Goal: Task Accomplishment & Management: Complete application form

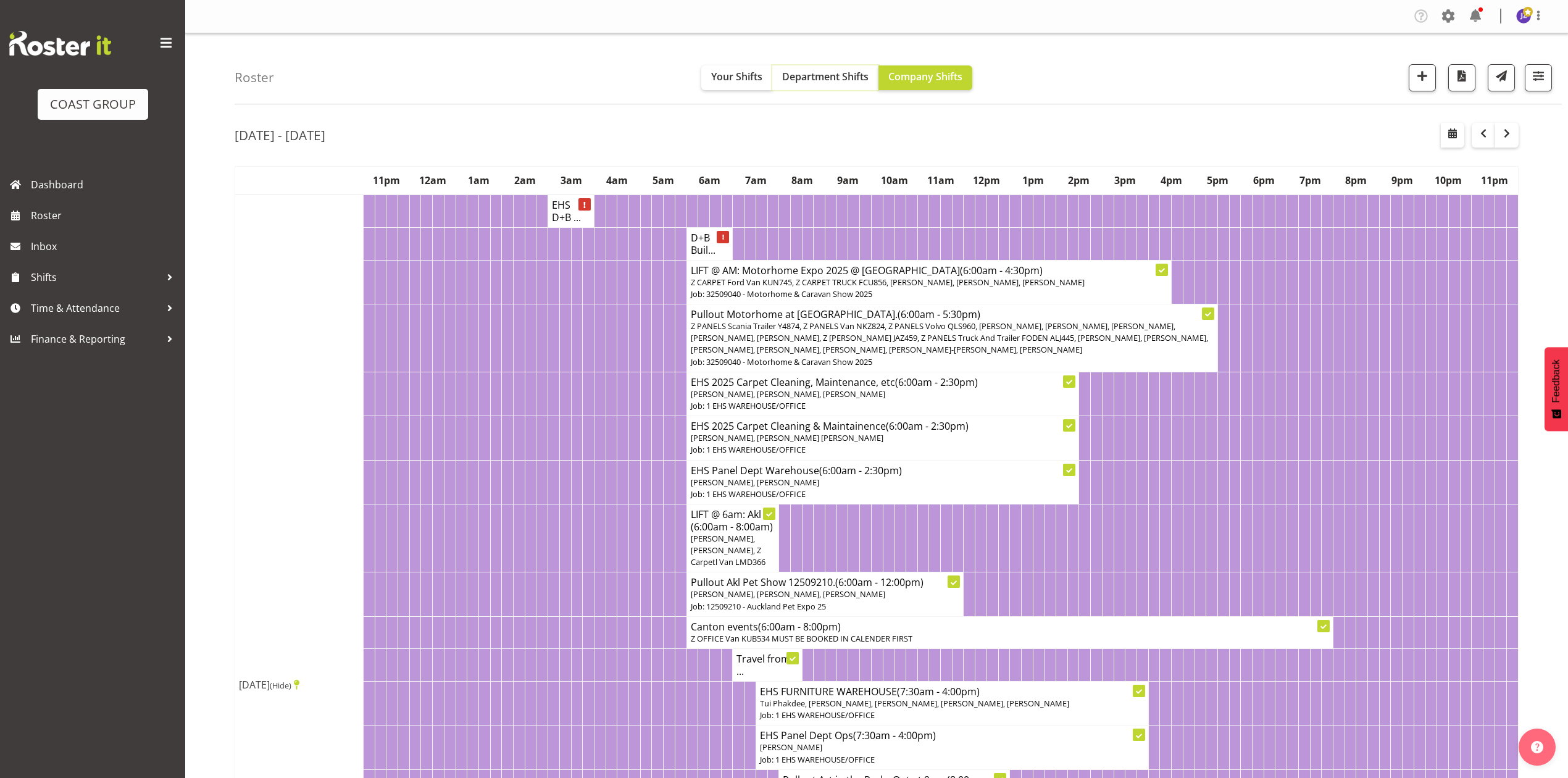
click at [849, 76] on span "Department Shifts" at bounding box center [825, 76] width 86 height 13
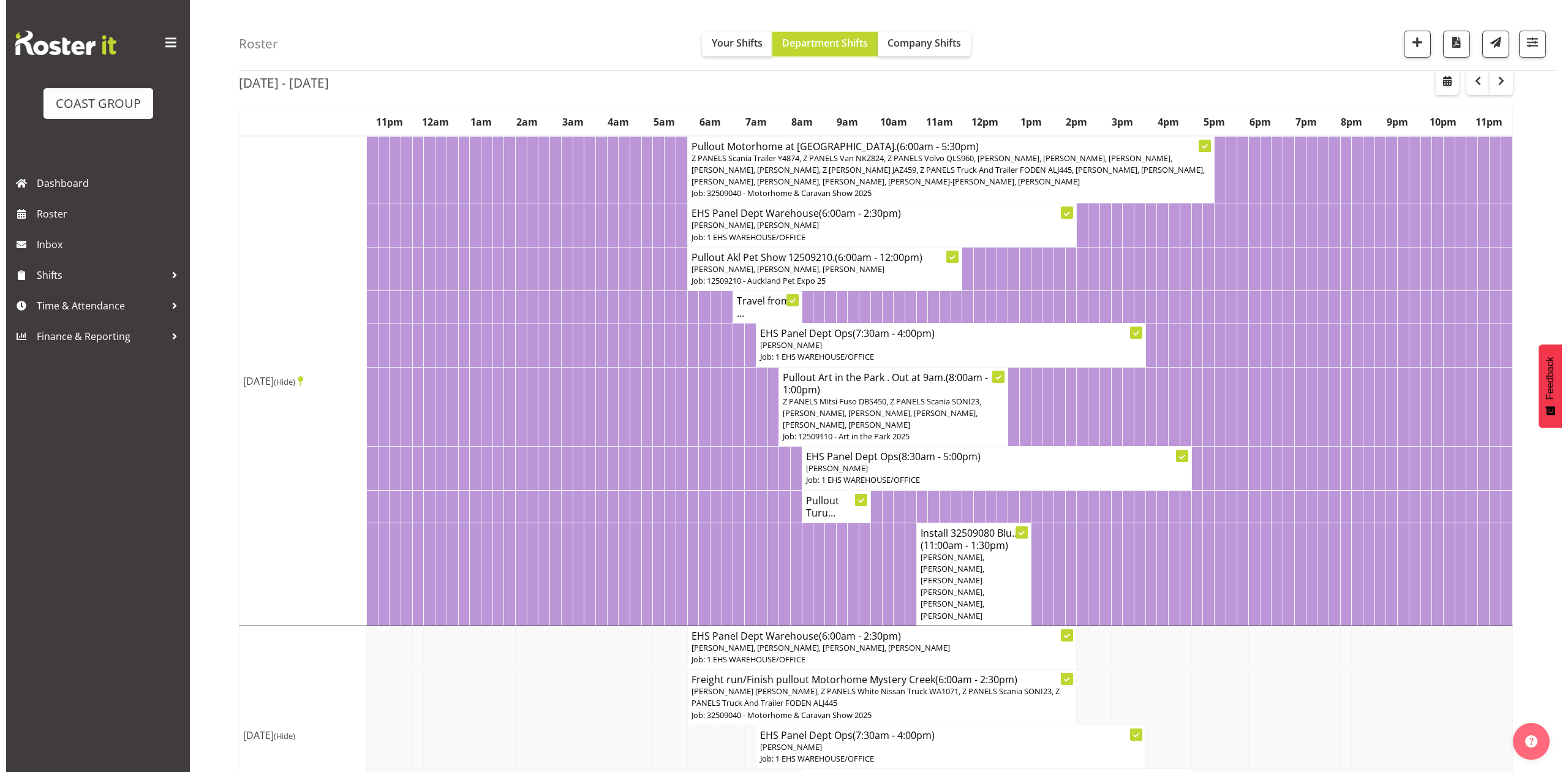
scroll to position [81, 0]
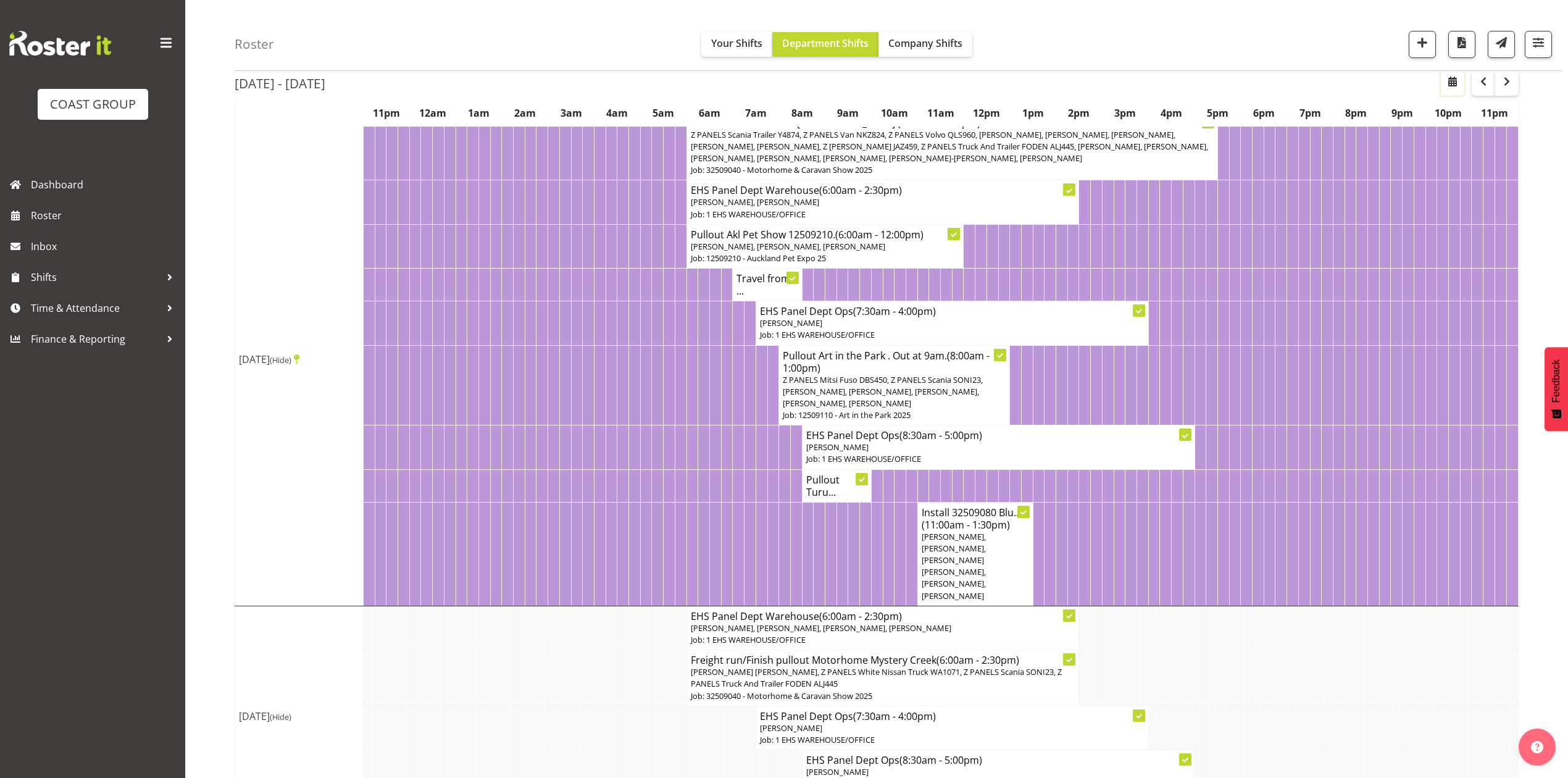
click at [1453, 76] on span "button" at bounding box center [1452, 81] width 15 height 15
select select "8"
select select "2025"
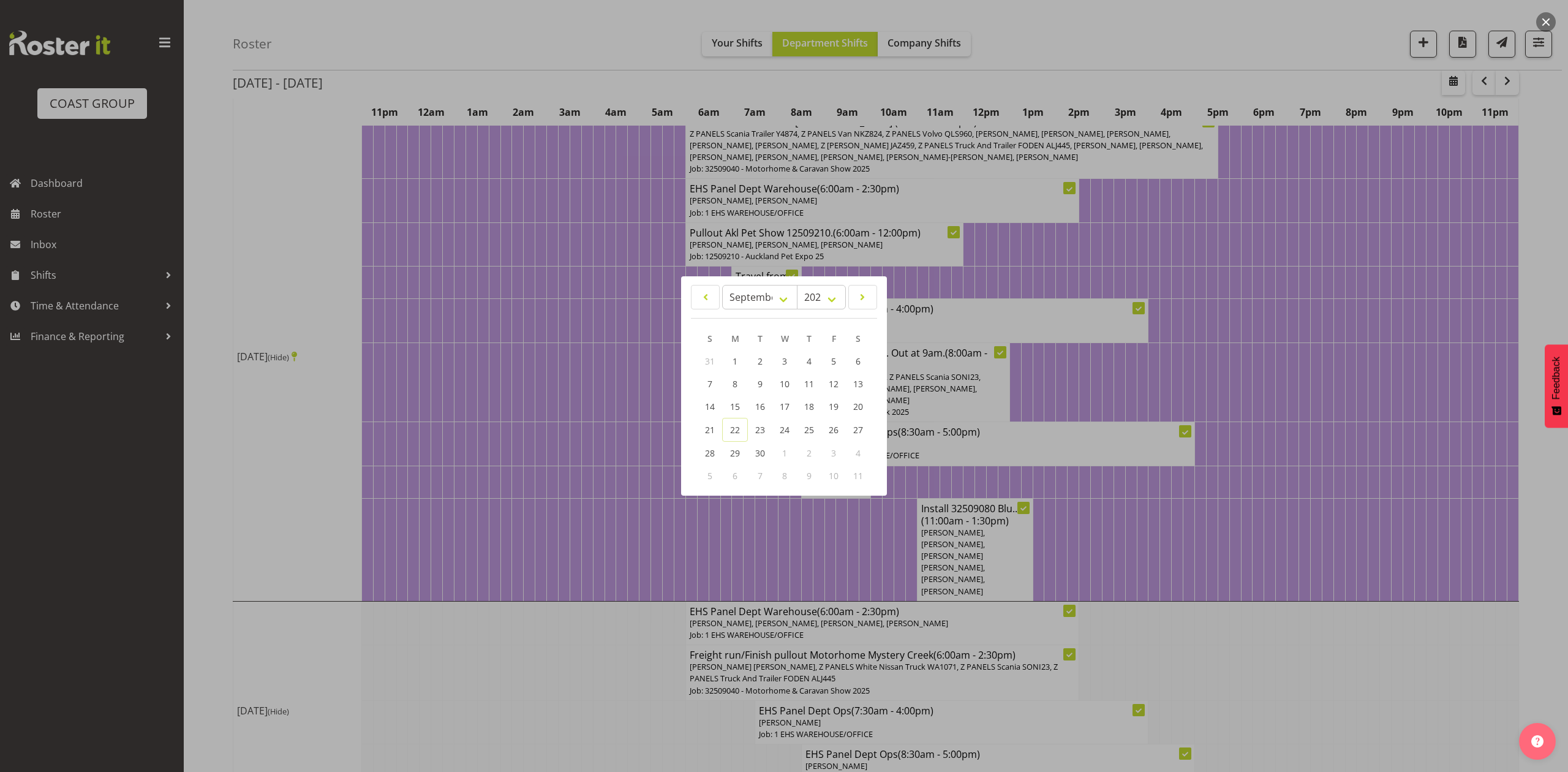
click at [776, 283] on div "January February March April May June July August September October November De…" at bounding box center [784, 386] width 205 height 209
click at [758, 307] on select "January February March April May June July August September October November De…" at bounding box center [760, 298] width 76 height 25
select select "10"
click at [722, 285] on select "January February March April May June July August September October November De…" at bounding box center [760, 298] width 76 height 25
click at [763, 407] on span "11" at bounding box center [759, 406] width 10 height 12
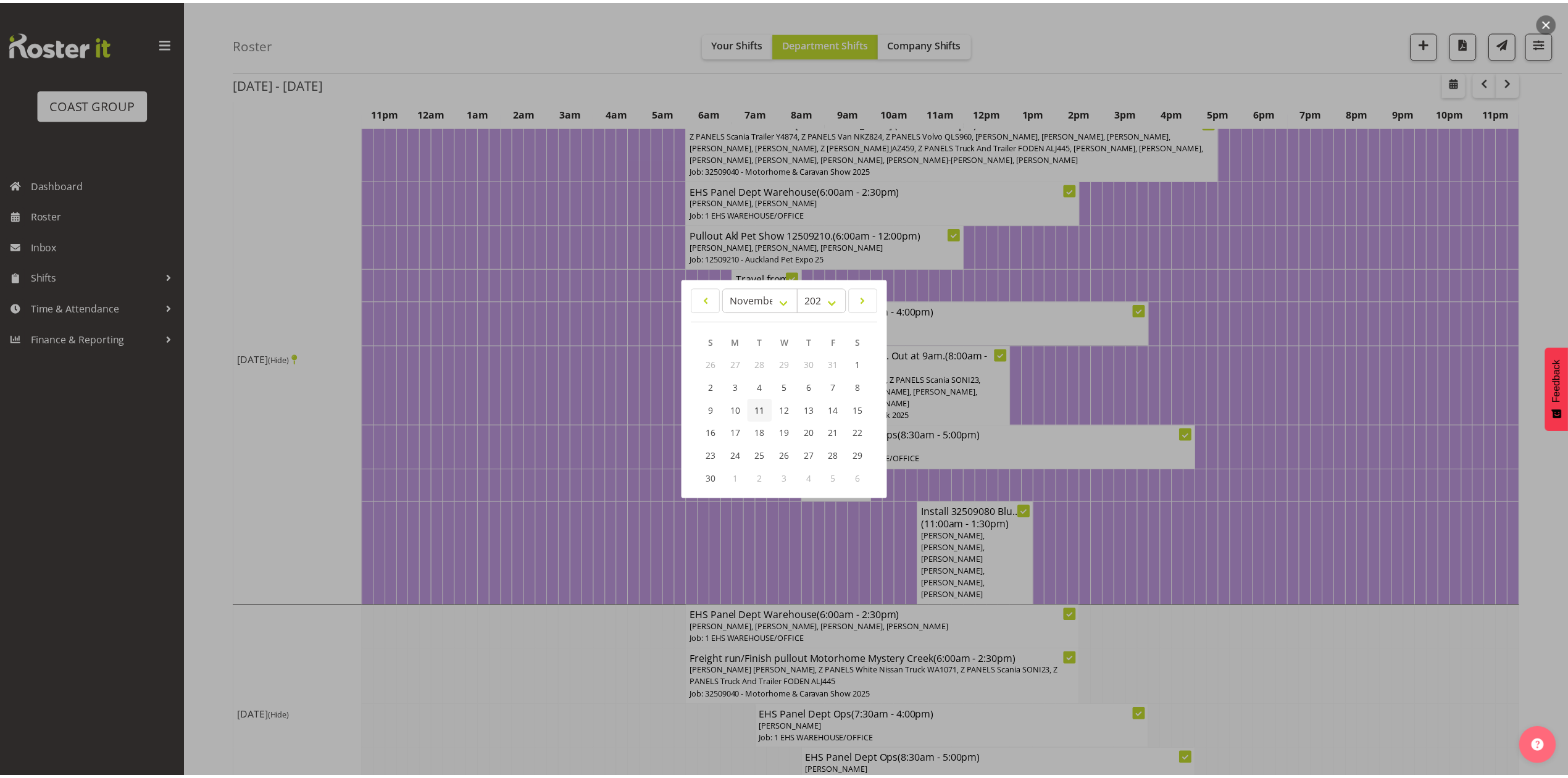
scroll to position [0, 0]
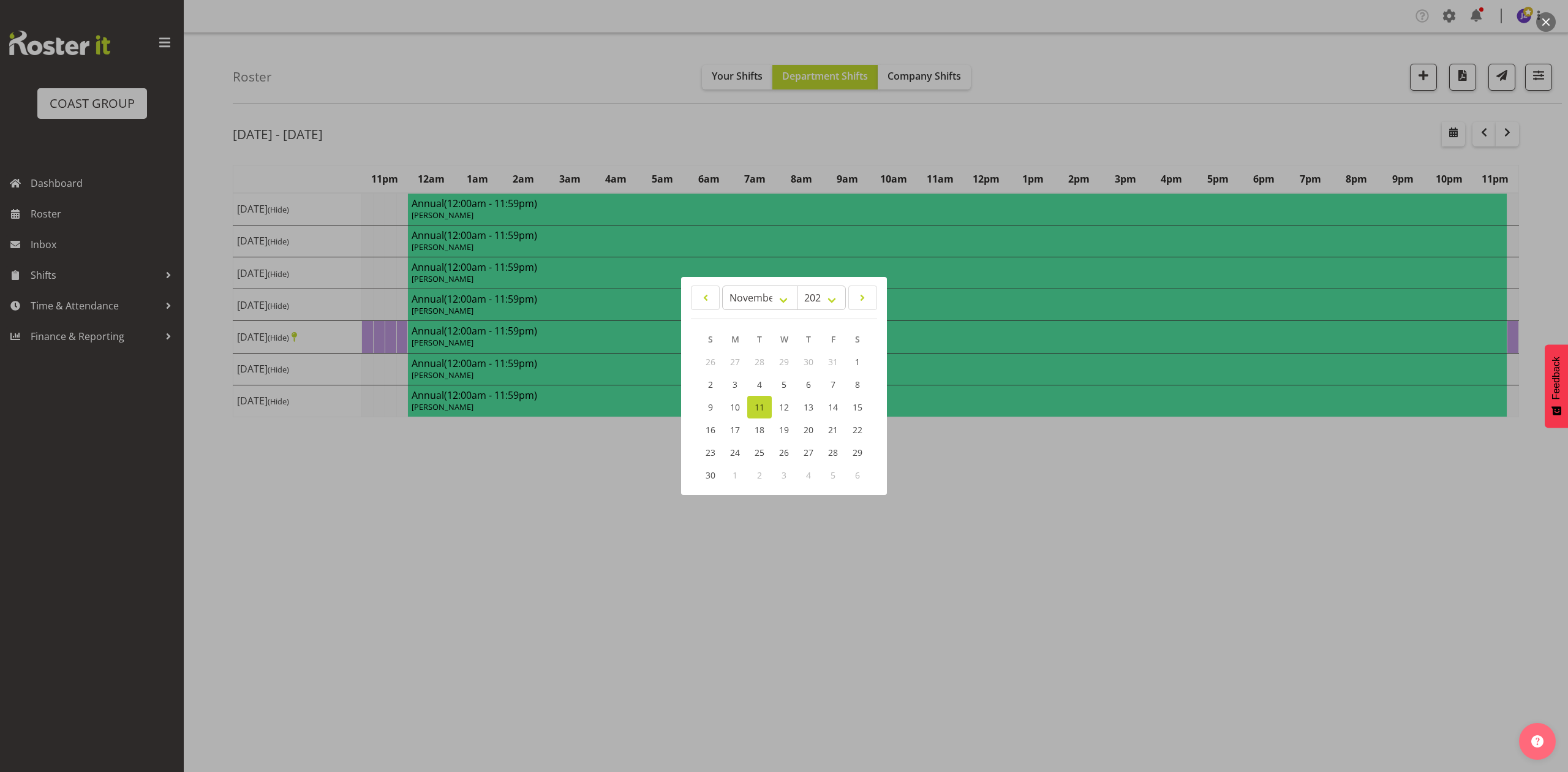
click at [1001, 517] on div at bounding box center [784, 386] width 1568 height 772
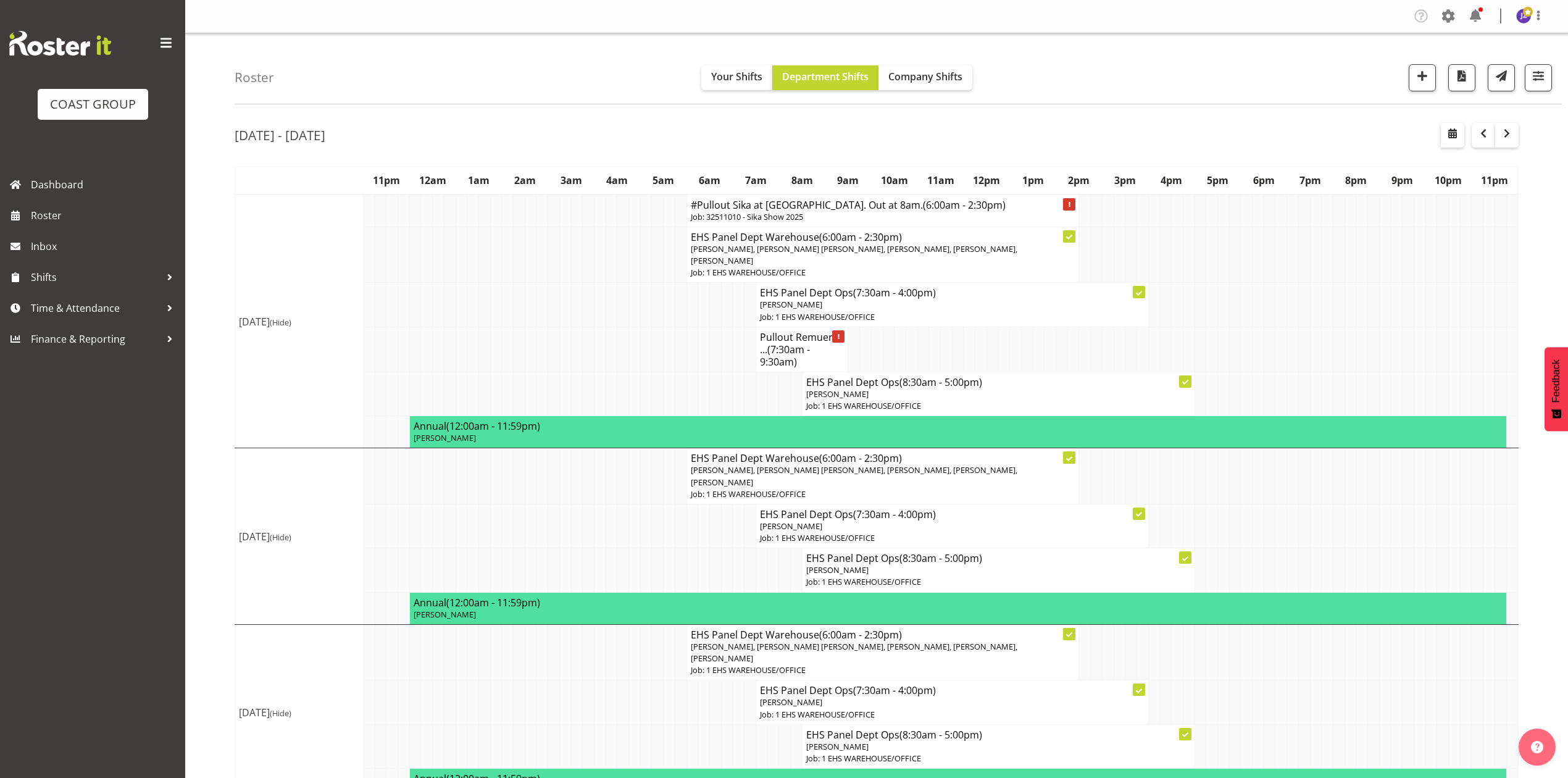
click at [1299, 305] on td at bounding box center [1303, 305] width 12 height 44
click at [1420, 68] on span "button" at bounding box center [1422, 76] width 16 height 16
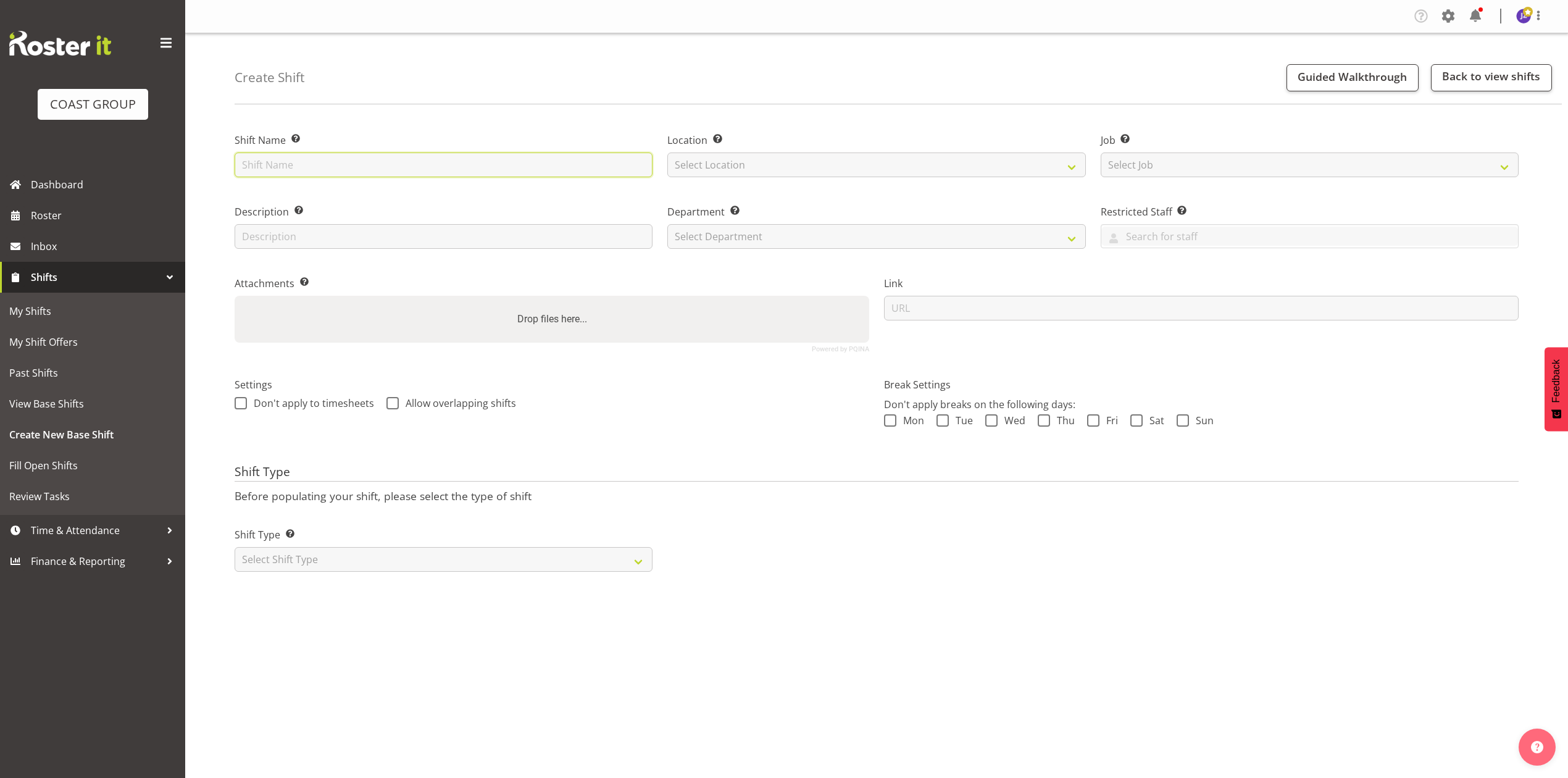
click at [455, 164] on input "text" at bounding box center [443, 165] width 418 height 25
type input "Cutting Edge 62511090"
drag, startPoint x: 723, startPoint y: 166, endPoint x: 726, endPoint y: 175, distance: 9.5
click at [724, 166] on select "Select Location EHS [PERSON_NAME]" at bounding box center [876, 165] width 418 height 25
select select "35"
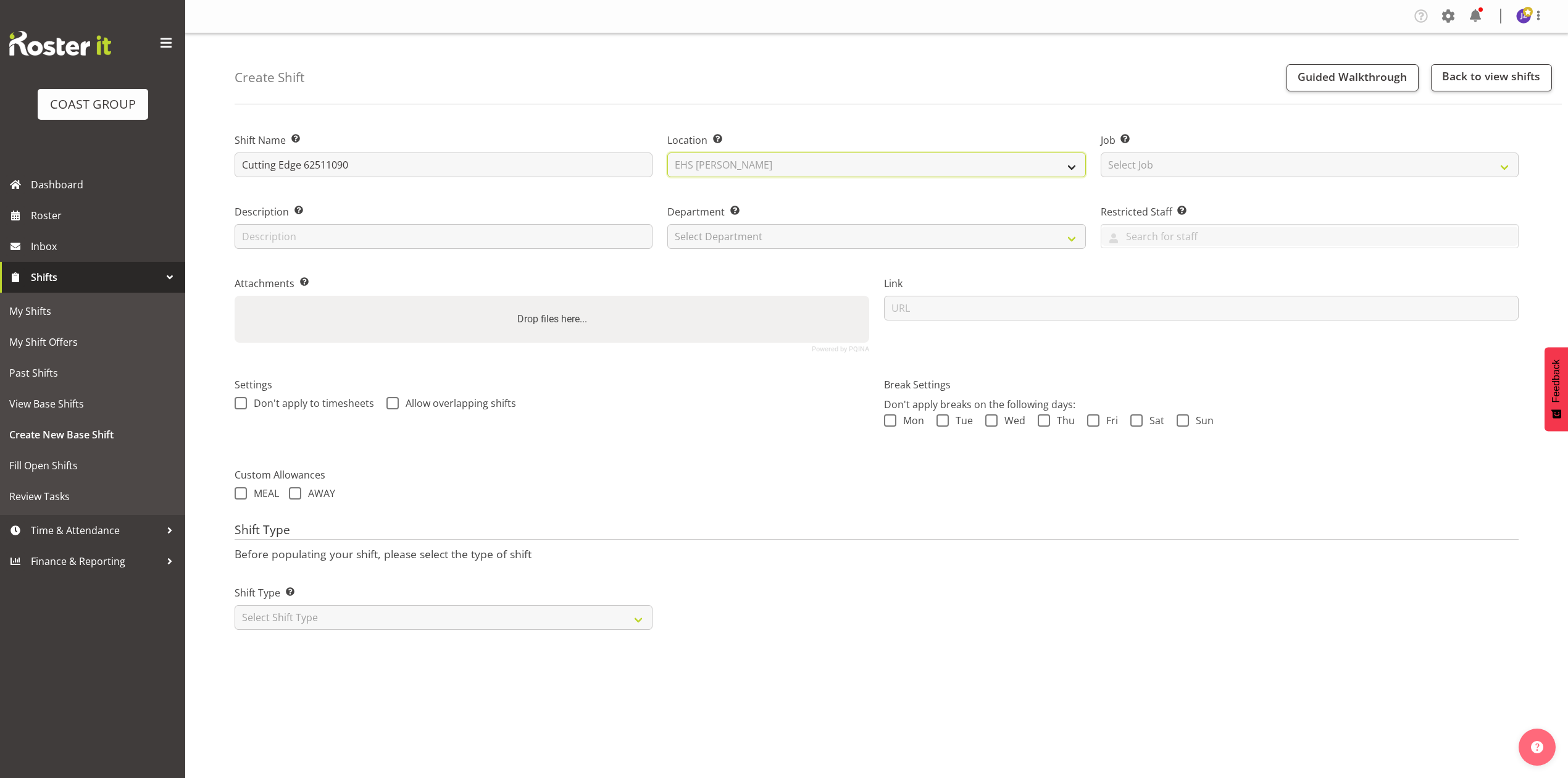
click at [667, 153] on select "Select Location EHS RYMER" at bounding box center [876, 165] width 418 height 25
click at [1300, 161] on select "Select Job Create new job 1 Carlton Events 1 Carlton Hamilton 1 Carlton Welling…" at bounding box center [1310, 165] width 418 height 25
select select "10514"
click at [1101, 153] on select "Select Job Create new job 1 Carlton Events 1 Carlton Hamilton 1 Carlton Welling…" at bounding box center [1310, 165] width 418 height 25
drag, startPoint x: 714, startPoint y: 231, endPoint x: 708, endPoint y: 247, distance: 17.1
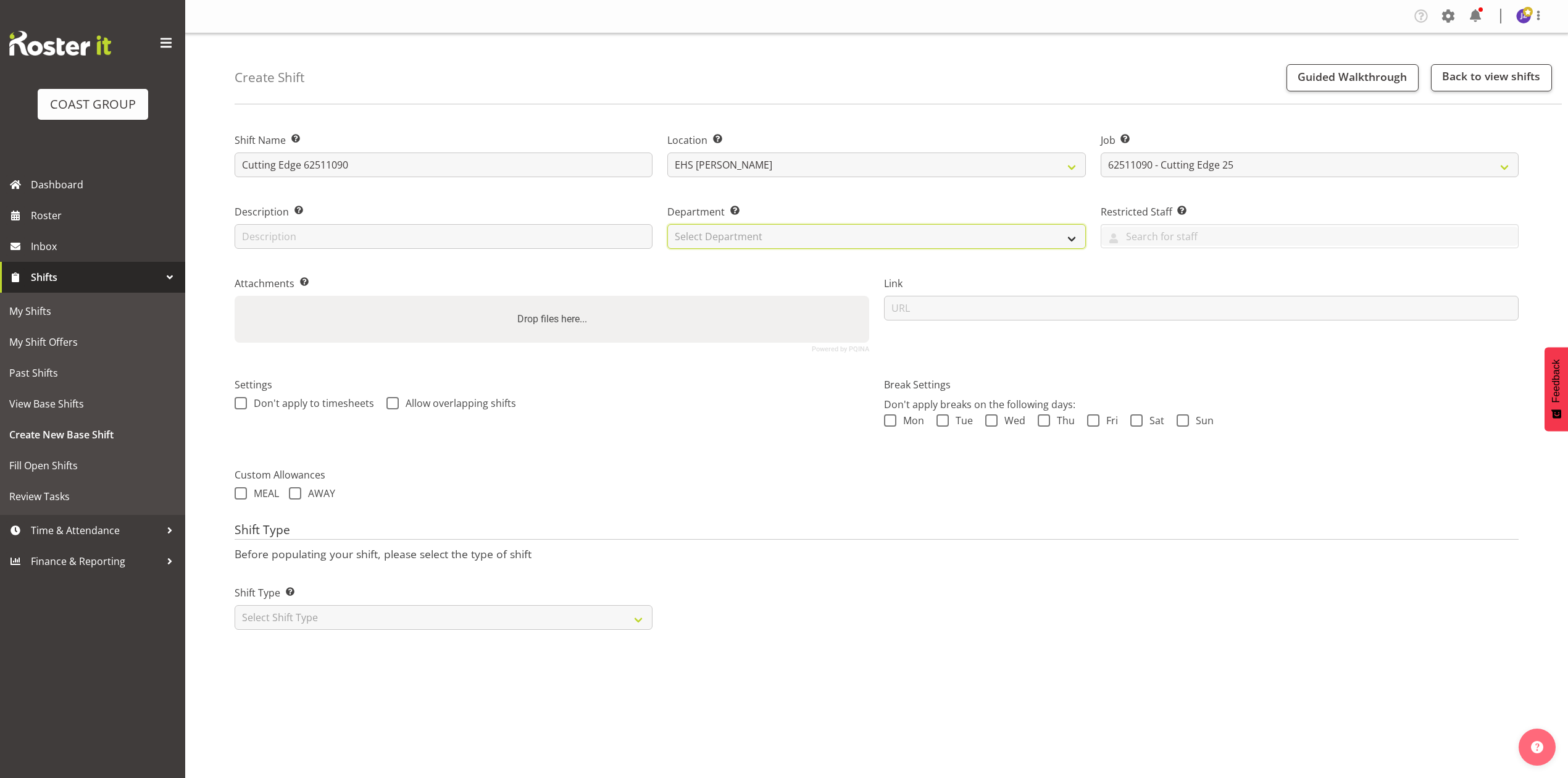
click at [714, 231] on select "Select Department EHS AKL PANEL EHS AKL PANEL" at bounding box center [876, 237] width 418 height 25
select select "39"
click at [667, 224] on select "Select Department EHS AKL PANEL EHS AKL PANEL" at bounding box center [876, 237] width 418 height 25
click at [554, 314] on label "Drop files here..." at bounding box center [552, 319] width 79 height 25
click at [554, 300] on input "Drop files here..." at bounding box center [551, 297] width 635 height 4
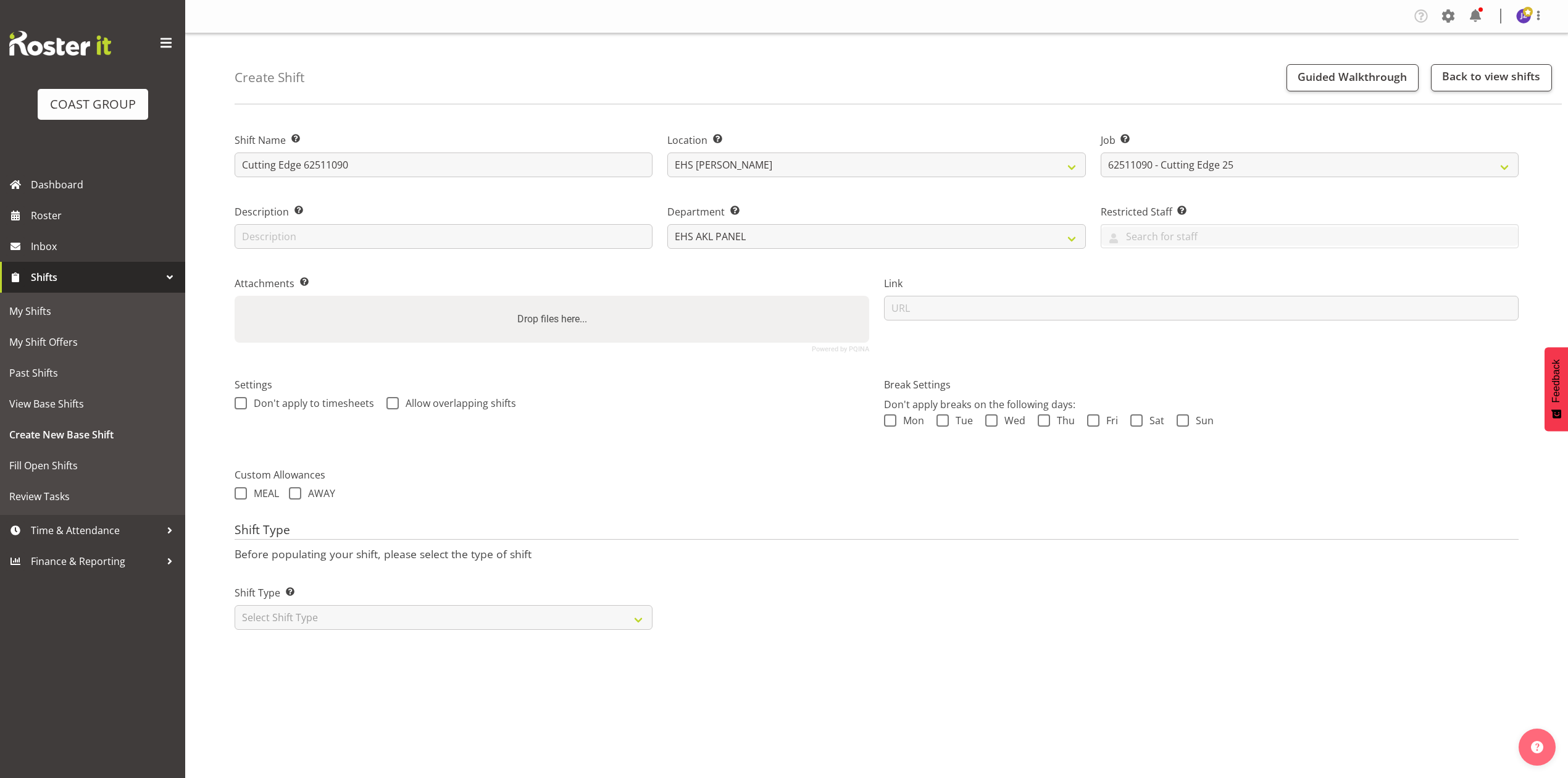
type input "C:\fakepath\62511090 - Cutting Edge - KB - Job Details.pdf"
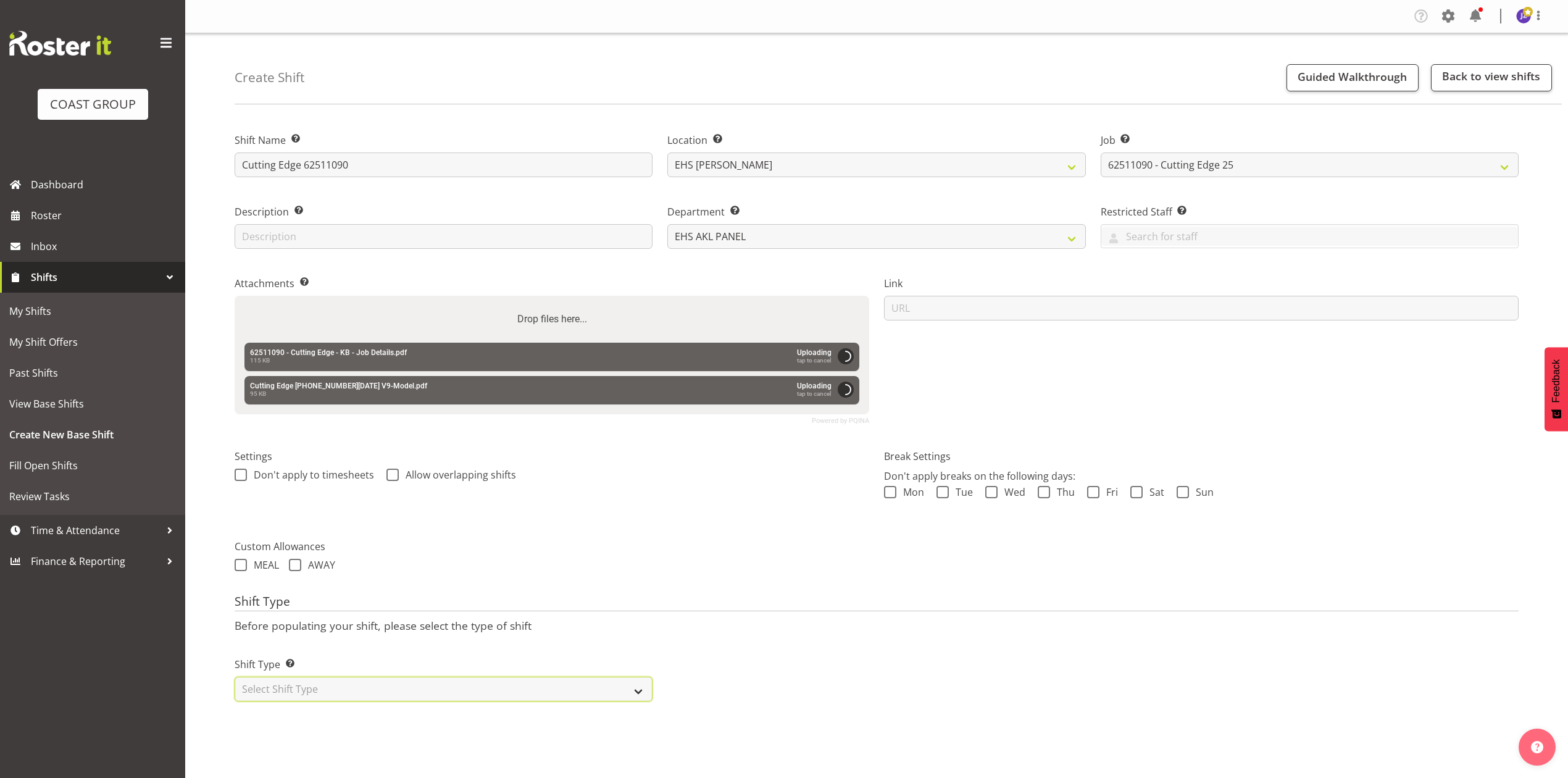
click at [430, 681] on select "Select Shift Type One Off Shift Recurring Shift Rotating Shift" at bounding box center [443, 689] width 418 height 25
select select "recurring"
click at [234, 678] on select "Select Shift Type One Off Shift Recurring Shift Rotating Shift" at bounding box center [443, 689] width 418 height 25
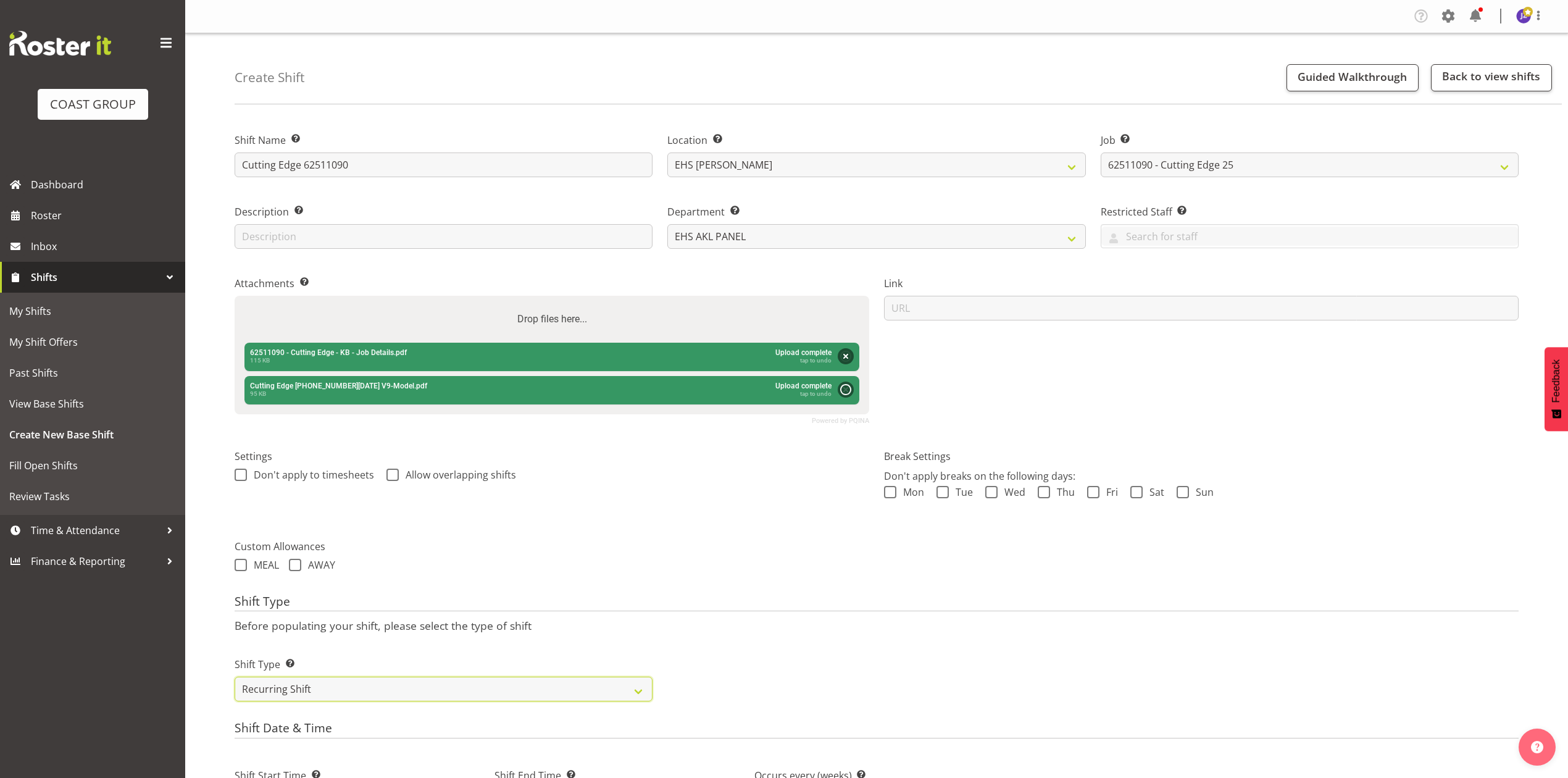
scroll to position [411, 0]
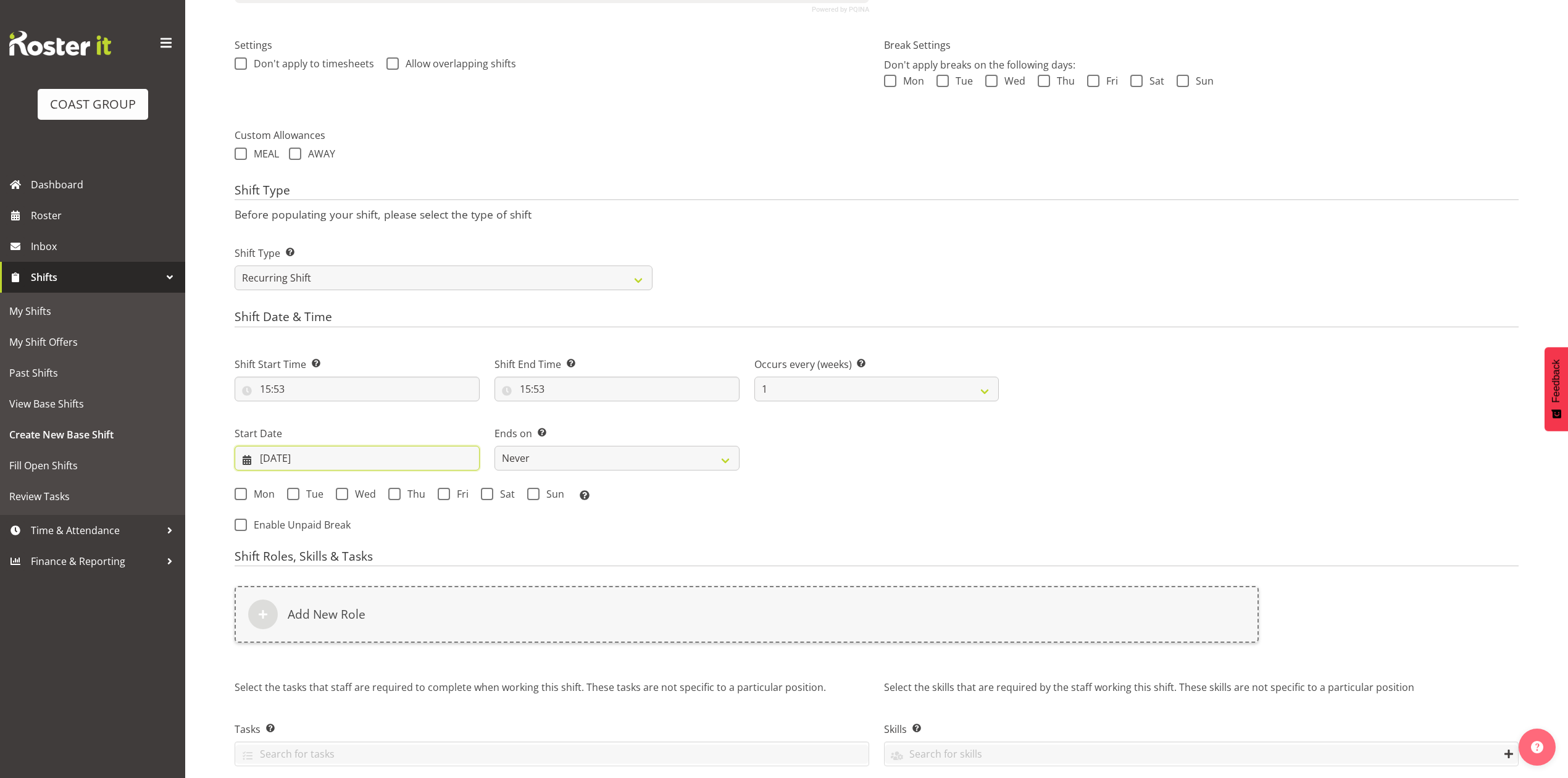
click at [311, 462] on input "22/09/2025" at bounding box center [357, 458] width 245 height 25
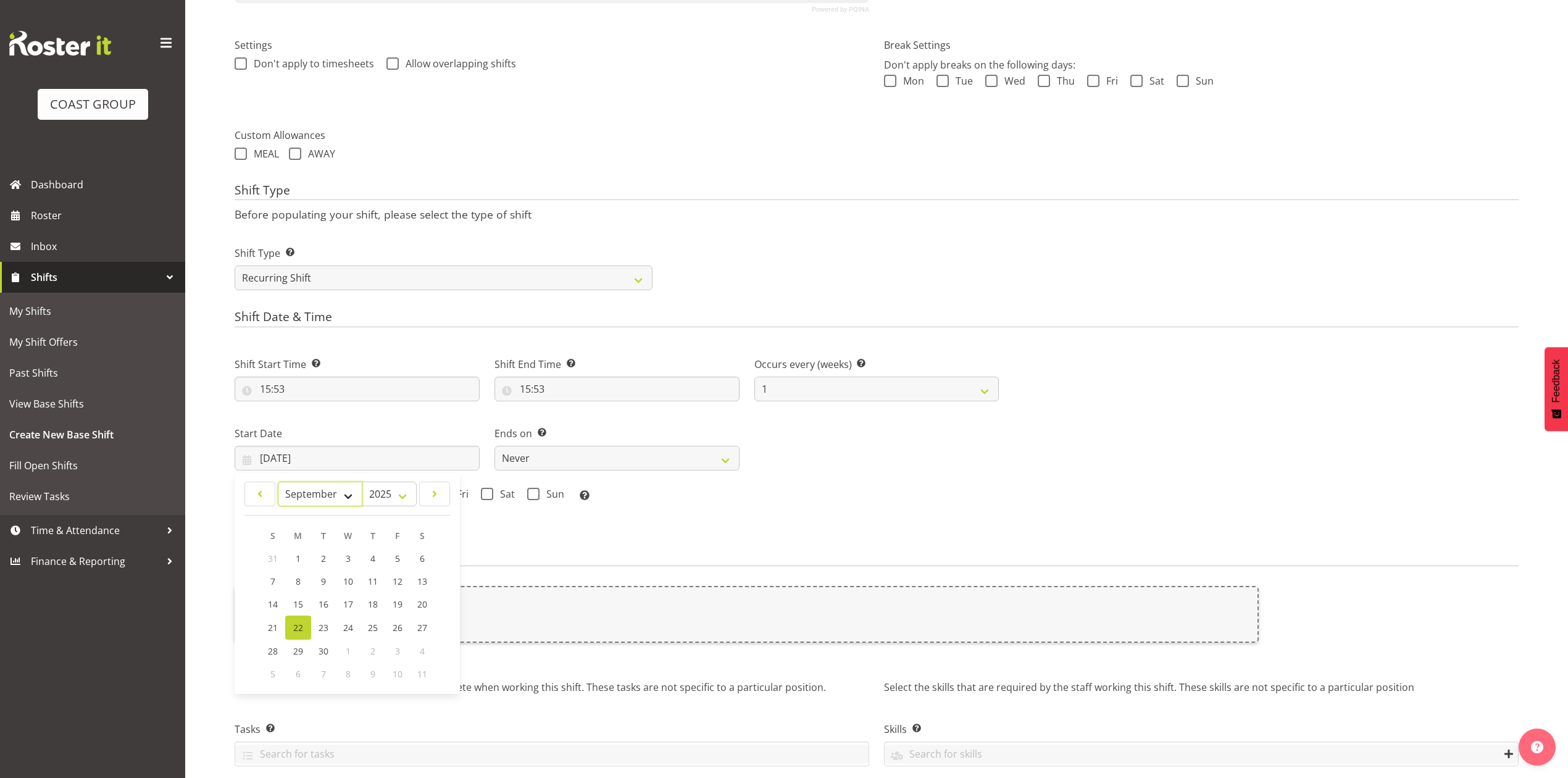
click at [329, 491] on select "January February March April May June July August September October November De…" at bounding box center [320, 494] width 85 height 25
select select "10"
click at [278, 483] on select "January February March April May June July August September October November De…" at bounding box center [320, 494] width 85 height 25
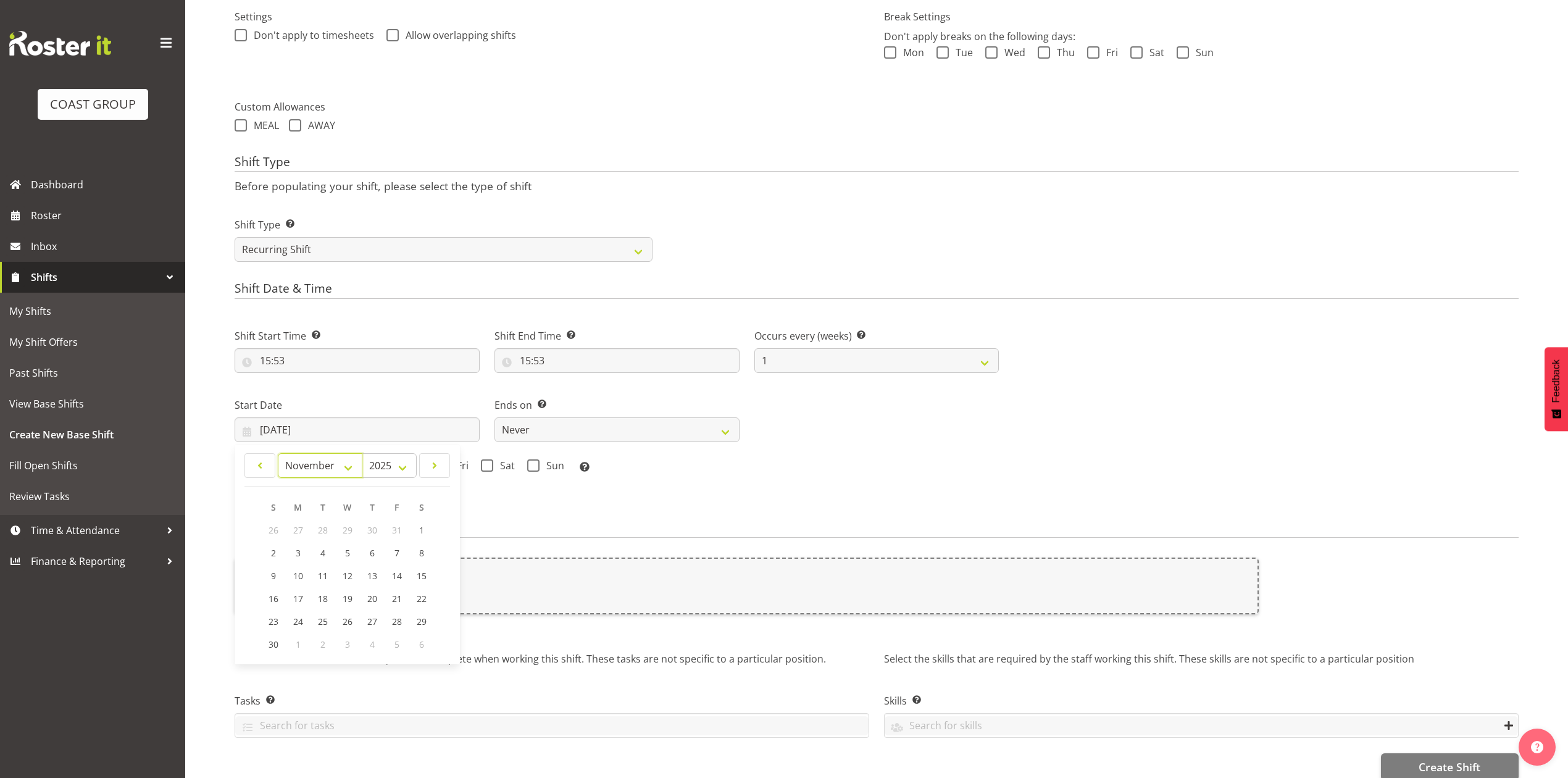
scroll to position [466, 0]
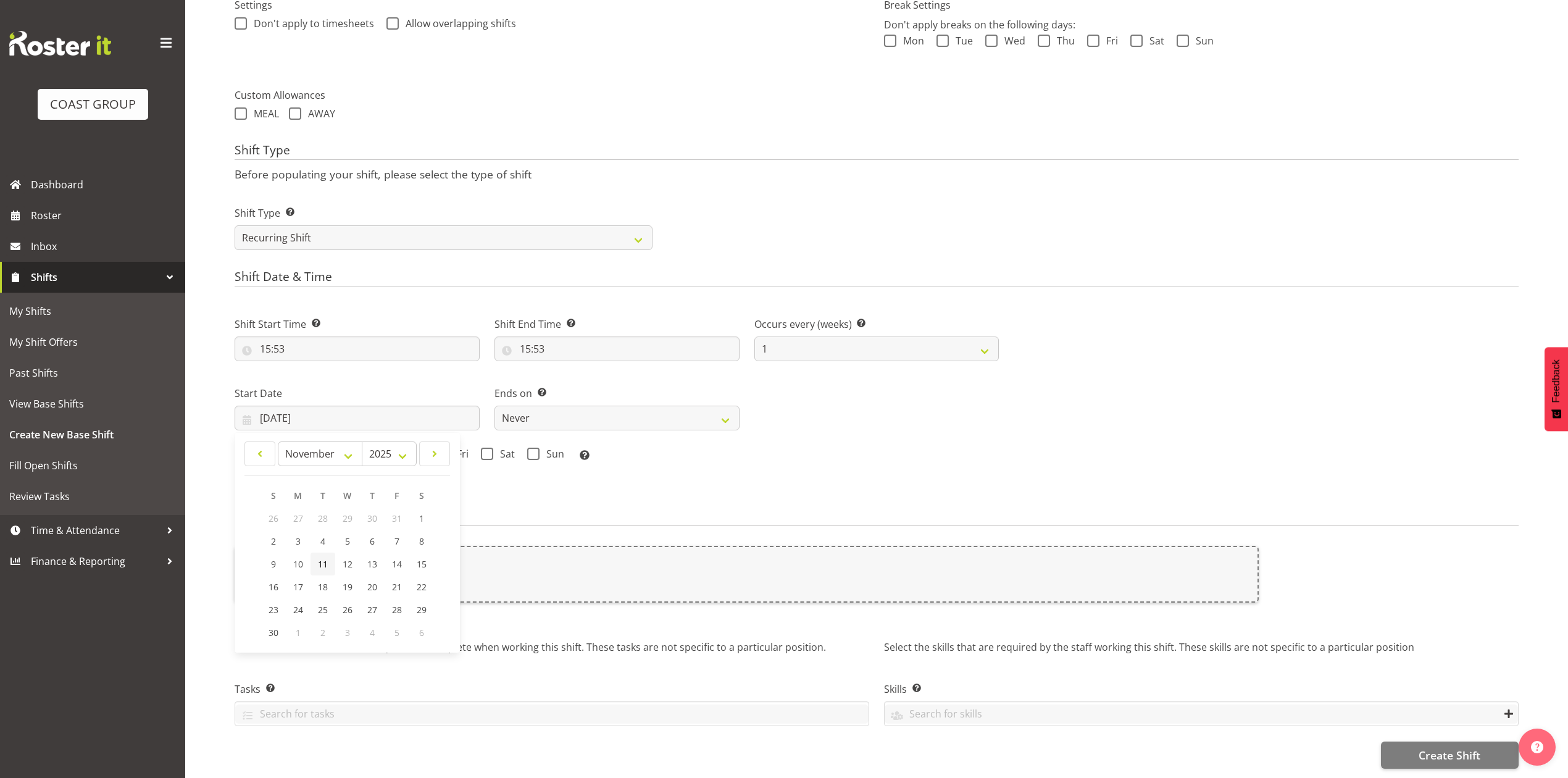
click at [329, 553] on link "11" at bounding box center [323, 564] width 25 height 23
type input "11/11/2025"
click at [290, 448] on span at bounding box center [294, 454] width 12 height 12
click at [290, 449] on input "Tue" at bounding box center [291, 453] width 8 height 8
checkbox input "true"
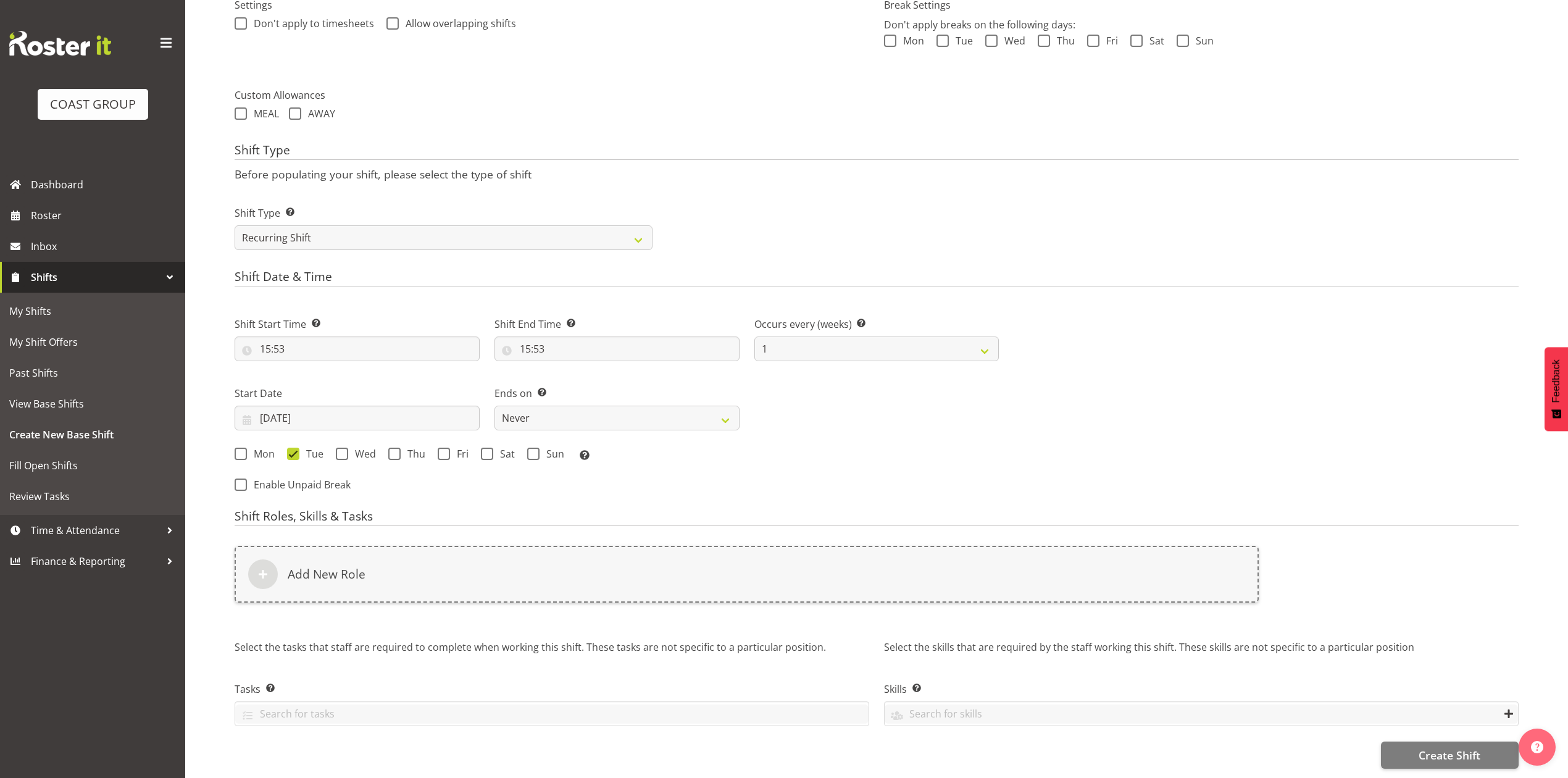
click at [633, 388] on div "Ends on This is the end of the recurring period. Selecting ‘Never’ means that t…" at bounding box center [617, 408] width 245 height 44
click at [628, 406] on select "Never On Date" at bounding box center [617, 418] width 245 height 25
select select "date"
click at [494, 406] on select "Never On Date" at bounding box center [617, 418] width 245 height 25
select select "8"
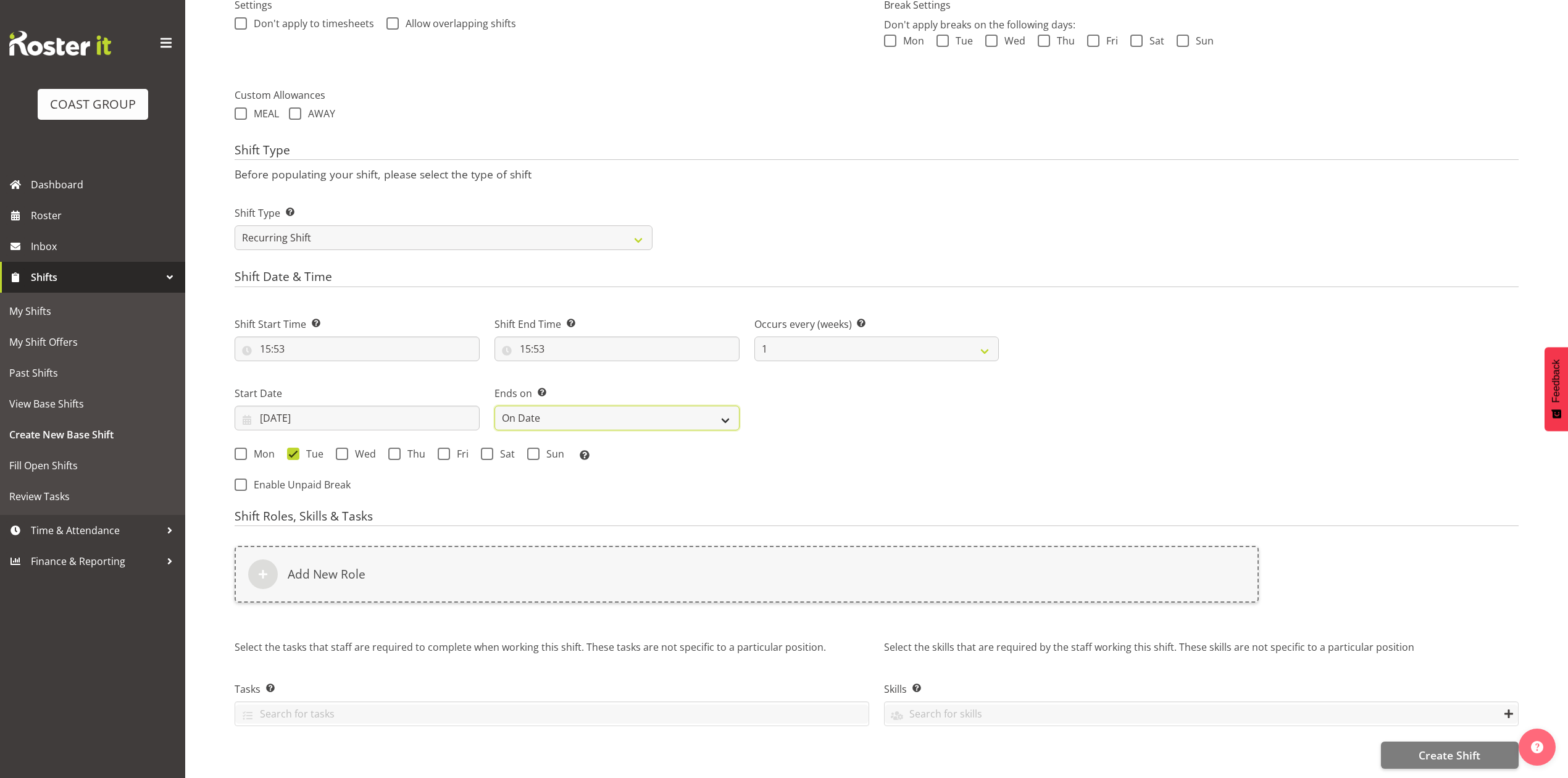
select select "2025"
click at [807, 406] on input "22/09/2025" at bounding box center [877, 418] width 245 height 25
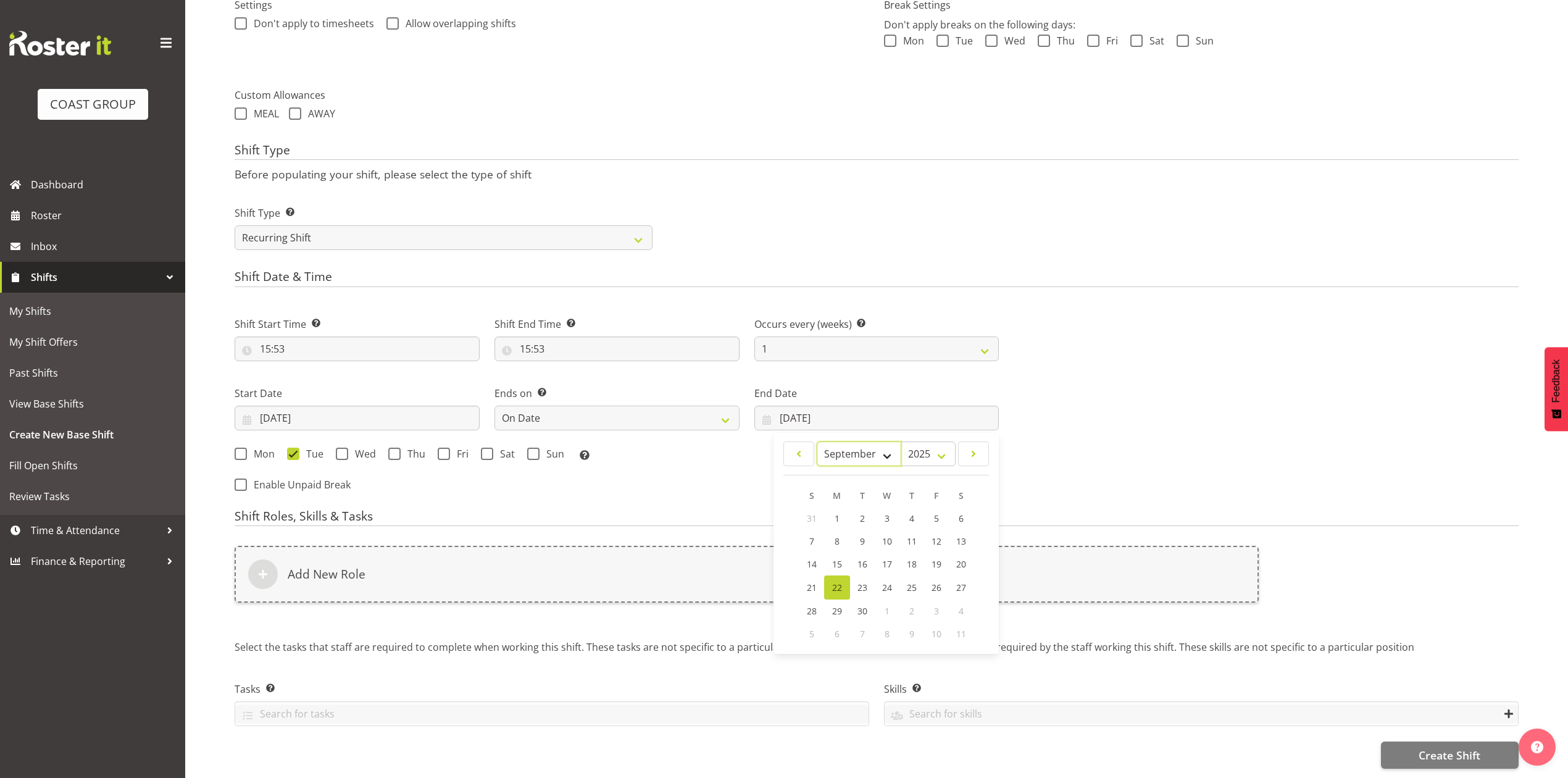
click at [840, 445] on select "January February March April May June July August September October November De…" at bounding box center [859, 454] width 85 height 25
select select "10"
click at [817, 442] on select "January February March April May June July August September October November De…" at bounding box center [859, 454] width 85 height 25
click at [913, 558] on span "13" at bounding box center [911, 564] width 10 height 12
type input "13/11/2025"
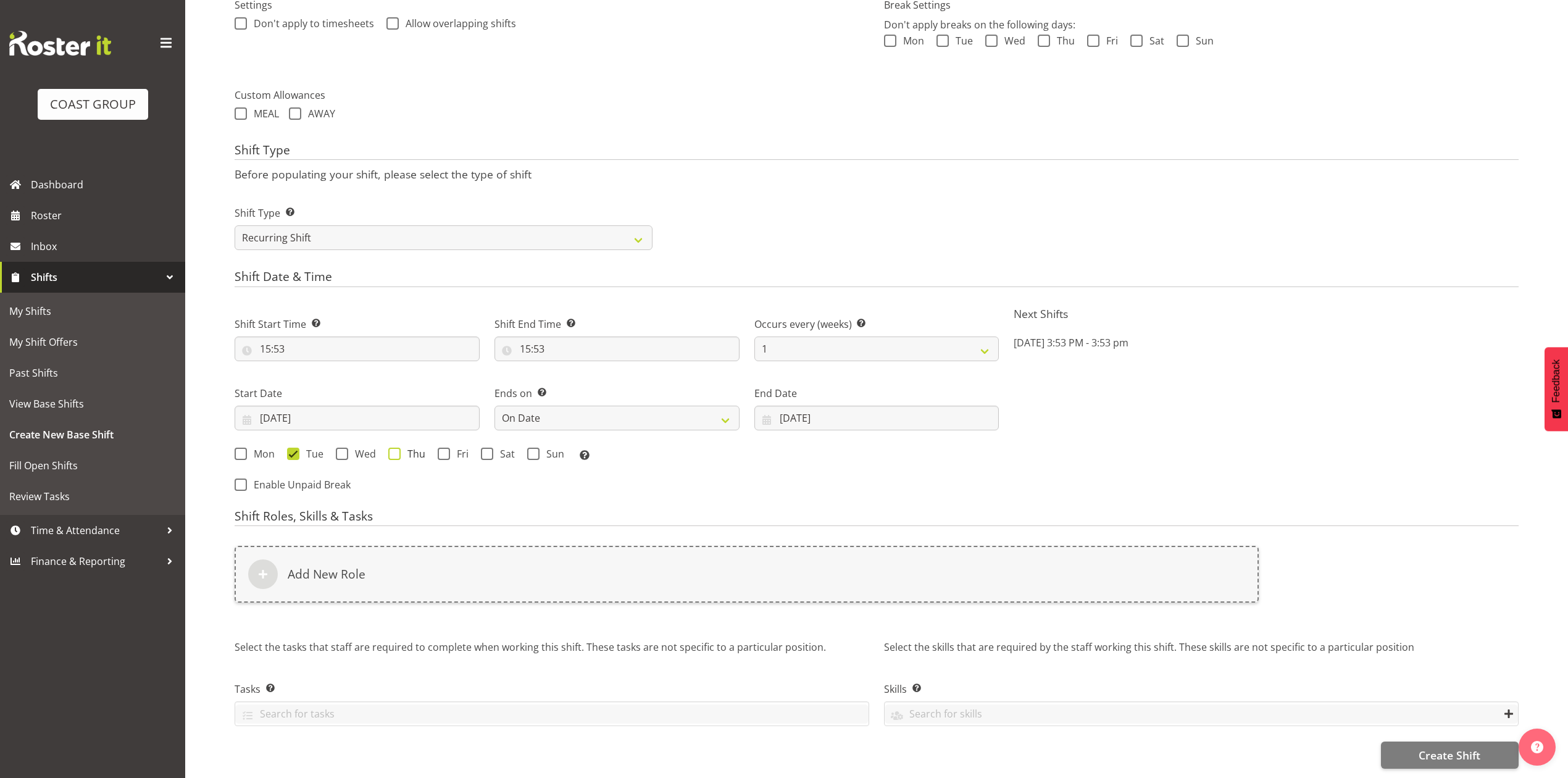
click at [398, 448] on span at bounding box center [395, 454] width 12 height 12
click at [396, 449] on input "Thu" at bounding box center [392, 453] width 8 height 8
checkbox input "true"
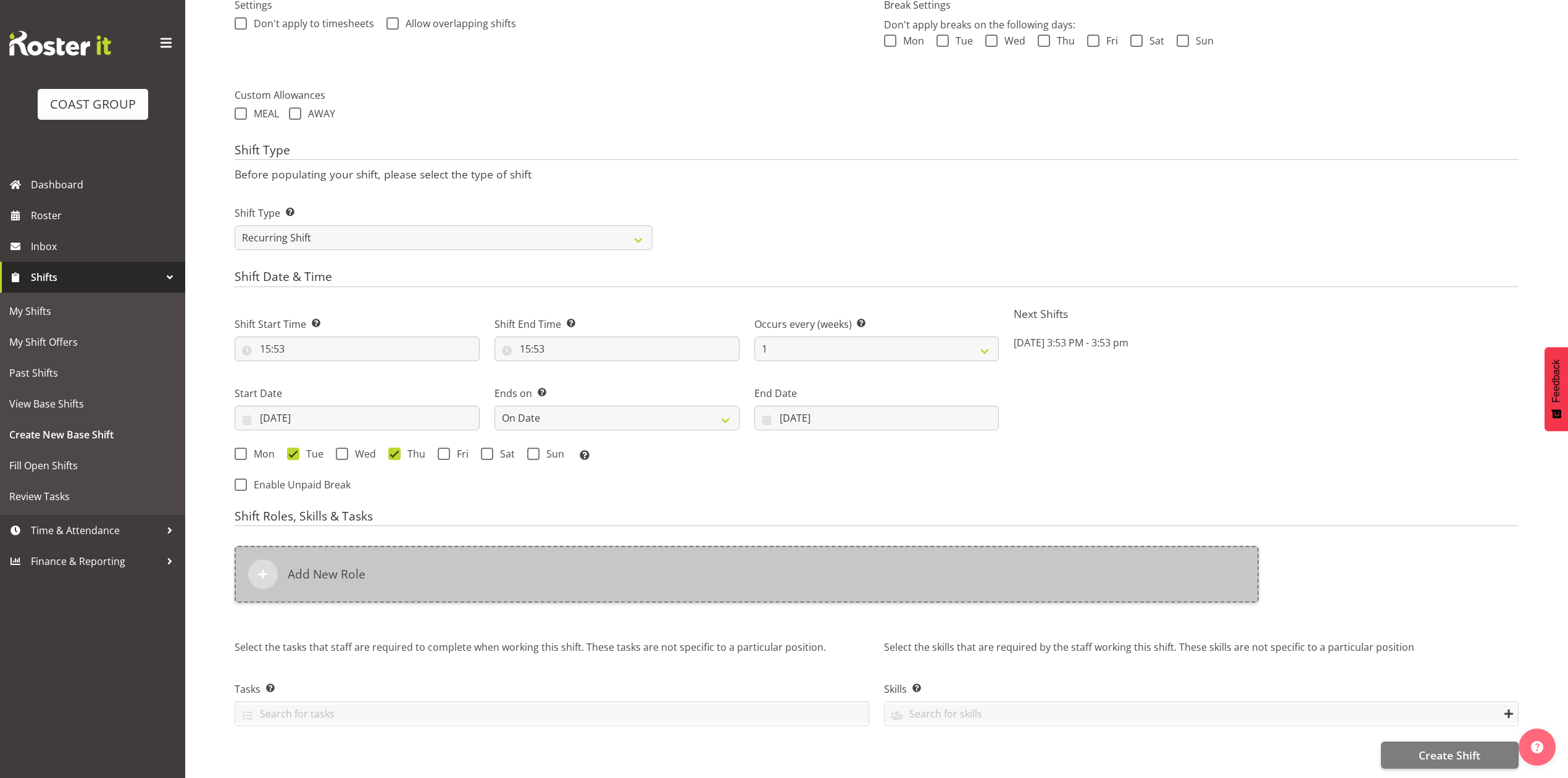
click at [424, 583] on div "Add New Role" at bounding box center [746, 574] width 1024 height 57
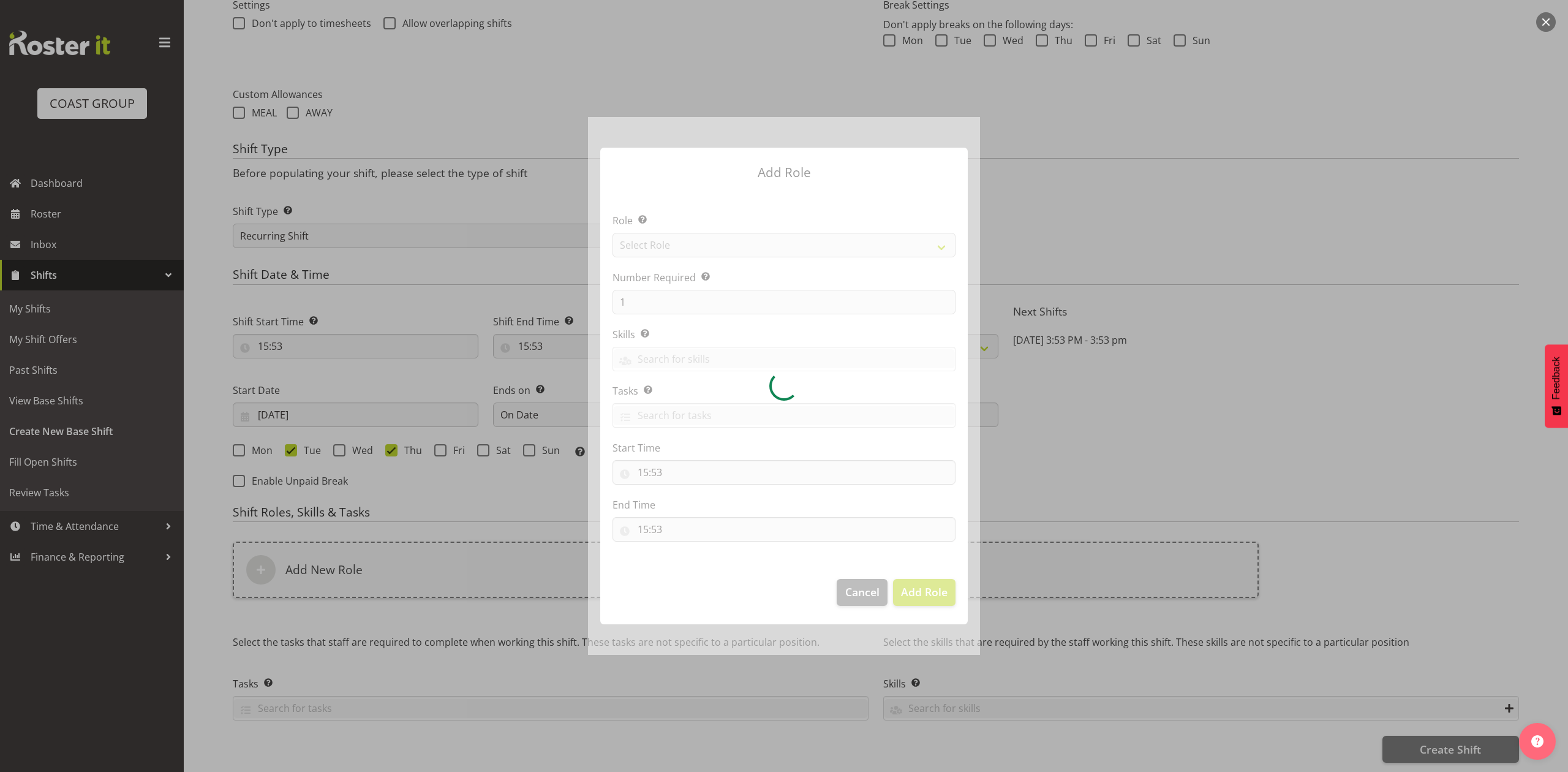
click at [762, 236] on div at bounding box center [783, 385] width 392 height 537
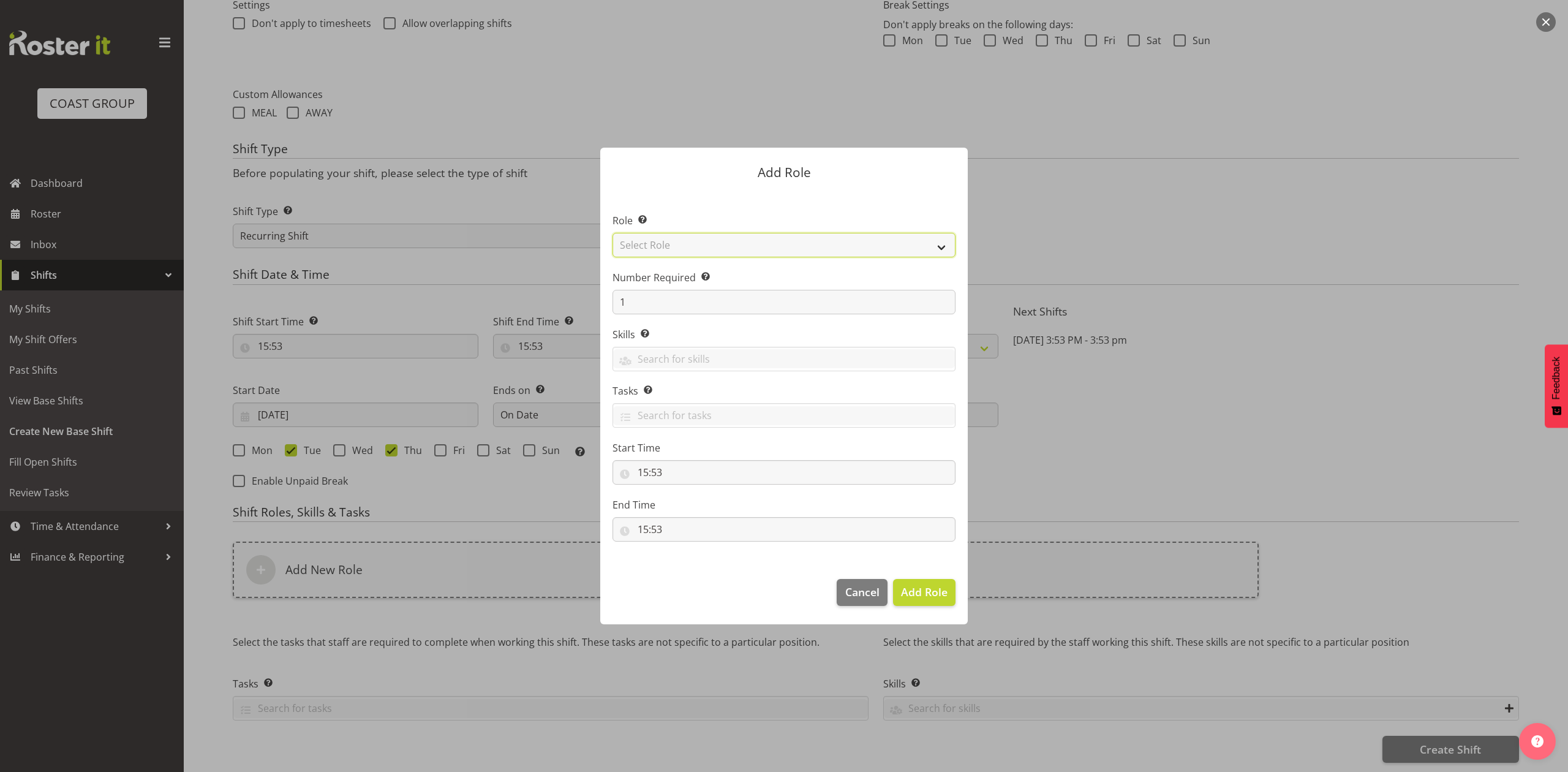
click at [762, 236] on select "Select Role ACCOUNT MANAGER ACCOUNT MANAGER DW ACCOUNTS AKL DIANNA VEHICLES AKL…" at bounding box center [784, 245] width 343 height 25
select select "81"
click at [613, 233] on select "Select Role ACCOUNT MANAGER ACCOUNT MANAGER DW ACCOUNTS AKL DIANNA VEHICLES AKL…" at bounding box center [784, 245] width 343 height 25
click at [920, 589] on span "Add Role" at bounding box center [924, 591] width 46 height 15
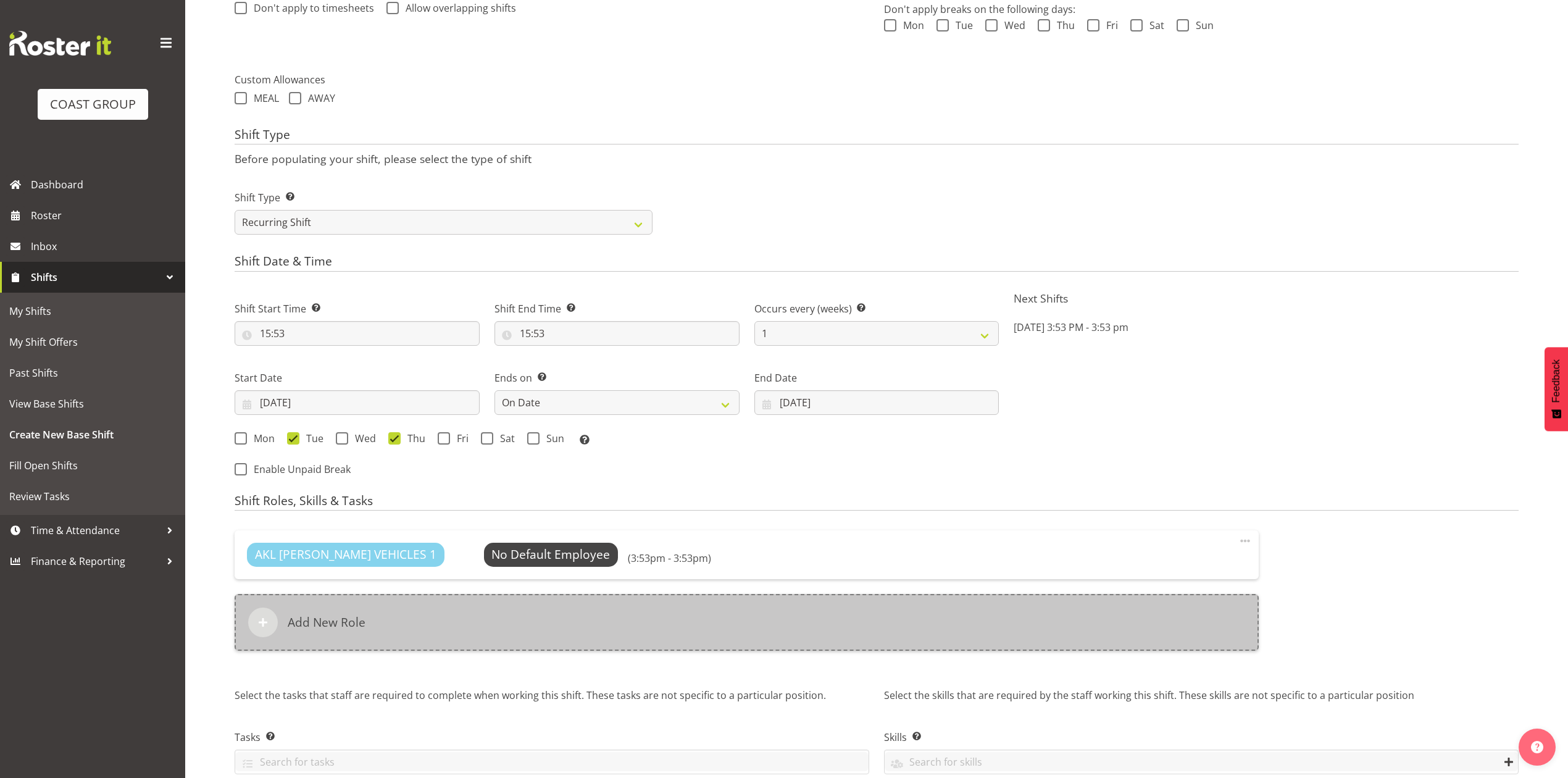
click at [579, 624] on div "Add New Role" at bounding box center [746, 622] width 1024 height 57
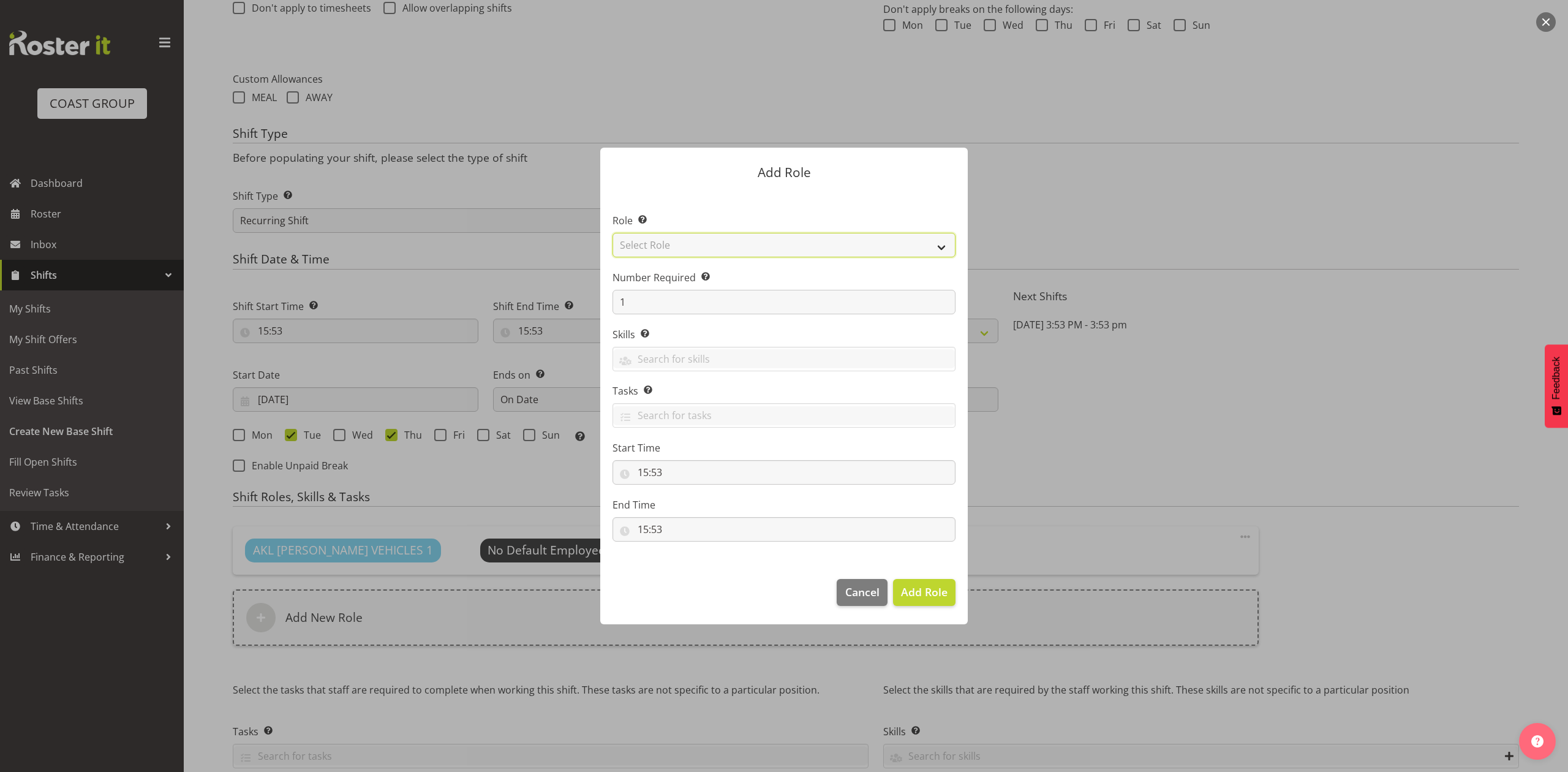
click at [732, 250] on select "Select Role ACCOUNT MANAGER ACCOUNT MANAGER DW ACCOUNTS AKL DIANNA VEHICLES AKL…" at bounding box center [784, 245] width 343 height 25
select select "188"
click at [613, 233] on select "Select Role ACCOUNT MANAGER ACCOUNT MANAGER DW ACCOUNTS AKL DIANNA VEHICLES AKL…" at bounding box center [784, 245] width 343 height 25
click at [663, 304] on input "1" at bounding box center [784, 302] width 343 height 25
type input "2"
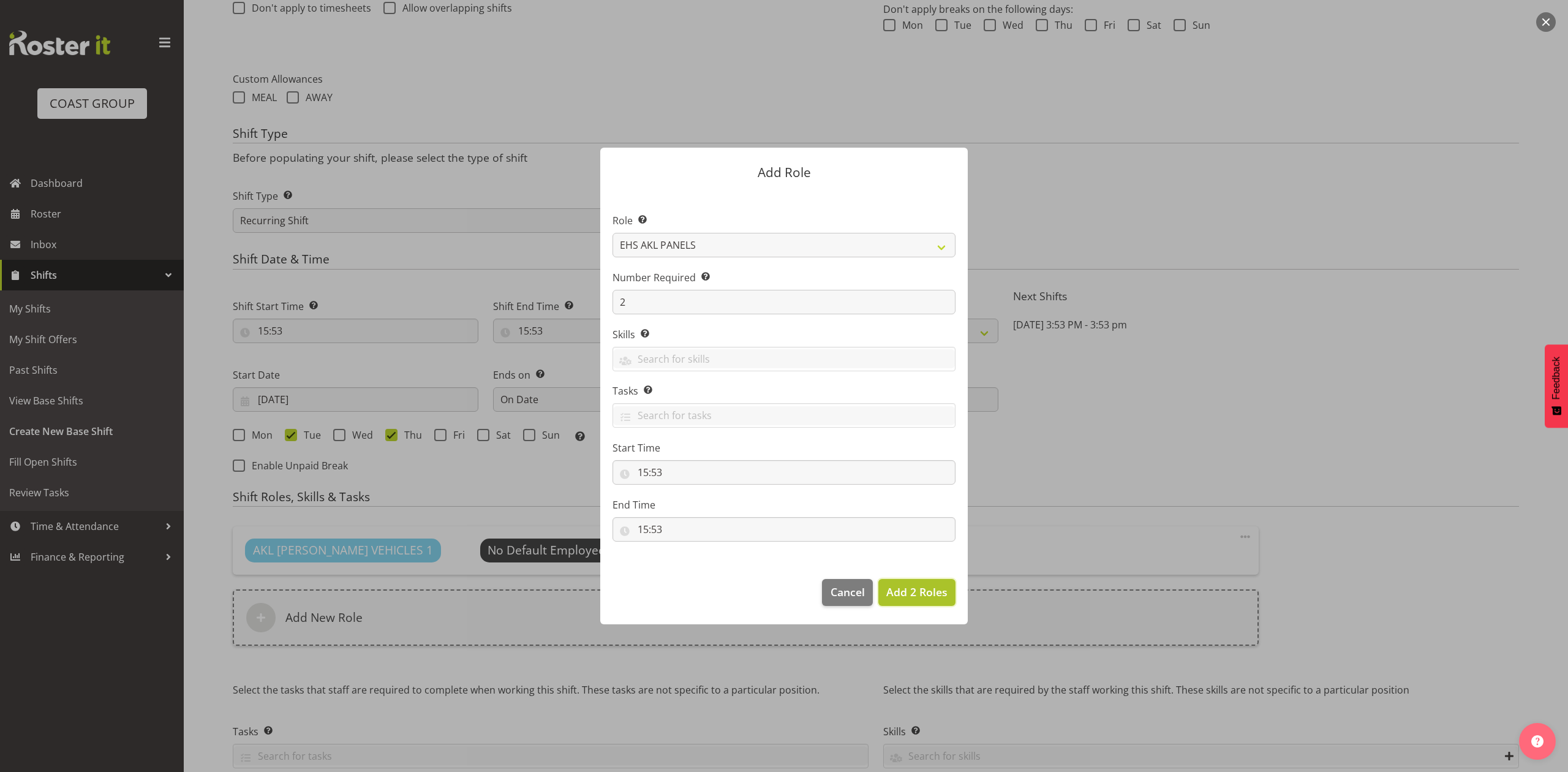
click at [900, 586] on span "Add 2 Roles" at bounding box center [916, 591] width 61 height 15
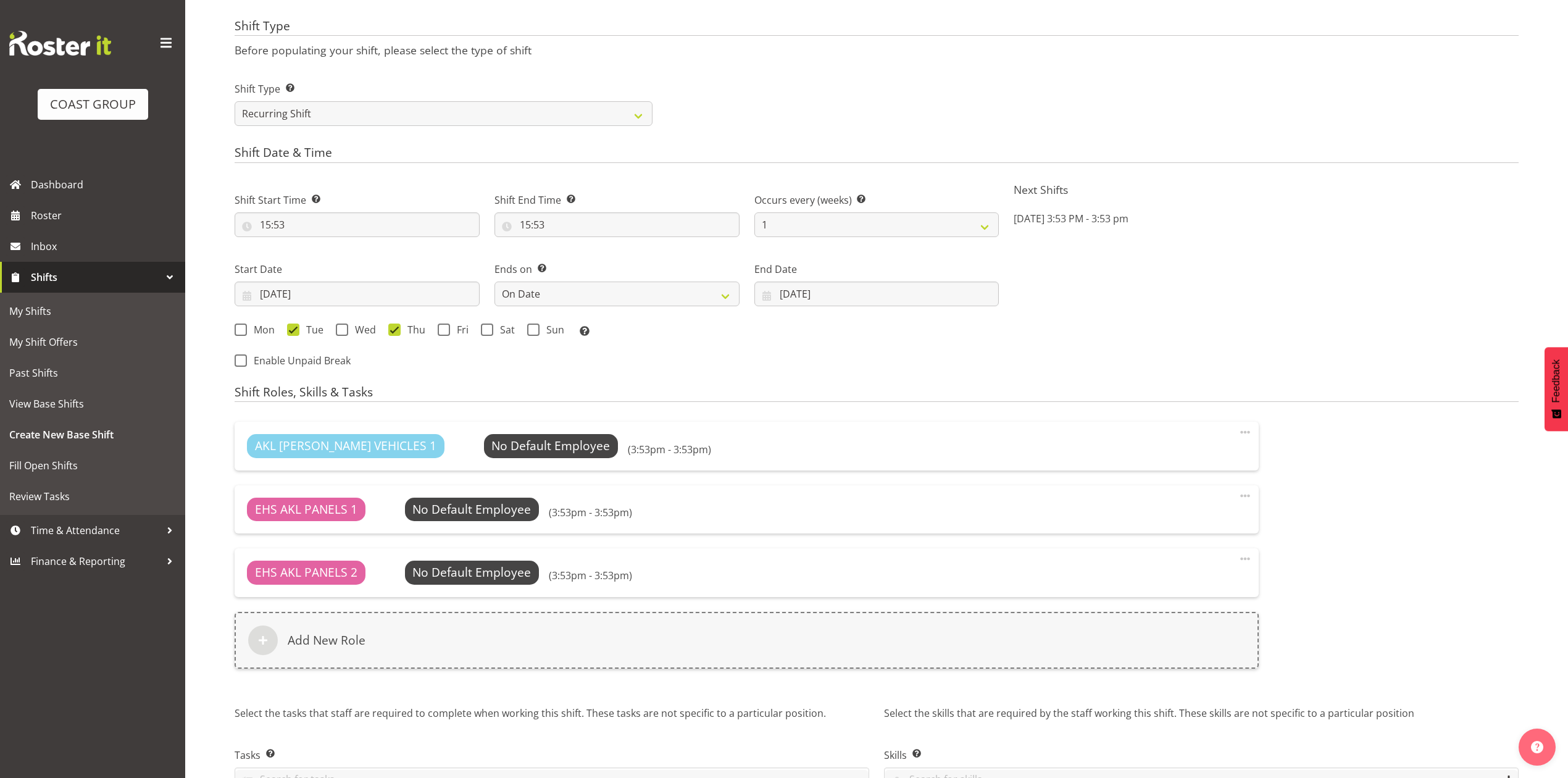
scroll to position [656, 0]
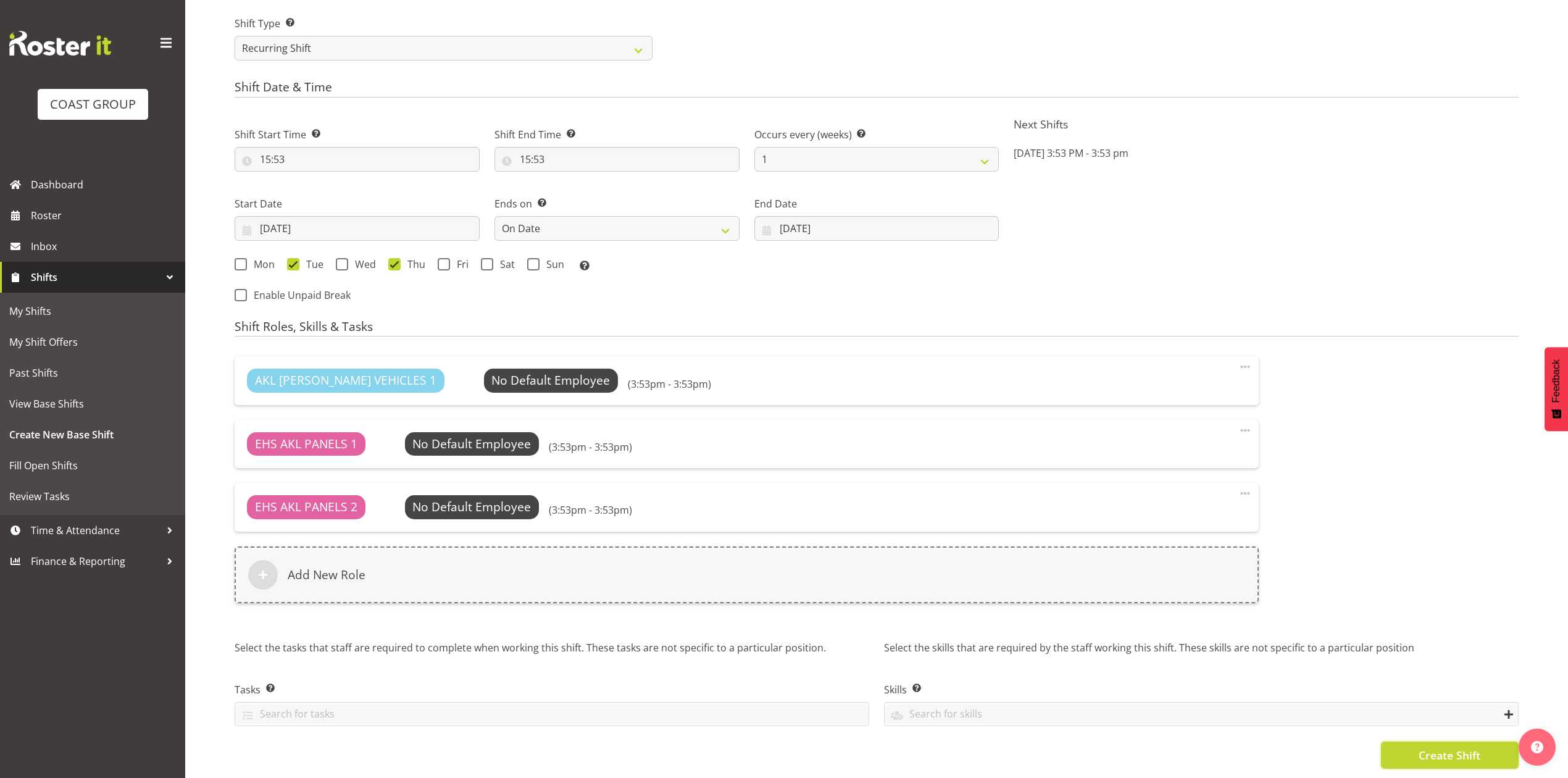
click at [1417, 747] on button "Create Shift" at bounding box center [1450, 755] width 138 height 27
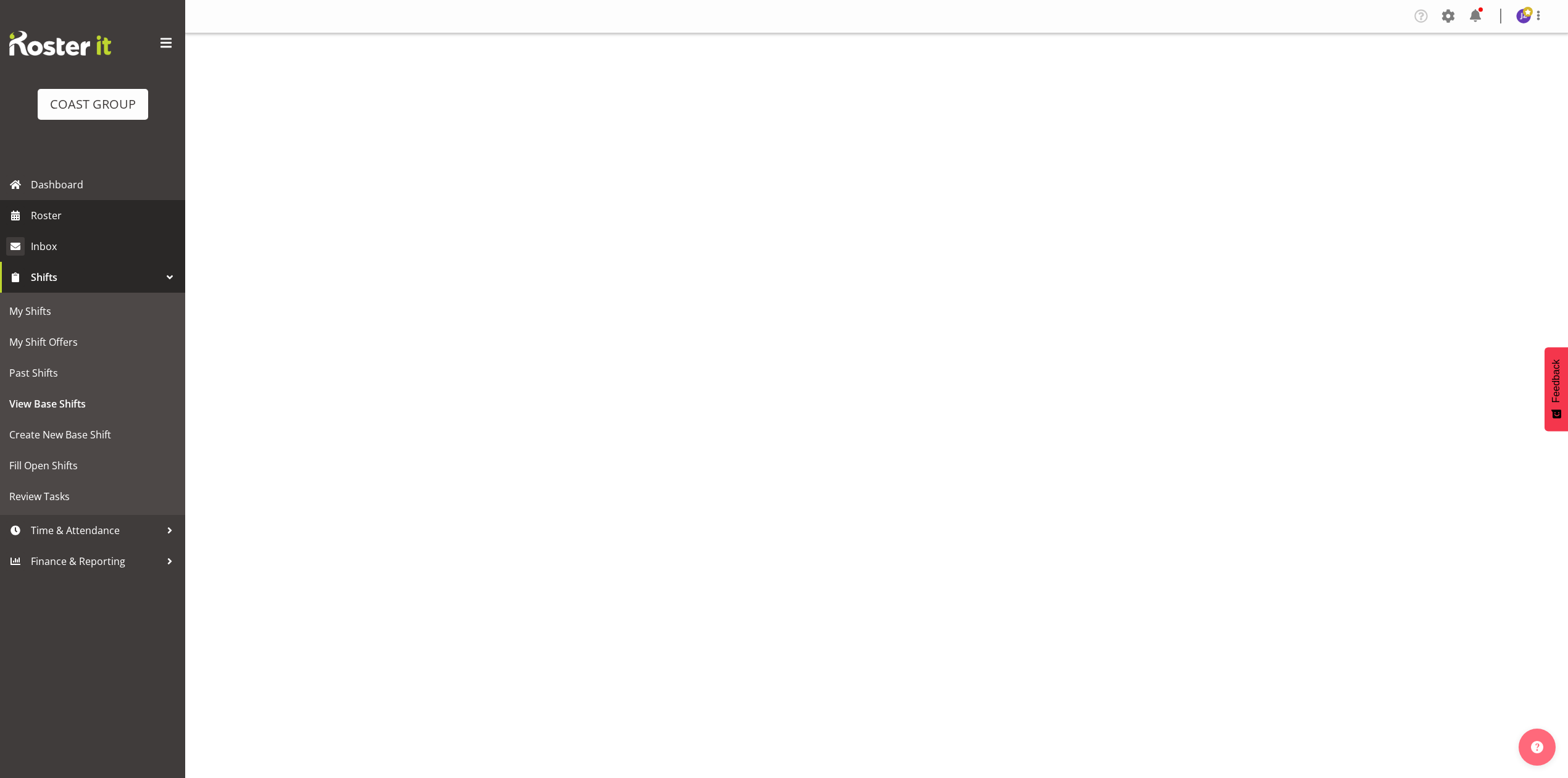
drag, startPoint x: 0, startPoint y: 0, endPoint x: 132, endPoint y: 238, distance: 272.2
click at [46, 211] on span "Roster" at bounding box center [105, 216] width 148 height 19
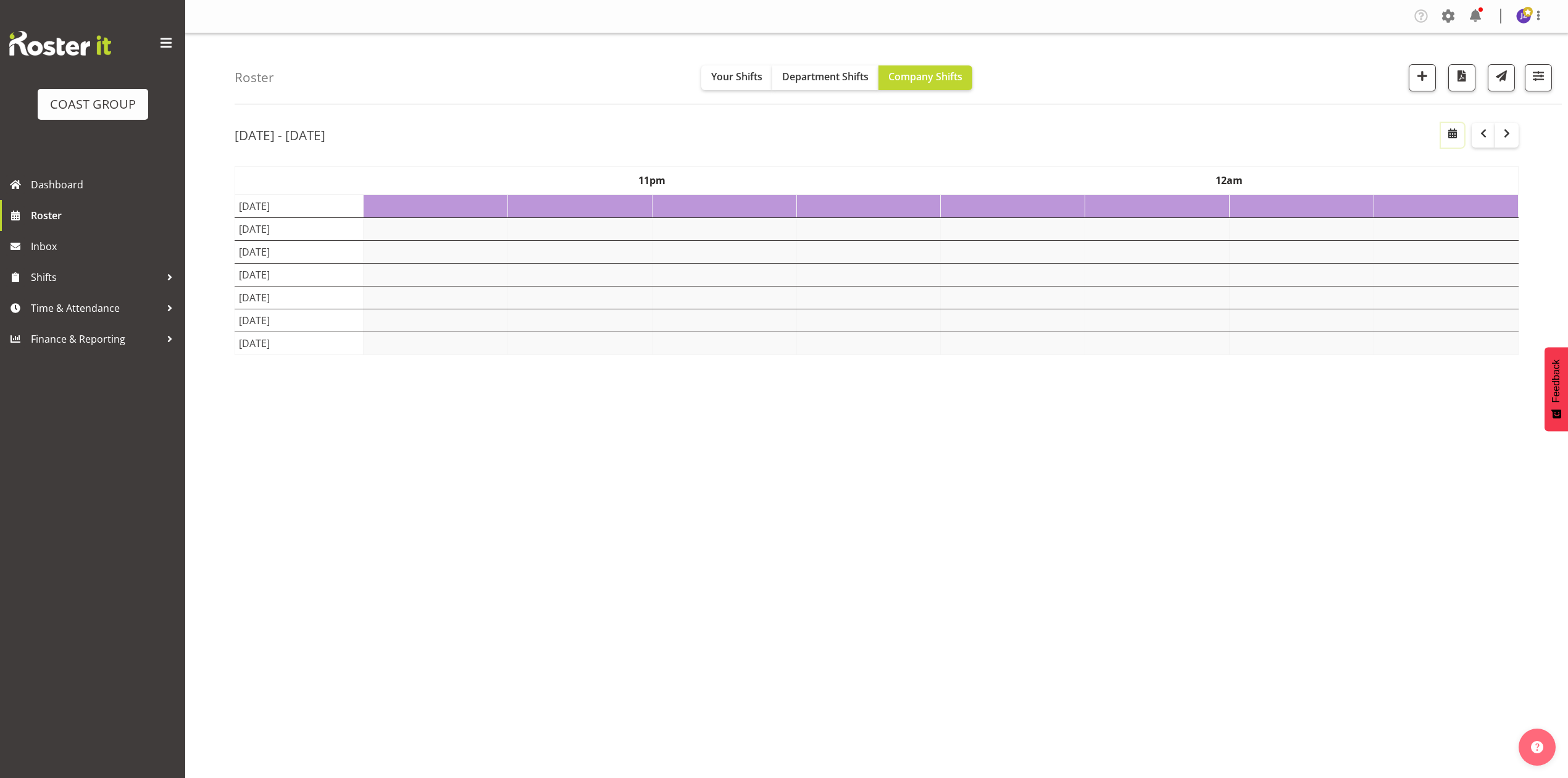
click at [1461, 139] on button "button" at bounding box center [1453, 136] width 23 height 25
select select "8"
select select "2025"
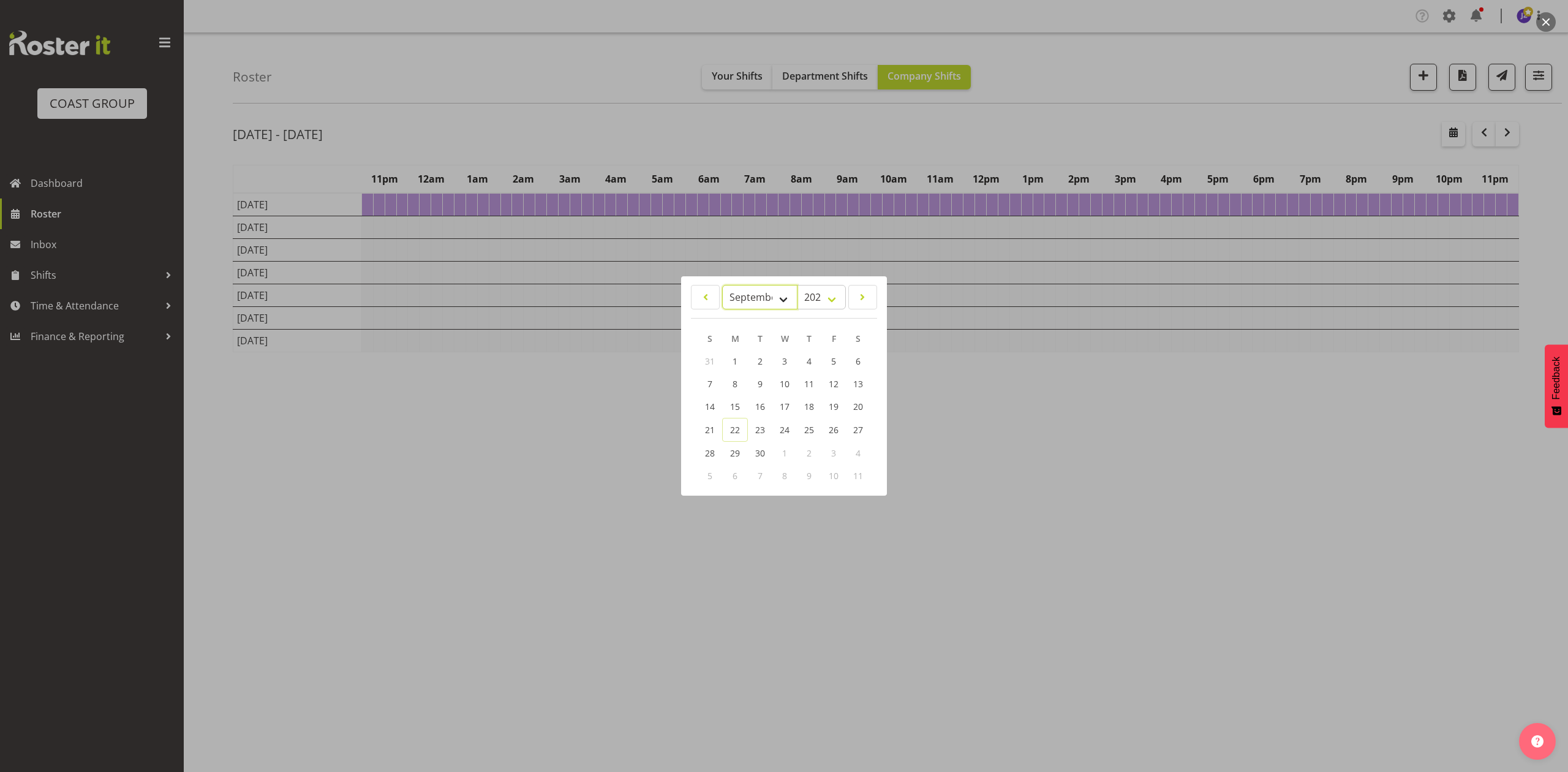
click at [778, 300] on select "January February March April May June July August September October November De…" at bounding box center [760, 298] width 76 height 25
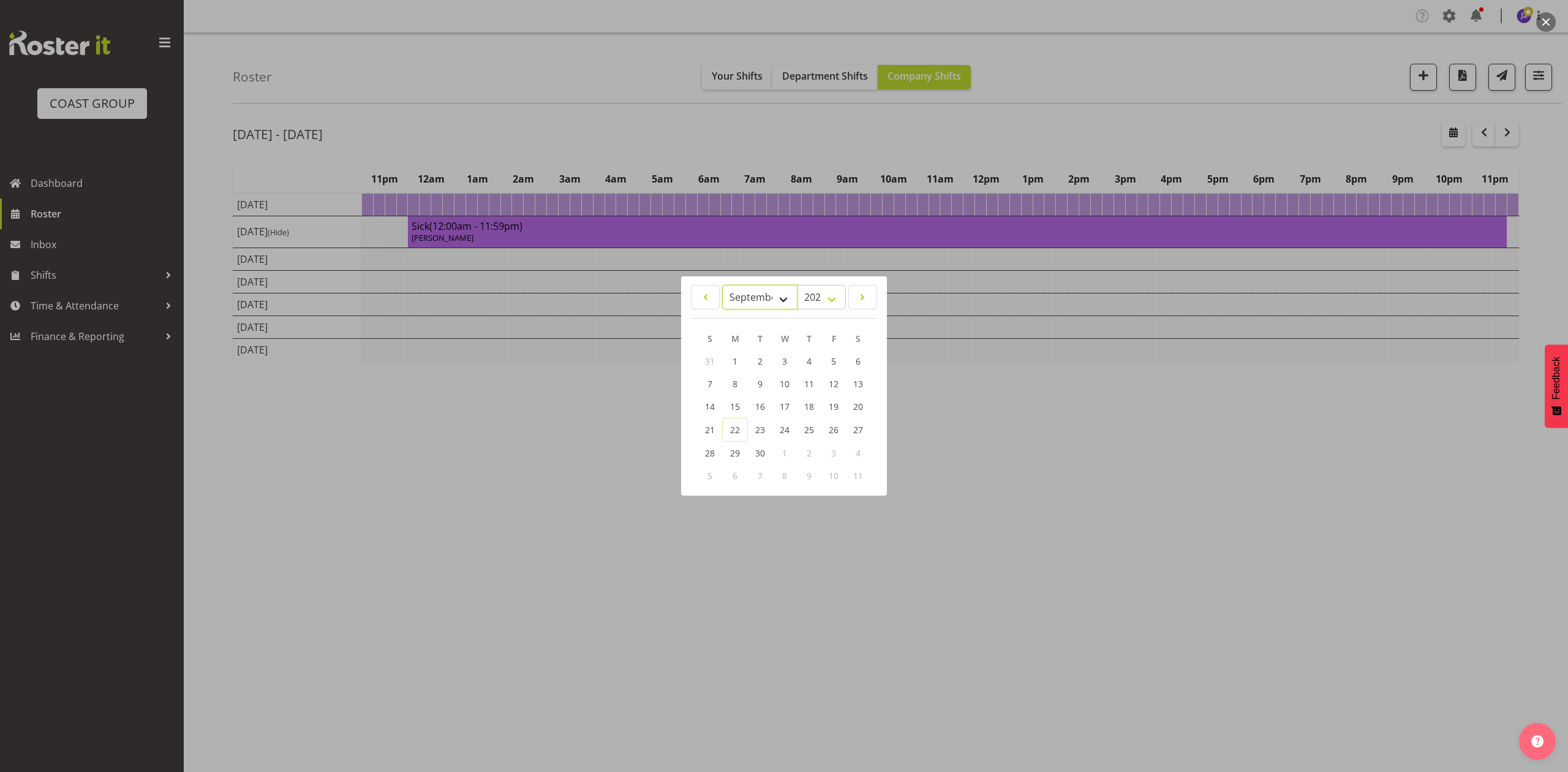
select select "10"
click at [722, 285] on select "January February March April May June July August September October November De…" at bounding box center [760, 298] width 76 height 25
click at [767, 406] on link "11" at bounding box center [759, 406] width 25 height 22
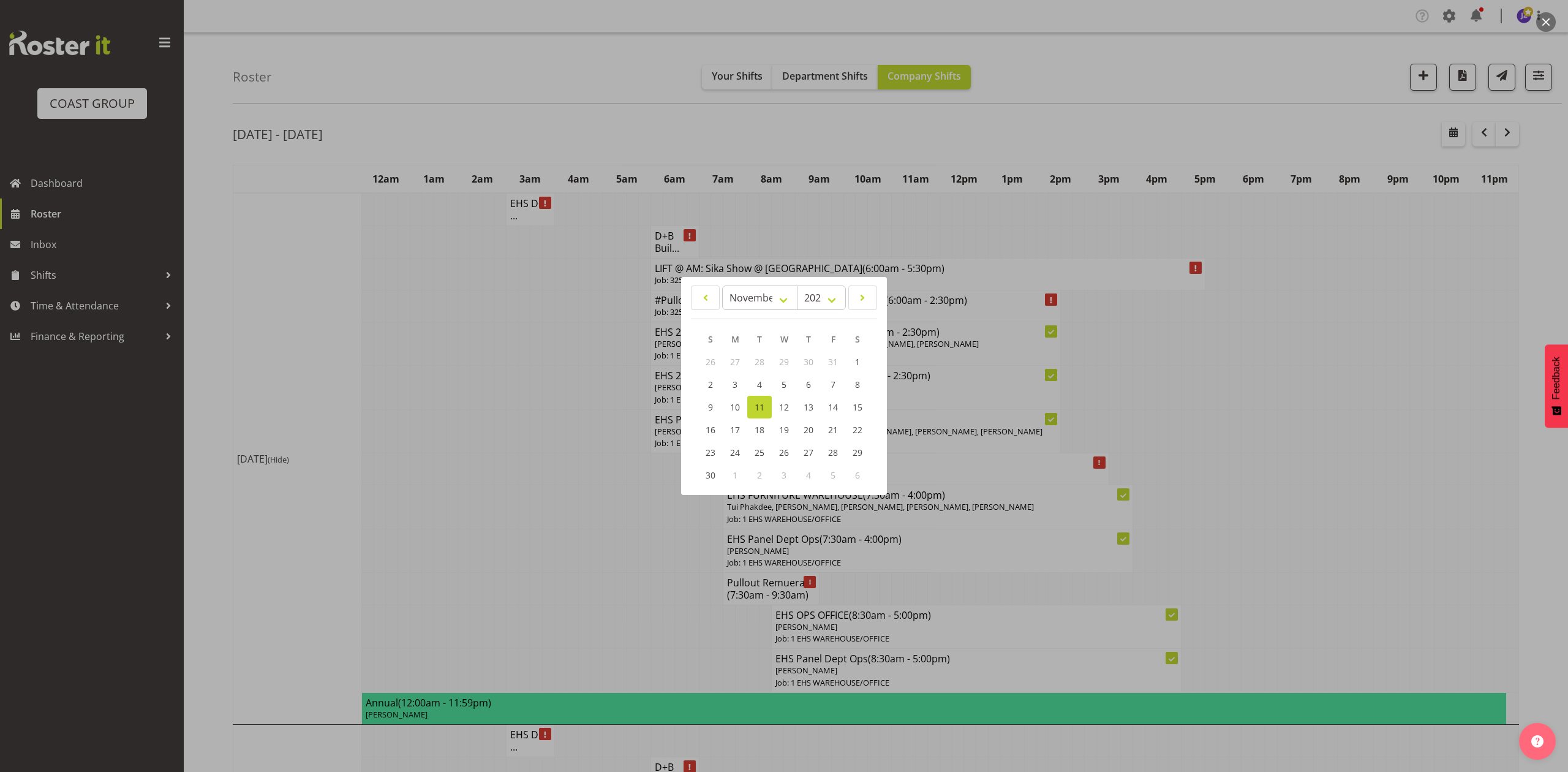
click at [1389, 327] on div at bounding box center [784, 386] width 1568 height 772
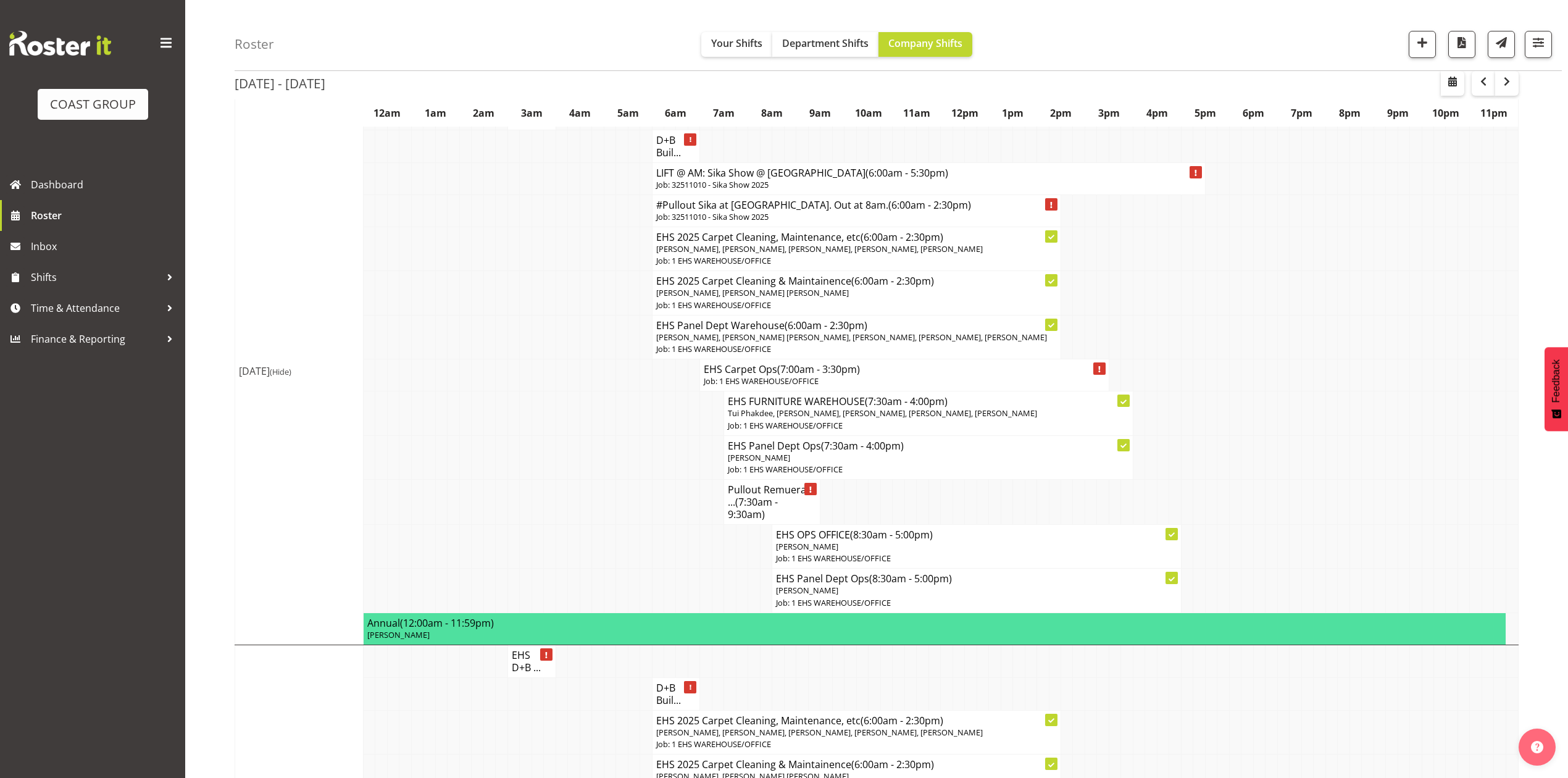
scroll to position [411, 0]
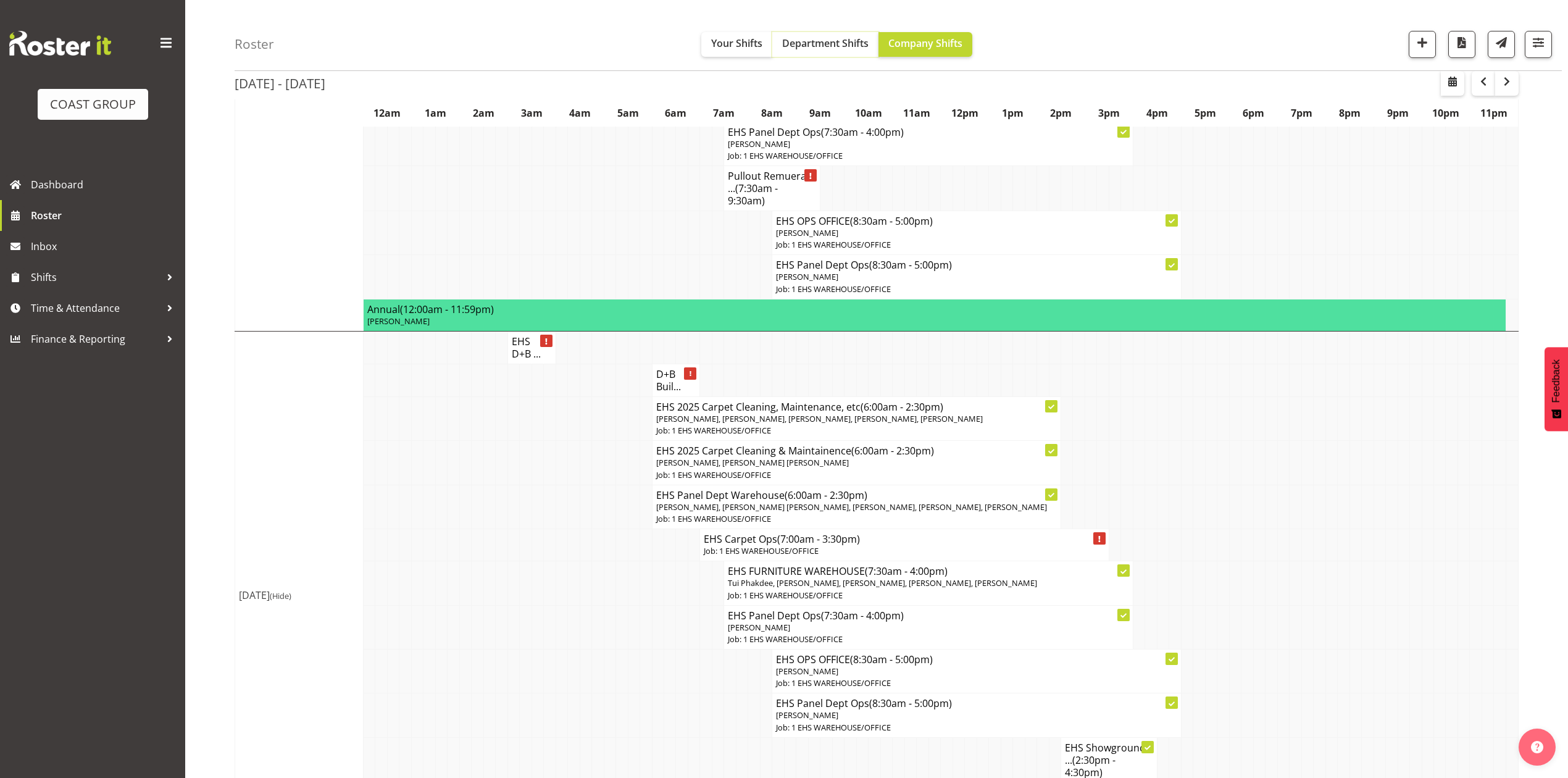
click at [815, 53] on button "Department Shifts" at bounding box center [825, 44] width 106 height 25
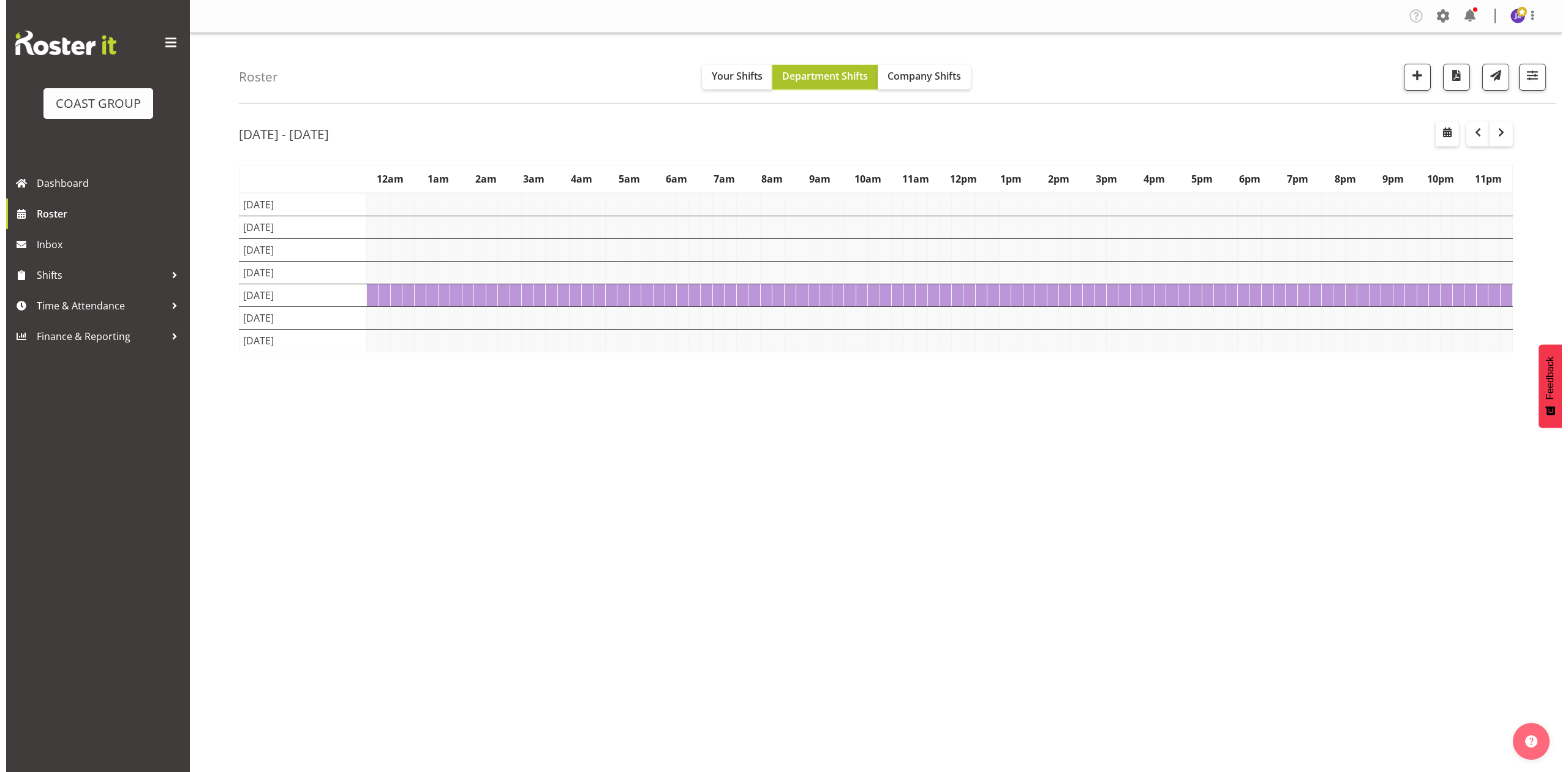
scroll to position [0, 0]
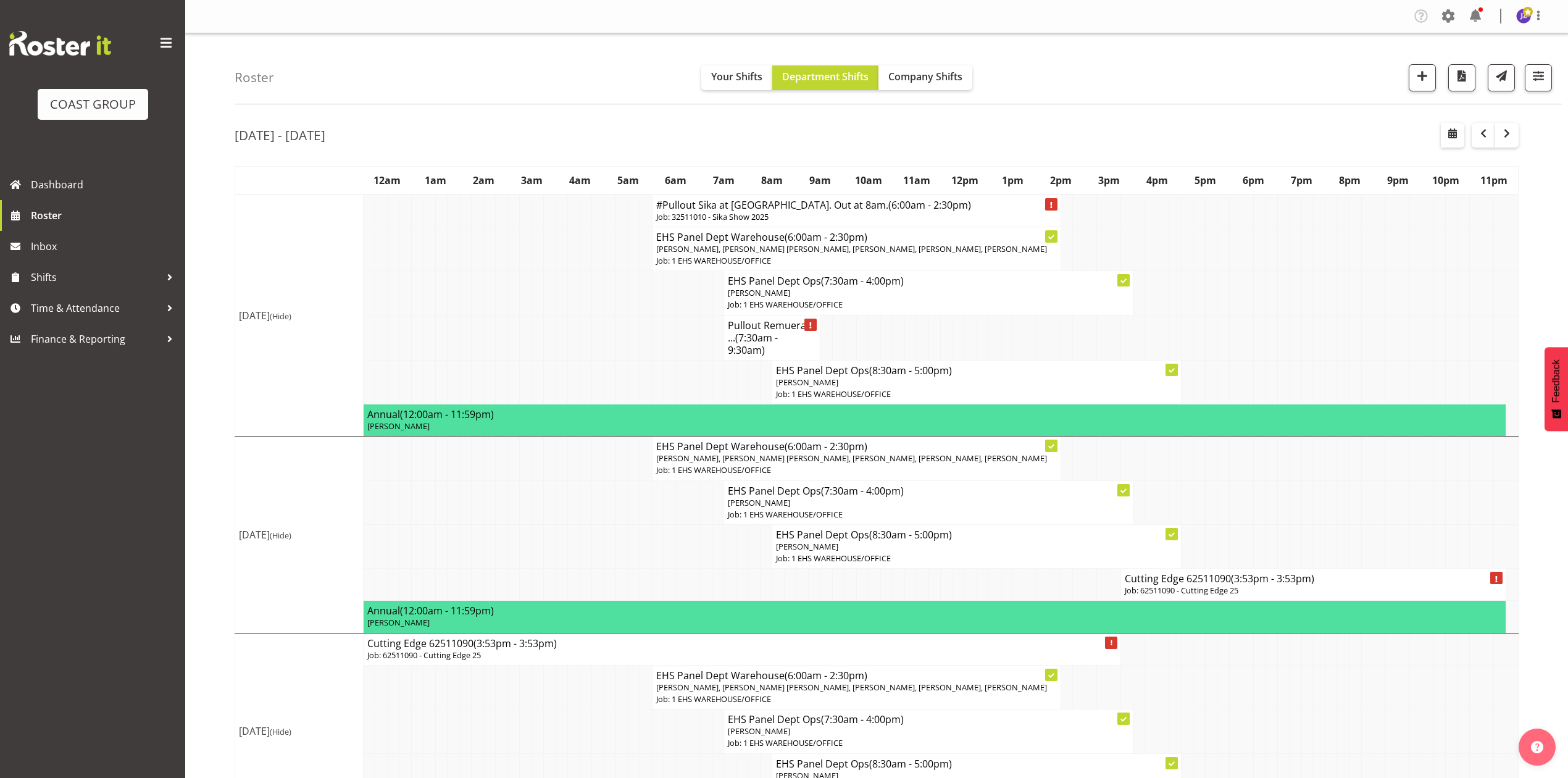
click at [1259, 586] on span "(3:53pm - 3:53pm)" at bounding box center [1272, 578] width 83 height 13
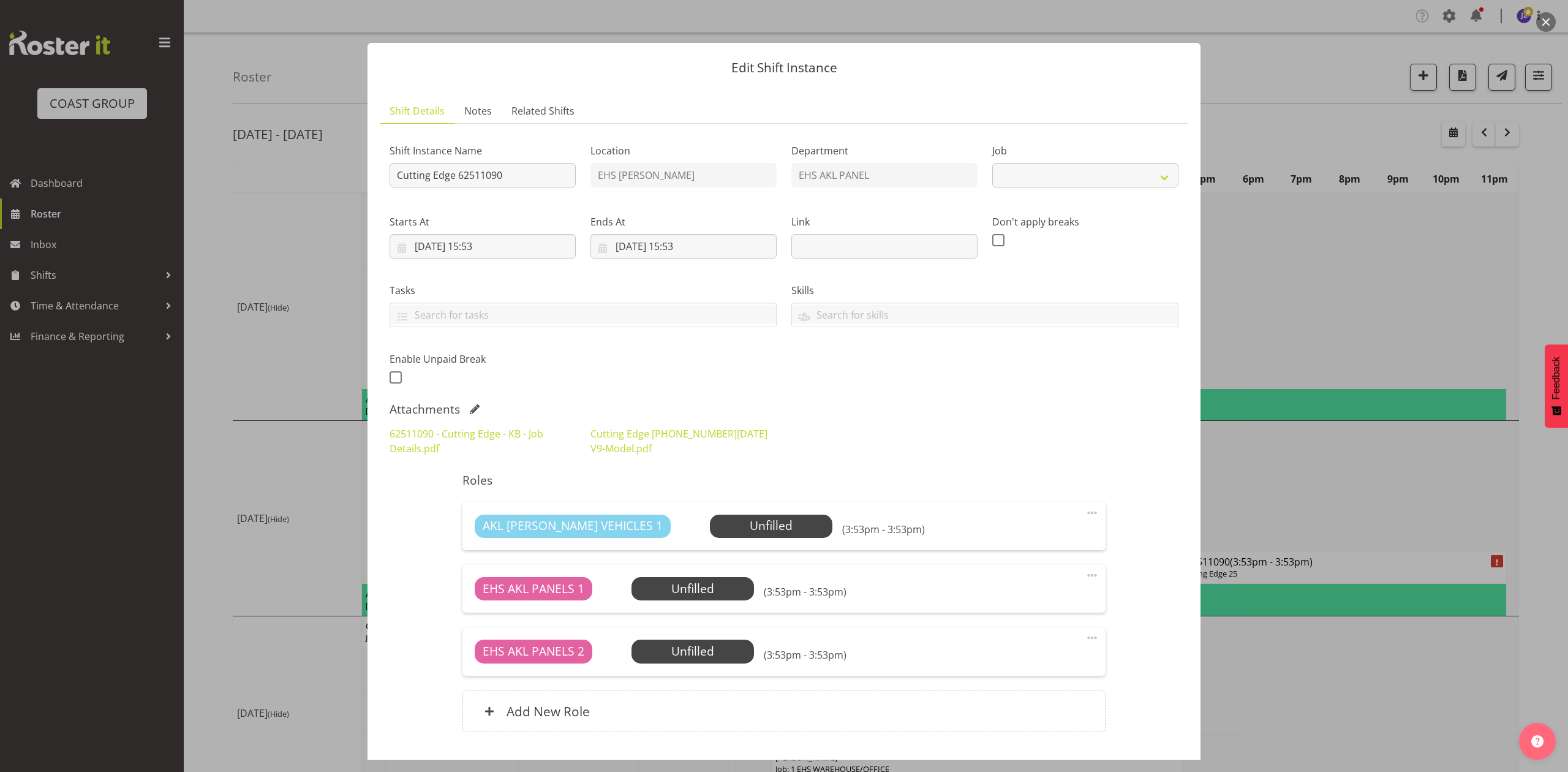
select select "10514"
click at [393, 178] on input "Cutting Edge 62511090" at bounding box center [482, 175] width 186 height 25
click at [537, 182] on input "Install Cutting Edge 62511090" at bounding box center [482, 175] width 186 height 25
type input "Install Cutting Edge 62511090. In at 8am."
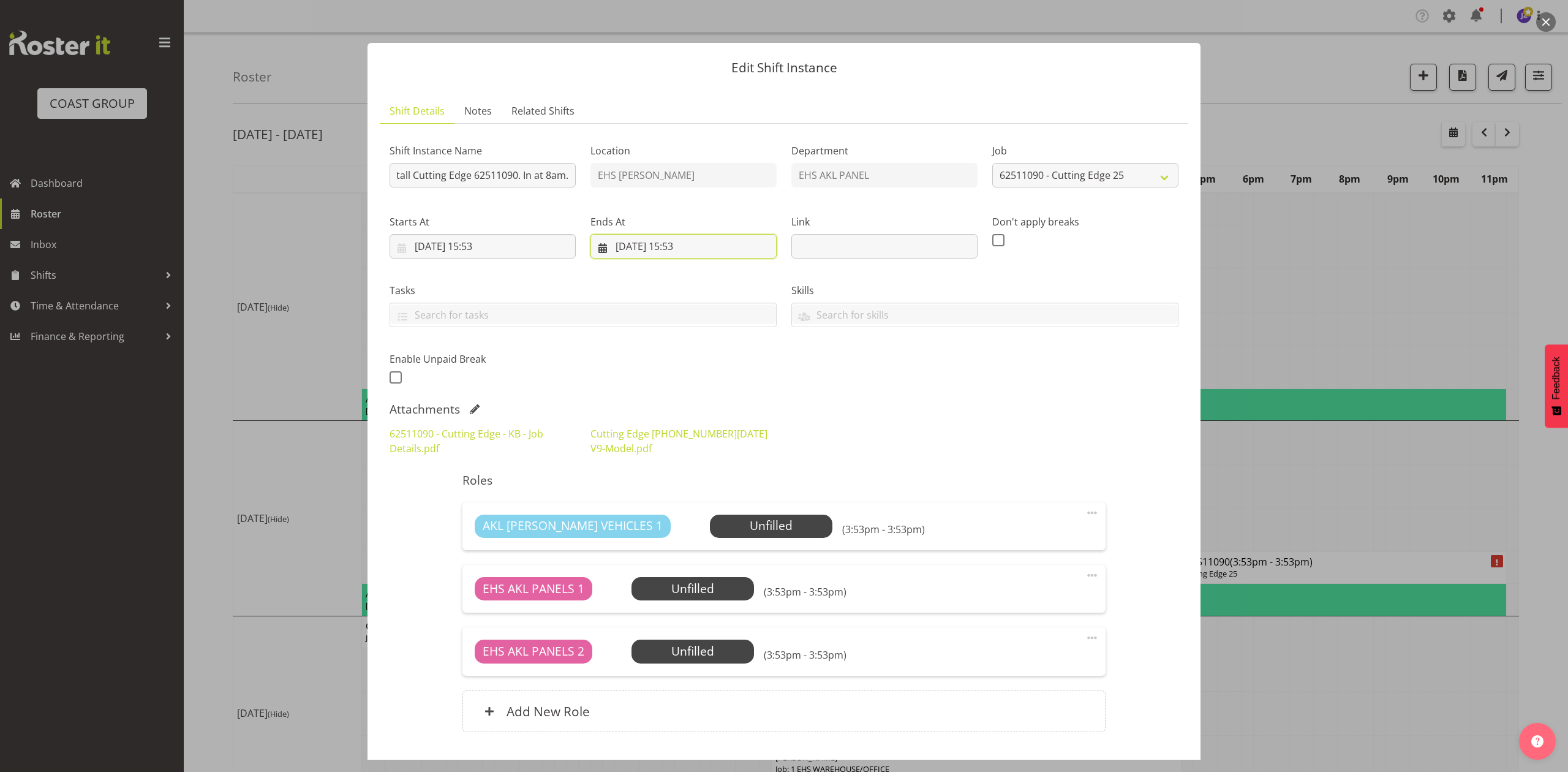
click at [634, 239] on input "12/11/2025, 15:53" at bounding box center [683, 247] width 186 height 25
click at [679, 393] on link "11" at bounding box center [674, 391] width 25 height 22
type input "11/11/2025, 15:53"
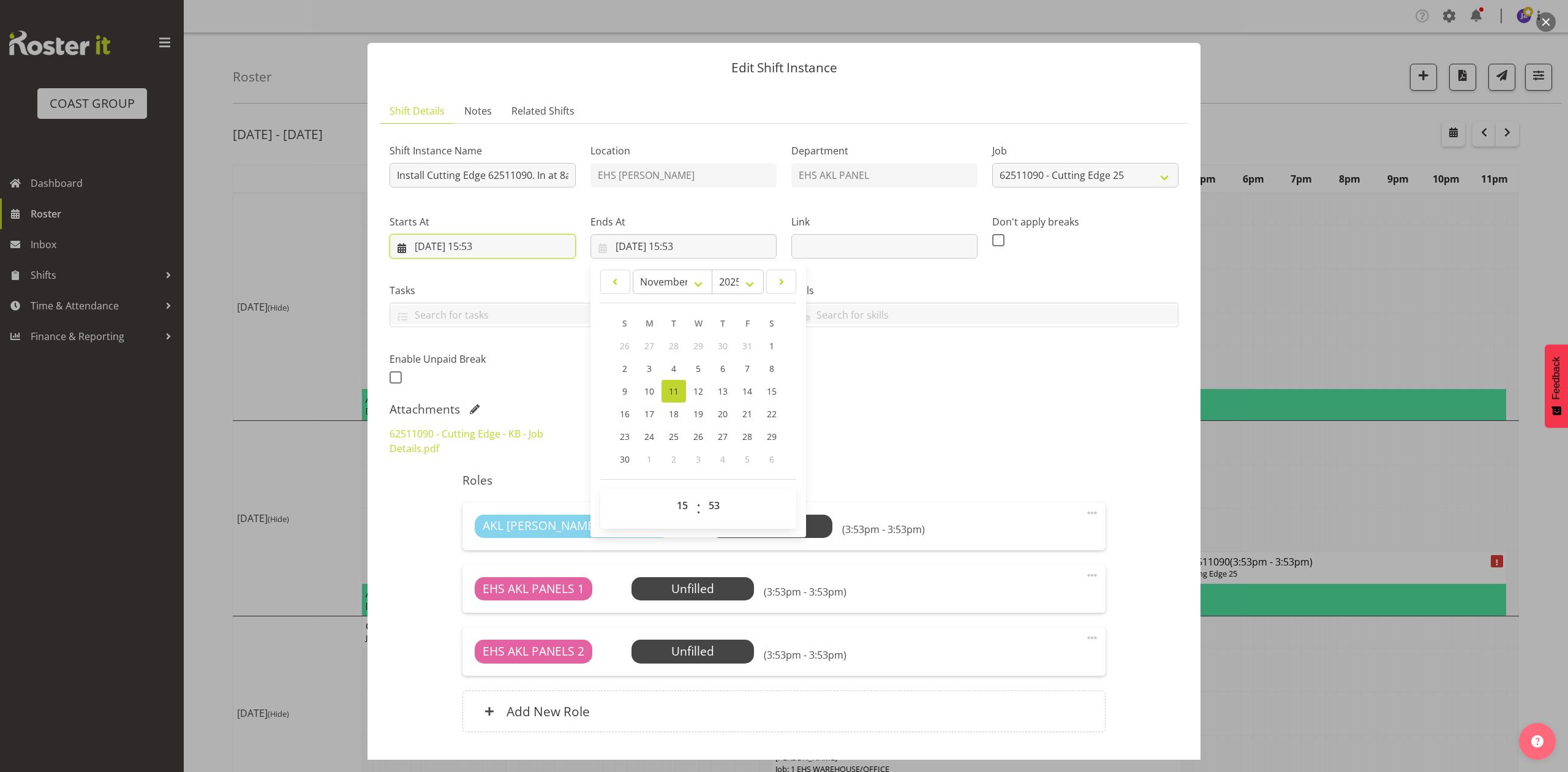
click at [456, 249] on input "11/11/2025, 15:53" at bounding box center [482, 247] width 186 height 25
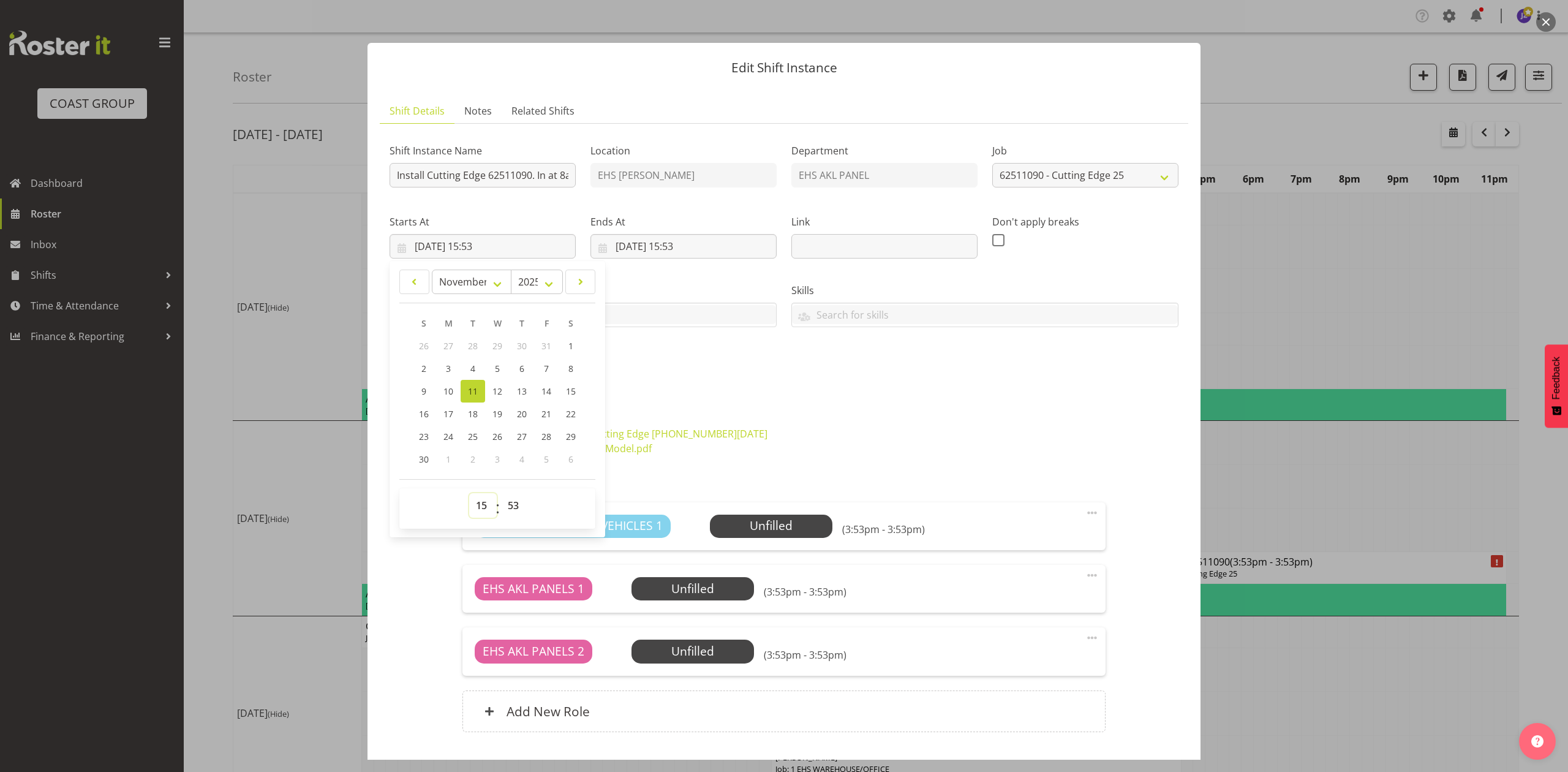
drag, startPoint x: 471, startPoint y: 511, endPoint x: 473, endPoint y: 501, distance: 10.2
click at [471, 511] on select "00 01 02 03 04 05 06 07 08 09 10 11 12 13 14 15 16 17 18 19 20 21 22 23" at bounding box center [483, 505] width 28 height 25
select select "5"
click at [469, 494] on select "00 01 02 03 04 05 06 07 08 09 10 11 12 13 14 15 16 17 18 19 20 21 22 23" at bounding box center [483, 505] width 28 height 25
type input "11/11/2025, 05:53"
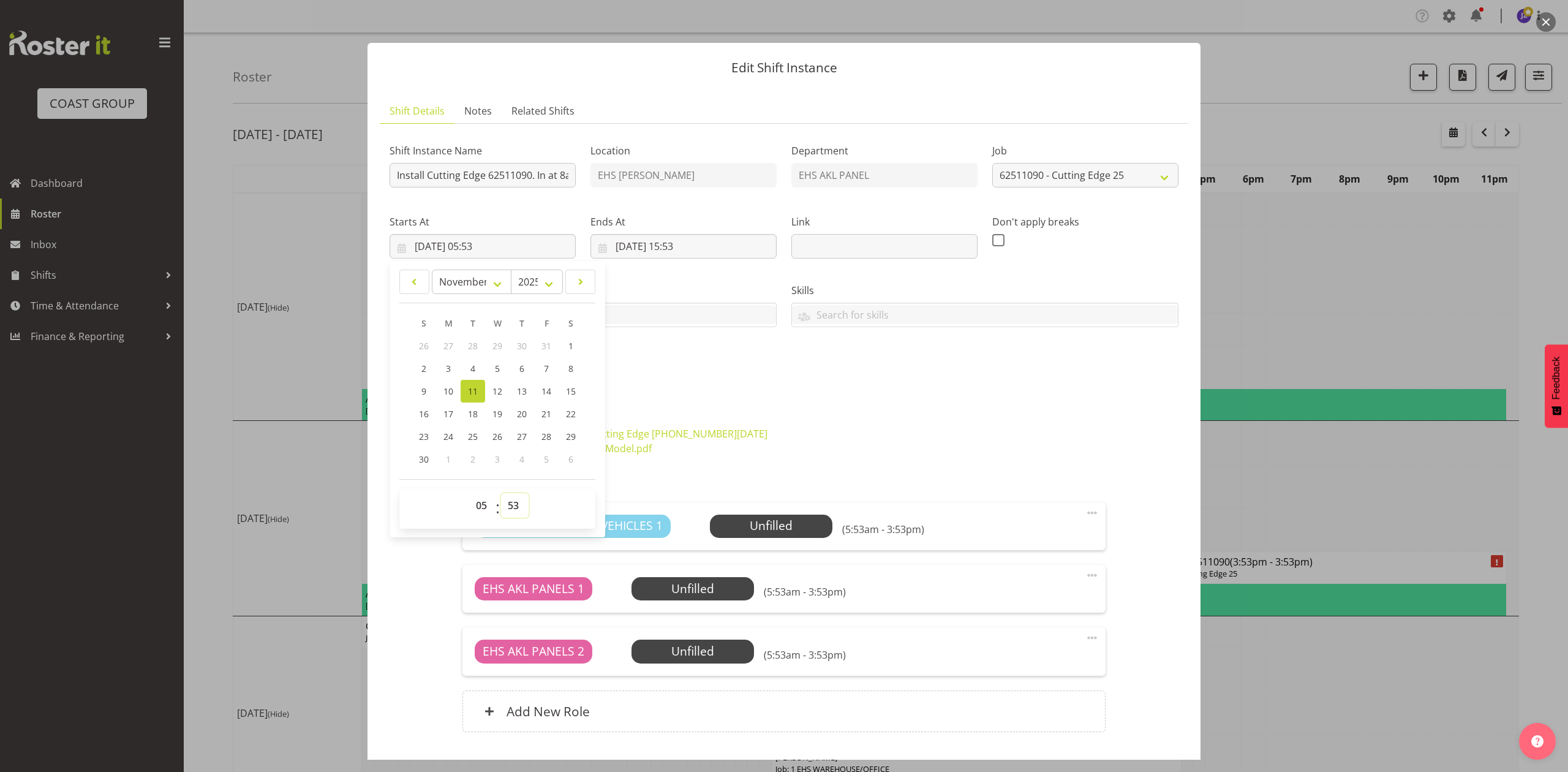
click at [515, 507] on select "00 01 02 03 04 05 06 07 08 09 10 11 12 13 14 15 16 17 18 19 20 21 22 23 24 25 2…" at bounding box center [515, 505] width 28 height 25
select select "0"
click at [501, 494] on select "00 01 02 03 04 05 06 07 08 09 10 11 12 13 14 15 16 17 18 19 20 21 22 23 24 25 2…" at bounding box center [515, 505] width 28 height 25
type input "11/11/2025, 05:00"
click at [942, 369] on div "Shift Instance Name Install Cutting Edge 62511090. In at 8am. Location EHS RYME…" at bounding box center [784, 260] width 803 height 268
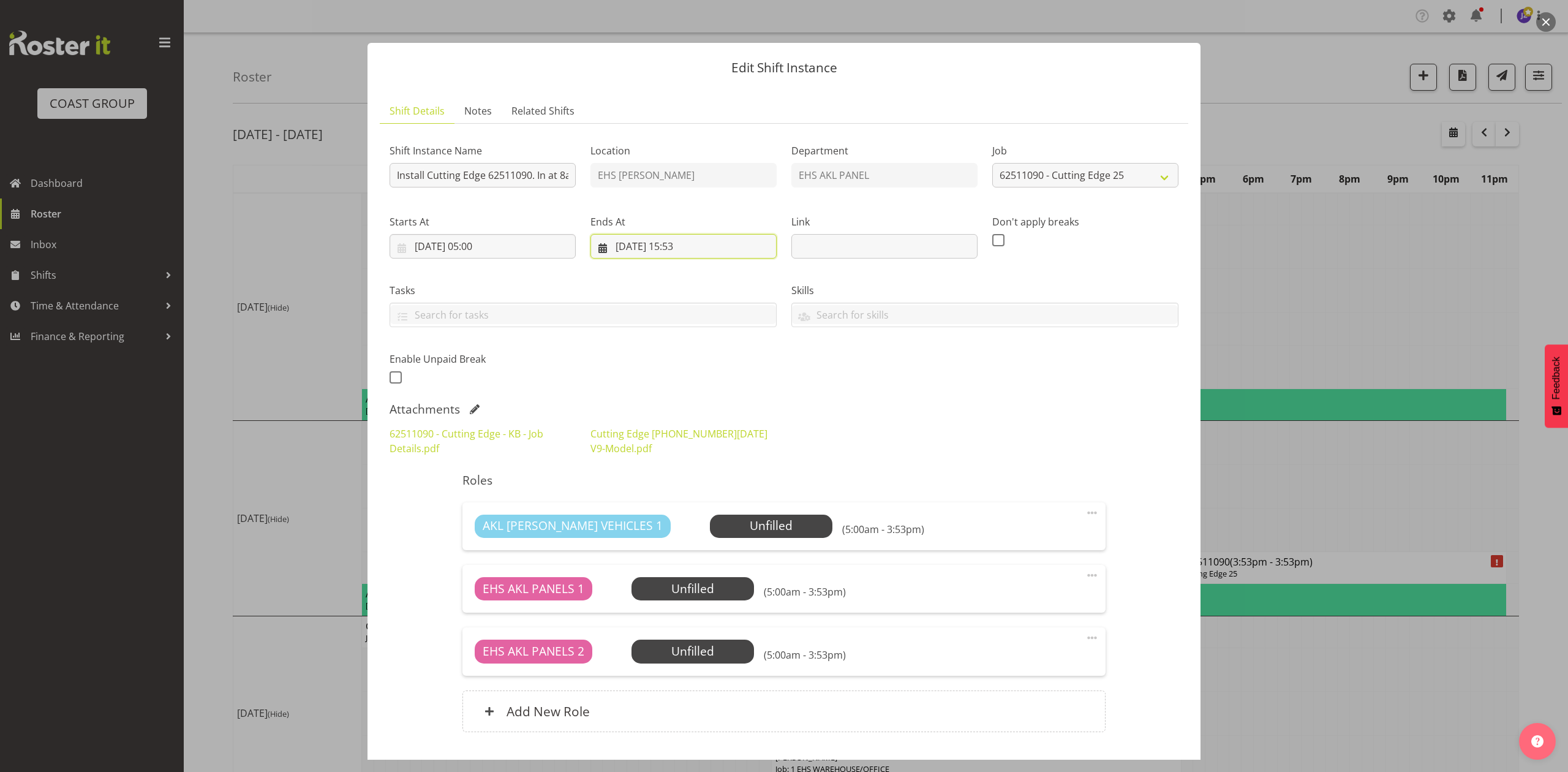
click at [684, 243] on input "11/11/2025, 15:53" at bounding box center [683, 247] width 186 height 25
click at [676, 512] on select "00 01 02 03 04 05 06 07 08 09 10 11 12 13 14 15 16 17 18 19 20 21 22 23" at bounding box center [684, 505] width 28 height 25
select select "13"
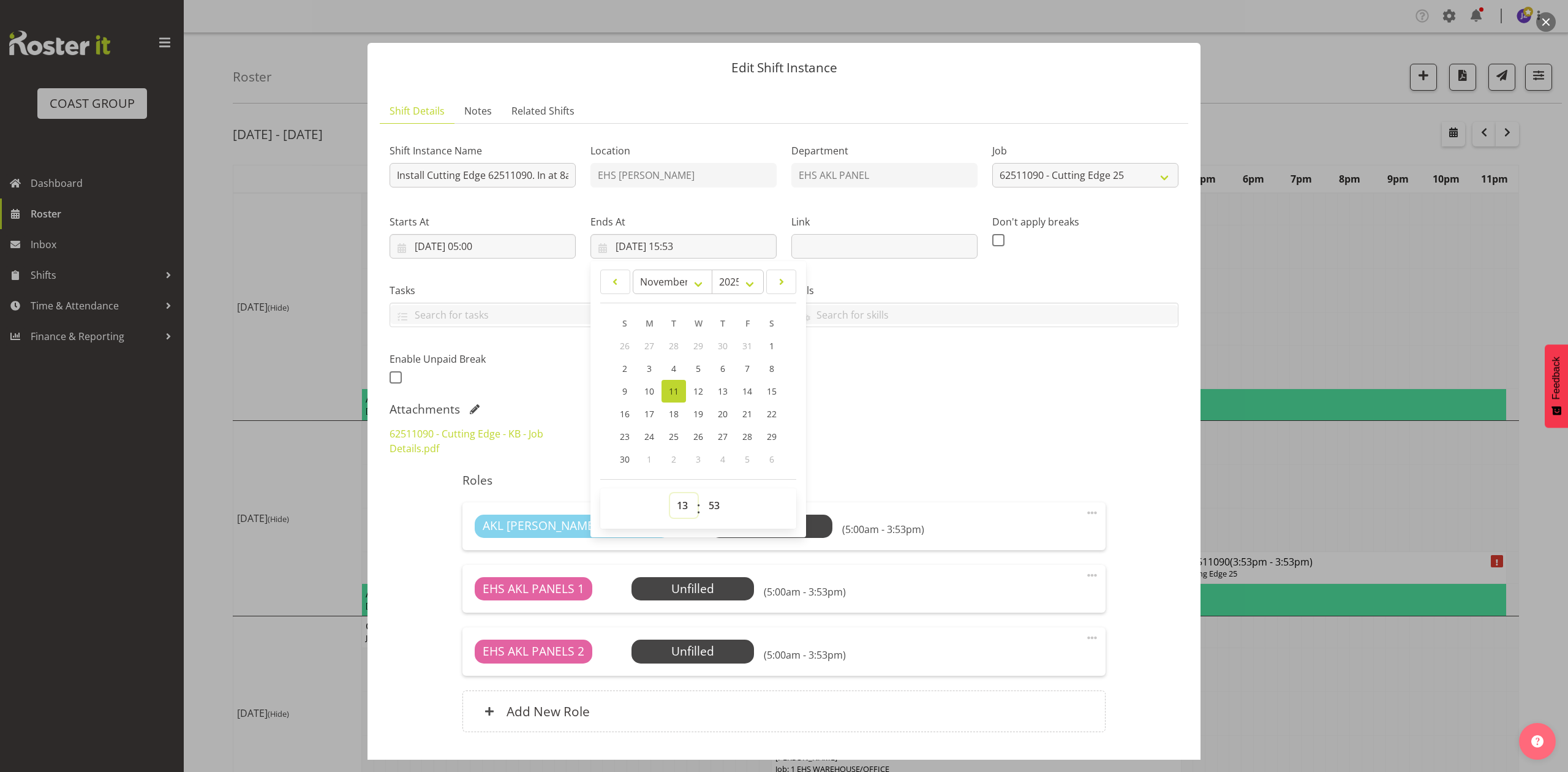
click at [670, 494] on select "00 01 02 03 04 05 06 07 08 09 10 11 12 13 14 15 16 17 18 19 20 21 22 23" at bounding box center [684, 505] width 28 height 25
type input "11/11/2025, 13:53"
click at [708, 494] on select "00 01 02 03 04 05 06 07 08 09 10 11 12 13 14 15 16 17 18 19 20 21 22 23 24 25 2…" at bounding box center [716, 505] width 28 height 25
select select "0"
click at [702, 494] on select "00 01 02 03 04 05 06 07 08 09 10 11 12 13 14 15 16 17 18 19 20 21 22 23 24 25 2…" at bounding box center [716, 505] width 28 height 25
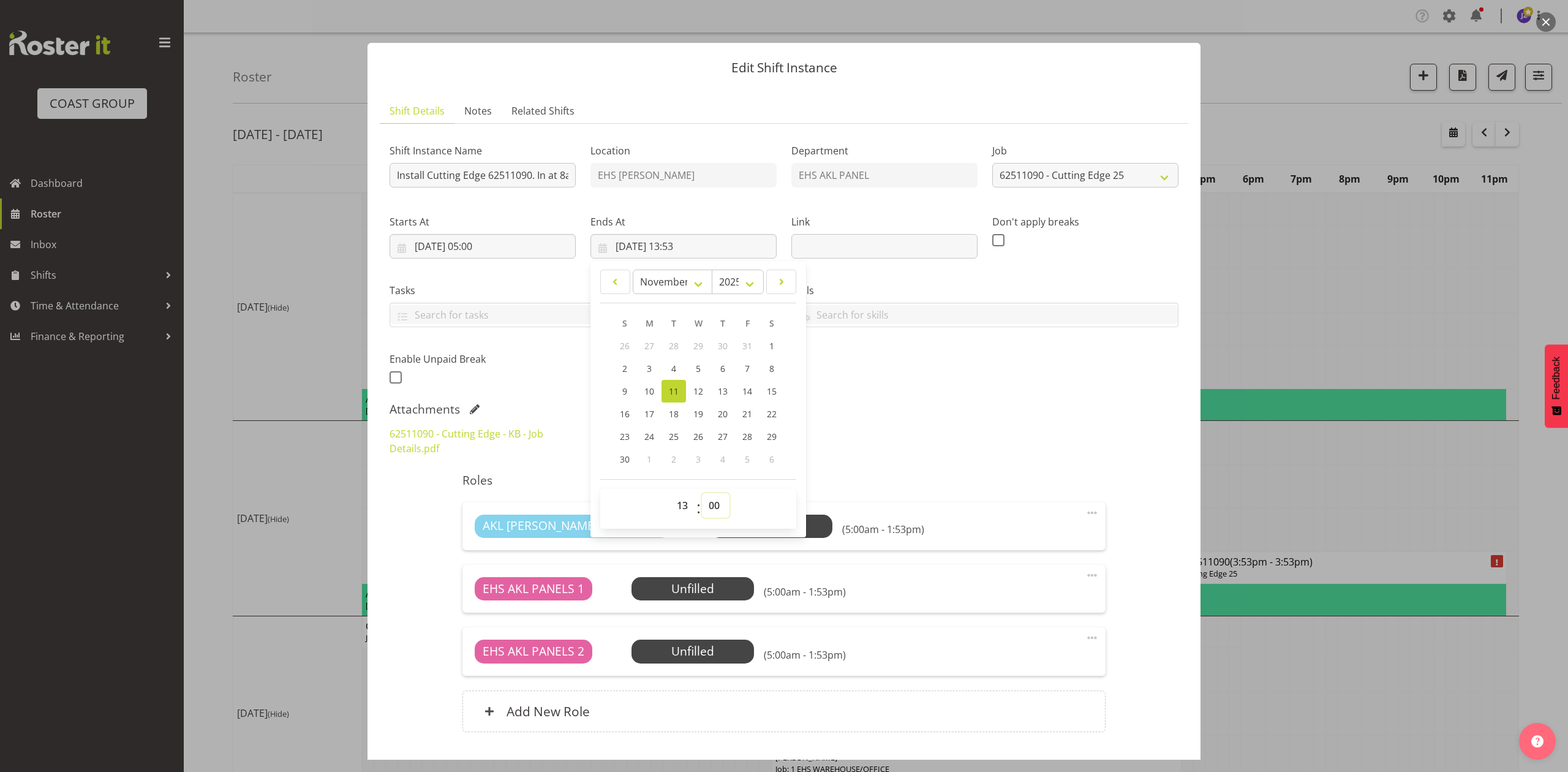
type input "11/11/2025, 13:00"
click at [995, 484] on h5 "Roles" at bounding box center [784, 480] width 643 height 15
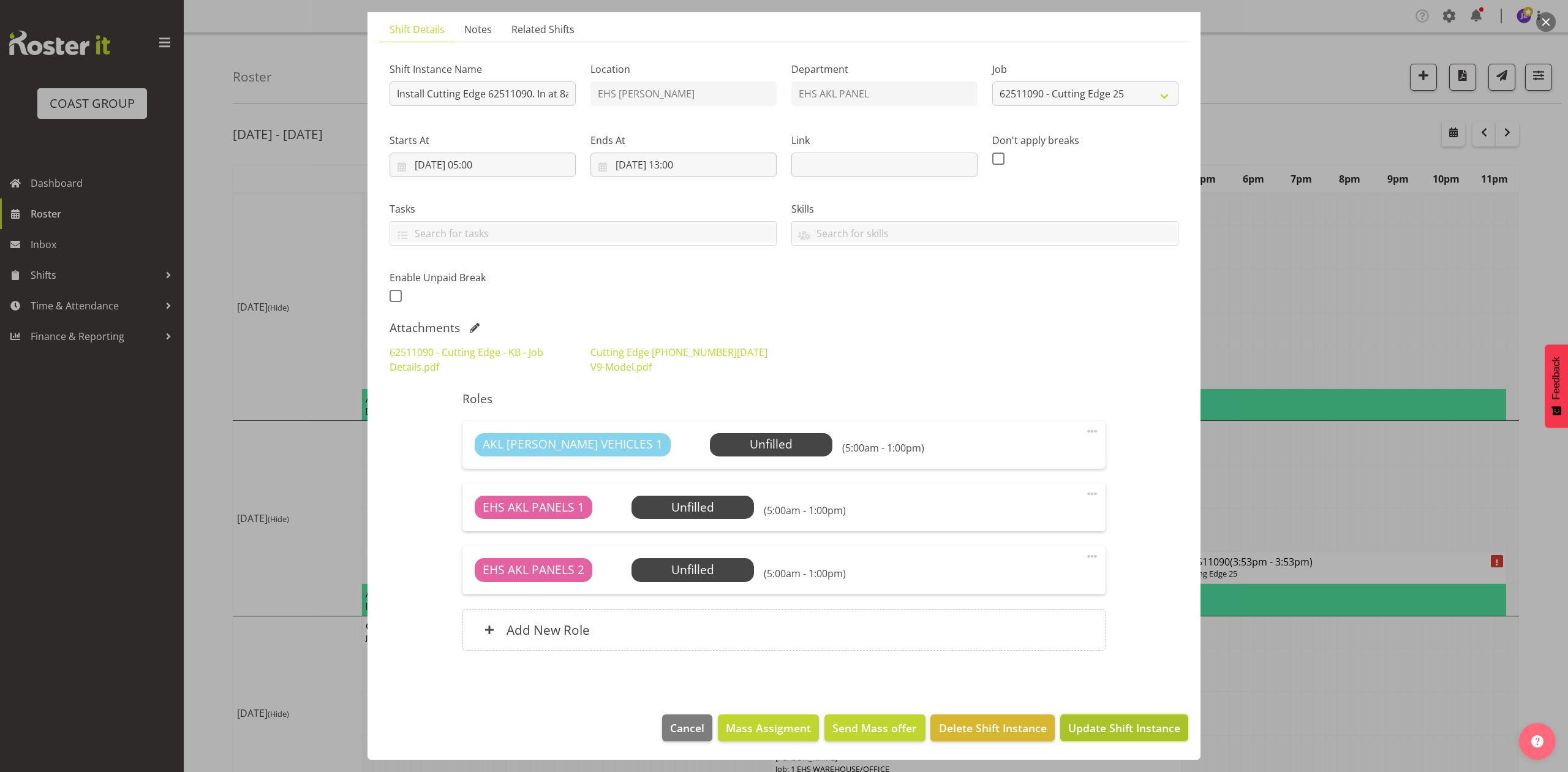
click at [1079, 733] on span "Update Shift Instance" at bounding box center [1124, 728] width 112 height 16
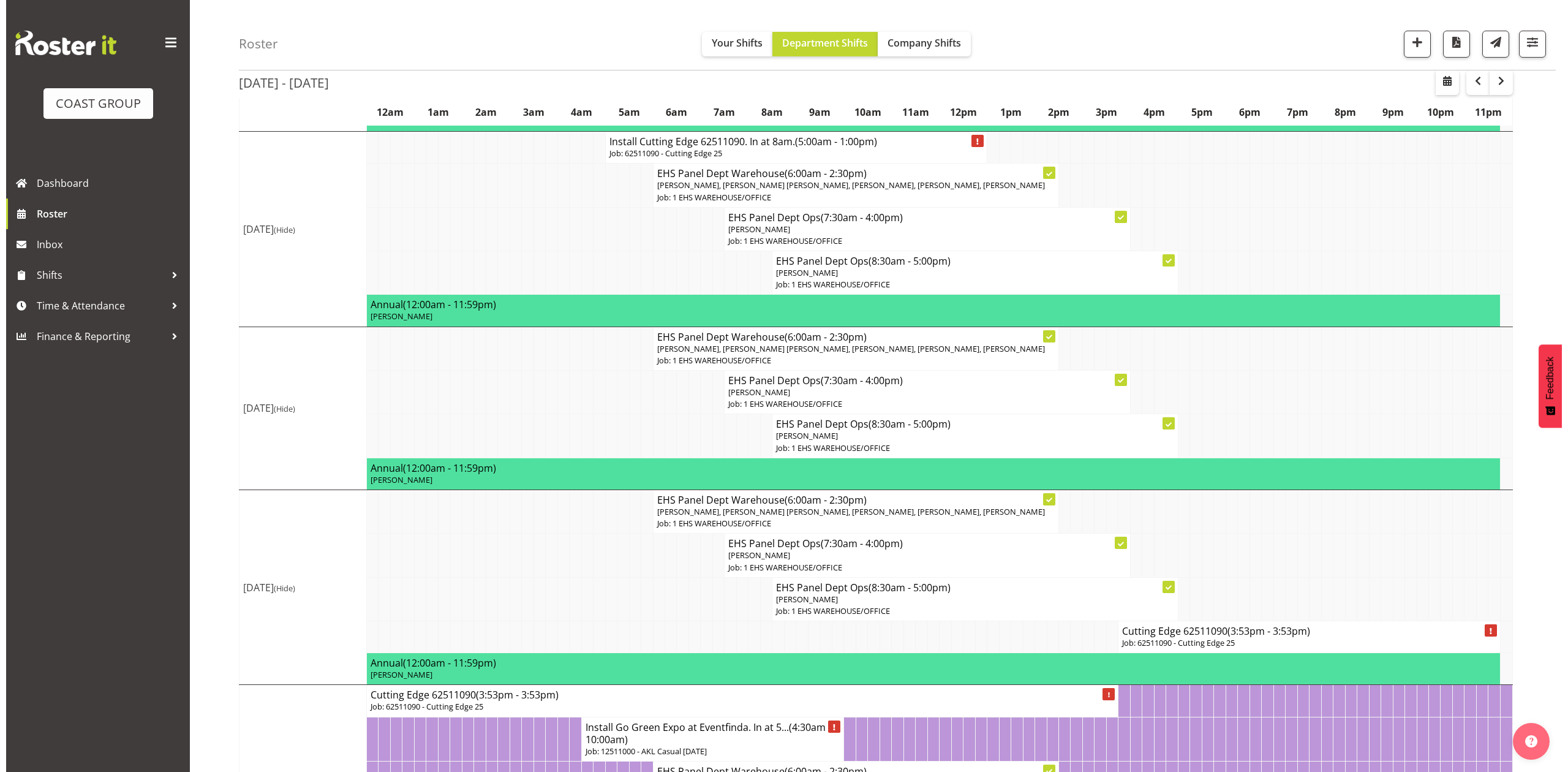
scroll to position [327, 0]
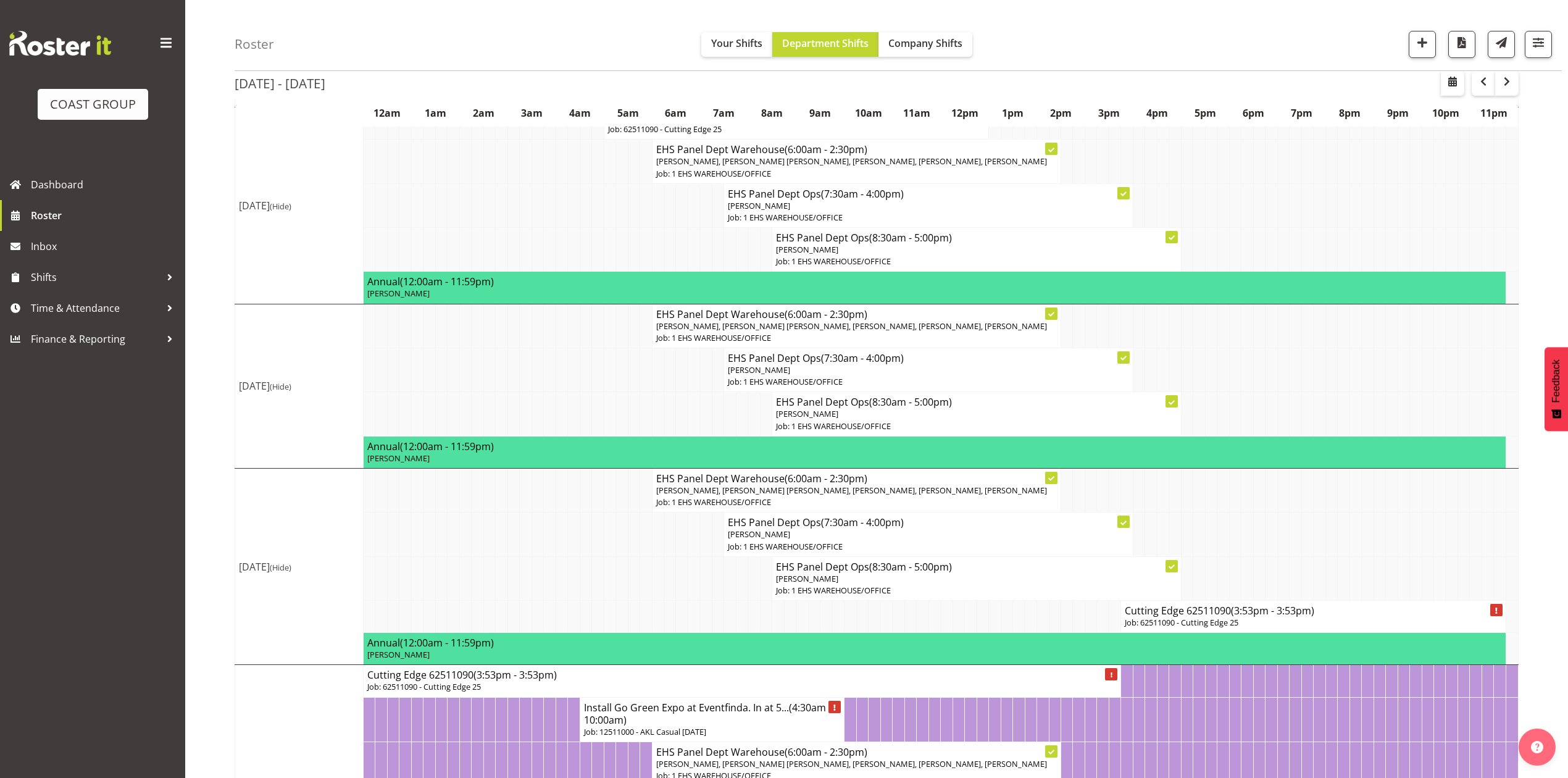
click at [1154, 617] on h4 "Cutting Edge 62511090 (3:53pm - 3:53pm)" at bounding box center [1313, 611] width 377 height 12
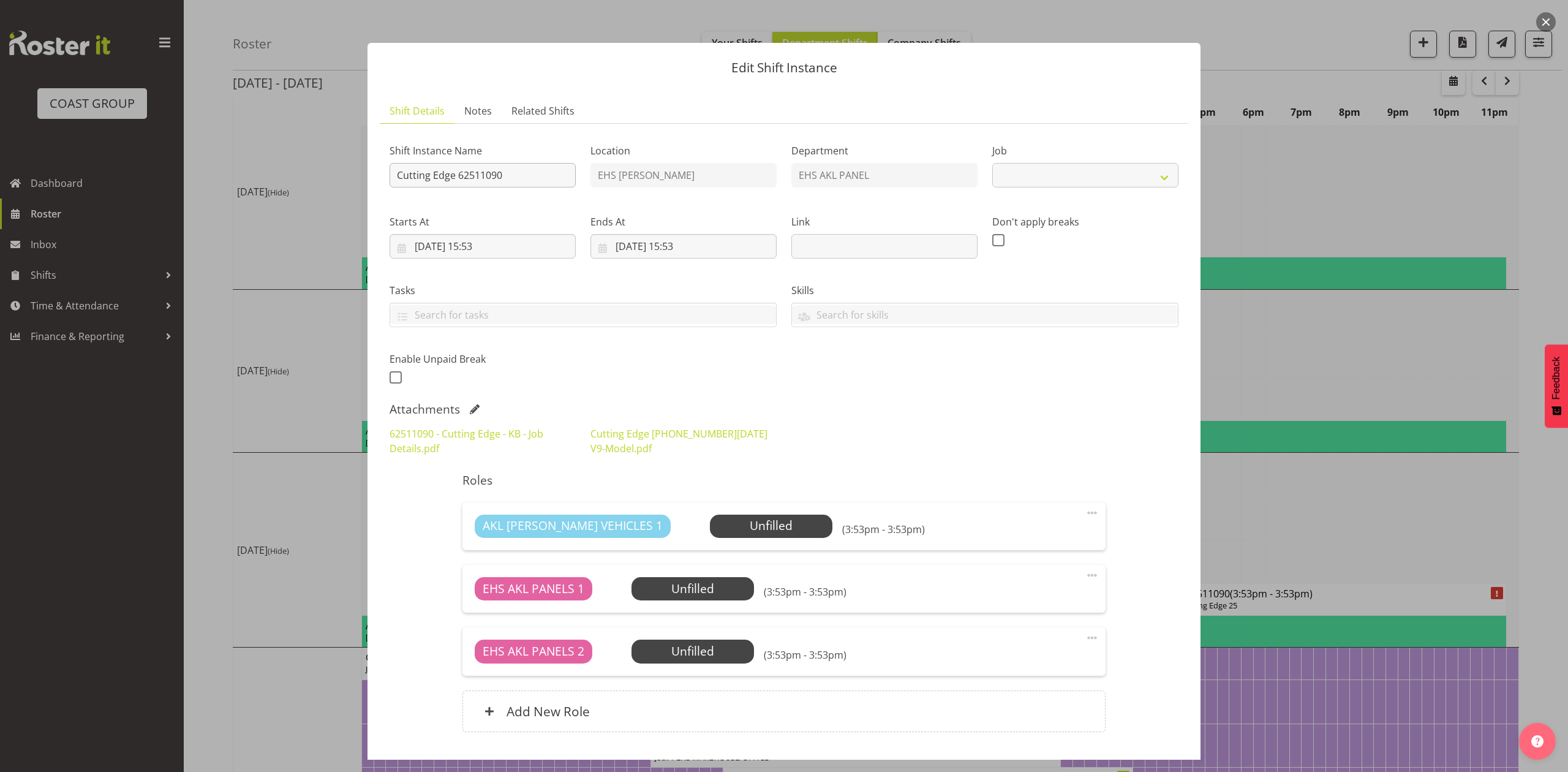
select select "10514"
click at [392, 170] on input "Cutting Edge 62511090" at bounding box center [482, 175] width 186 height 25
click at [547, 172] on input "Pullout Cutting Edge 62511090" at bounding box center [482, 175] width 186 height 25
type input "Pullout Cutting Edge 62511090. Out at 3:30pm."
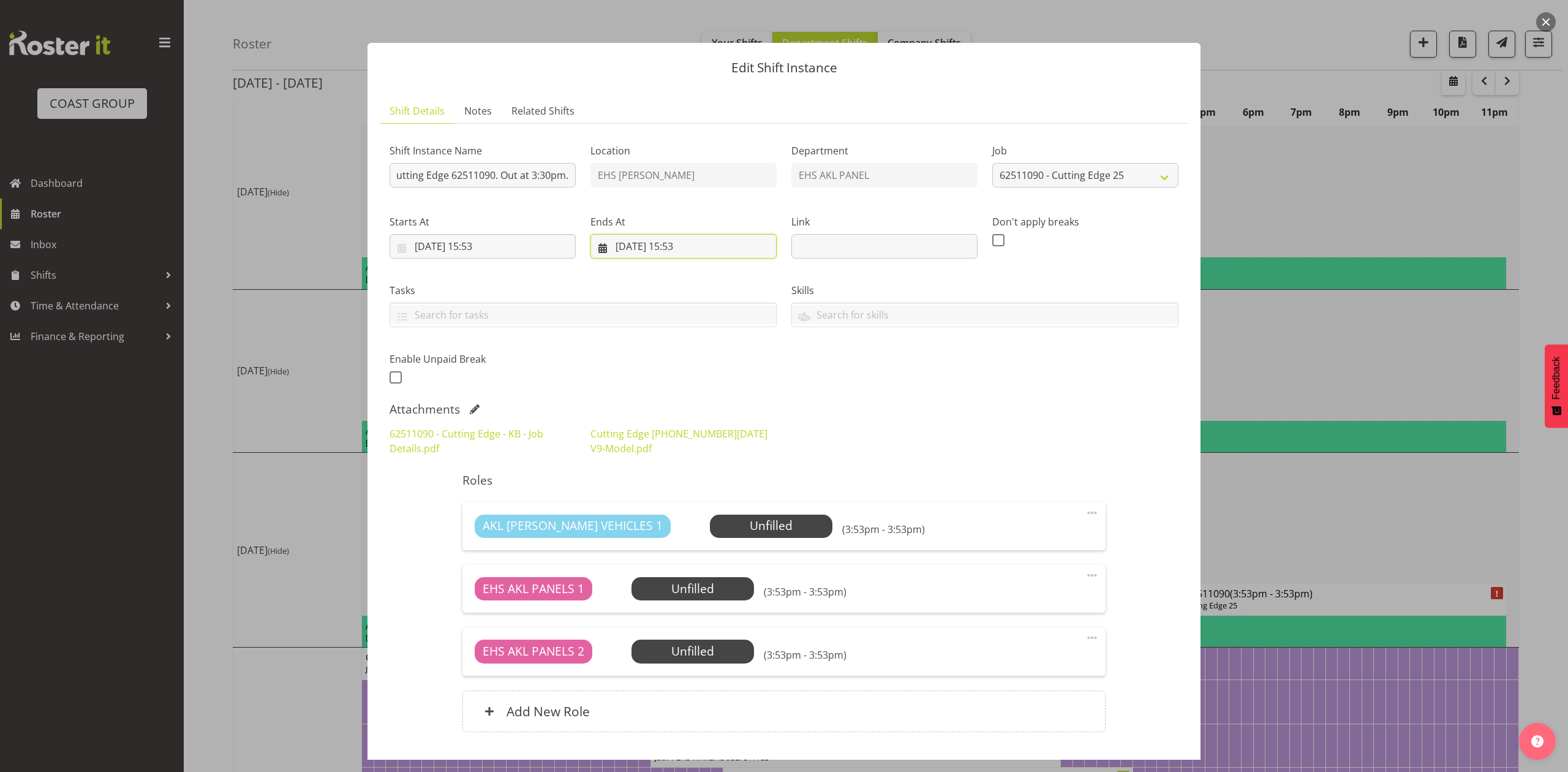
click at [633, 241] on input "14/11/2025, 15:53" at bounding box center [683, 247] width 186 height 25
click at [713, 386] on link "13" at bounding box center [723, 391] width 25 height 22
type input "13/11/2025, 15:53"
click at [871, 383] on div "Shift Instance Name Pullout Cutting Edge 62511090. Out at 3:30pm. Location EHS …" at bounding box center [784, 260] width 803 height 268
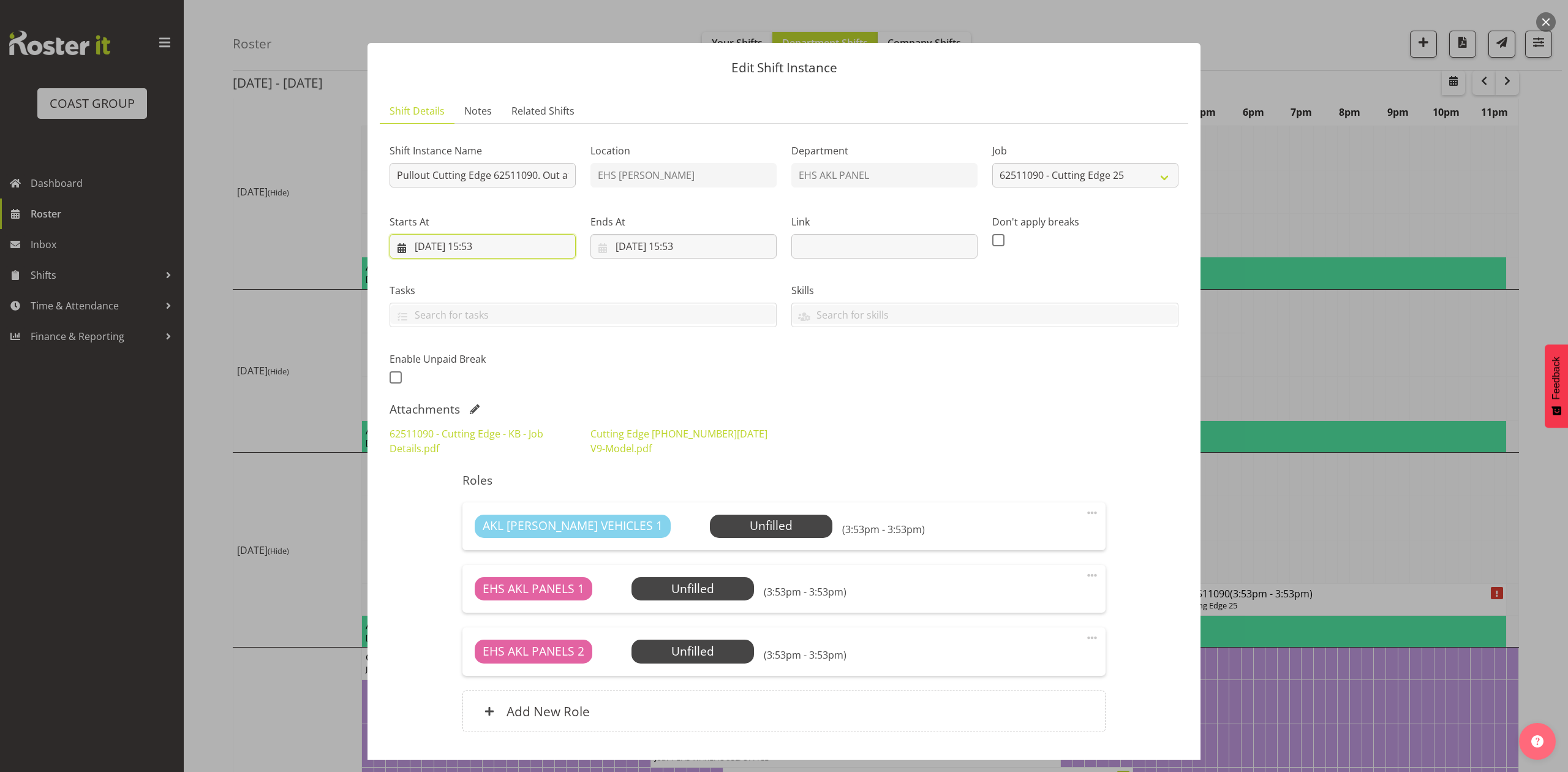
click at [498, 241] on input "13/11/2025, 15:53" at bounding box center [482, 247] width 186 height 25
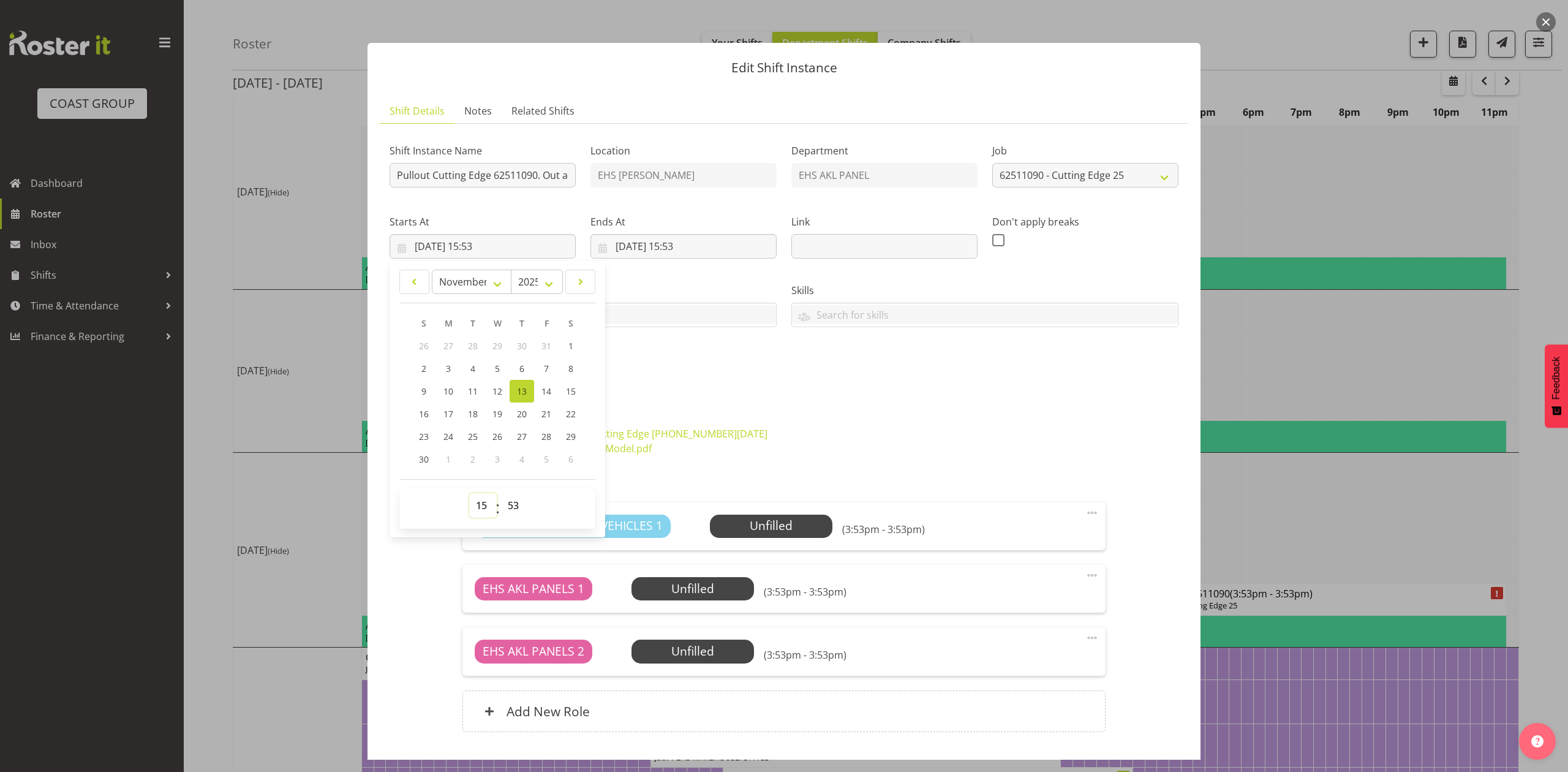
click at [477, 511] on select "00 01 02 03 04 05 06 07 08 09 10 11 12 13 14 15 16 17 18 19 20 21 22 23" at bounding box center [483, 505] width 28 height 25
select select "12"
click at [469, 494] on select "00 01 02 03 04 05 06 07 08 09 10 11 12 13 14 15 16 17 18 19 20 21 22 23" at bounding box center [483, 505] width 28 height 25
type input "13/11/2025, 12:53"
click at [507, 503] on select "00 01 02 03 04 05 06 07 08 09 10 11 12 13 14 15 16 17 18 19 20 21 22 23 24 25 2…" at bounding box center [515, 505] width 28 height 25
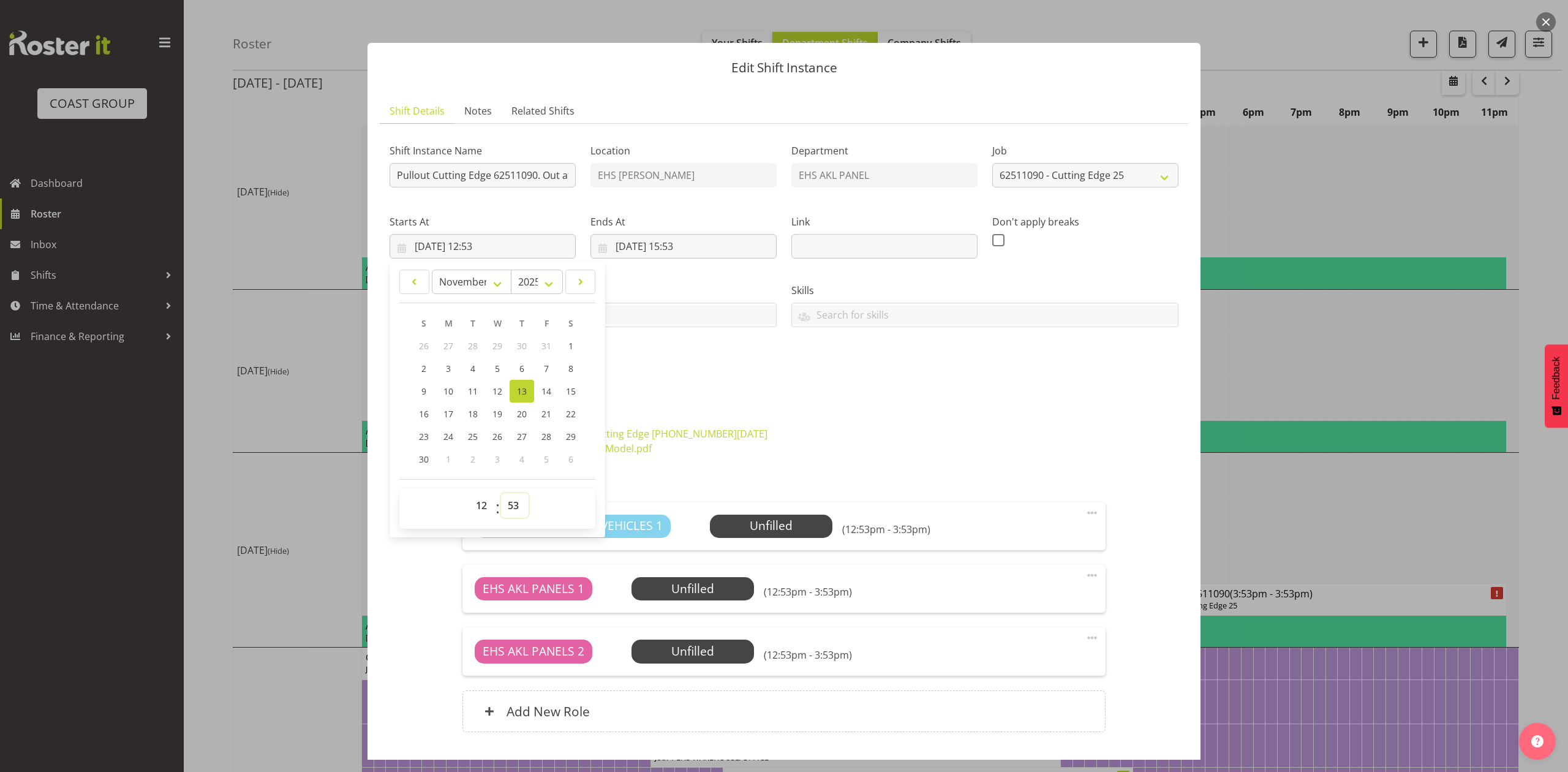
select select "30"
click at [501, 494] on select "00 01 02 03 04 05 06 07 08 09 10 11 12 13 14 15 16 17 18 19 20 21 22 23 24 25 2…" at bounding box center [515, 505] width 28 height 25
type input "13/11/2025, 12:30"
click at [775, 441] on div "Cutting Edge 2025 02.09.25 V9-Model.pdf" at bounding box center [684, 440] width 201 height 44
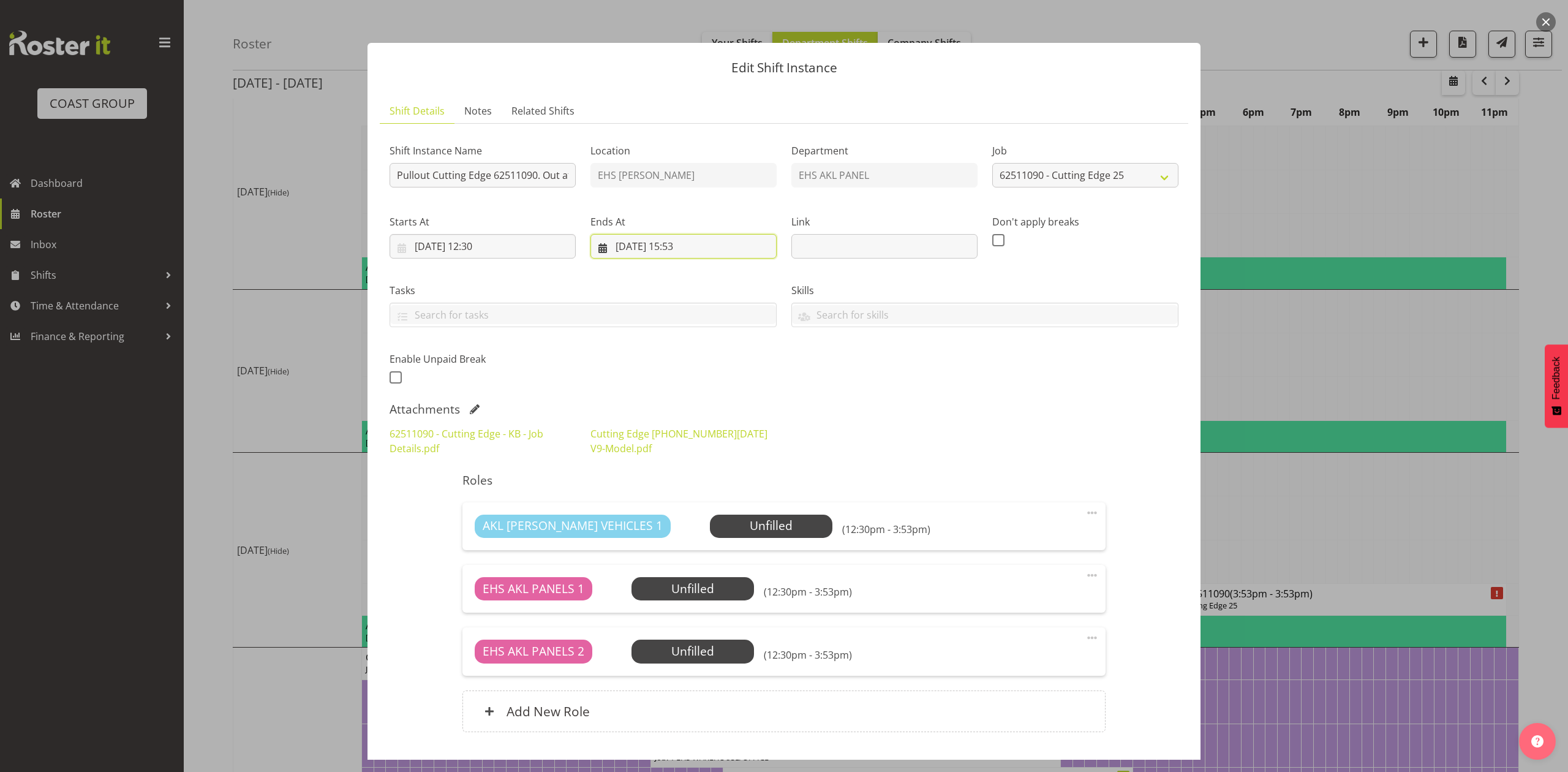
click at [696, 247] on input "13/11/2025, 15:53" at bounding box center [683, 247] width 186 height 25
click at [675, 505] on select "00 01 02 03 04 05 06 07 08 09 10 11 12 13 14 15 16 17 18 19 20 21 22 23" at bounding box center [684, 505] width 28 height 25
select select "19"
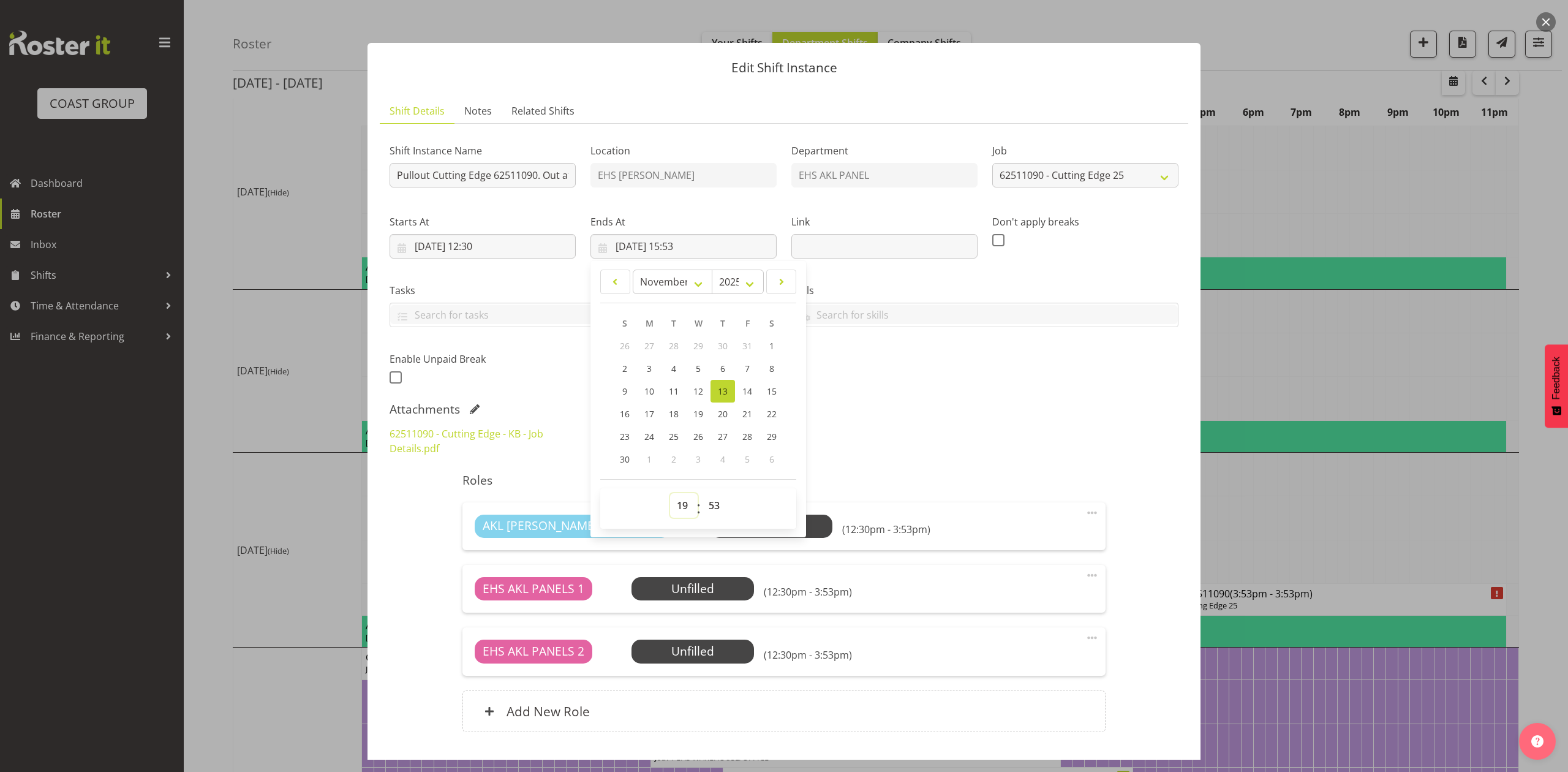
click at [670, 494] on select "00 01 02 03 04 05 06 07 08 09 10 11 12 13 14 15 16 17 18 19 20 21 22 23" at bounding box center [684, 505] width 28 height 25
type input "13/11/2025, 19:53"
click at [711, 519] on span "00 01 02 03 04 05 06 07 08 09 10 11 12 13 14 15 16 17 18 19 20 21 22 23 24 25 2…" at bounding box center [716, 508] width 28 height 31
click at [711, 508] on select "00 01 02 03 04 05 06 07 08 09 10 11 12 13 14 15 16 17 18 19 20 21 22 23 24 25 2…" at bounding box center [716, 505] width 28 height 25
select select "30"
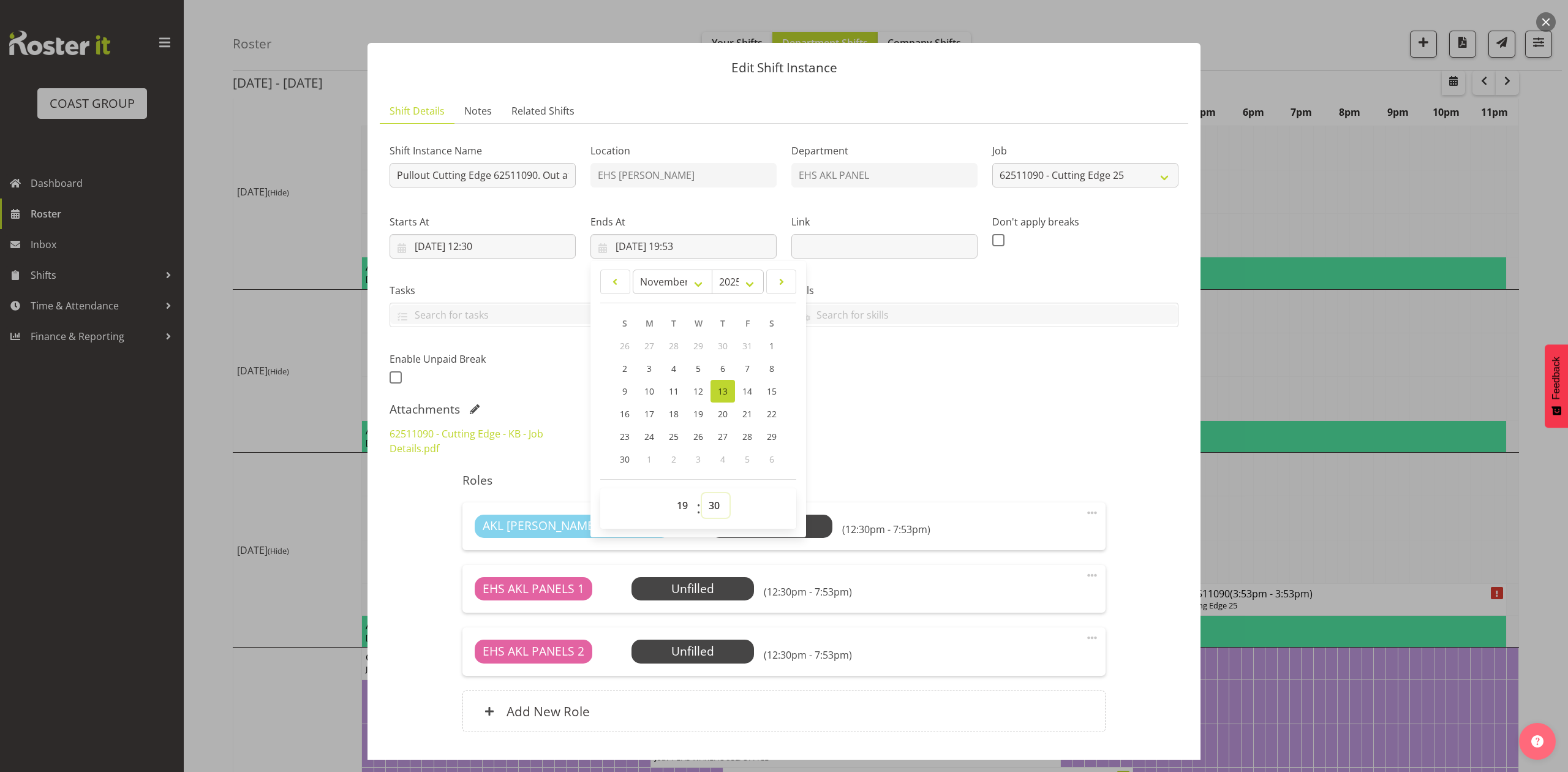
click at [702, 494] on select "00 01 02 03 04 05 06 07 08 09 10 11 12 13 14 15 16 17 18 19 20 21 22 23 24 25 2…" at bounding box center [716, 505] width 28 height 25
type input "13/11/2025, 19:30"
click at [927, 406] on div "Attachments" at bounding box center [783, 409] width 789 height 15
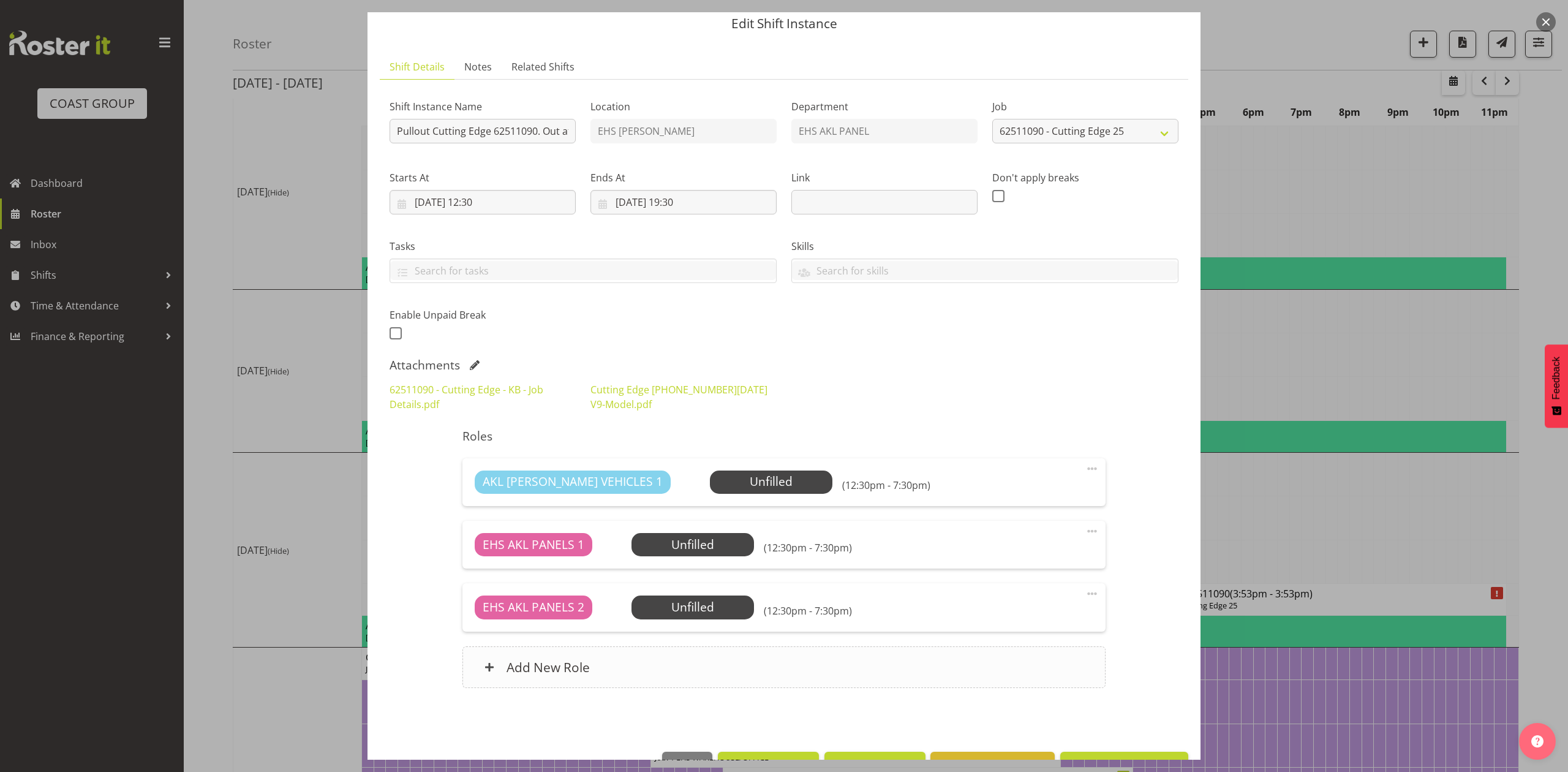
scroll to position [83, 0]
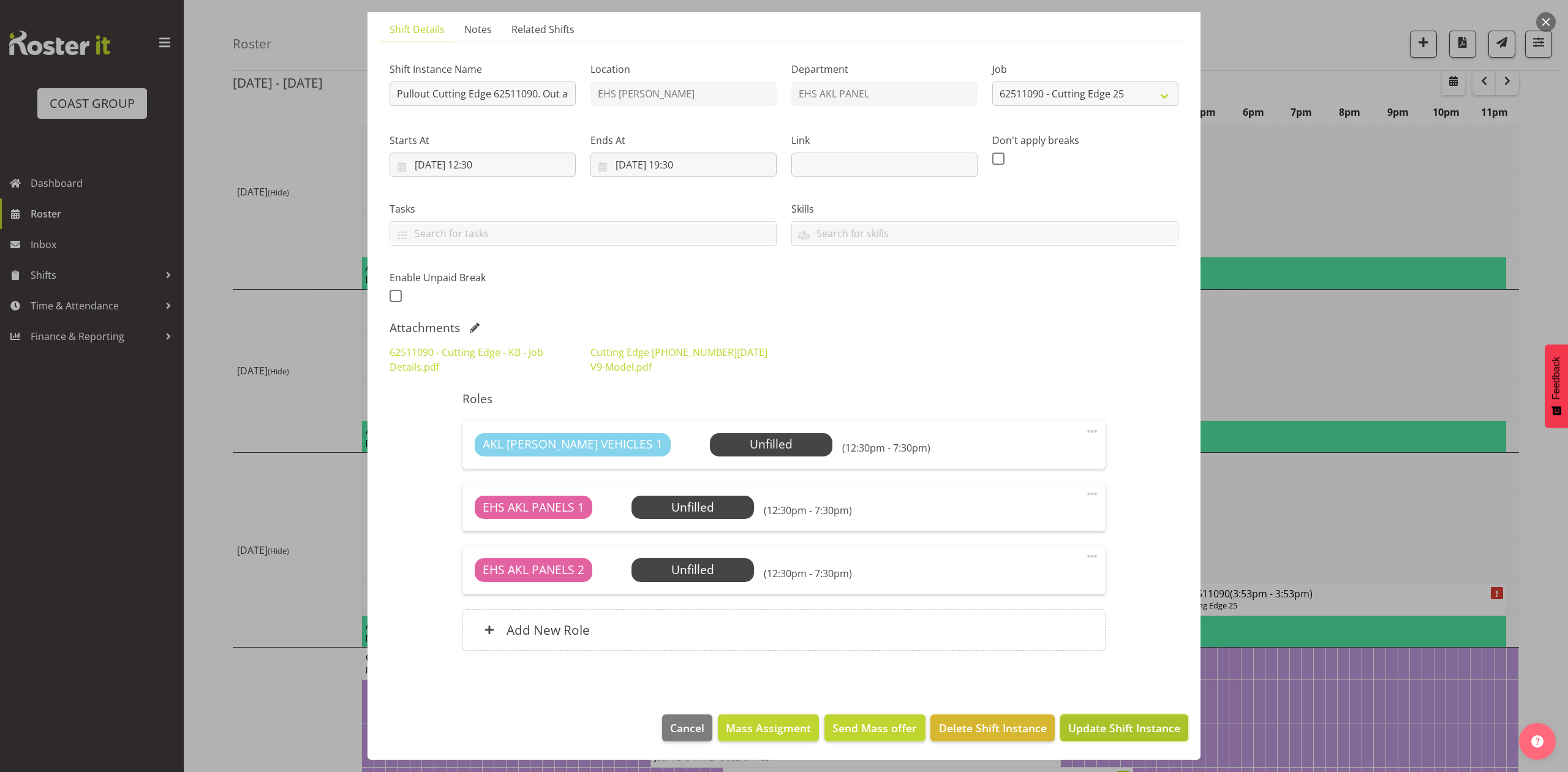
click at [1120, 718] on button "Update Shift Instance" at bounding box center [1124, 727] width 128 height 27
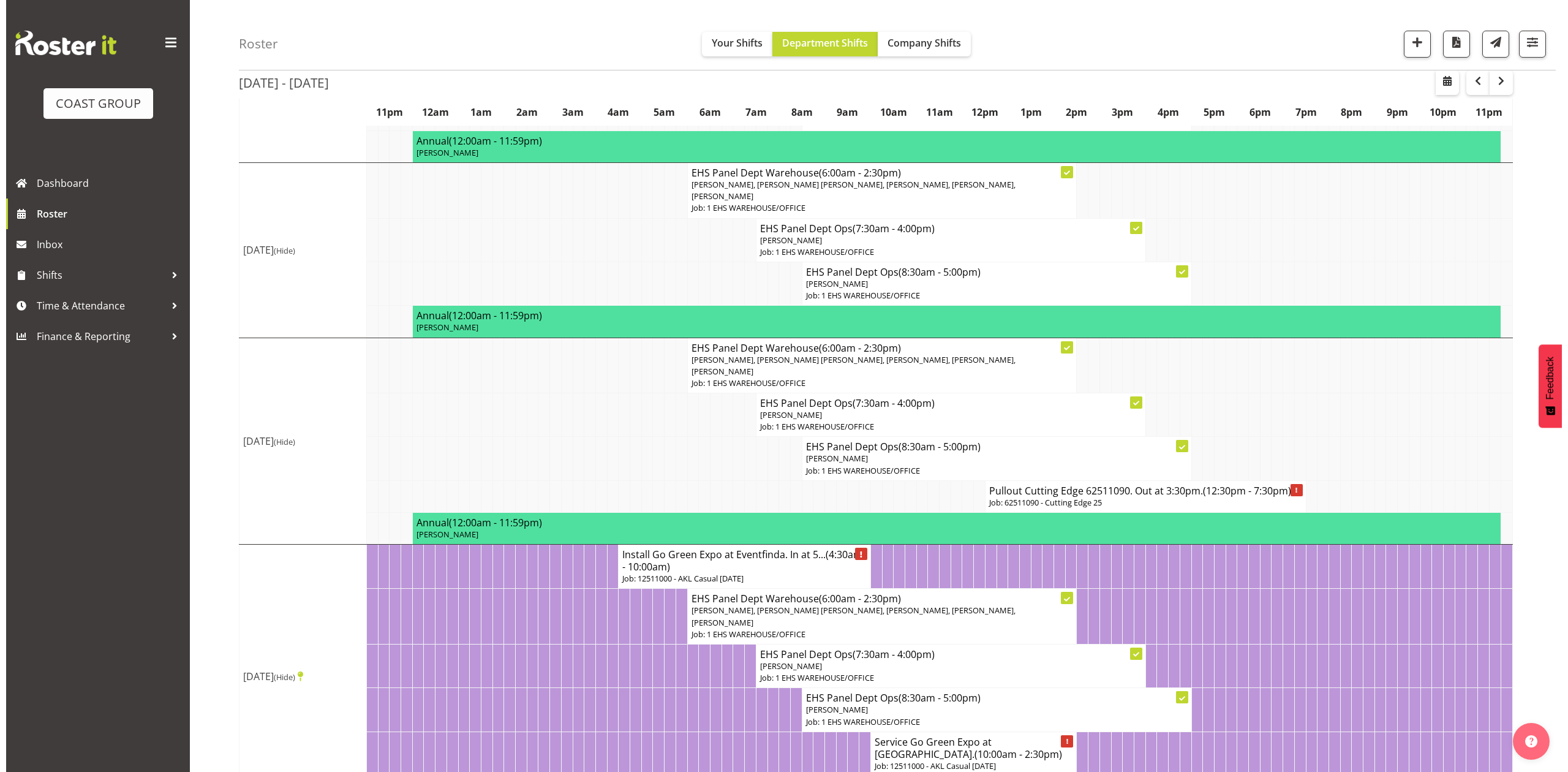
scroll to position [490, 0]
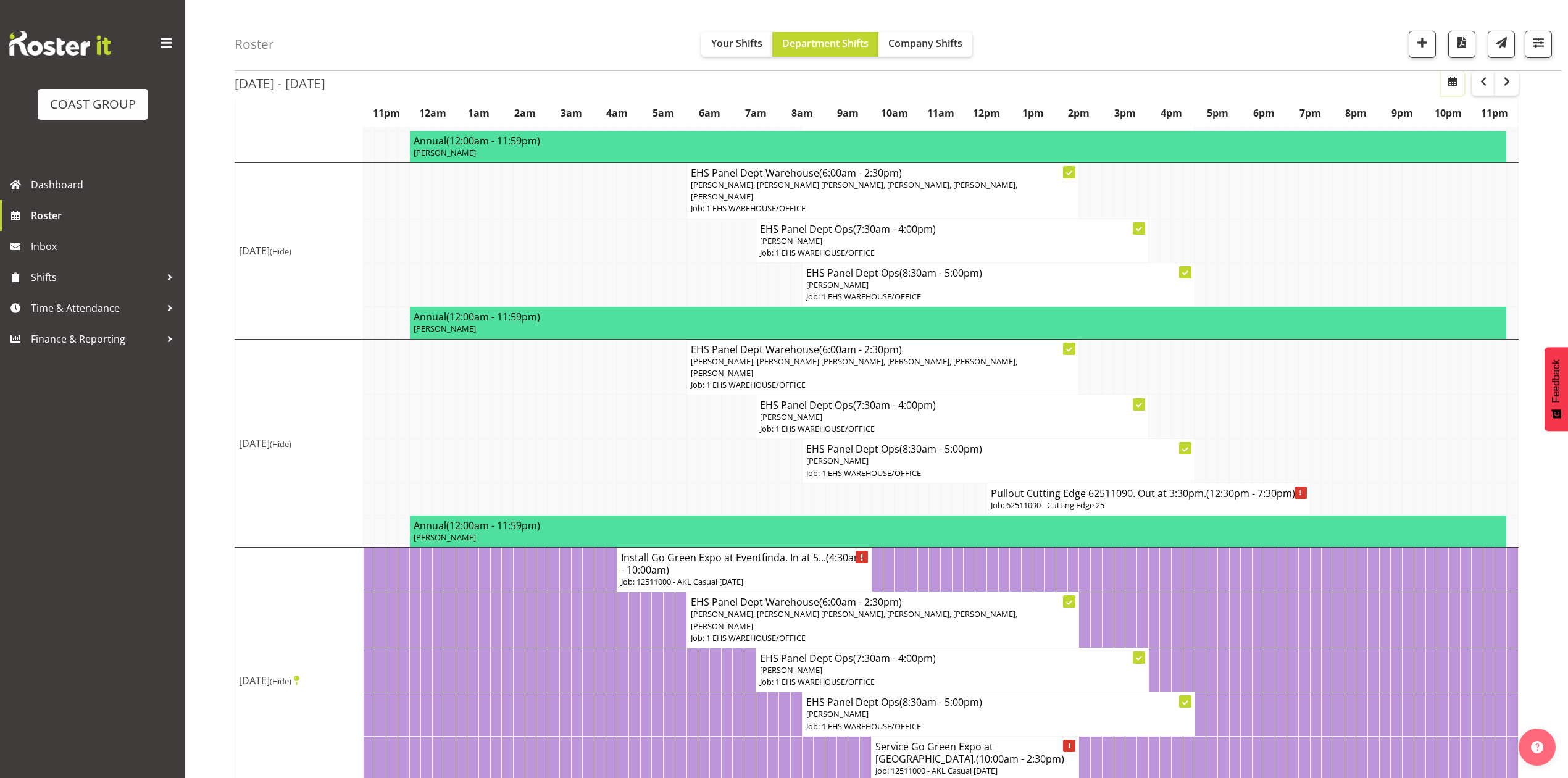
click at [1457, 85] on span "button" at bounding box center [1452, 81] width 15 height 15
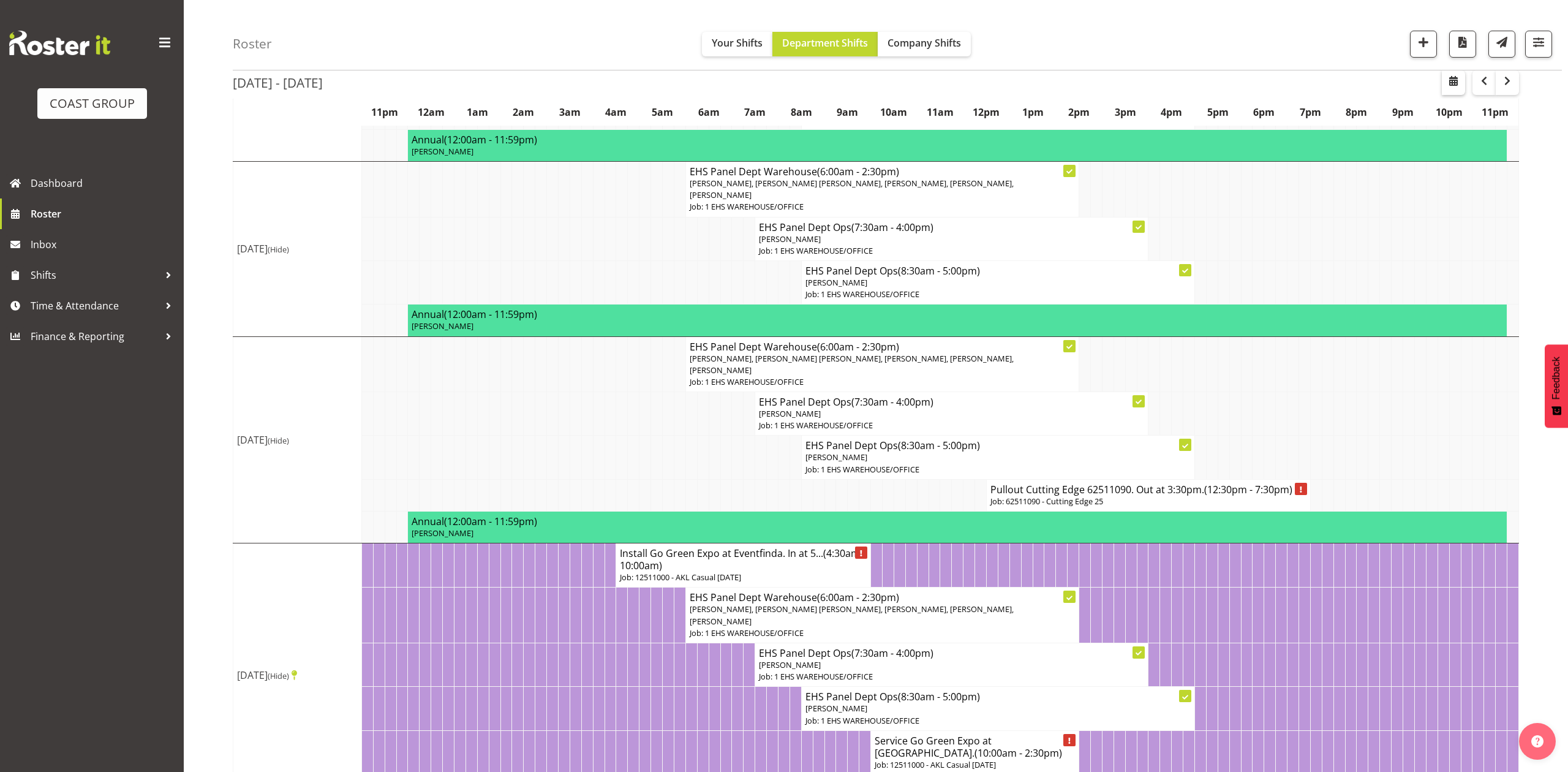
select select "8"
select select "2025"
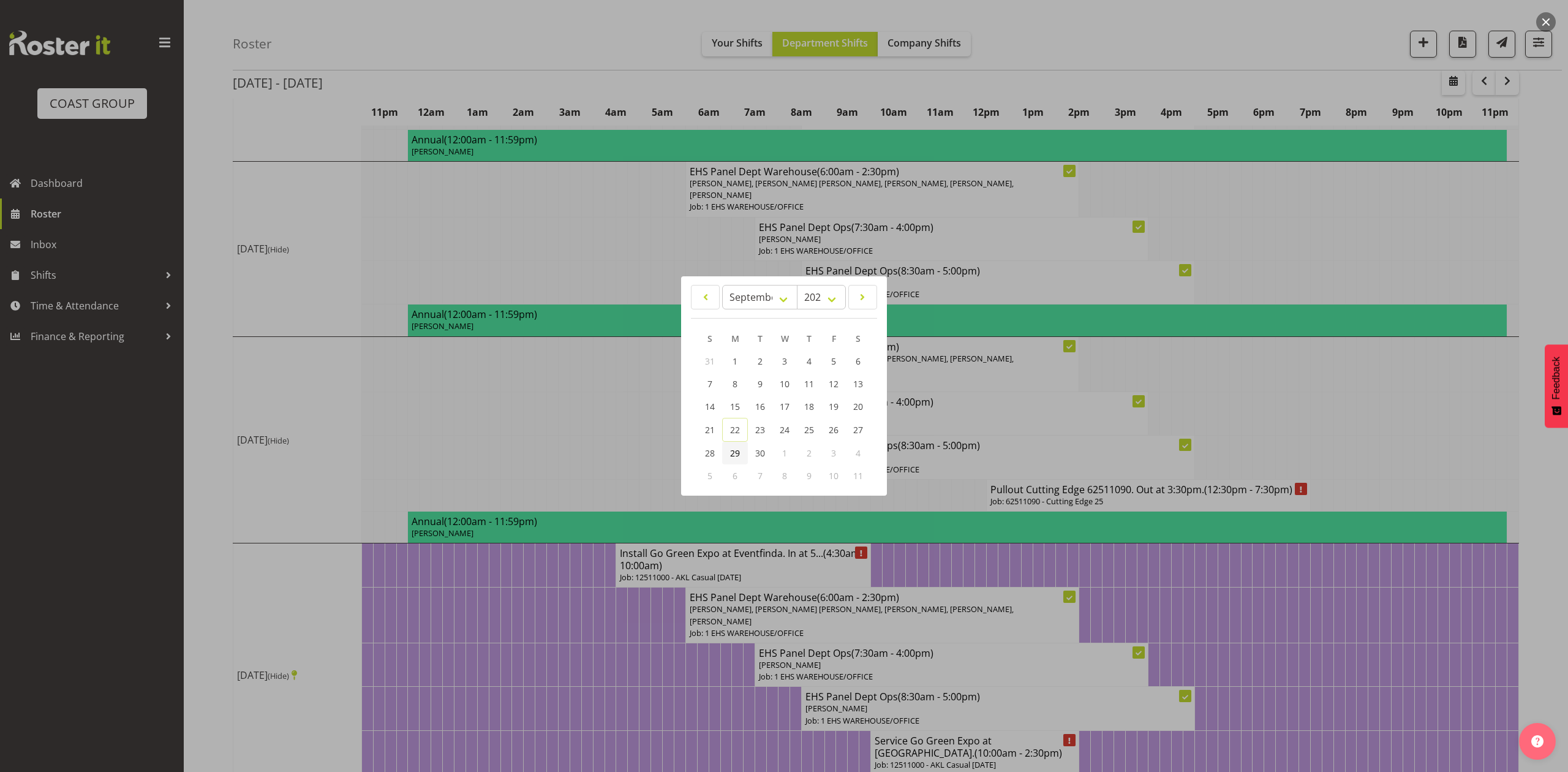
click at [742, 454] on link "29" at bounding box center [735, 453] width 25 height 22
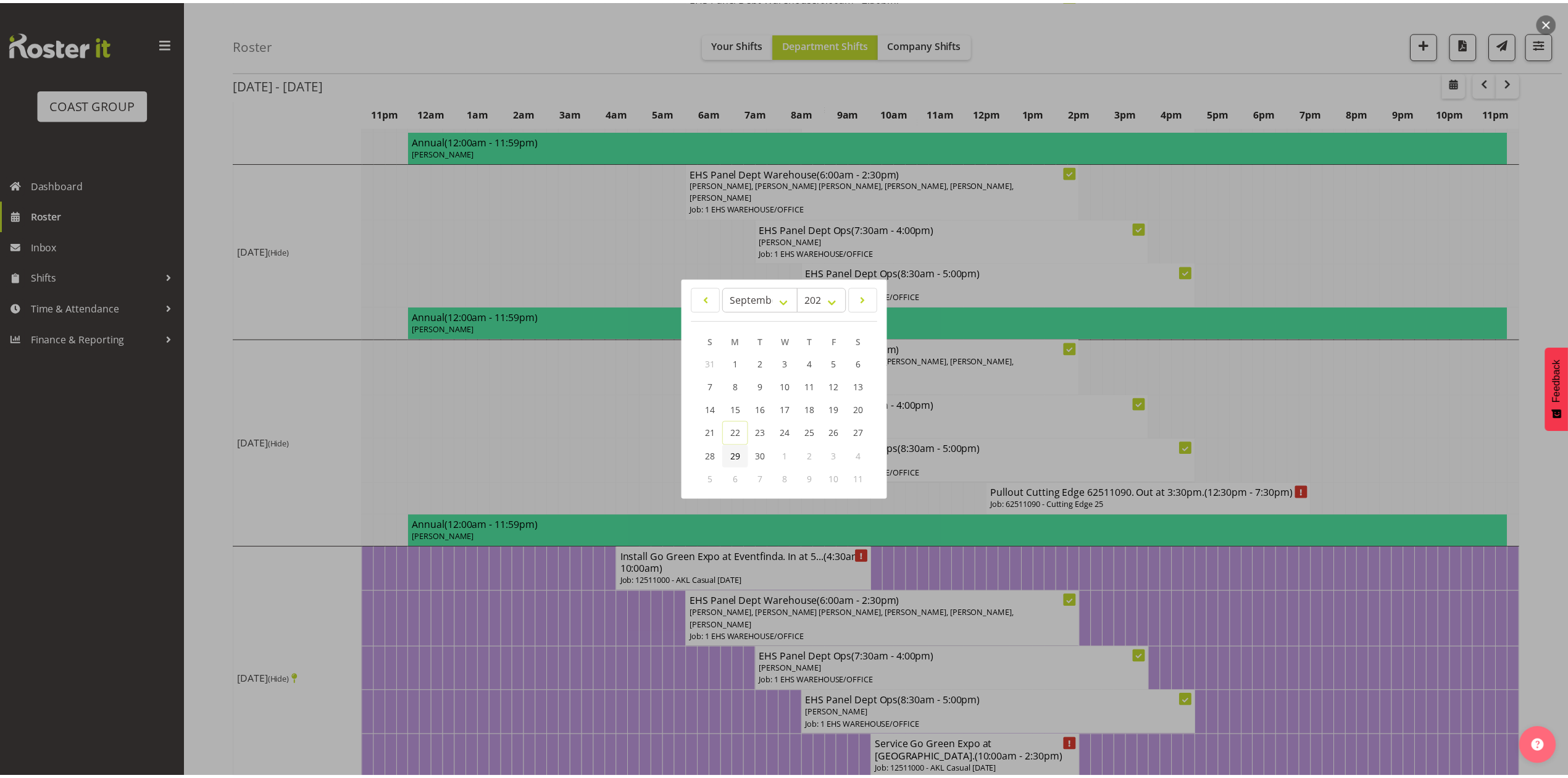
scroll to position [0, 0]
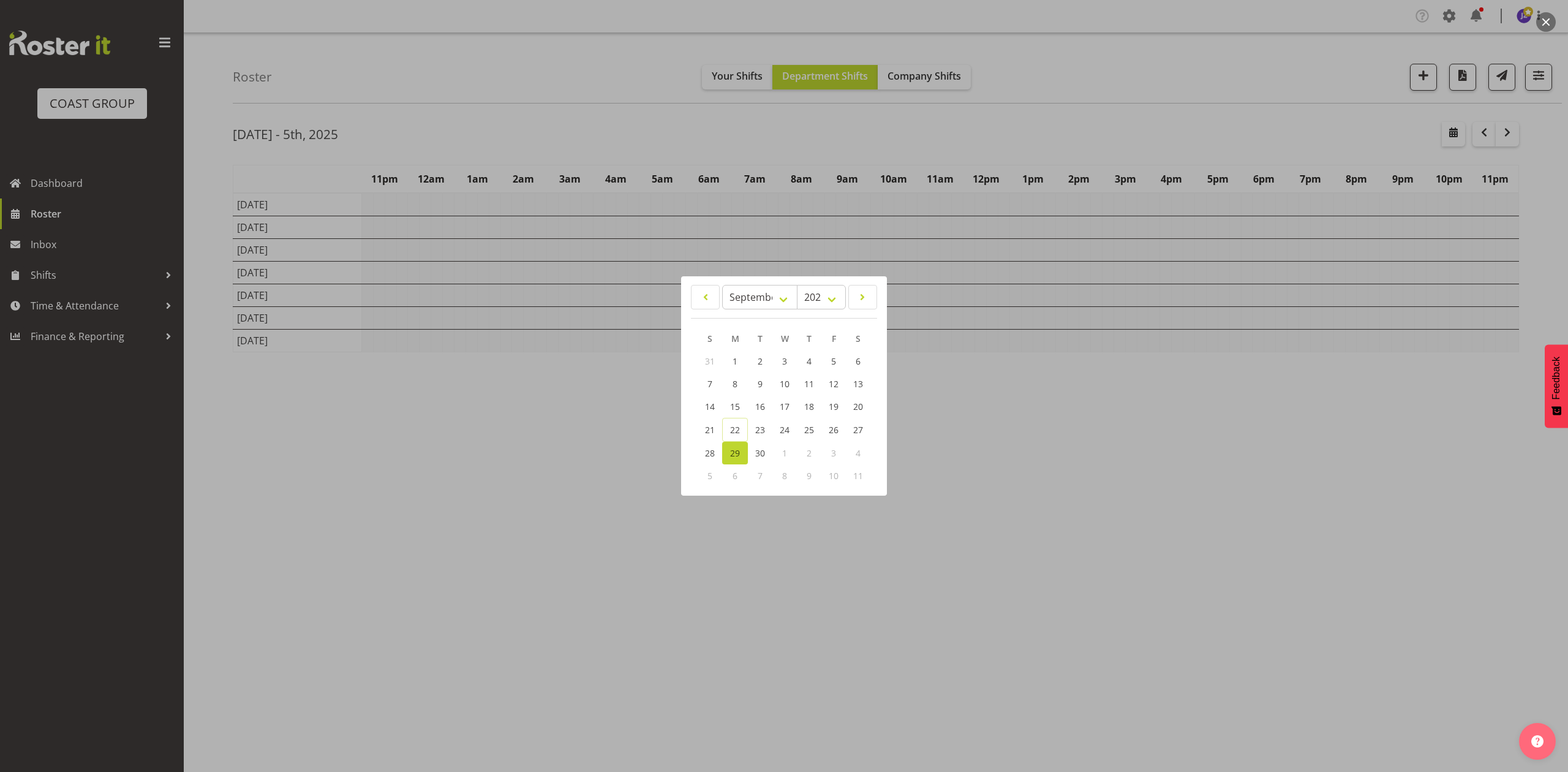
drag, startPoint x: 1081, startPoint y: 74, endPoint x: 1091, endPoint y: 341, distance: 267.2
click at [1084, 78] on div at bounding box center [784, 386] width 1568 height 772
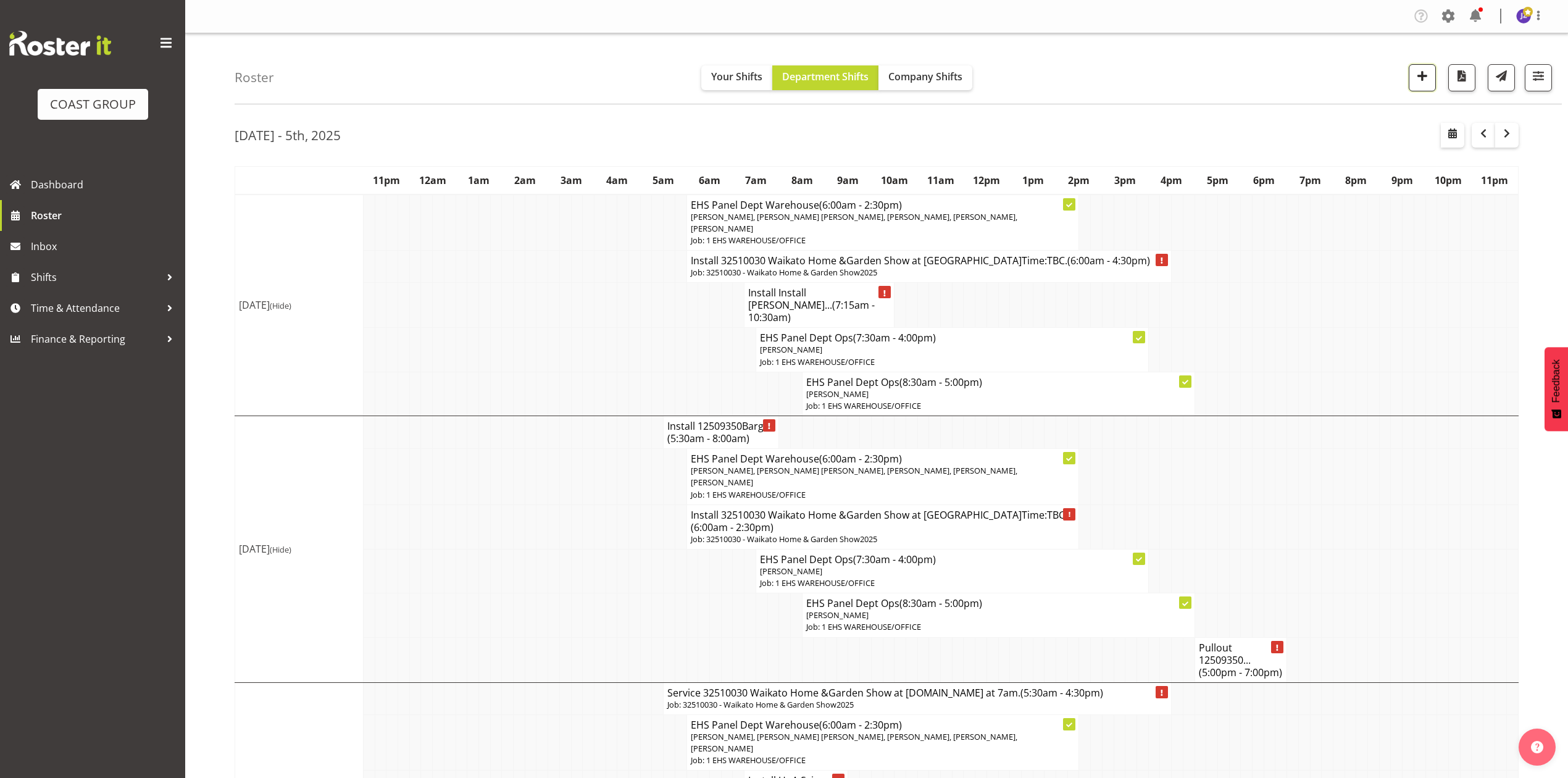
click at [1418, 85] on button "button" at bounding box center [1422, 77] width 27 height 27
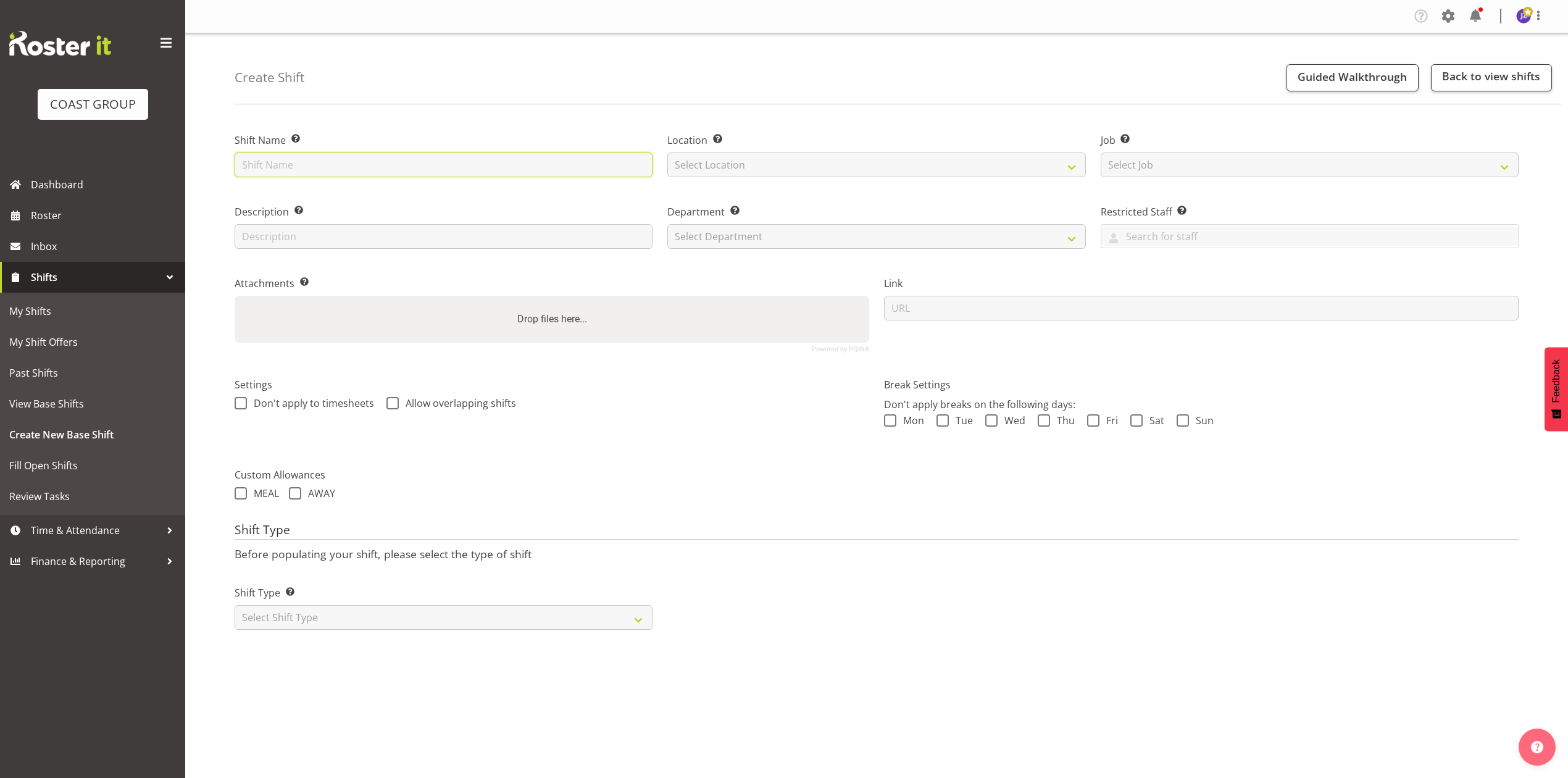
drag, startPoint x: 311, startPoint y: 168, endPoint x: 320, endPoint y: 168, distance: 9.0
click at [319, 168] on input "text" at bounding box center [443, 165] width 418 height 25
type input "Hobsonville casual"
click at [784, 160] on select "Select Location EHS [PERSON_NAME]" at bounding box center [876, 165] width 418 height 25
click at [783, 181] on div "Location Enter the location where the shift will occur. Select Location EHS RYM…" at bounding box center [877, 151] width 433 height 72
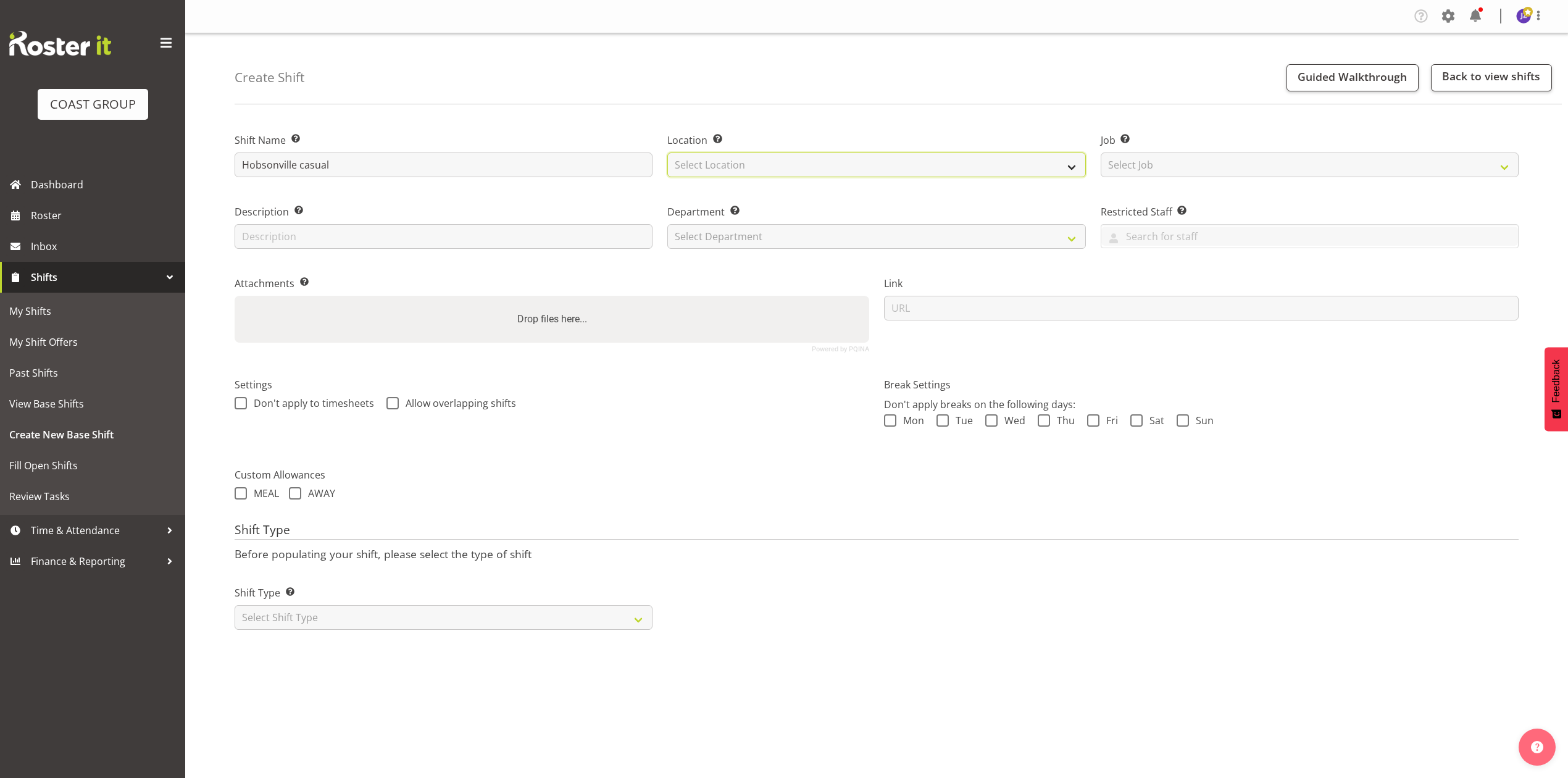
click at [788, 171] on select "Select Location EHS [PERSON_NAME]" at bounding box center [876, 165] width 418 height 25
select select "35"
click at [667, 153] on select "Select Location EHS [PERSON_NAME]" at bounding box center [876, 165] width 418 height 25
click at [1157, 166] on select "Select Job Create new job 1 Carlton Events 1 [PERSON_NAME][GEOGRAPHIC_DATA] 1 […" at bounding box center [1310, 165] width 418 height 25
select select "8653"
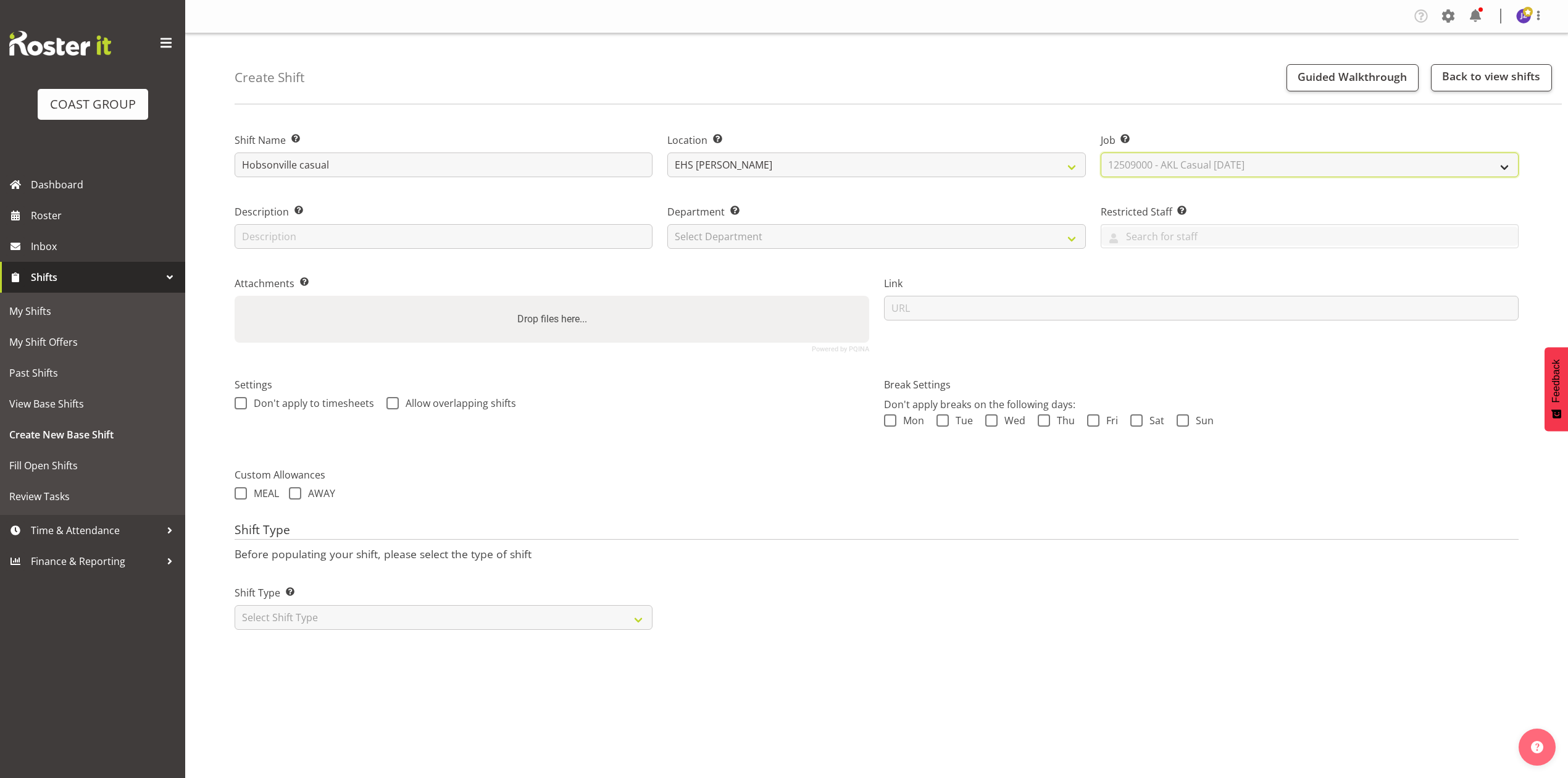
click at [1101, 153] on select "Select Job Create new job 1 Carlton Events 1 [PERSON_NAME][GEOGRAPHIC_DATA] 1 […" at bounding box center [1310, 165] width 418 height 25
click at [812, 243] on select "Select Department EHS AKL PANEL EHS AKL PANEL" at bounding box center [876, 237] width 418 height 25
select select "39"
click at [667, 224] on select "Select Department EHS AKL PANEL EHS AKL PANEL" at bounding box center [876, 237] width 418 height 25
click at [752, 335] on div "Drop files here..." at bounding box center [551, 319] width 635 height 47
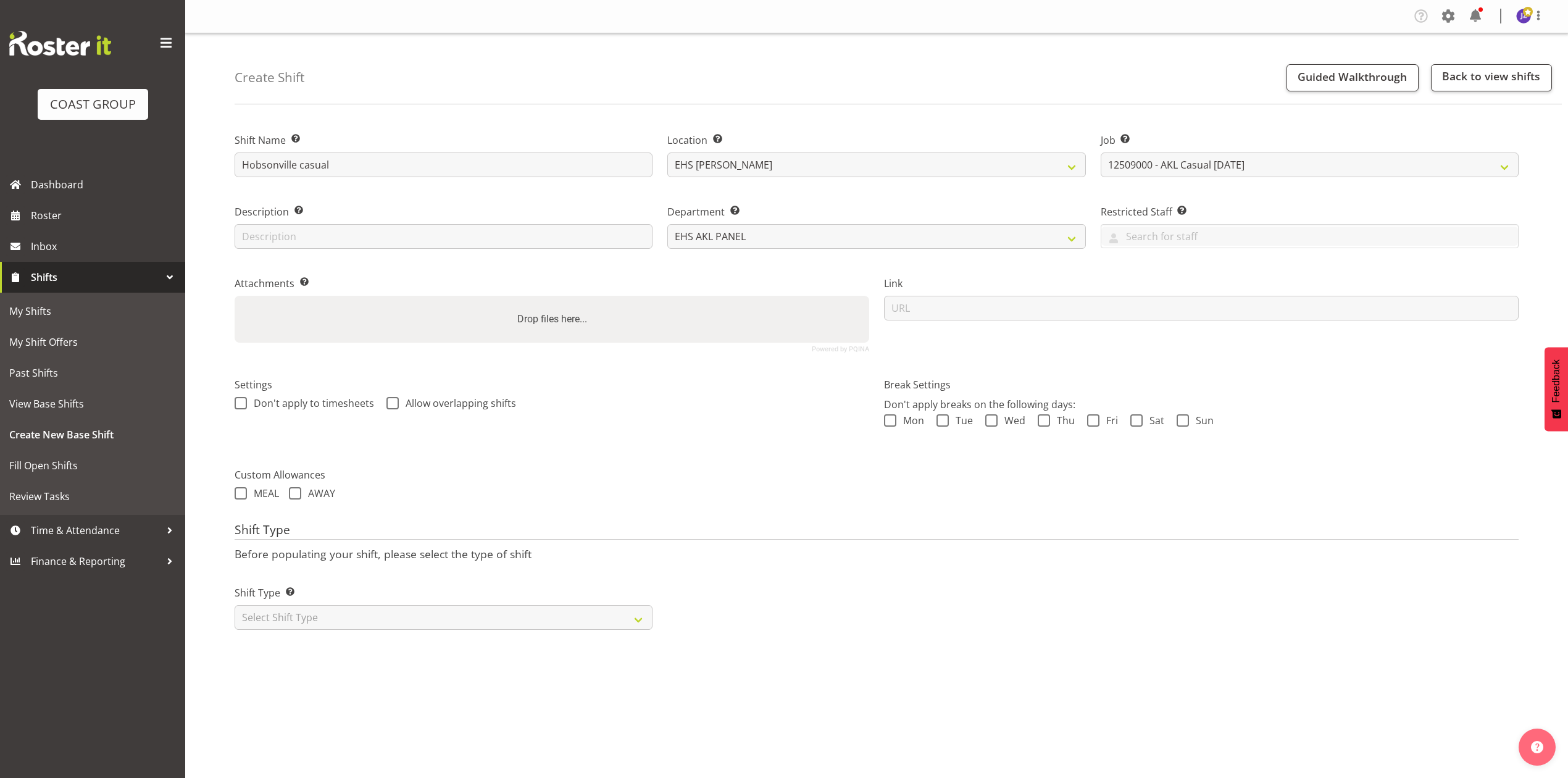
click at [234, 296] on input "Drop files here..." at bounding box center [551, 297] width 635 height 4
type input "C:\fakepath\RYMAN-00110Q-V003.PDF"
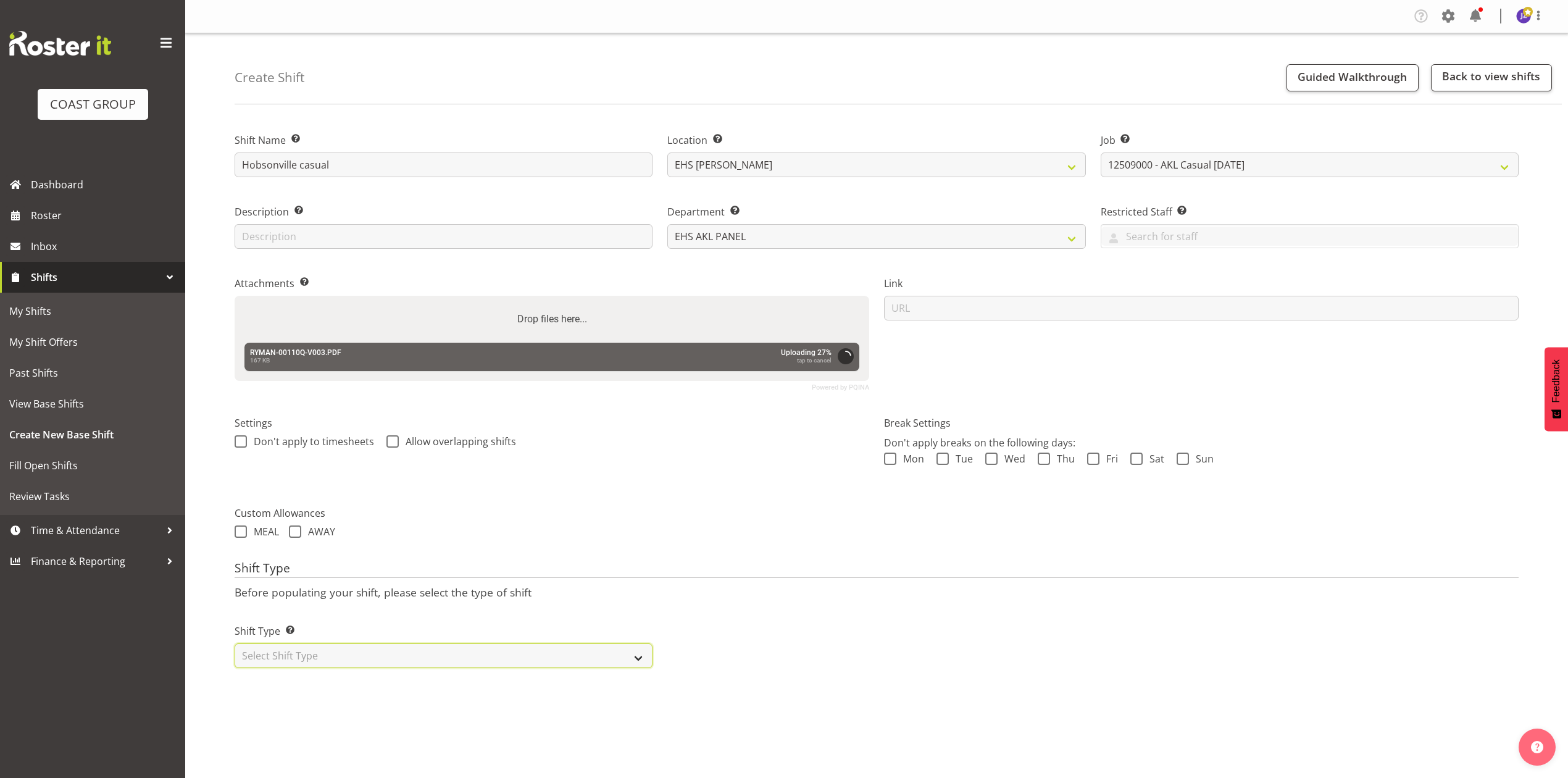
click at [445, 656] on select "Select Shift Type One Off Shift Recurring Shift Rotating Shift" at bounding box center [443, 656] width 418 height 25
select select "recurring"
click at [234, 646] on select "Select Shift Type One Off Shift Recurring Shift Rotating Shift" at bounding box center [443, 656] width 418 height 25
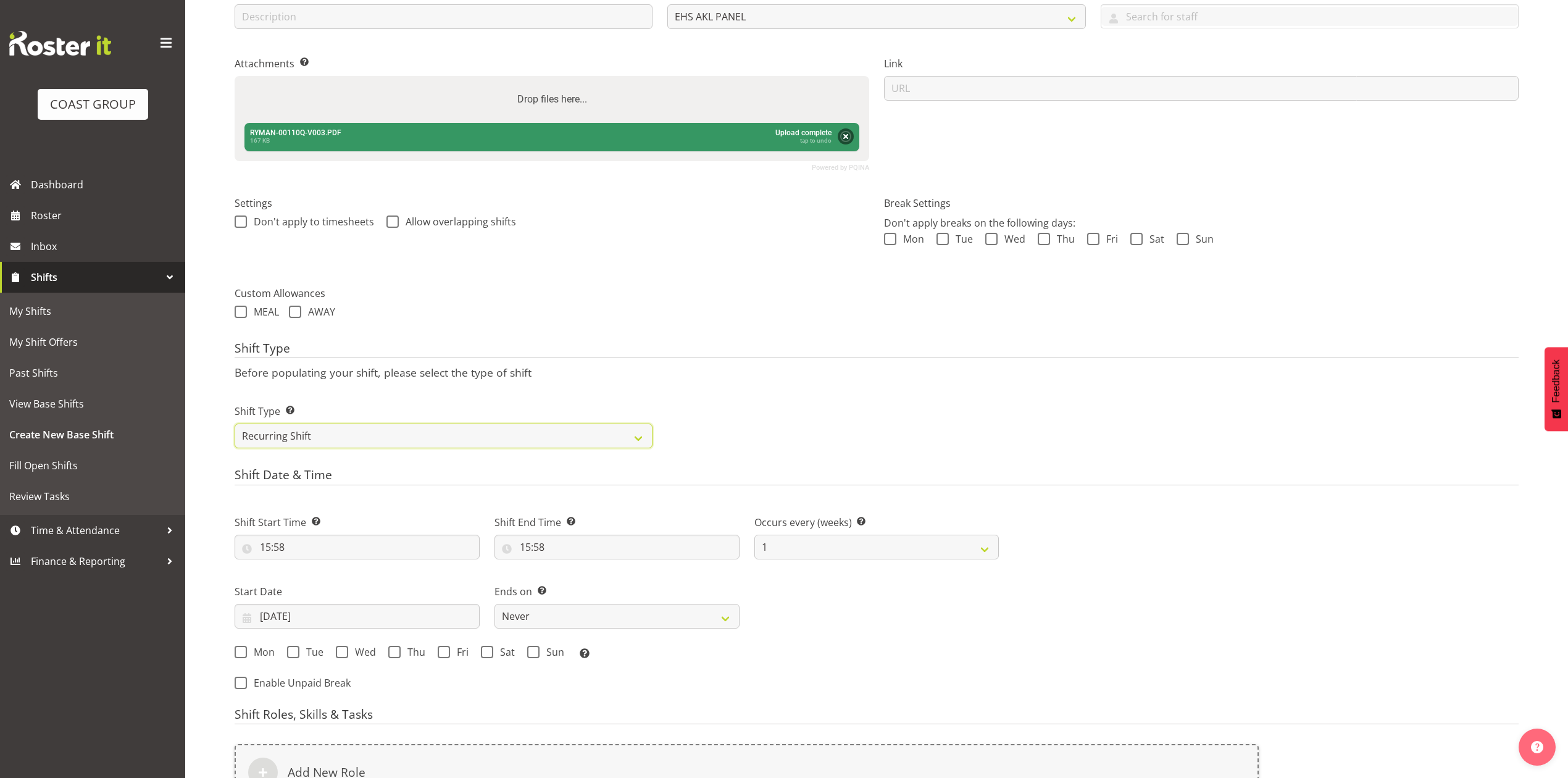
scroll to position [433, 0]
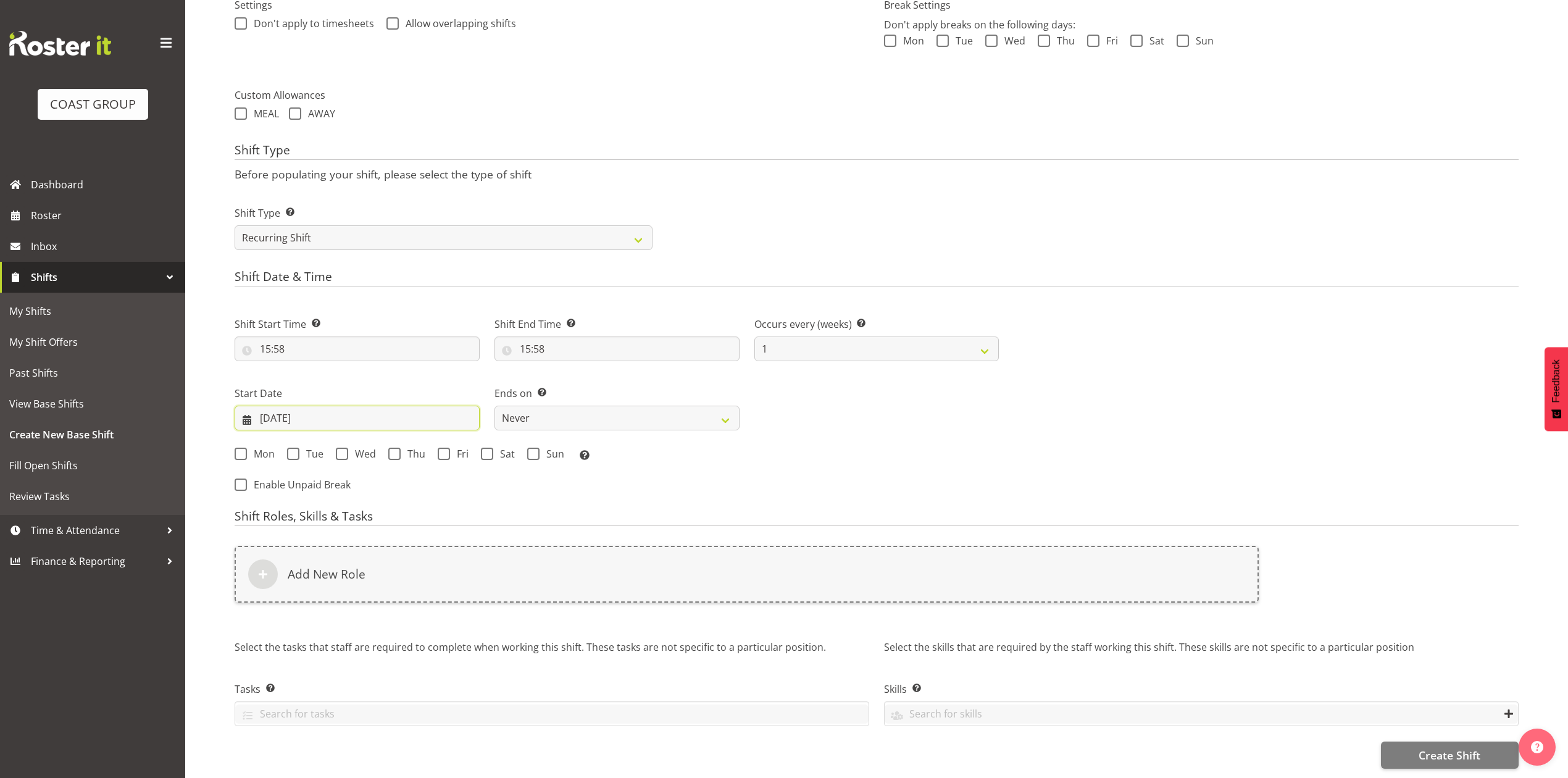
click at [312, 406] on input "[DATE]" at bounding box center [357, 418] width 245 height 25
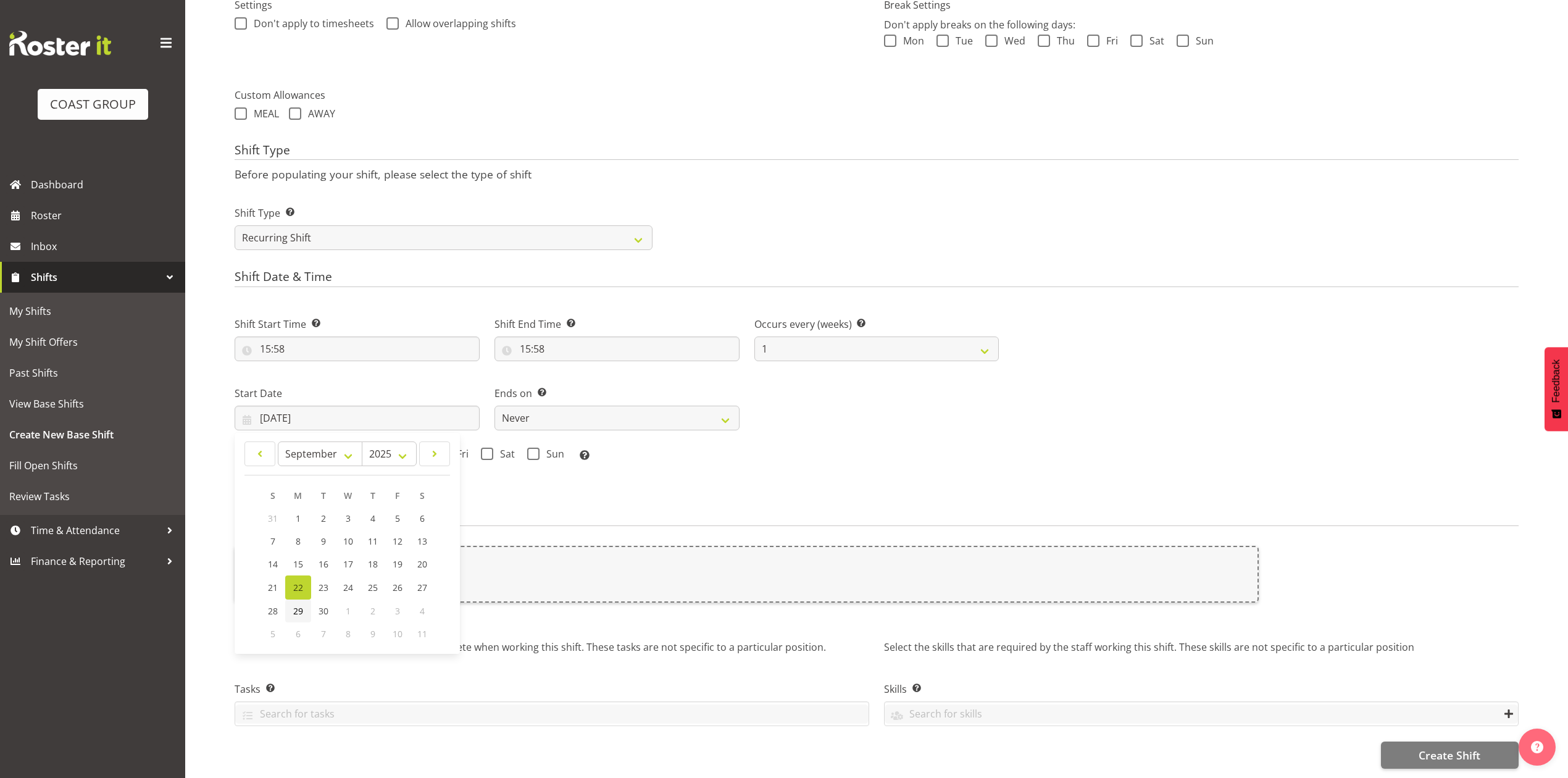
click at [299, 605] on span "29" at bounding box center [298, 611] width 10 height 12
type input "29/09/2025"
click at [241, 448] on span at bounding box center [241, 454] width 12 height 12
click at [241, 449] on input "Mon" at bounding box center [238, 453] width 8 height 8
checkbox input "true"
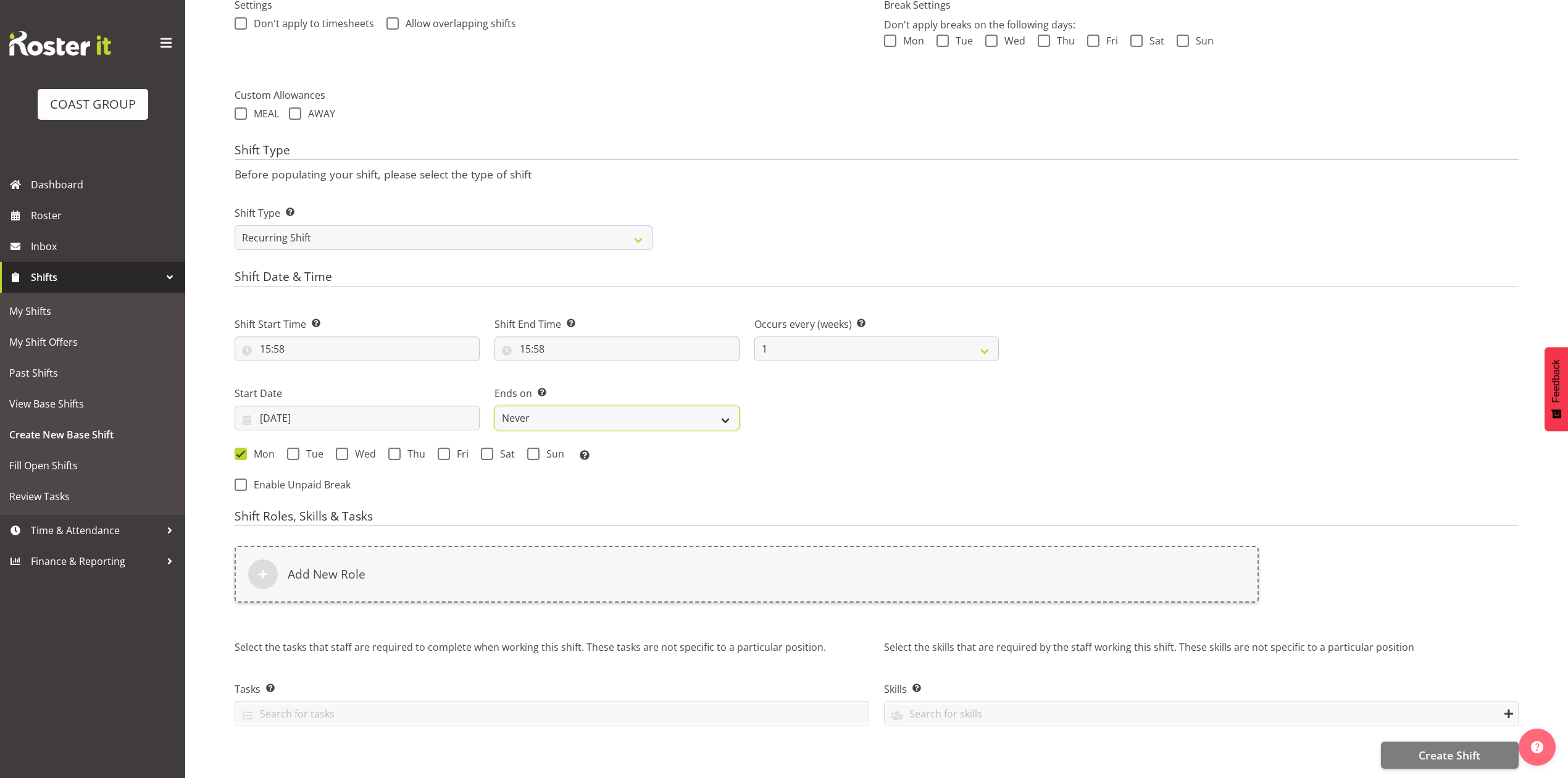
click at [541, 407] on select "Never On Date" at bounding box center [617, 418] width 245 height 25
select select "date"
click at [494, 406] on select "Never On Date" at bounding box center [617, 418] width 245 height 25
click at [806, 406] on input "22/09/2025" at bounding box center [877, 418] width 245 height 25
click at [857, 605] on span "30" at bounding box center [862, 611] width 10 height 12
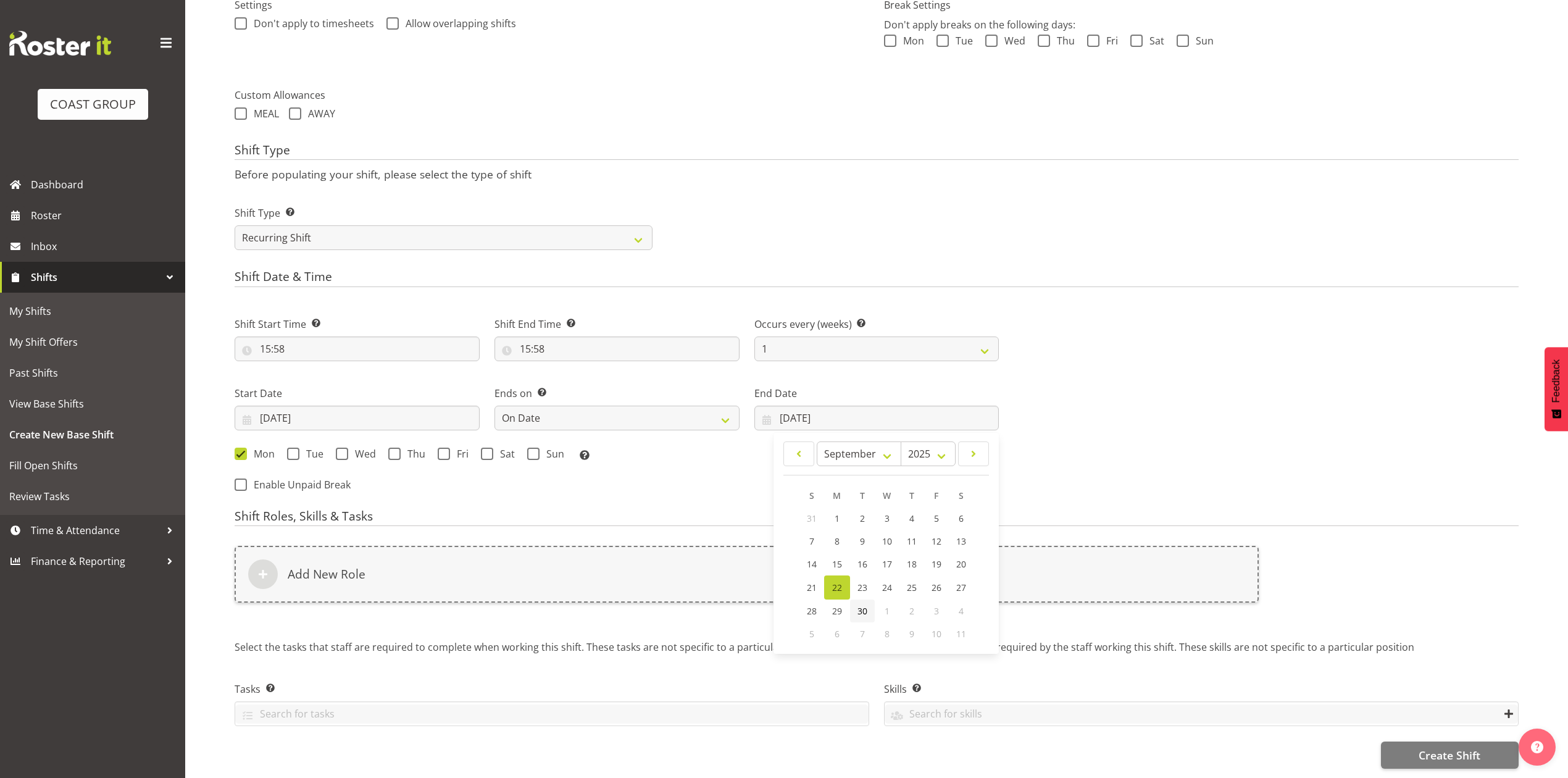
type input "30/09/2025"
click at [294, 448] on span at bounding box center [294, 454] width 12 height 12
click at [294, 449] on input "Tue" at bounding box center [291, 453] width 8 height 8
checkbox input "true"
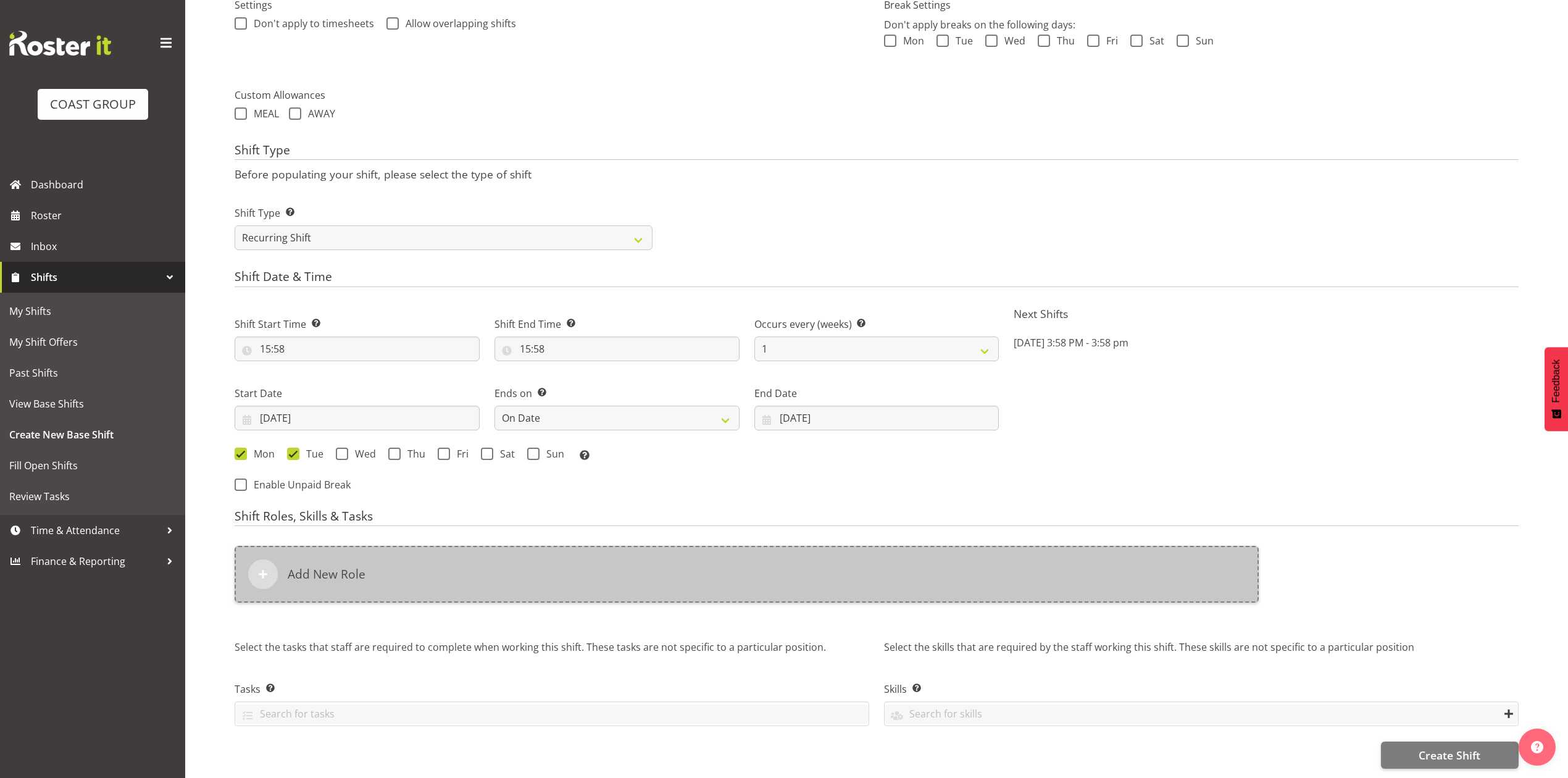
click at [489, 558] on div "Add New Role" at bounding box center [746, 574] width 1024 height 57
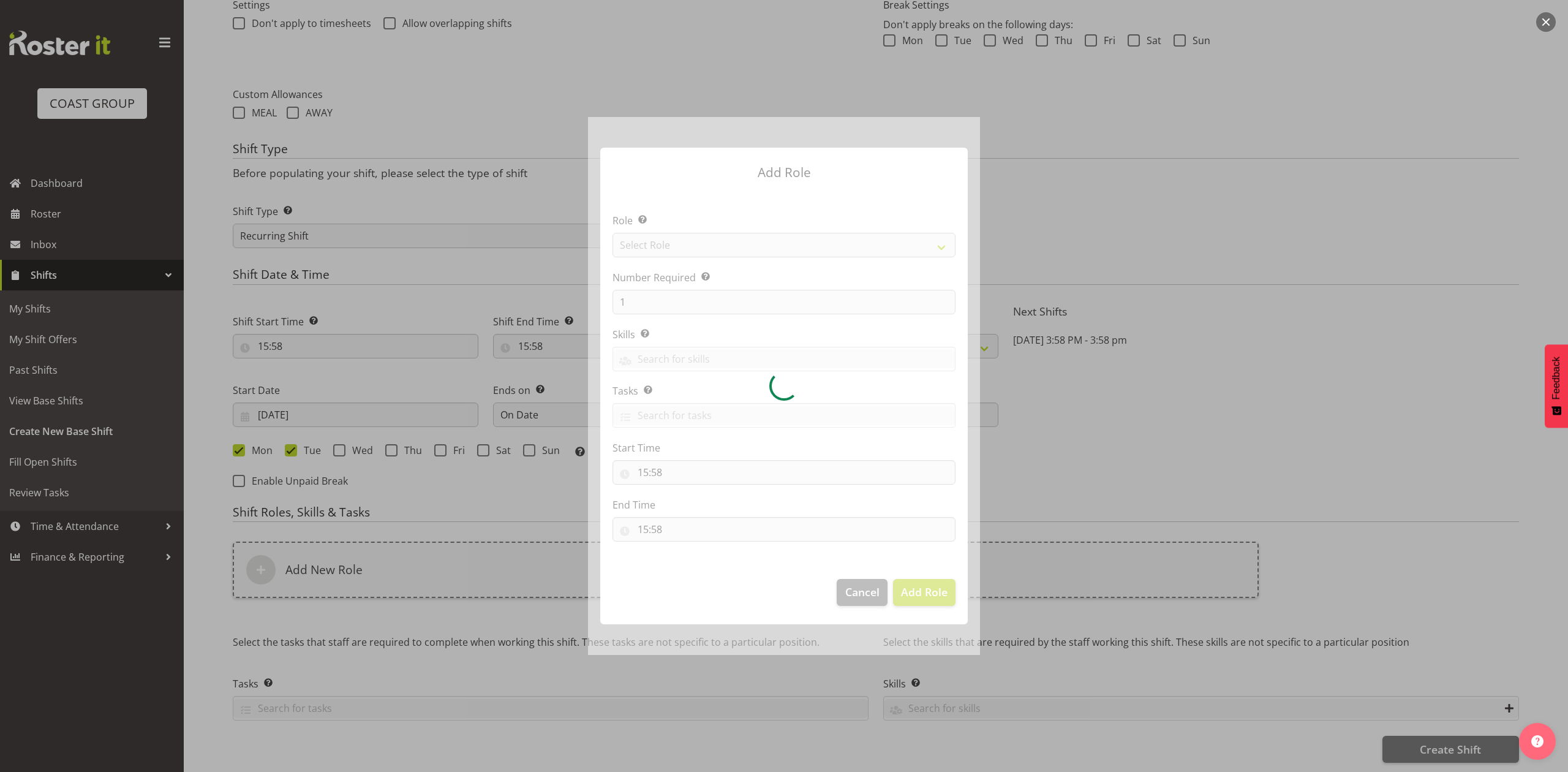
click at [694, 239] on div at bounding box center [783, 385] width 392 height 537
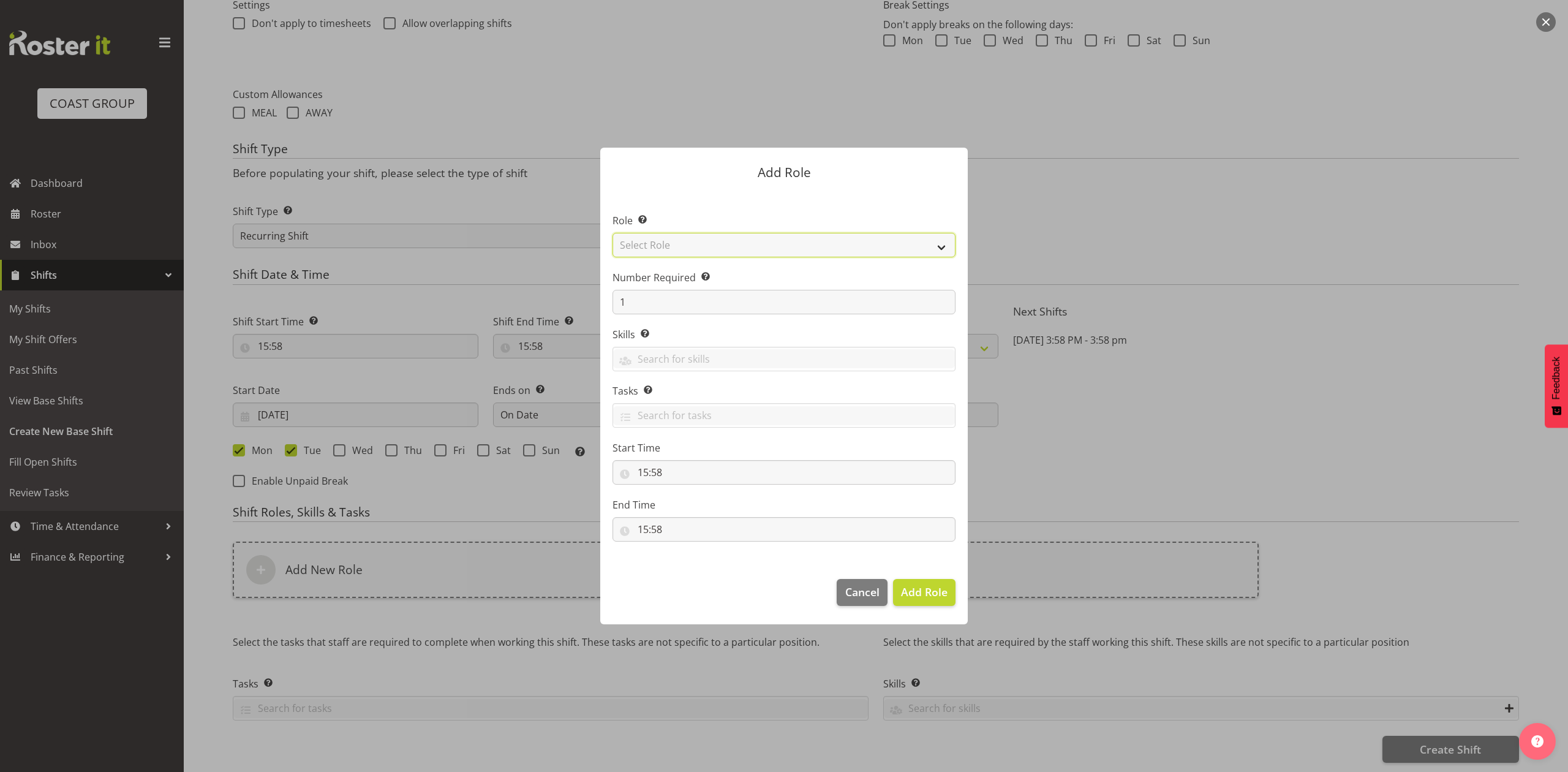
click at [694, 239] on select "Select Role ACCOUNT MANAGER ACCOUNT MANAGER DW ACCOUNTS AKL DIANNA VEHICLES AKL…" at bounding box center [784, 245] width 343 height 25
select select "81"
click at [613, 233] on select "Select Role ACCOUNT MANAGER ACCOUNT MANAGER DW ACCOUNTS AKL DIANNA VEHICLES AKL…" at bounding box center [784, 245] width 343 height 25
click at [907, 602] on button "Add Role" at bounding box center [924, 592] width 63 height 27
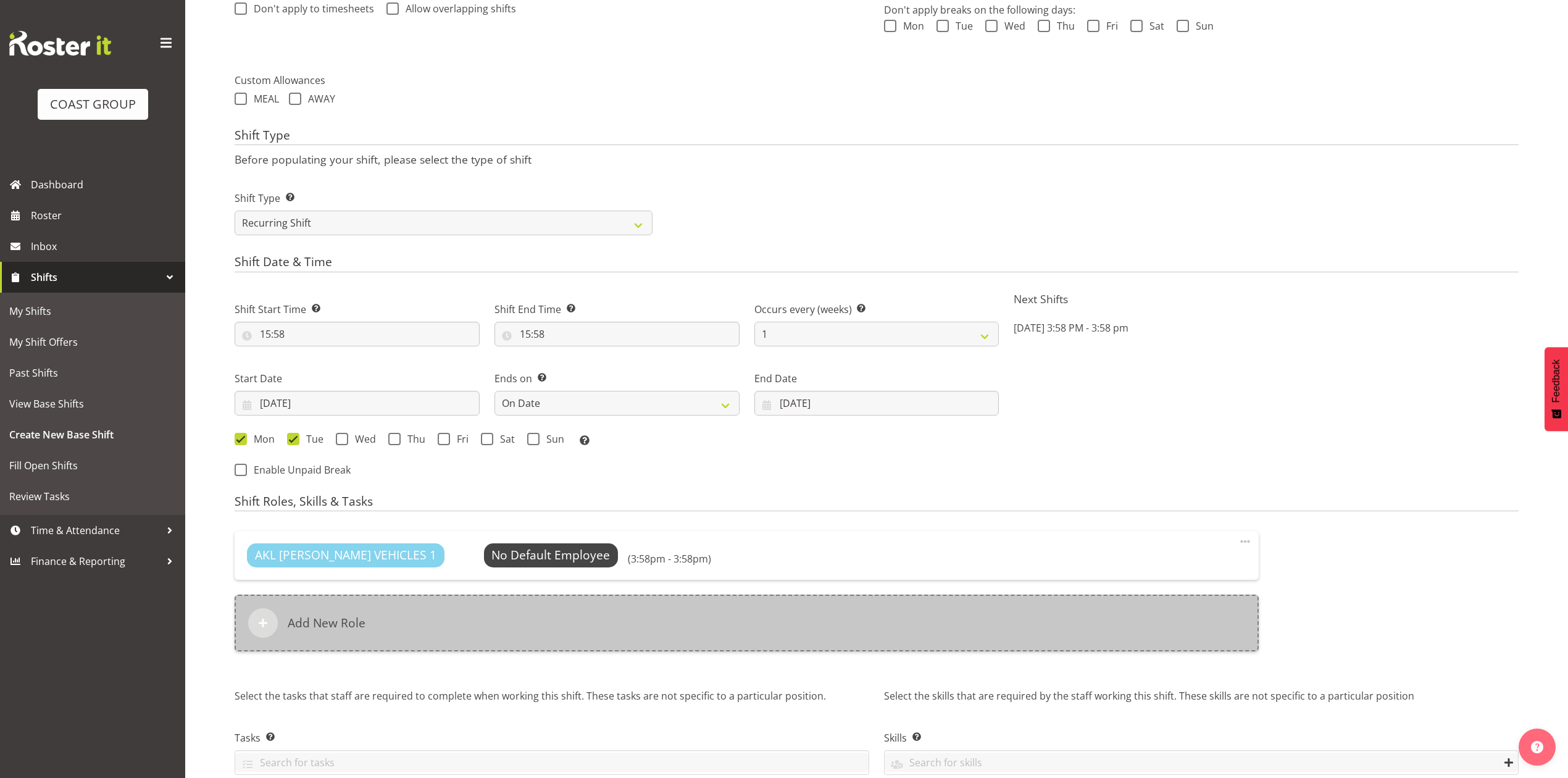
click at [585, 615] on div "Add New Role" at bounding box center [746, 623] width 1024 height 57
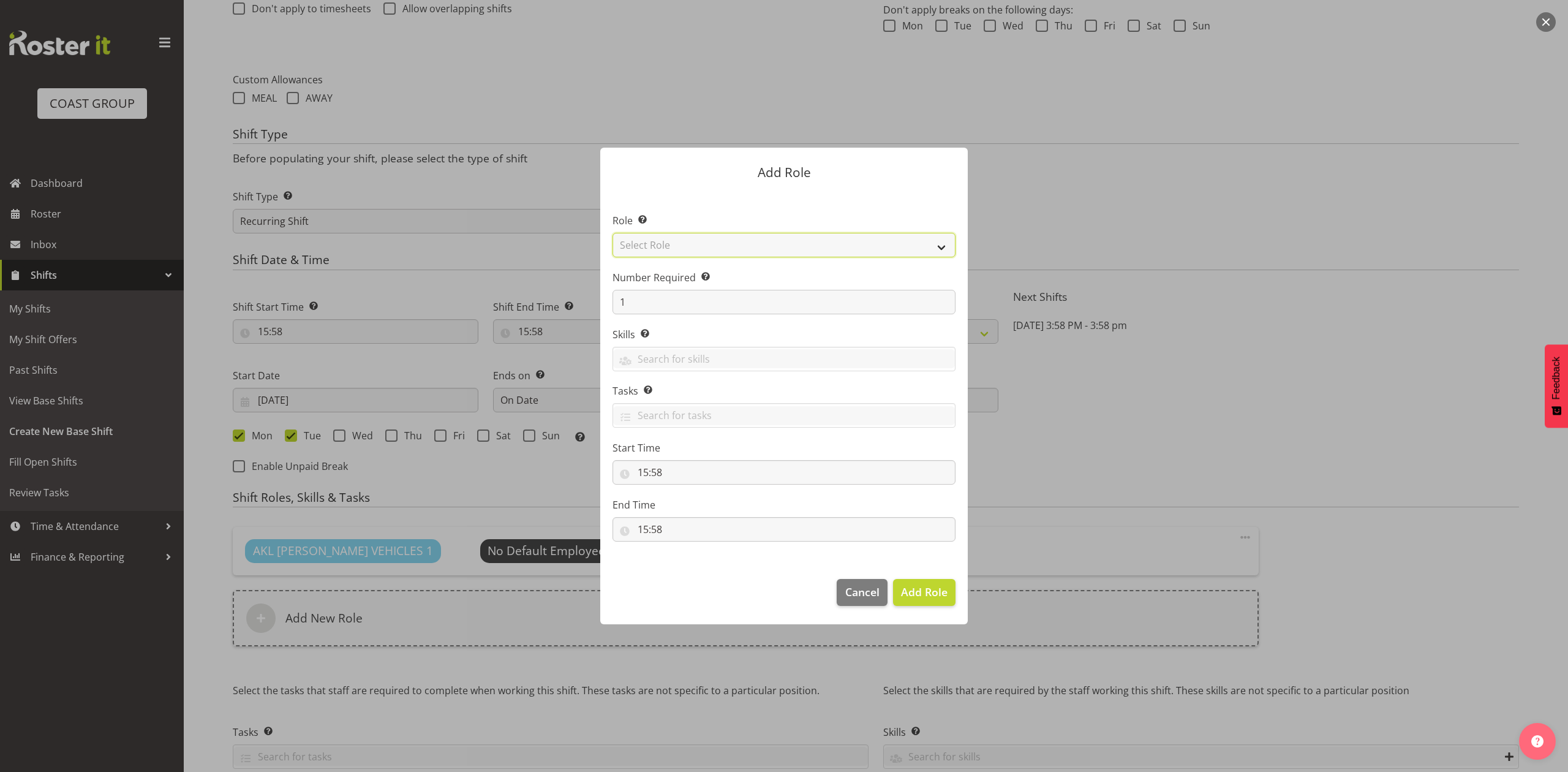
click at [648, 238] on select "Select Role ACCOUNT MANAGER ACCOUNT MANAGER DW ACCOUNTS AKL DIANNA VEHICLES AKL…" at bounding box center [784, 245] width 343 height 25
select select "188"
click at [613, 233] on select "Select Role ACCOUNT MANAGER ACCOUNT MANAGER DW ACCOUNTS AKL DIANNA VEHICLES AKL…" at bounding box center [784, 245] width 343 height 25
click at [924, 590] on span "Add Role" at bounding box center [924, 591] width 46 height 15
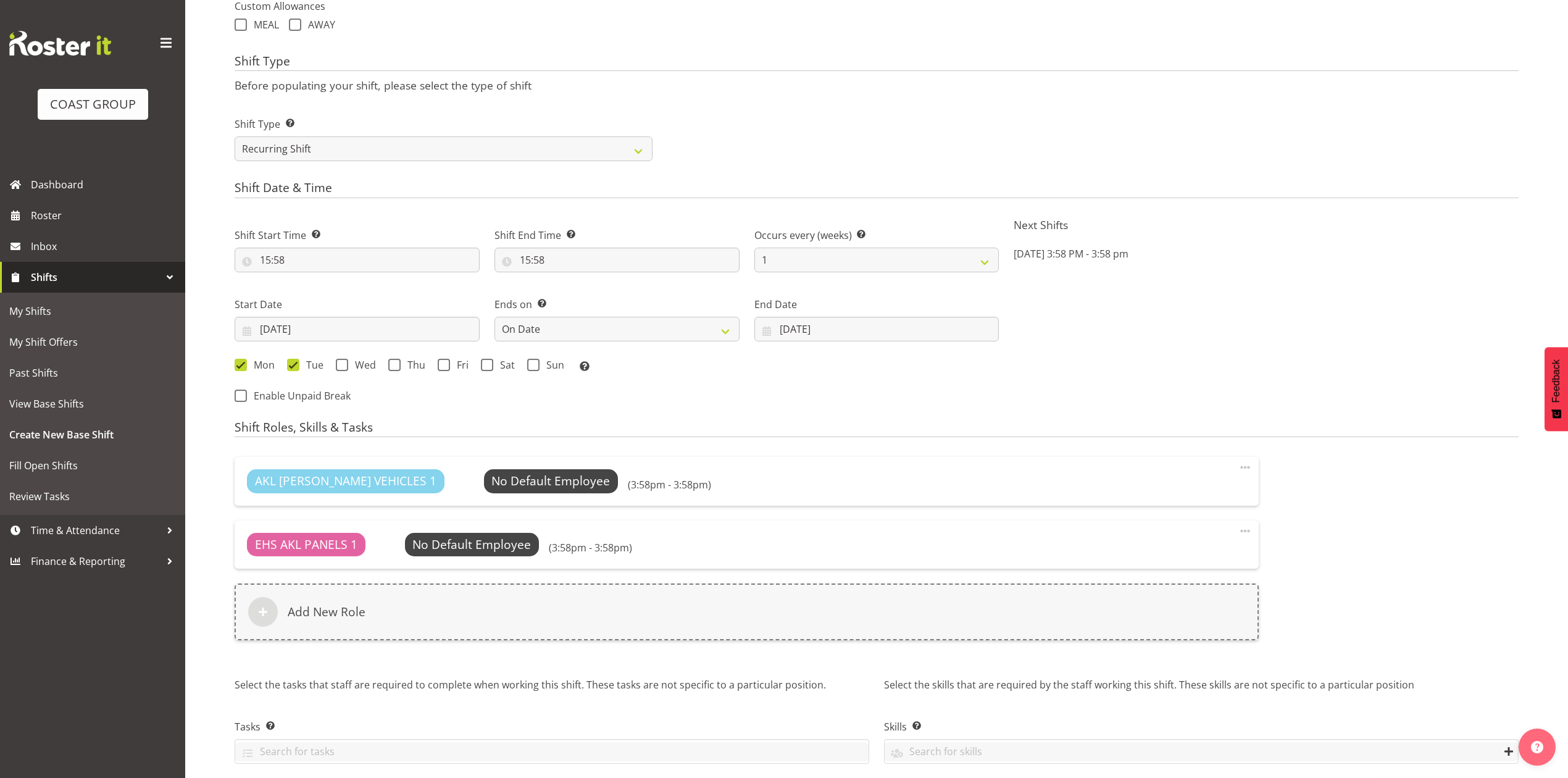
scroll to position [559, 0]
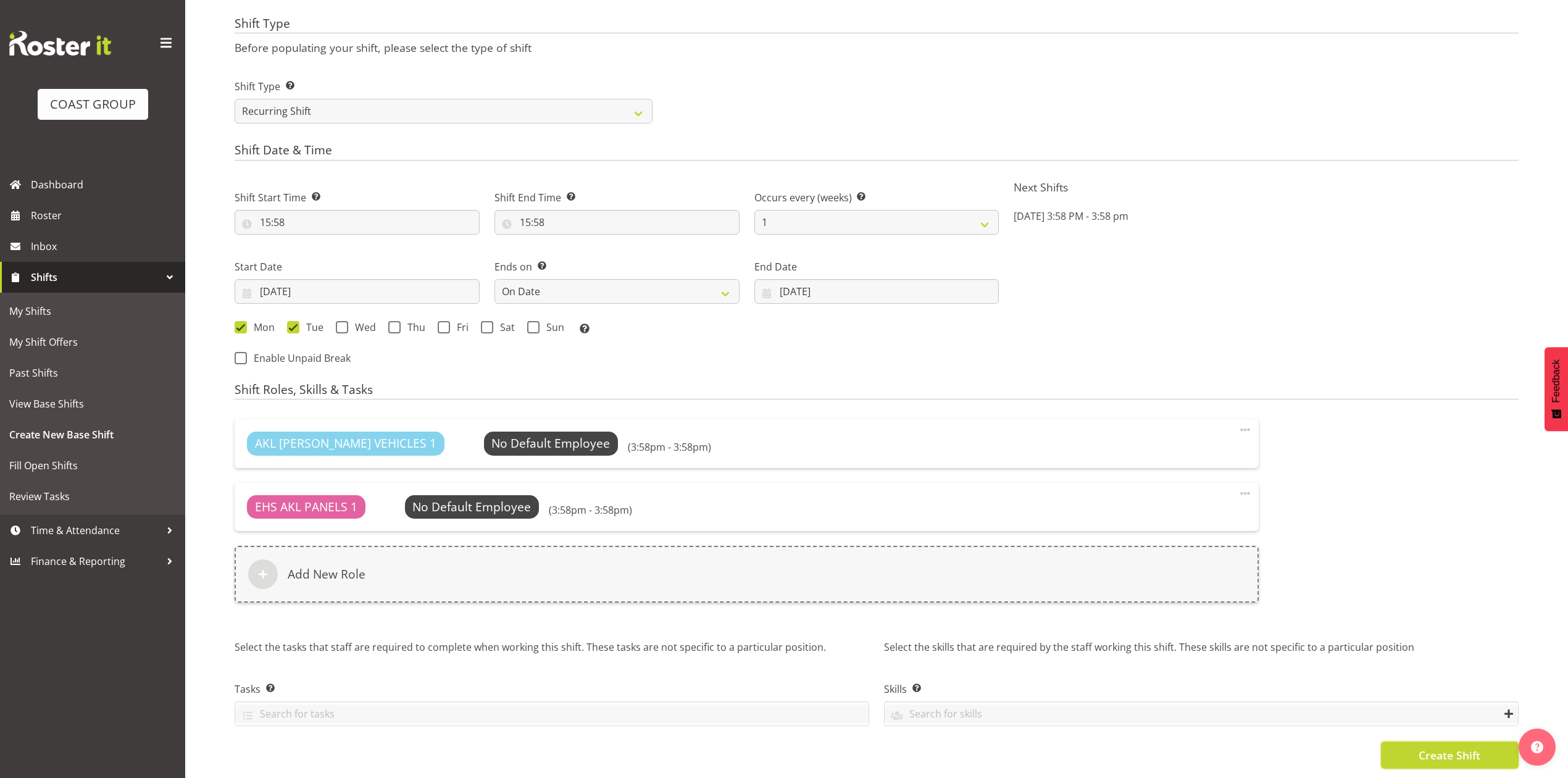
click at [1411, 741] on button "Create Shift" at bounding box center [1450, 755] width 138 height 27
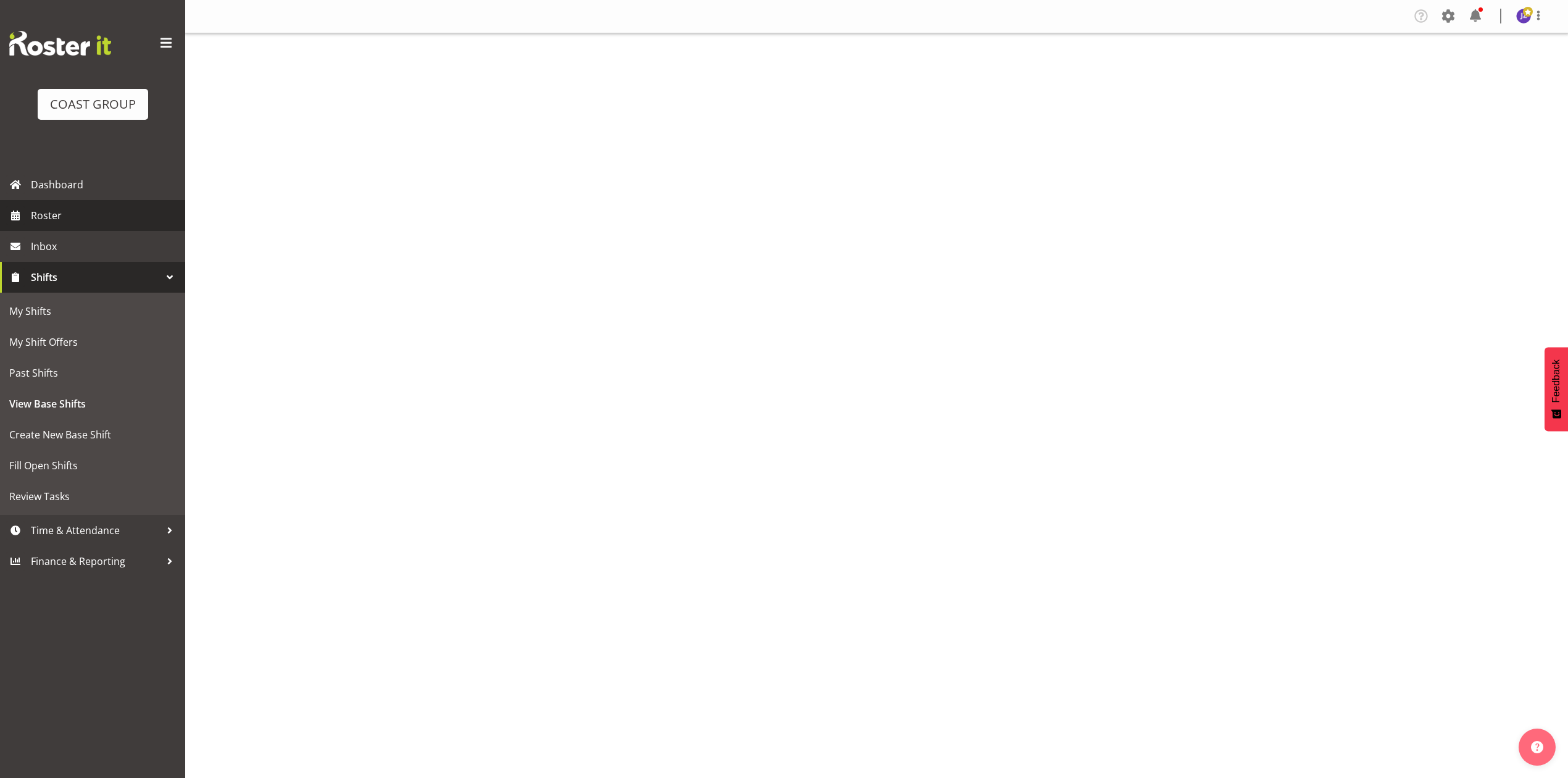
drag, startPoint x: 0, startPoint y: 0, endPoint x: 43, endPoint y: 220, distance: 224.2
click at [43, 220] on span "Roster" at bounding box center [105, 216] width 148 height 19
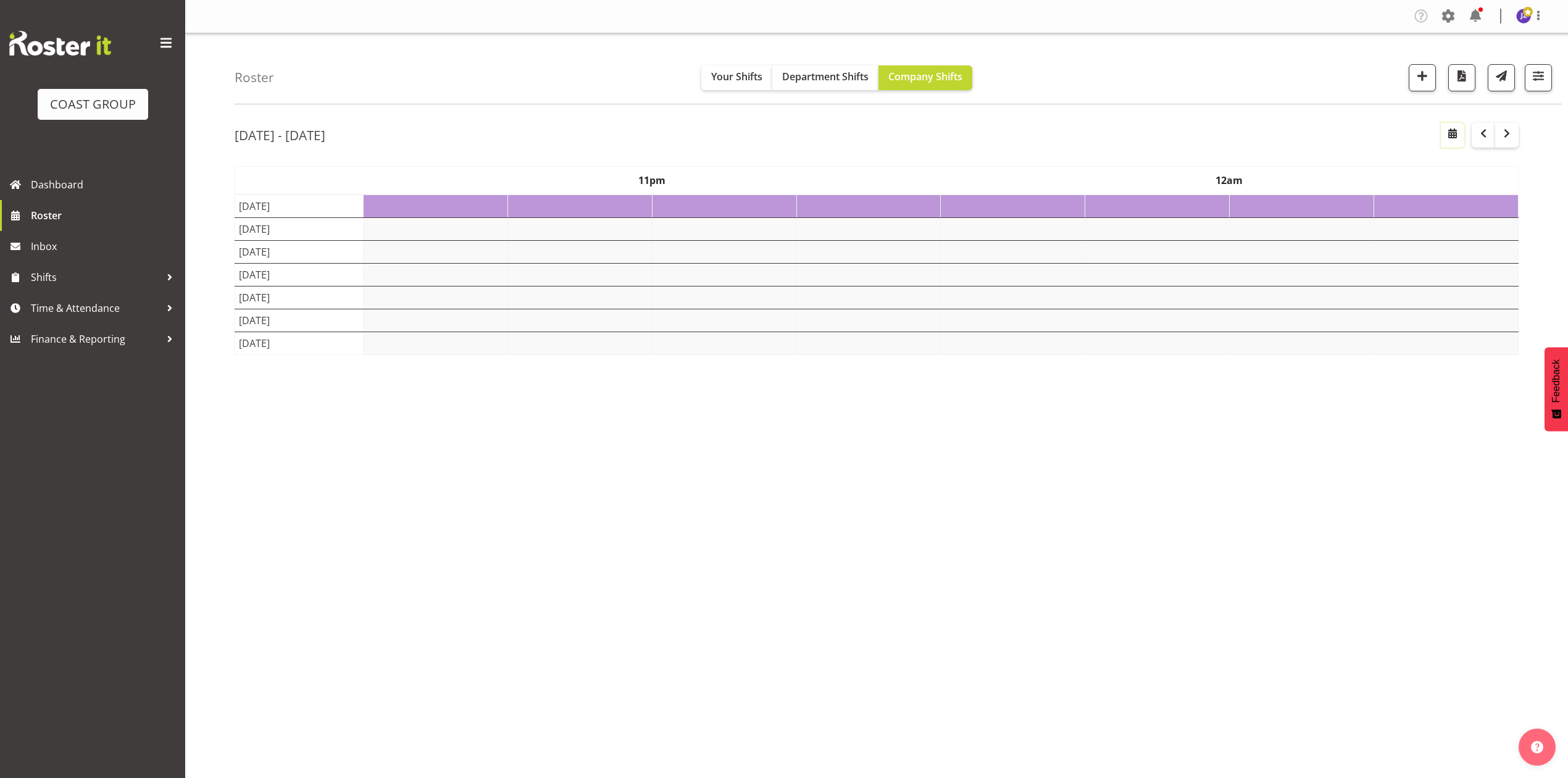
click at [1454, 129] on span "button" at bounding box center [1452, 133] width 15 height 15
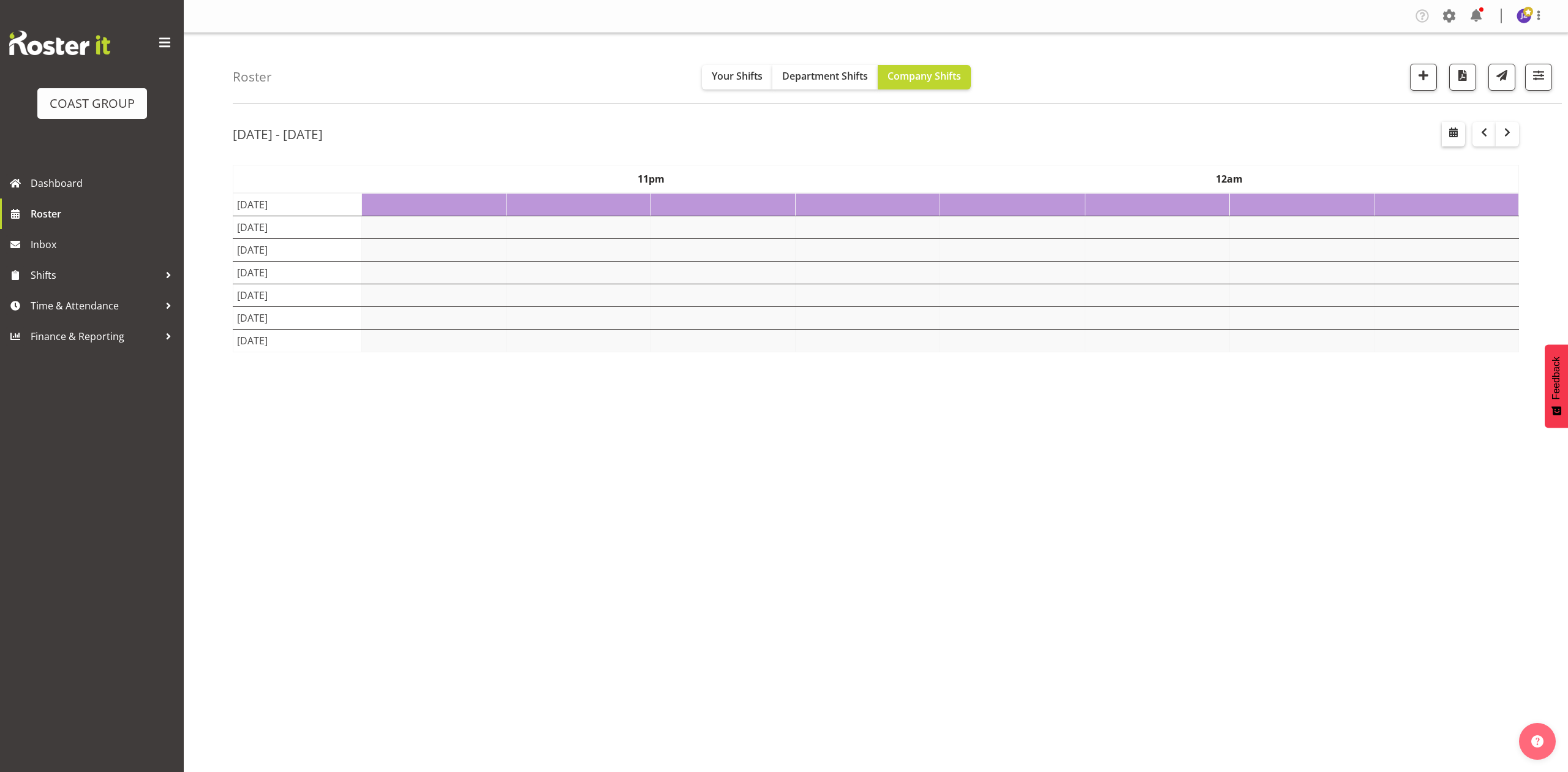
select select "8"
select select "2025"
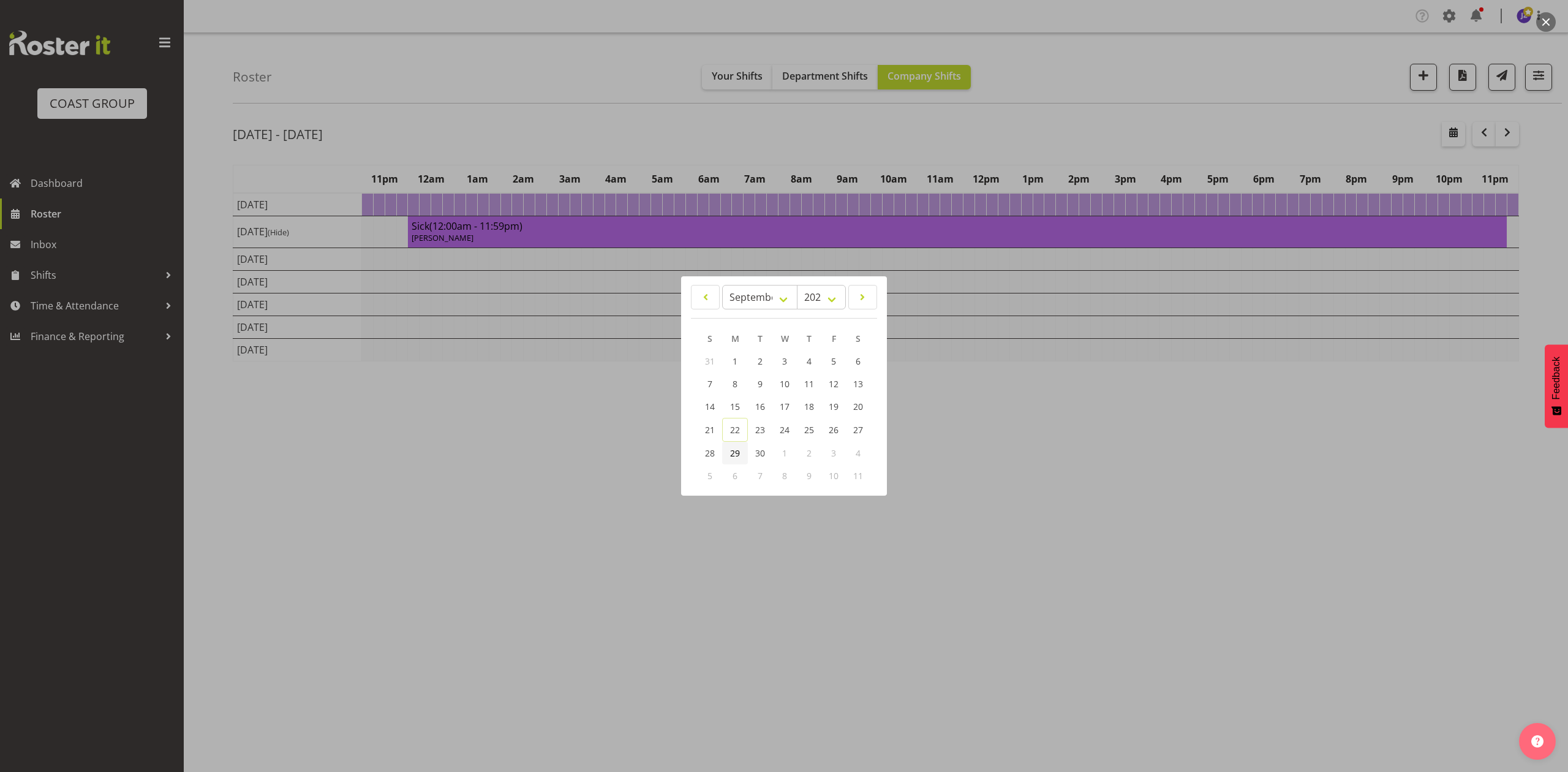
click at [735, 452] on span "29" at bounding box center [735, 453] width 10 height 12
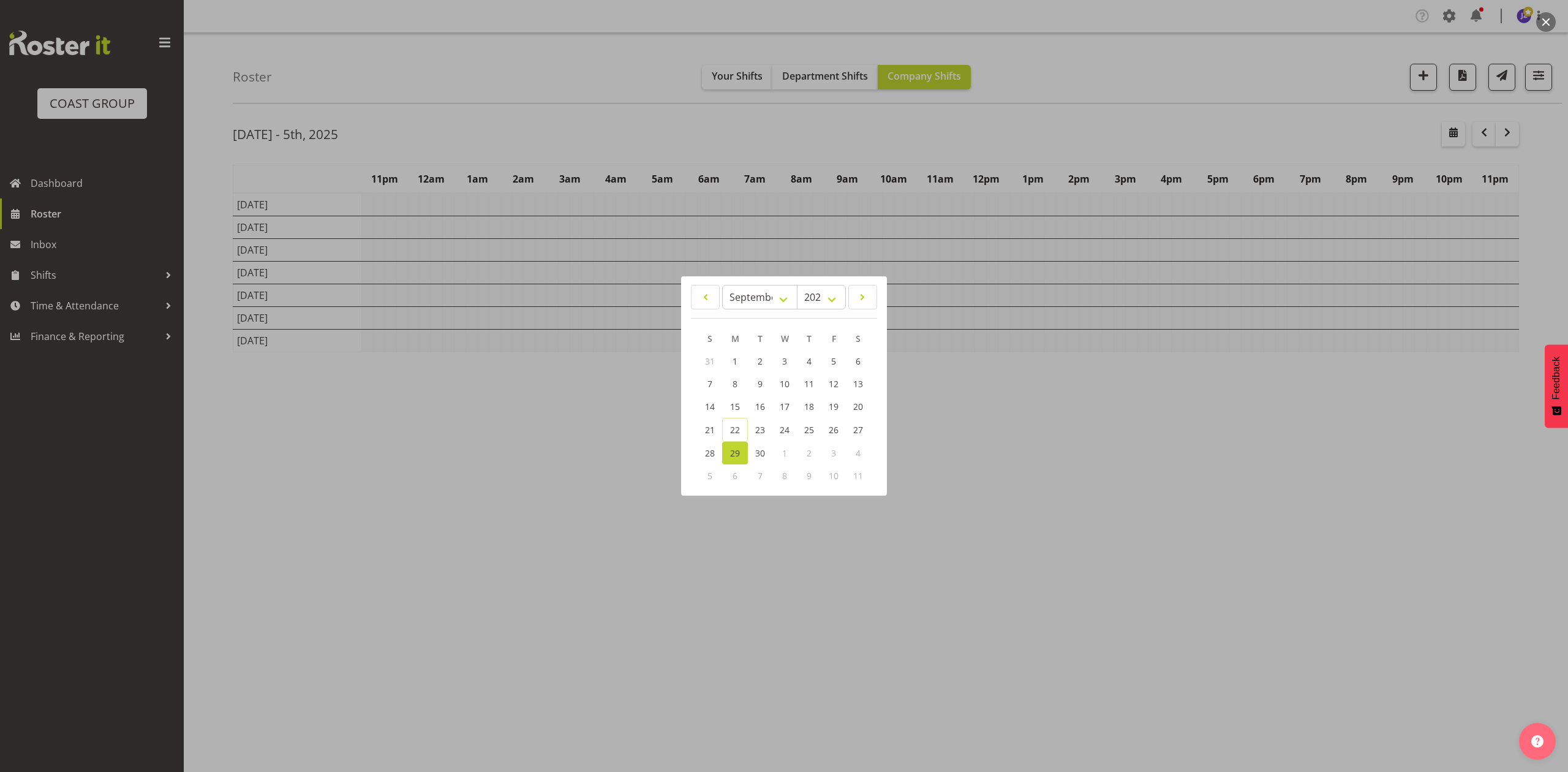
click at [1169, 109] on div at bounding box center [784, 386] width 1568 height 772
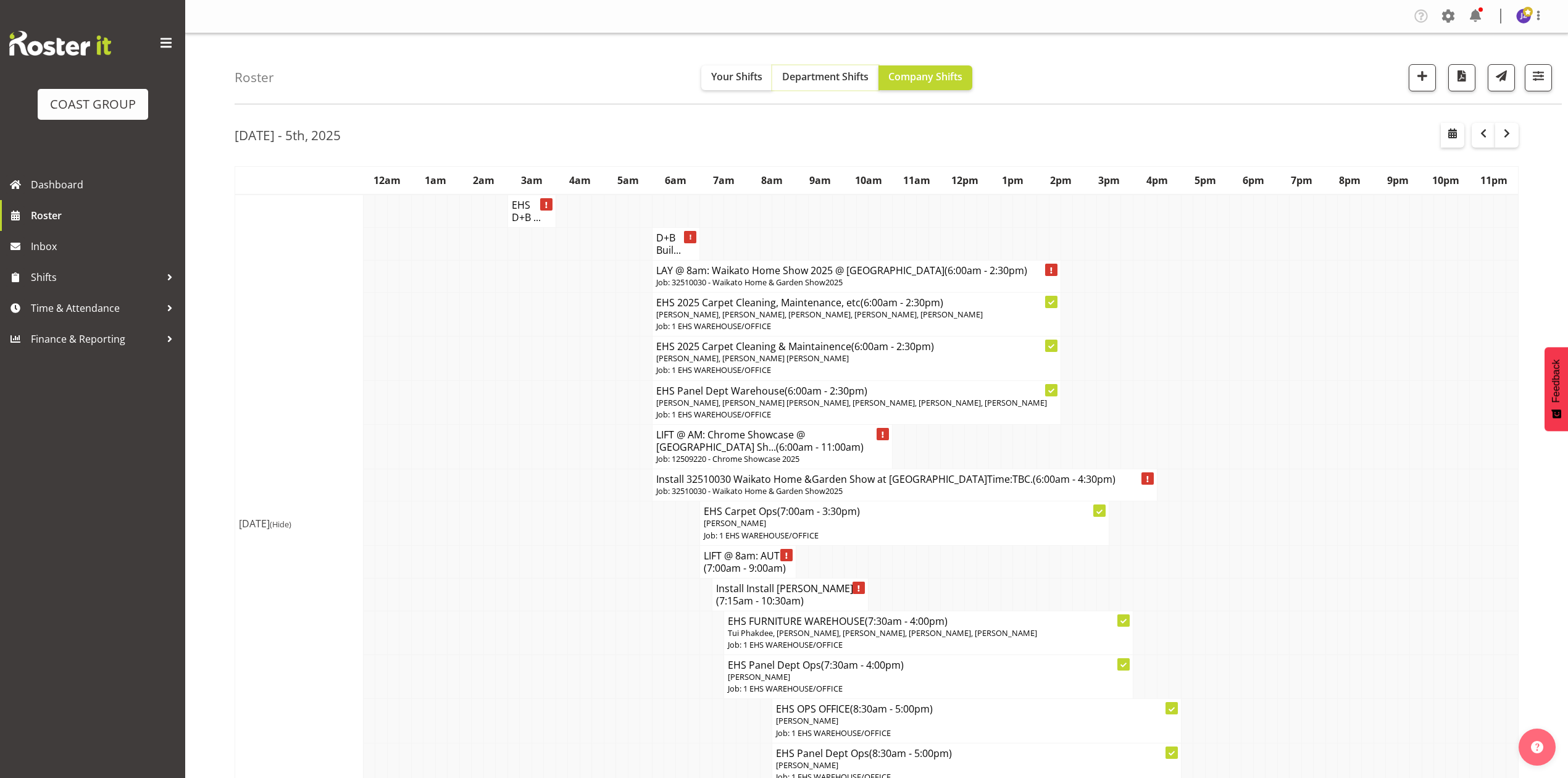
click at [803, 84] on button "Department Shifts" at bounding box center [825, 78] width 106 height 25
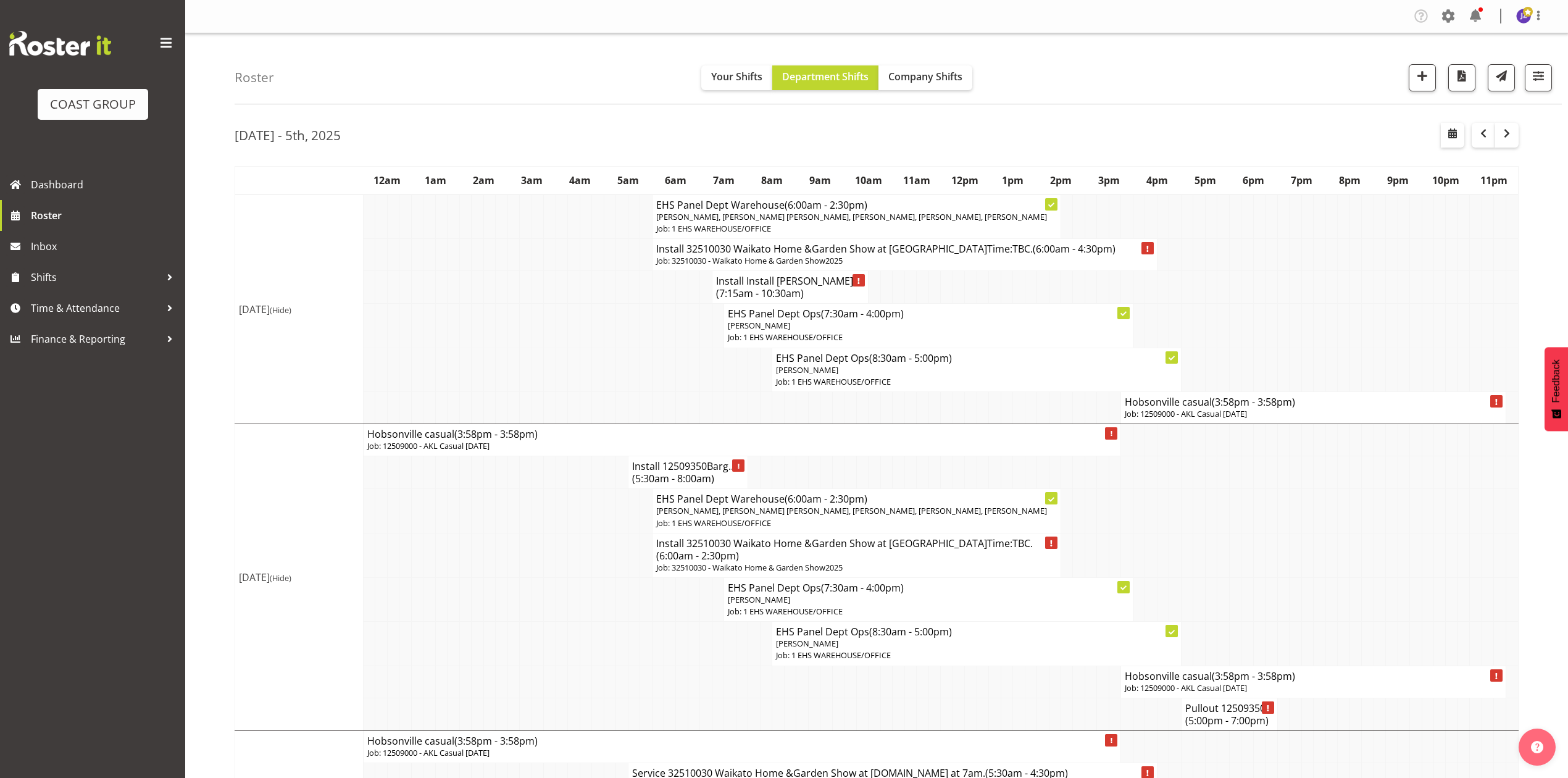
click at [1148, 420] on p "Job: 12509000 - AKL Casual Sep 2025" at bounding box center [1313, 414] width 377 height 12
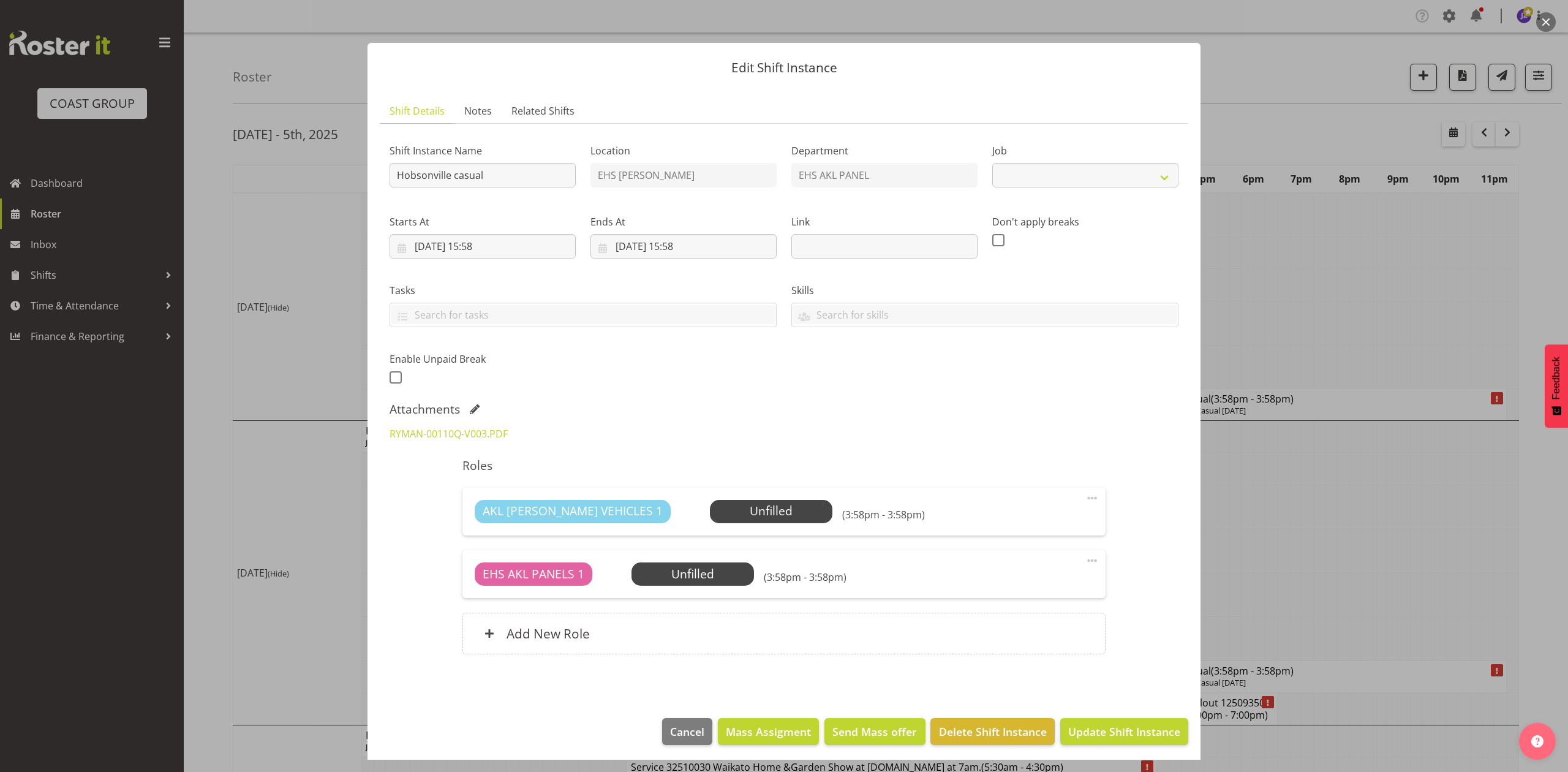
select select "8653"
click at [395, 175] on input "Hobsonville casual" at bounding box center [482, 175] width 186 height 25
click at [537, 176] on input "Install Hobsonville casual" at bounding box center [482, 175] width 186 height 25
drag, startPoint x: 566, startPoint y: 173, endPoint x: 528, endPoint y: 178, distance: 38.3
click at [528, 178] on input "Install Hobsonville casual. In at 9am." at bounding box center [482, 175] width 186 height 25
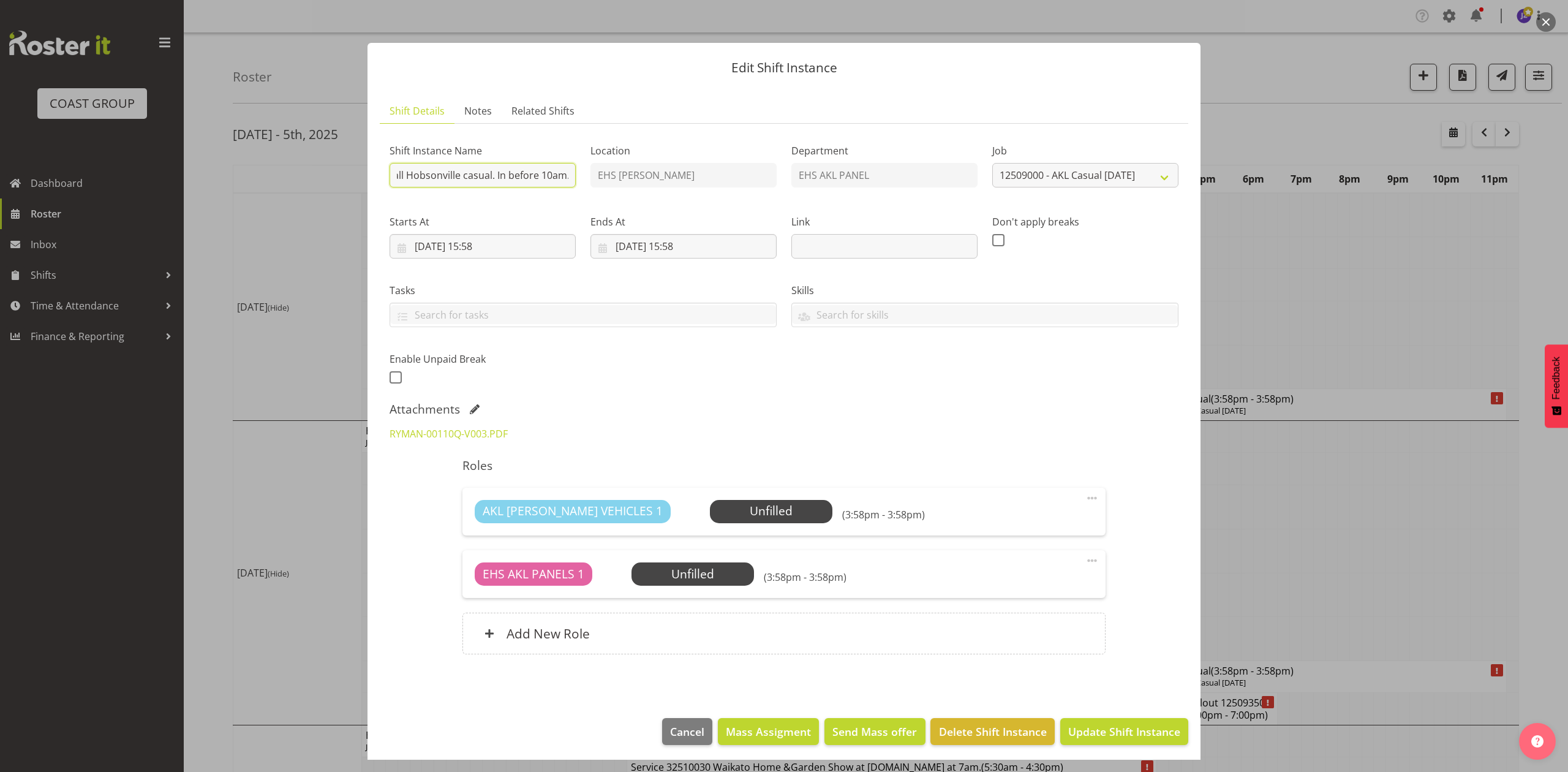
scroll to position [0, 23]
type input "Install Hobsonville casual. In before 10am."
click at [642, 241] on input "30/09/2025, 15:58" at bounding box center [683, 247] width 186 height 25
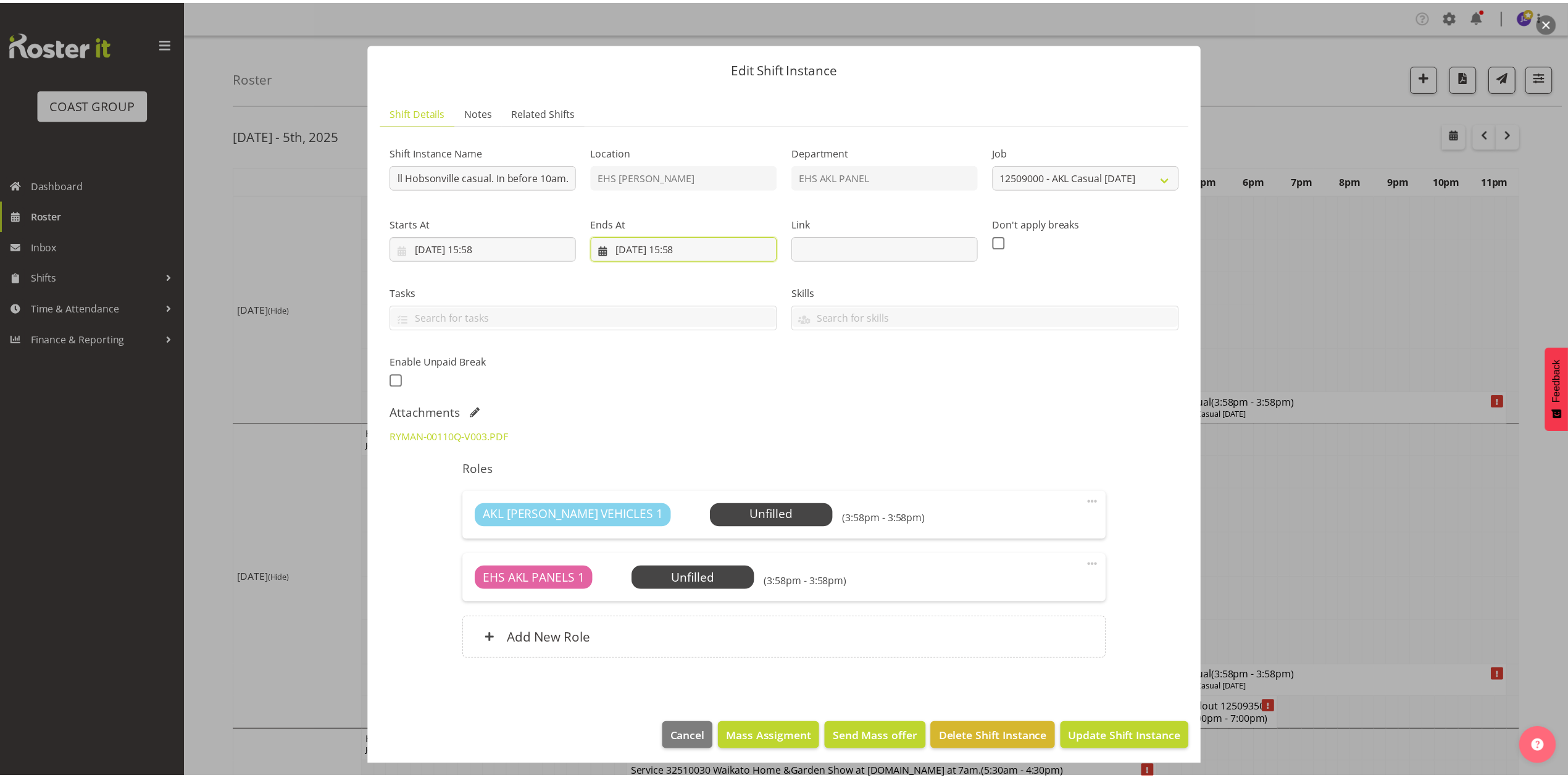
scroll to position [0, 0]
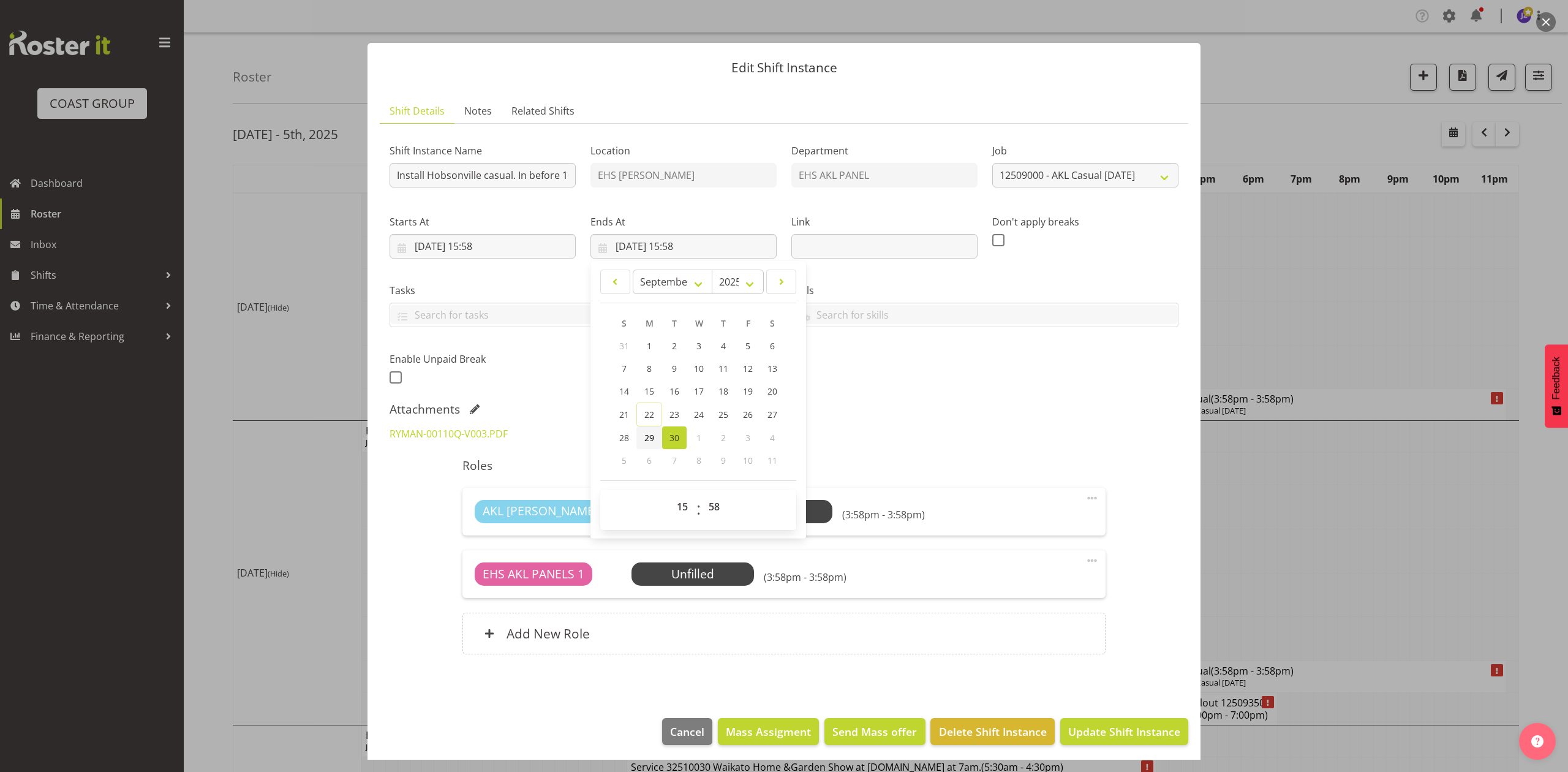
click at [650, 437] on span "29" at bounding box center [649, 437] width 10 height 12
type input "29/09/2025, 15:58"
click at [468, 243] on input "29/09/2025, 15:58" at bounding box center [482, 247] width 186 height 25
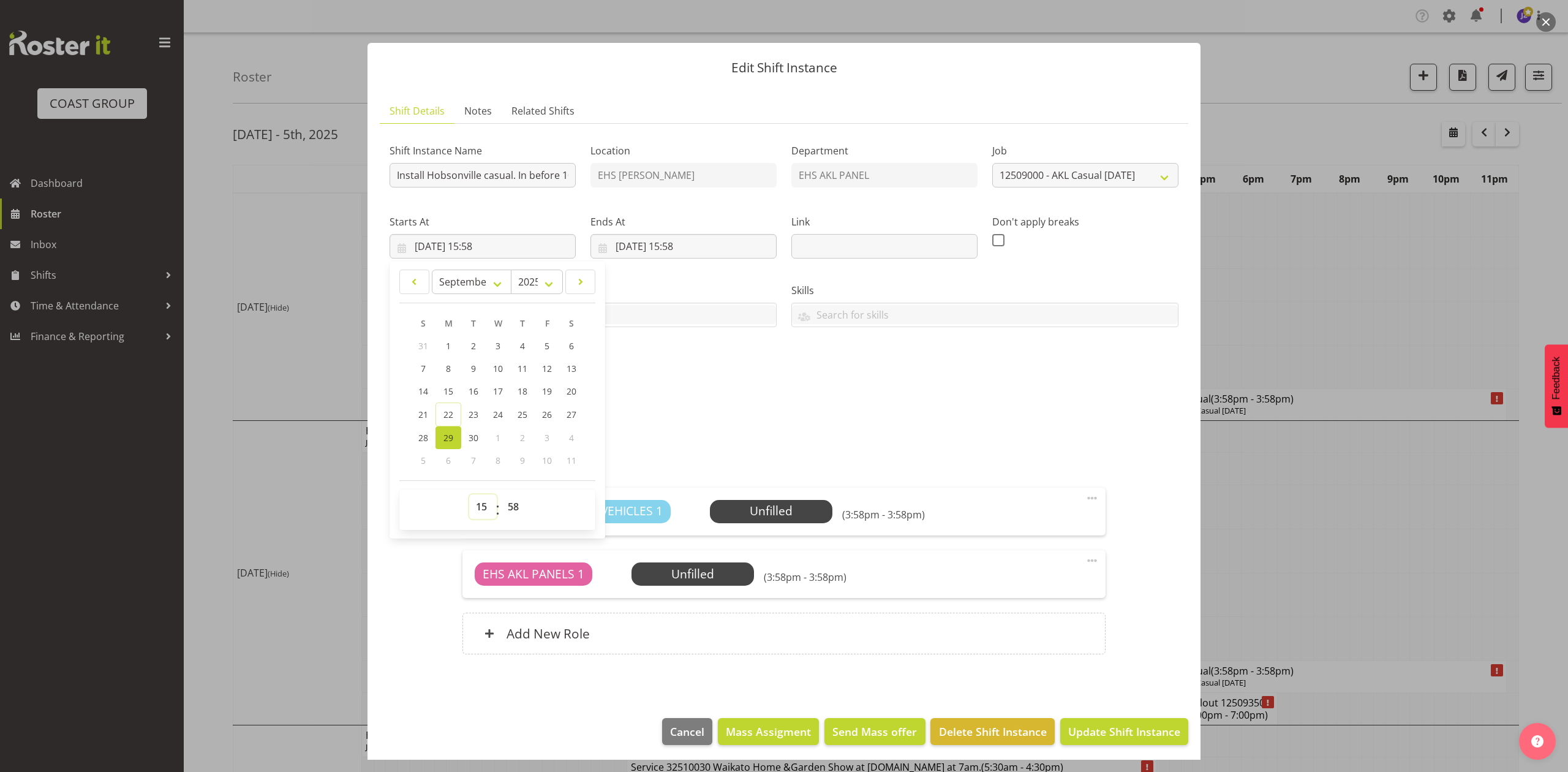
drag, startPoint x: 480, startPoint y: 510, endPoint x: 477, endPoint y: 498, distance: 12.4
click at [480, 510] on select "00 01 02 03 04 05 06 07 08 09 10 11 12 13 14 15 16 17 18 19 20 21 22 23" at bounding box center [483, 507] width 28 height 25
select select "7"
click at [469, 495] on select "00 01 02 03 04 05 06 07 08 09 10 11 12 13 14 15 16 17 18 19 20 21 22 23" at bounding box center [483, 507] width 28 height 25
type input "29/09/2025, 07:58"
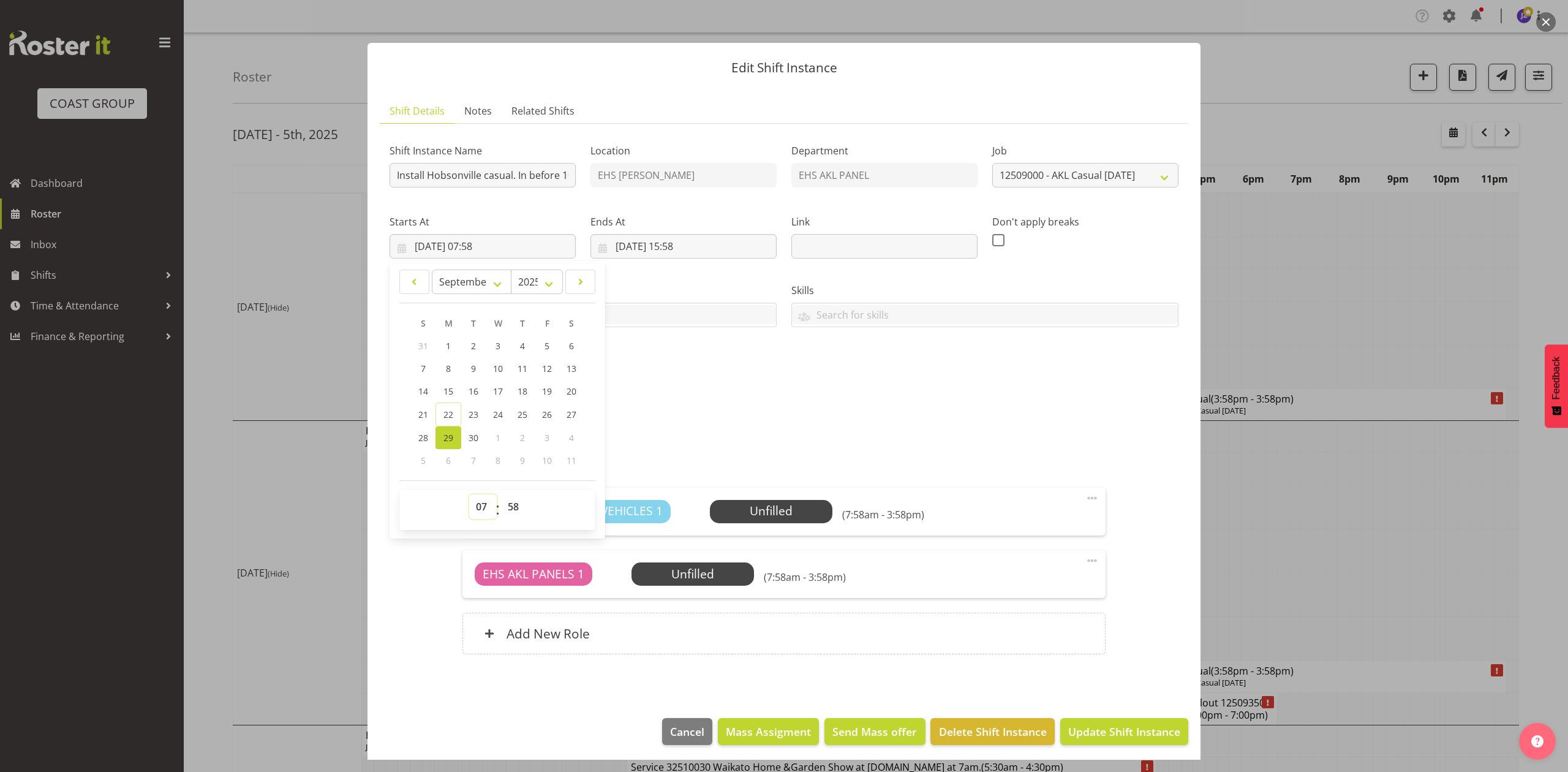
drag, startPoint x: 488, startPoint y: 512, endPoint x: 487, endPoint y: 498, distance: 14.0
click at [488, 512] on select "00 01 02 03 04 05 06 07 08 09 10 11 12 13 14 15 16 17 18 19 20 21 22 23" at bounding box center [483, 507] width 28 height 25
select select "8"
click at [469, 495] on select "00 01 02 03 04 05 06 07 08 09 10 11 12 13 14 15 16 17 18 19 20 21 22 23" at bounding box center [483, 507] width 28 height 25
type input "29/09/2025, 08:58"
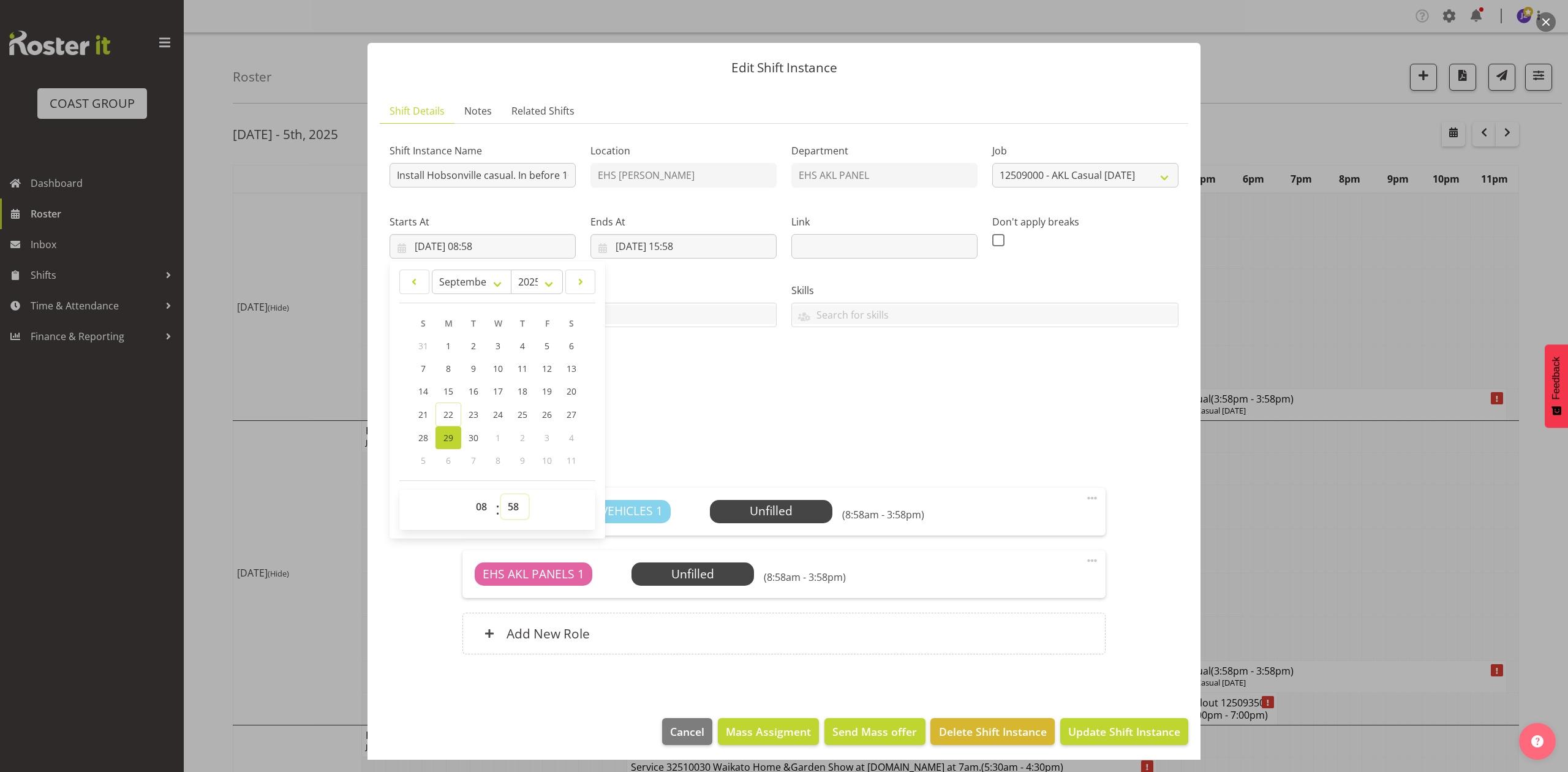
click at [512, 512] on select "00 01 02 03 04 05 06 07 08 09 10 11 12 13 14 15 16 17 18 19 20 21 22 23 24 25 2…" at bounding box center [515, 507] width 28 height 25
select select "30"
click at [501, 495] on select "00 01 02 03 04 05 06 07 08 09 10 11 12 13 14 15 16 17 18 19 20 21 22 23 24 25 2…" at bounding box center [515, 507] width 28 height 25
type input "29/09/2025, 08:30"
click at [843, 424] on div "RYMAN-00110Q-V003.PDF" at bounding box center [784, 434] width 803 height 29
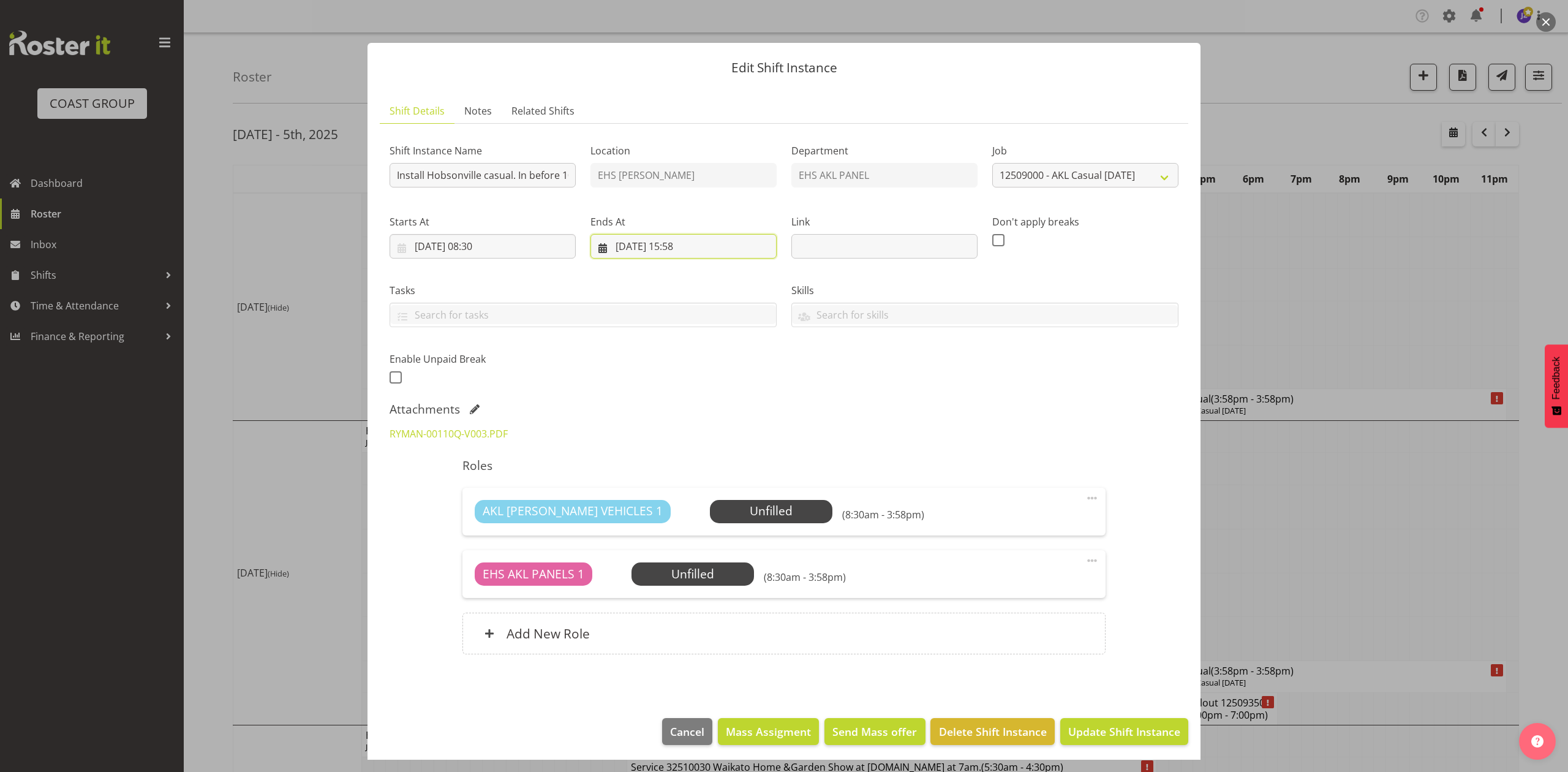
click at [687, 241] on input "29/09/2025, 15:58" at bounding box center [683, 247] width 186 height 25
click at [675, 508] on select "00 01 02 03 04 05 06 07 08 09 10 11 12 13 14 15 16 17 18 19 20 21 22 23" at bounding box center [684, 507] width 28 height 25
select select "10"
click at [670, 495] on select "00 01 02 03 04 05 06 07 08 09 10 11 12 13 14 15 16 17 18 19 20 21 22 23" at bounding box center [684, 507] width 28 height 25
type input "29/09/2025, 10:58"
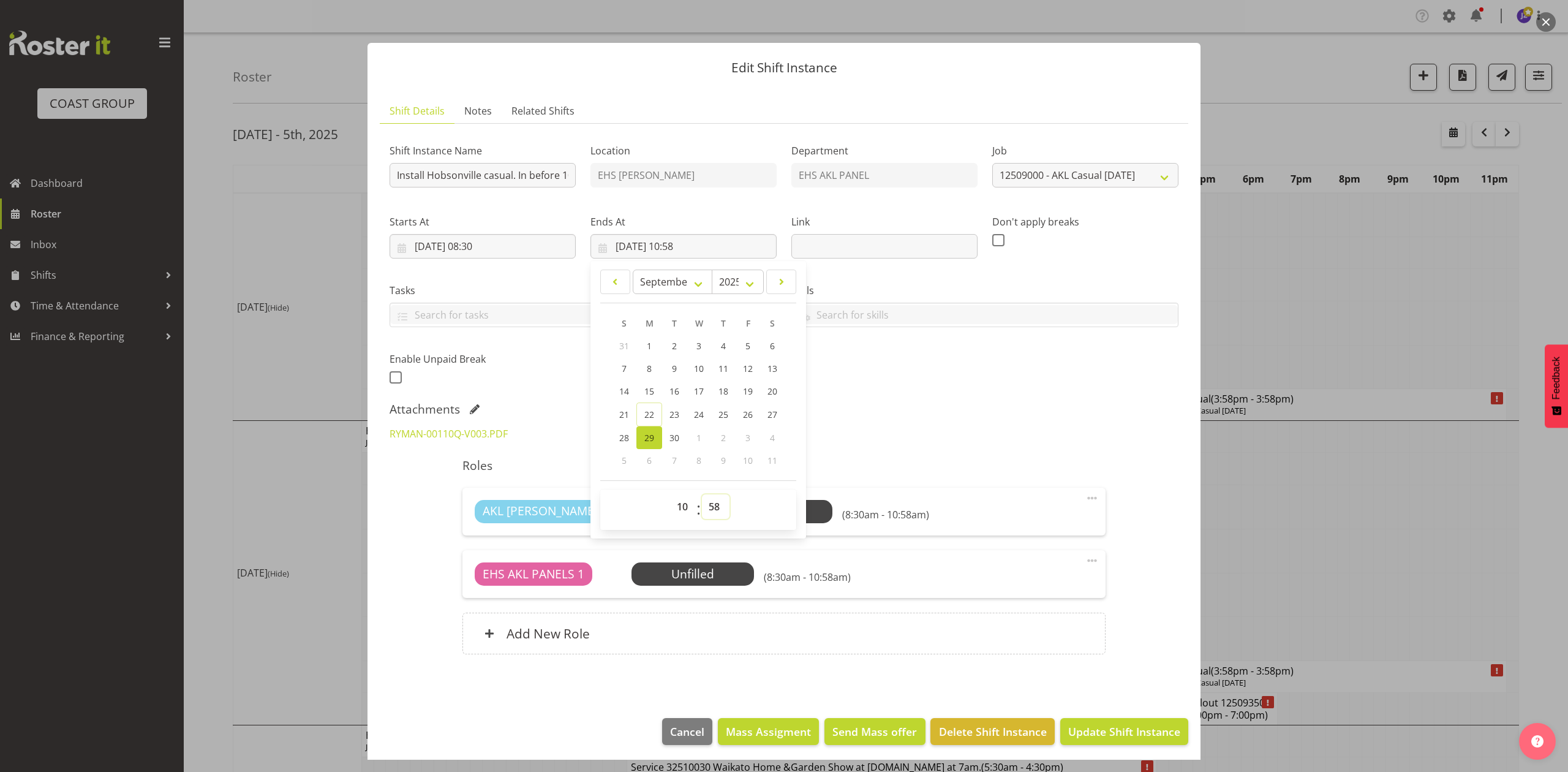
click at [711, 512] on select "00 01 02 03 04 05 06 07 08 09 10 11 12 13 14 15 16 17 18 19 20 21 22 23 24 25 2…" at bounding box center [716, 507] width 28 height 25
select select "0"
click at [702, 495] on select "00 01 02 03 04 05 06 07 08 09 10 11 12 13 14 15 16 17 18 19 20 21 22 23 24 25 2…" at bounding box center [716, 507] width 28 height 25
type input "29/09/2025, 10:00"
click at [908, 369] on div "Shift Instance Name Install Hobsonville casual. In before 10am. Location EHS RY…" at bounding box center [784, 260] width 803 height 268
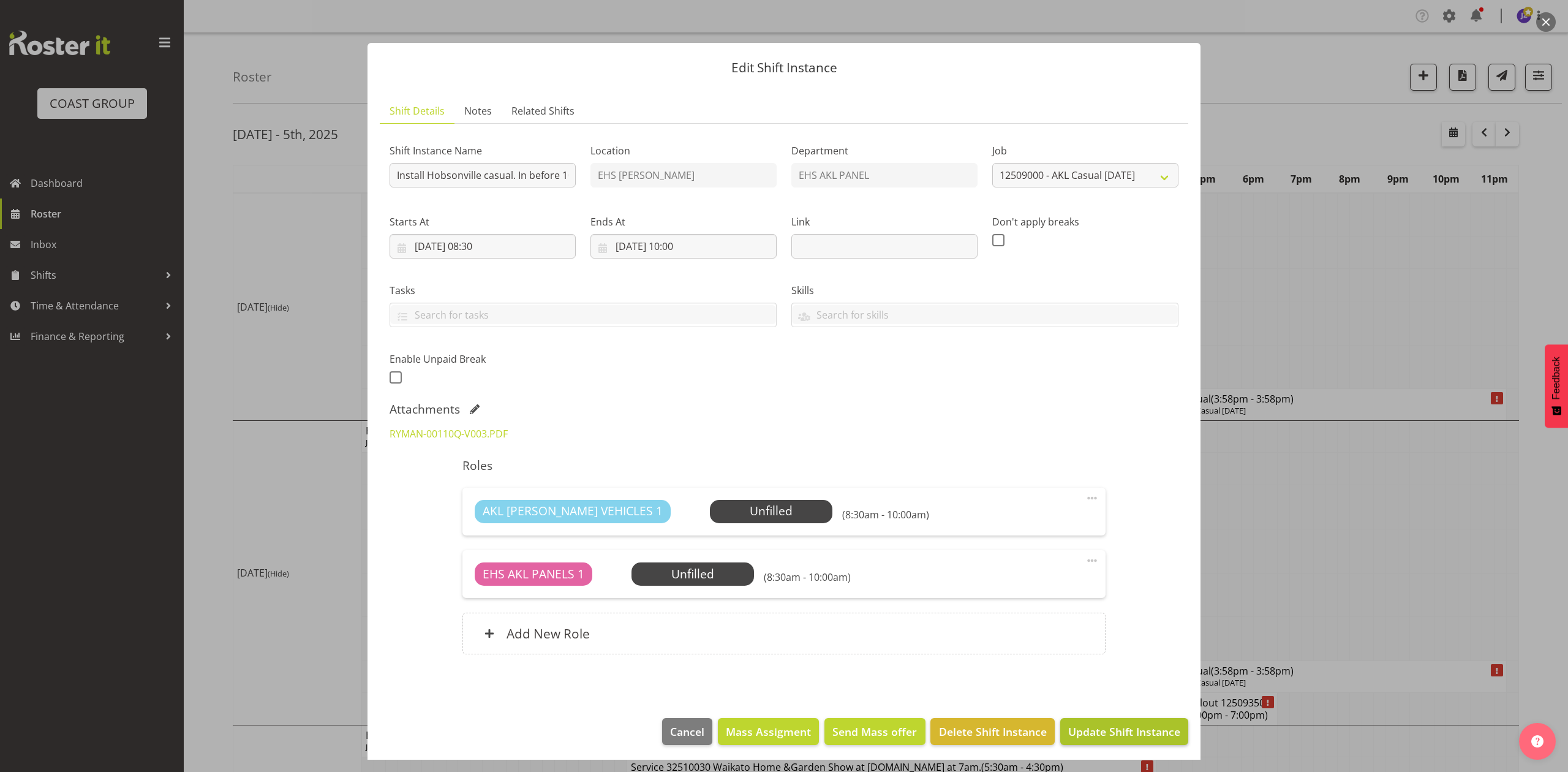
click at [1115, 717] on footer "Cancel Mass Assigment Send Mass offer Delete Shift Instance Update Shift Instan…" at bounding box center [784, 734] width 833 height 58
click at [1108, 740] on span "Update Shift Instance" at bounding box center [1124, 731] width 112 height 16
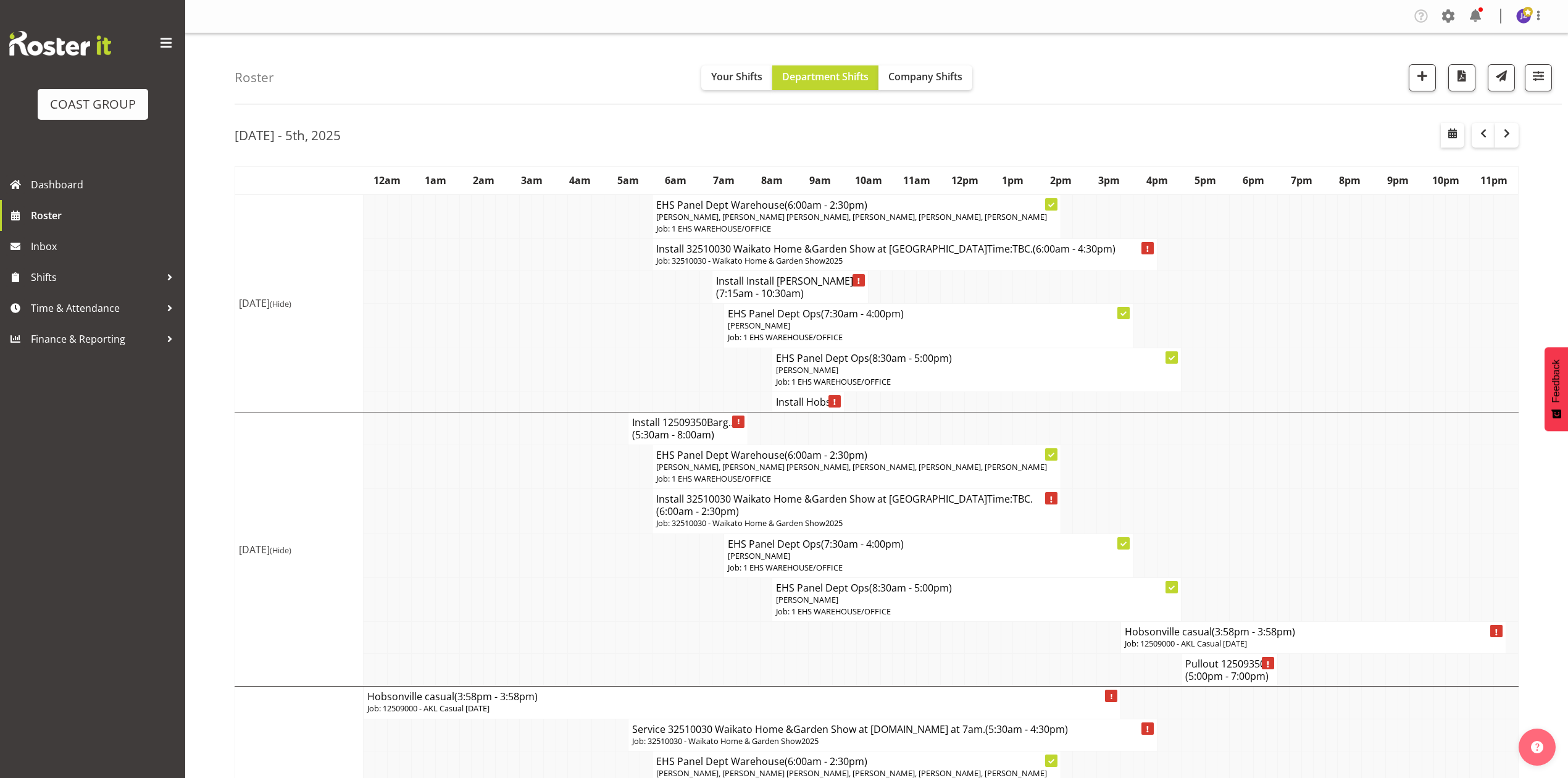
click at [1138, 638] on h4 "Hobsonville casual (3:58pm - 3:58pm)" at bounding box center [1313, 632] width 377 height 12
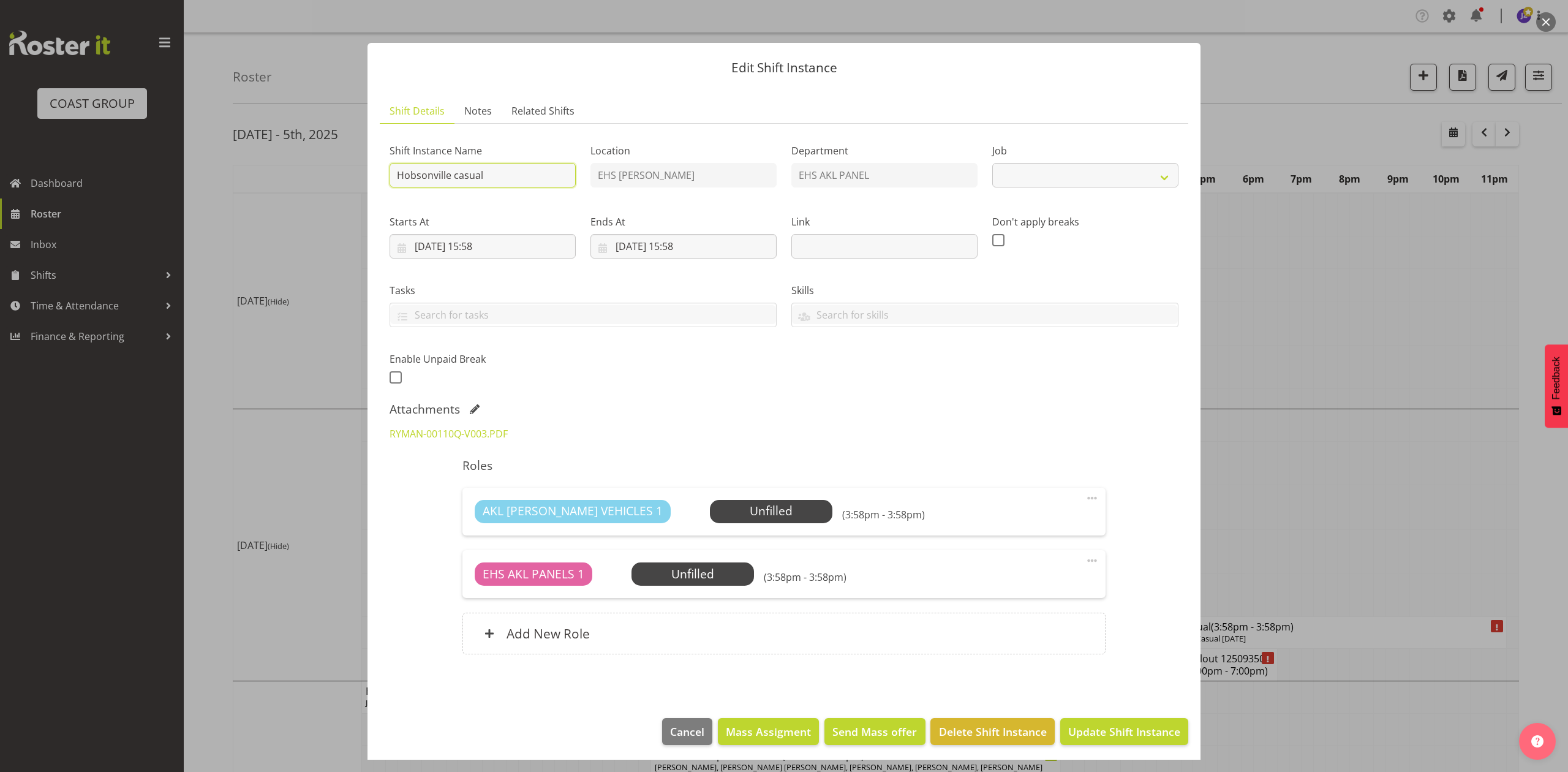
click at [397, 175] on input "Hobsonville casual" at bounding box center [482, 175] width 186 height 25
select select "8653"
click at [552, 174] on input "Pullout Hobsonville casual" at bounding box center [482, 175] width 186 height 25
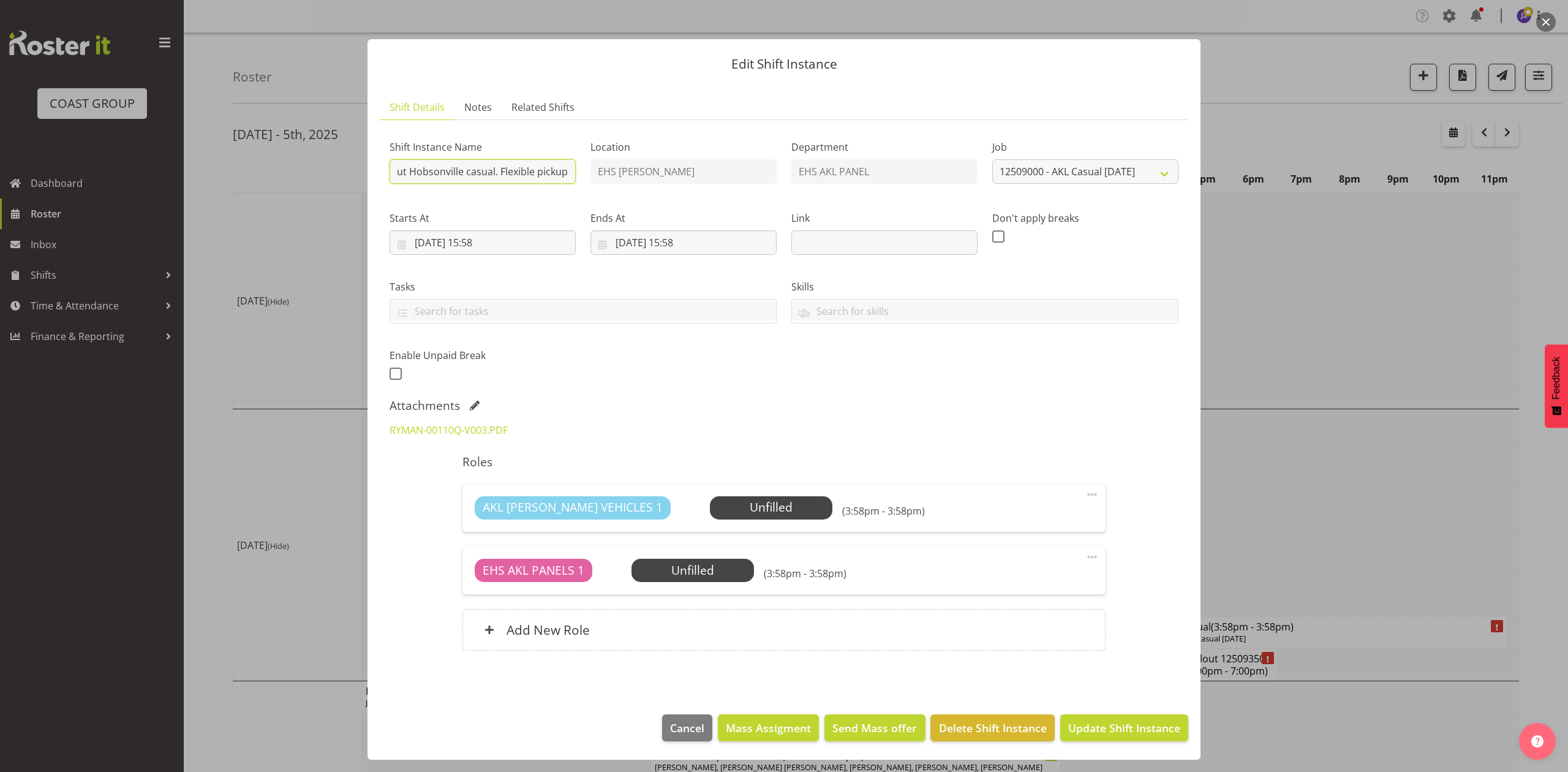
scroll to position [0, 27]
type input "Pullout Hobsonville casual. Flexible pickup."
click at [466, 234] on input "30/09/2025, 15:58" at bounding box center [482, 243] width 186 height 25
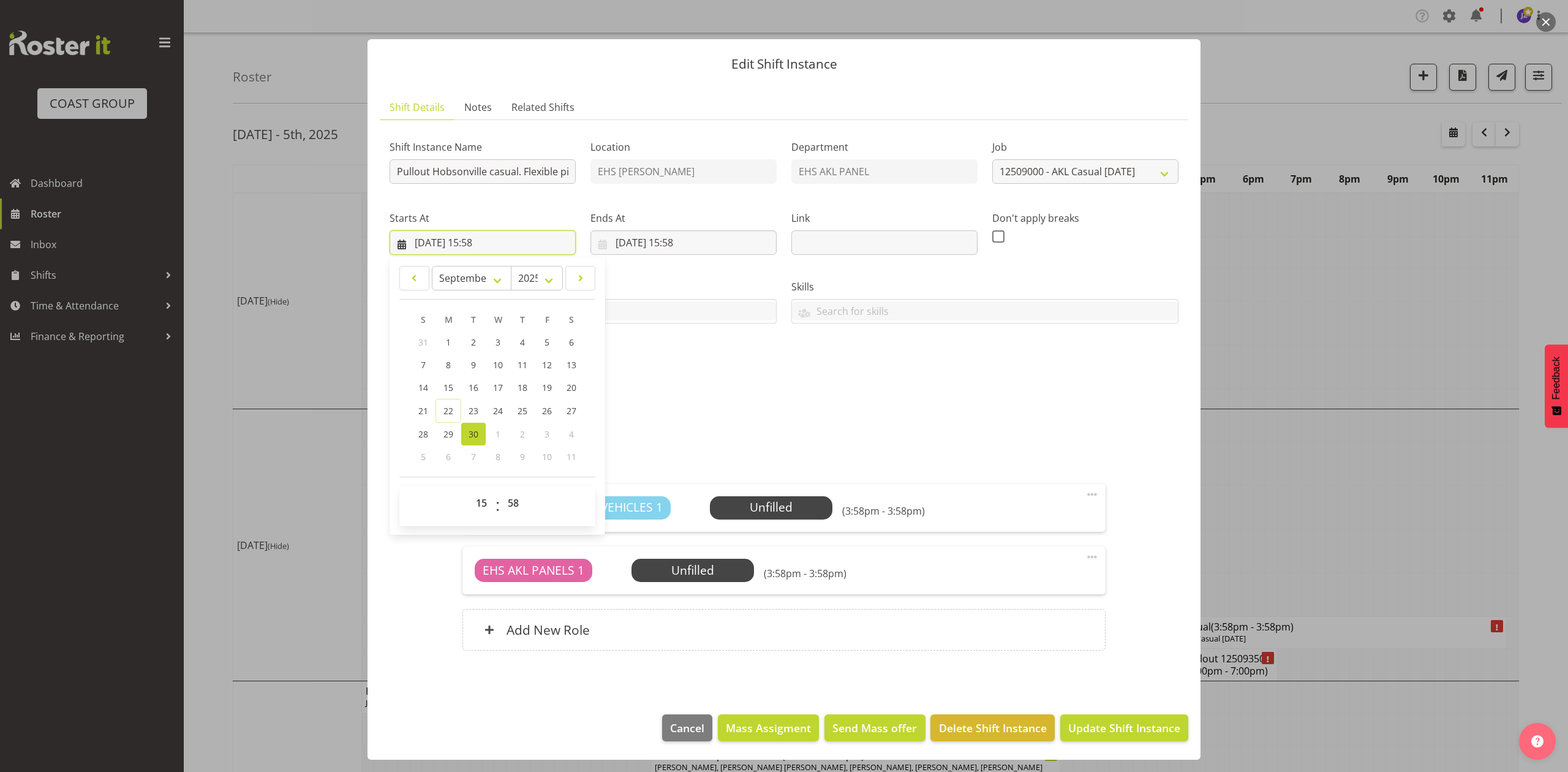
click at [479, 238] on input "30/09/2025, 15:58" at bounding box center [482, 243] width 186 height 25
click at [466, 280] on select "January February March April May June July August September October November De…" at bounding box center [472, 278] width 80 height 25
select select "9"
click at [432, 266] on select "January February March April May June July August September October November De…" at bounding box center [472, 278] width 80 height 25
click at [448, 389] on span "13" at bounding box center [448, 387] width 10 height 12
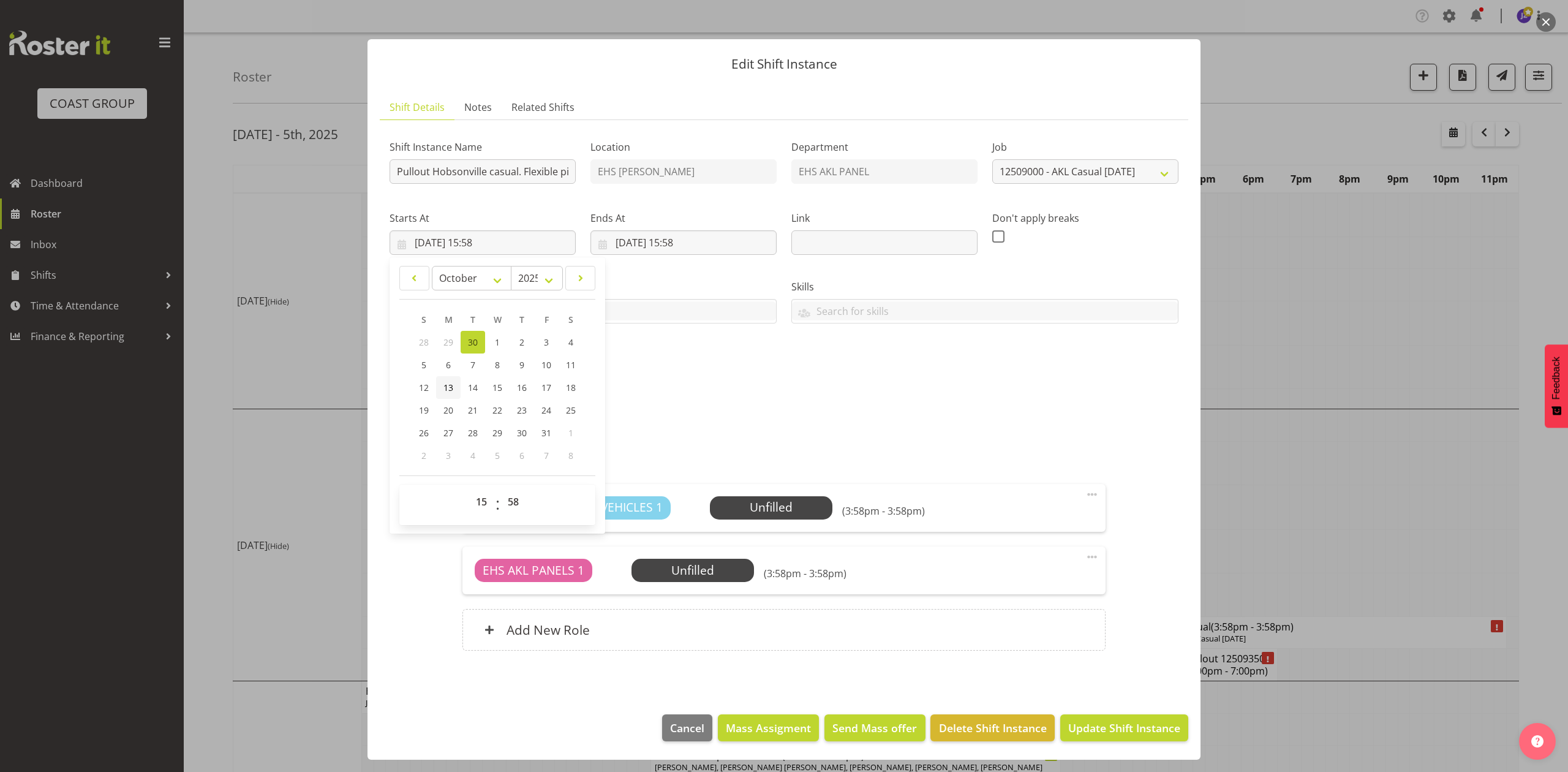
type input "13/10/2025, 15:58"
click at [649, 234] on input "01/10/2025, 15:58" at bounding box center [683, 243] width 186 height 25
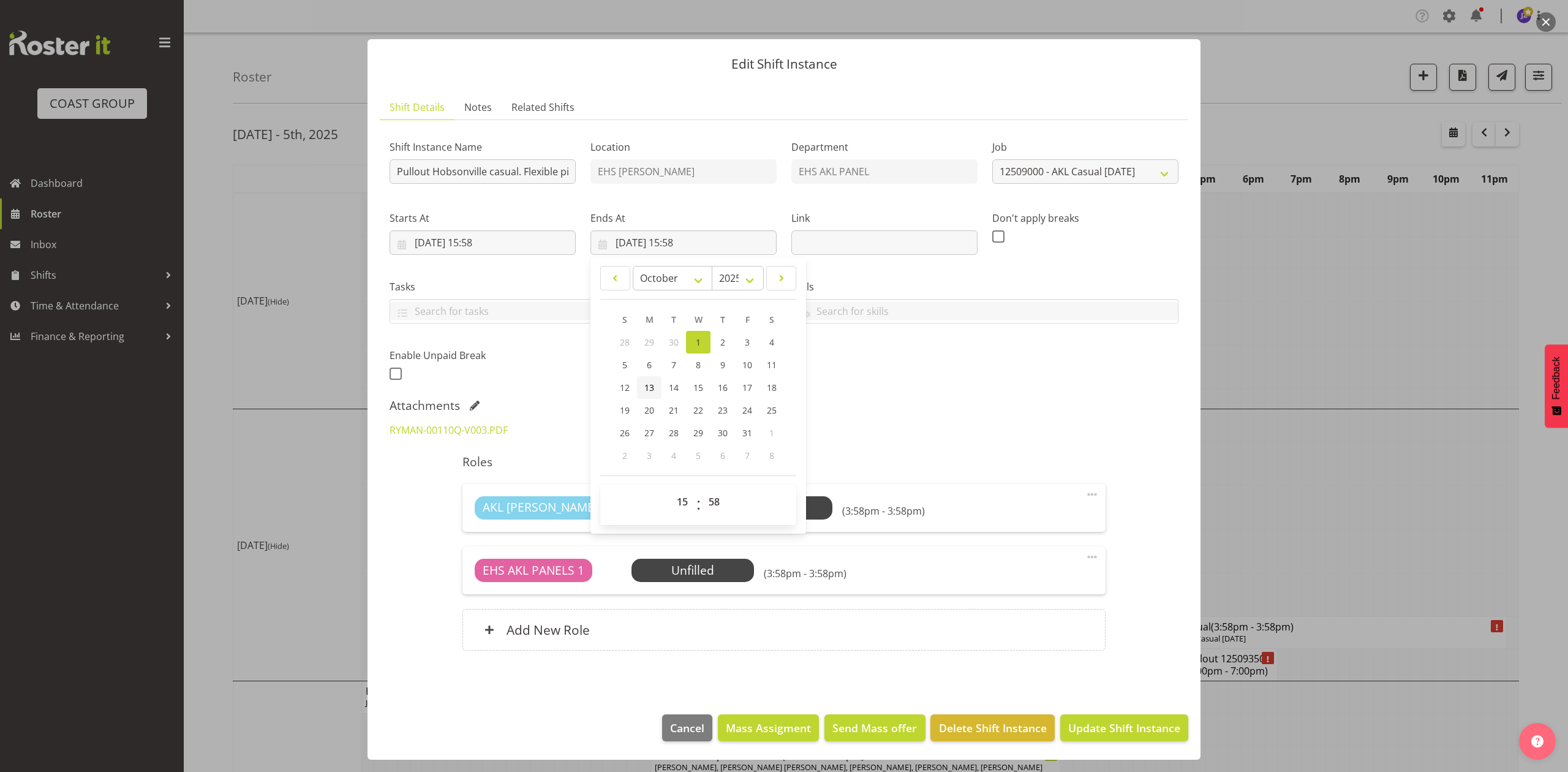
click at [645, 385] on span "13" at bounding box center [649, 387] width 10 height 12
type input "13/10/2025, 15:58"
click at [506, 236] on input "13/10/2025, 15:58" at bounding box center [482, 243] width 186 height 25
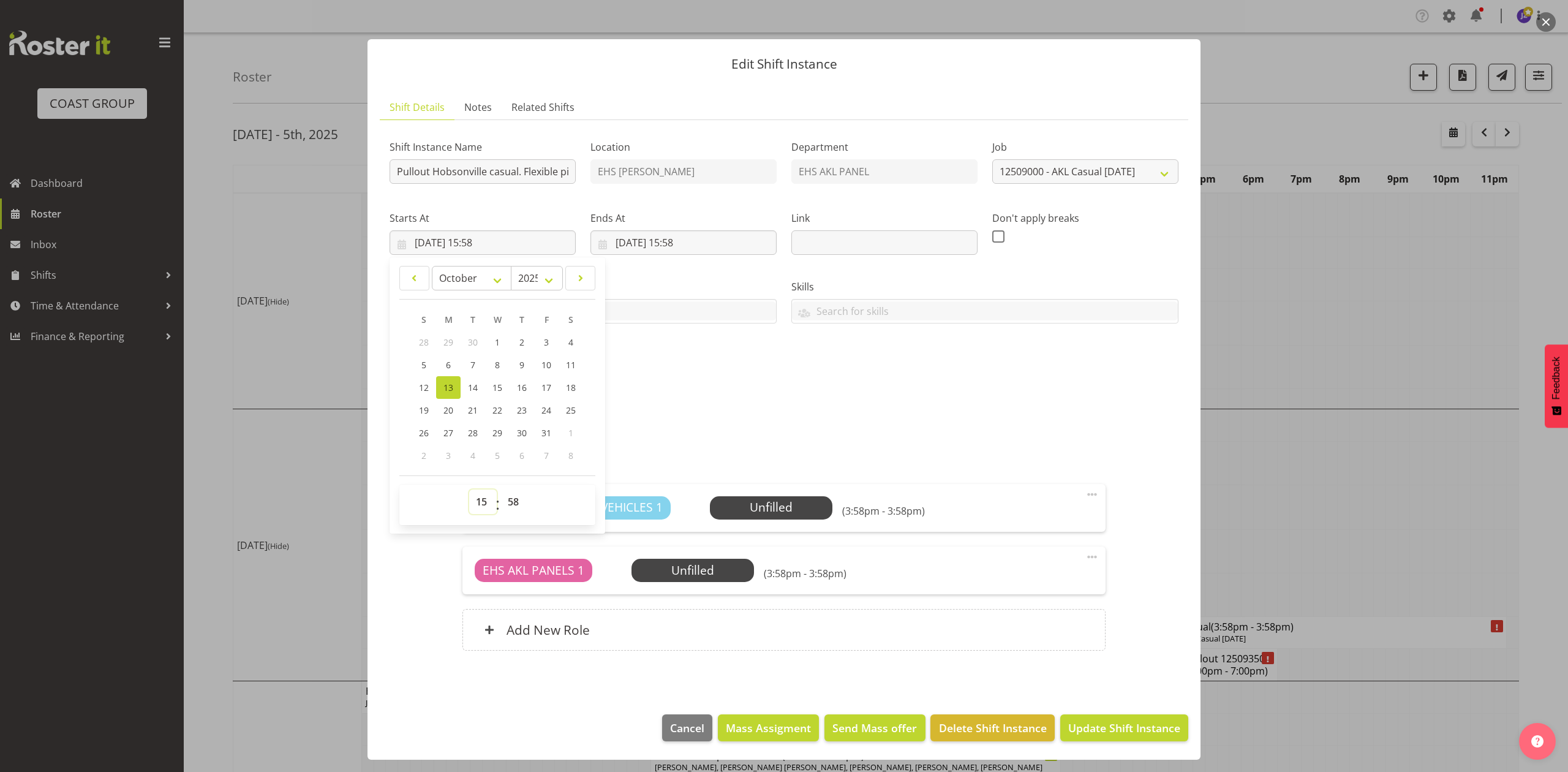
click at [473, 500] on select "00 01 02 03 04 05 06 07 08 09 10 11 12 13 14 15 16 17 18 19 20 21 22 23" at bounding box center [483, 502] width 28 height 25
select select "8"
click at [469, 489] on select "00 01 02 03 04 05 06 07 08 09 10 11 12 13 14 15 16 17 18 19 20 21 22 23" at bounding box center [483, 502] width 28 height 25
type input "13/10/2025, 08:58"
click at [515, 510] on select "00 01 02 03 04 05 06 07 08 09 10 11 12 13 14 15 16 17 18 19 20 21 22 23 24 25 2…" at bounding box center [515, 502] width 28 height 25
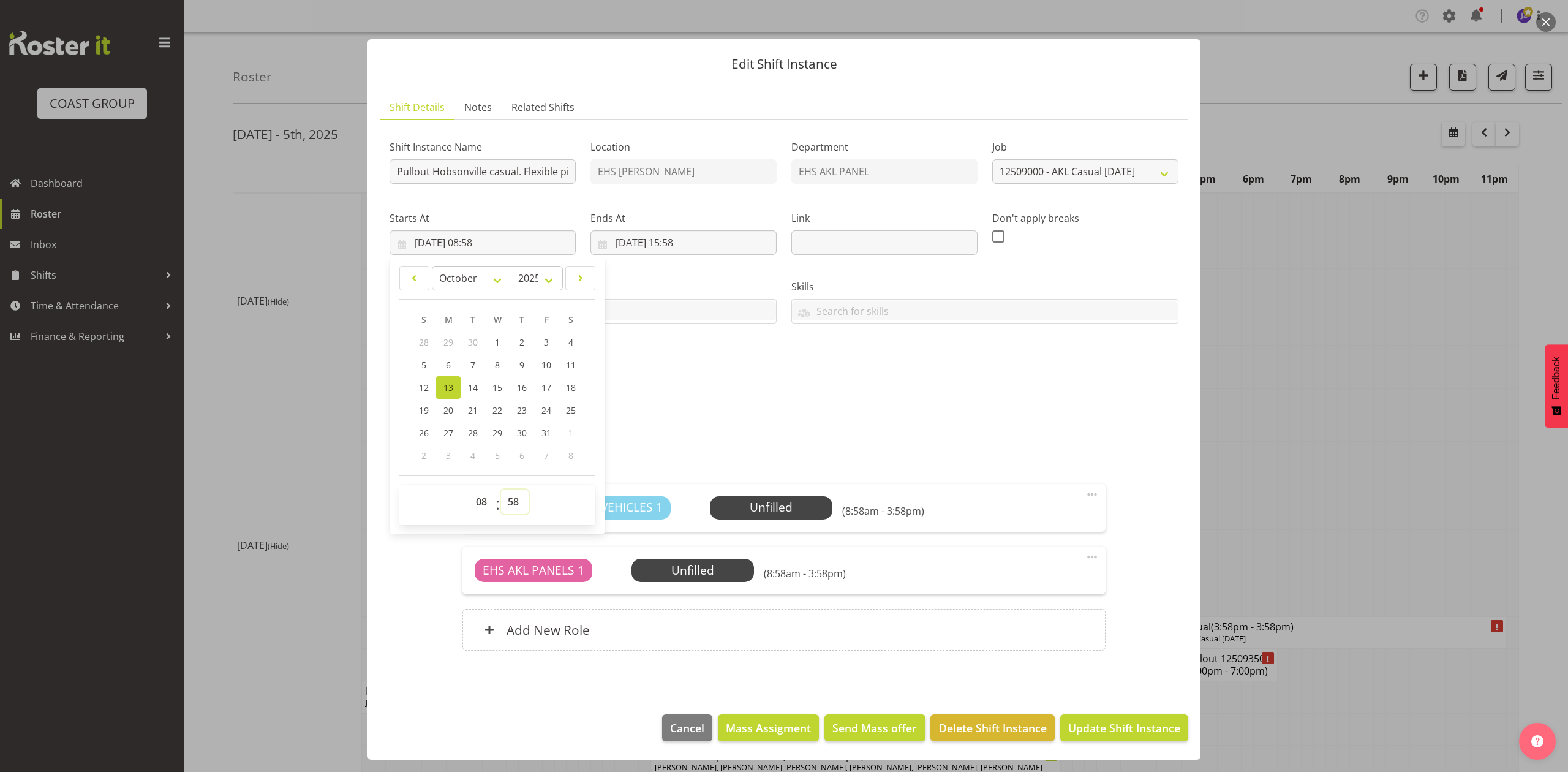
select select "30"
click at [501, 489] on select "00 01 02 03 04 05 06 07 08 09 10 11 12 13 14 15 16 17 18 19 20 21 22 23 24 25 2…" at bounding box center [515, 502] width 28 height 25
type input "13/10/2025, 08:30"
click at [788, 413] on div "Attachments RYMAN-00110Q-V003.PDF" at bounding box center [783, 421] width 789 height 46
click at [686, 241] on input "13/10/2025, 15:58" at bounding box center [683, 243] width 186 height 25
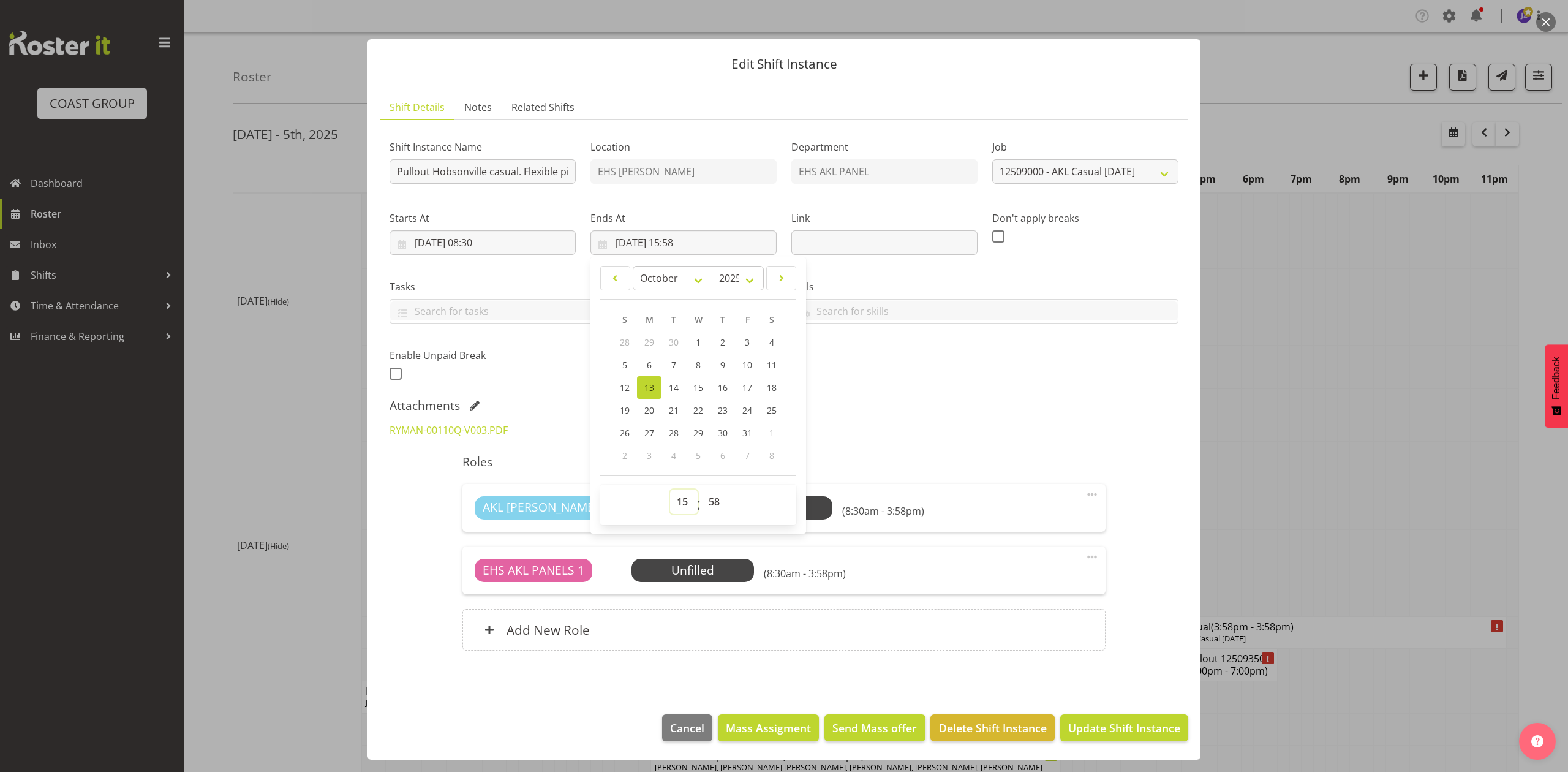
drag, startPoint x: 670, startPoint y: 498, endPoint x: 670, endPoint y: 491, distance: 7.0
click at [670, 498] on select "00 01 02 03 04 05 06 07 08 09 10 11 12 13 14 15 16 17 18 19 20 21 22 23" at bounding box center [684, 502] width 28 height 25
select select "10"
click at [670, 489] on select "00 01 02 03 04 05 06 07 08 09 10 11 12 13 14 15 16 17 18 19 20 21 22 23" at bounding box center [684, 502] width 28 height 25
type input "13/10/2025, 10:58"
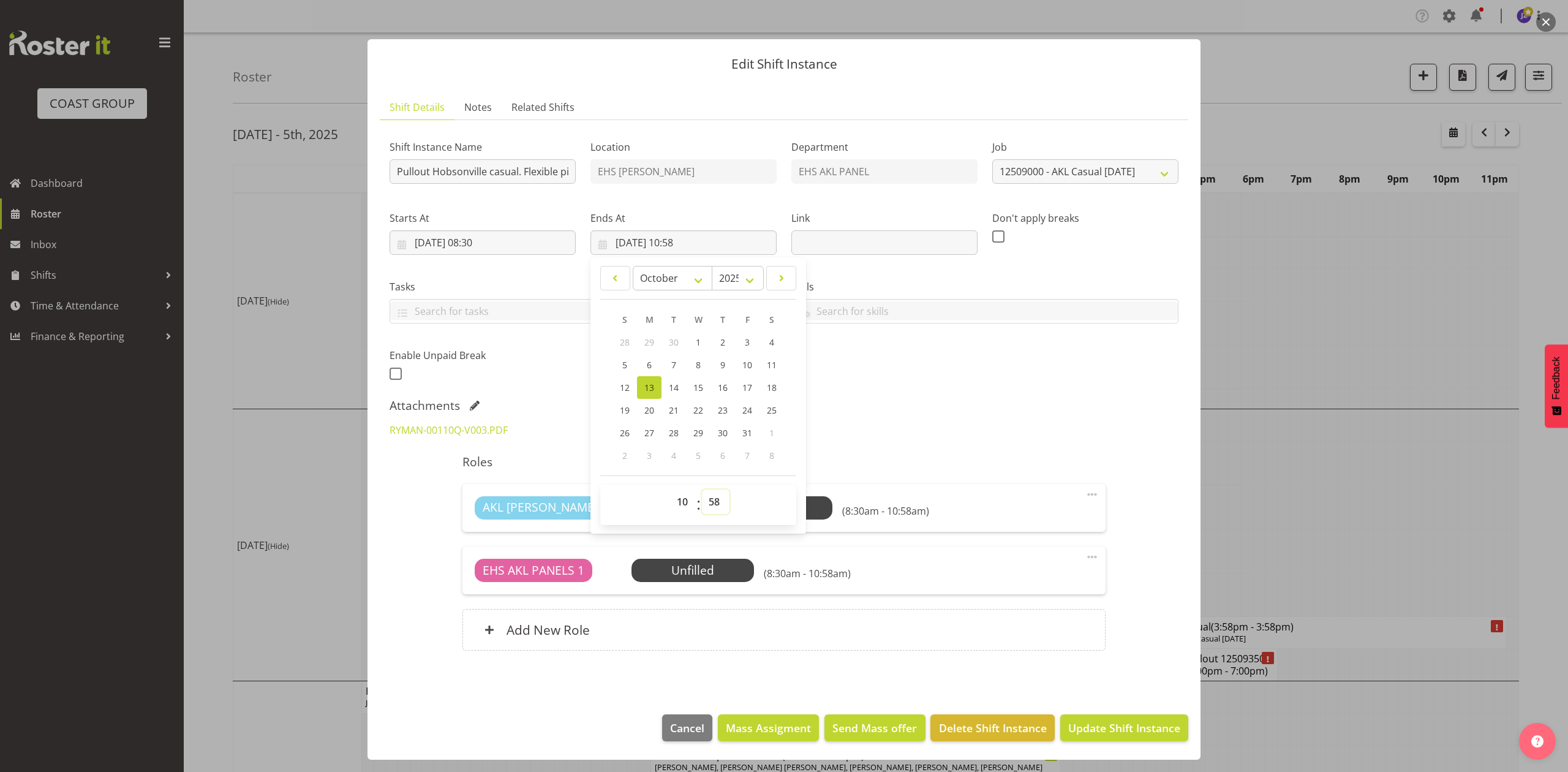
click at [711, 491] on select "00 01 02 03 04 05 06 07 08 09 10 11 12 13 14 15 16 17 18 19 20 21 22 23 24 25 2…" at bounding box center [716, 502] width 28 height 25
select select "0"
click at [702, 489] on select "00 01 02 03 04 05 06 07 08 09 10 11 12 13 14 15 16 17 18 19 20 21 22 23 24 25 2…" at bounding box center [716, 502] width 28 height 25
type input "13/10/2025, 10:00"
click at [1004, 398] on div "Attachments" at bounding box center [783, 405] width 789 height 15
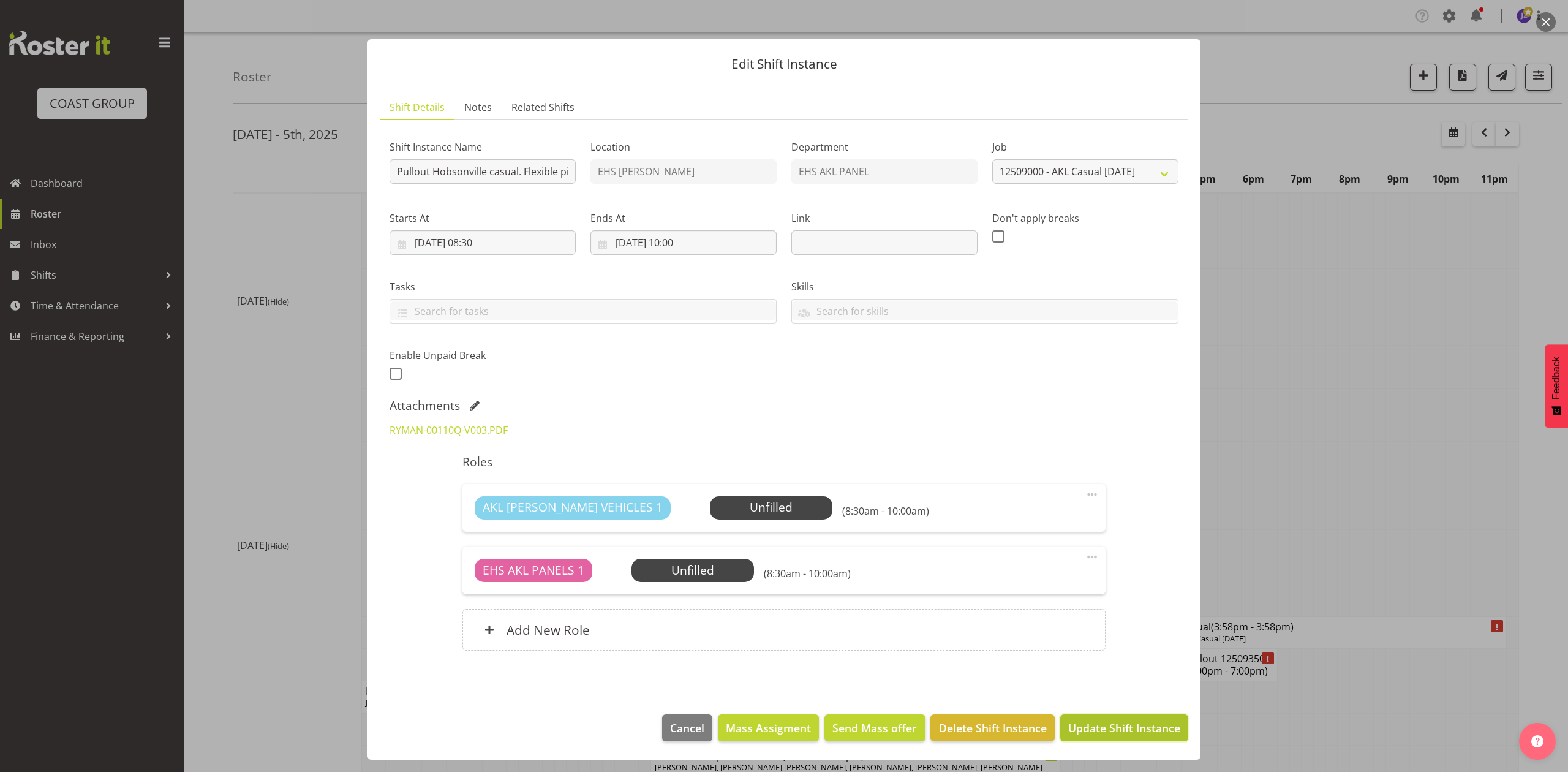
click at [1121, 716] on button "Update Shift Instance" at bounding box center [1124, 727] width 128 height 27
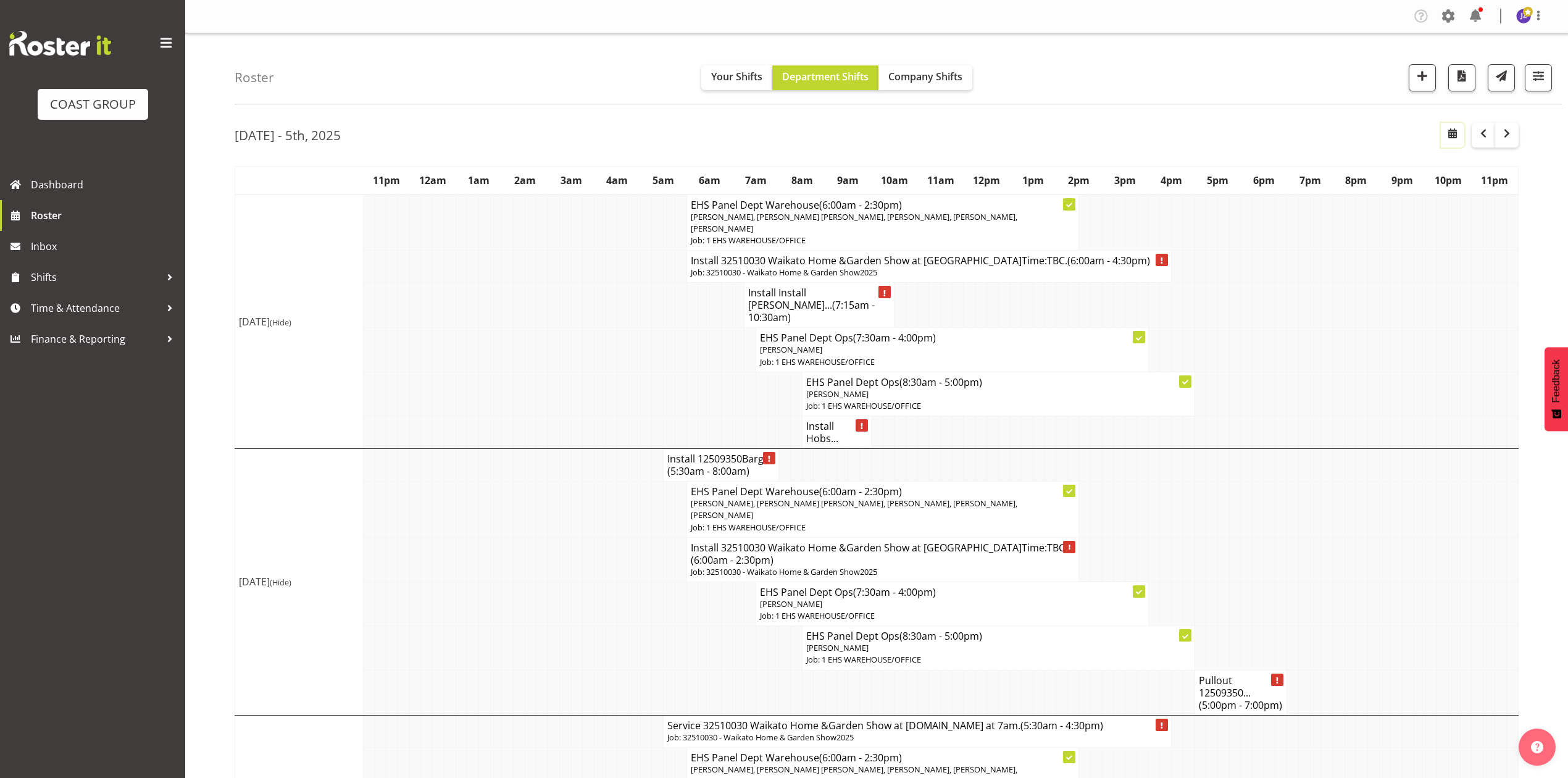
click at [1452, 134] on span "button" at bounding box center [1452, 133] width 15 height 15
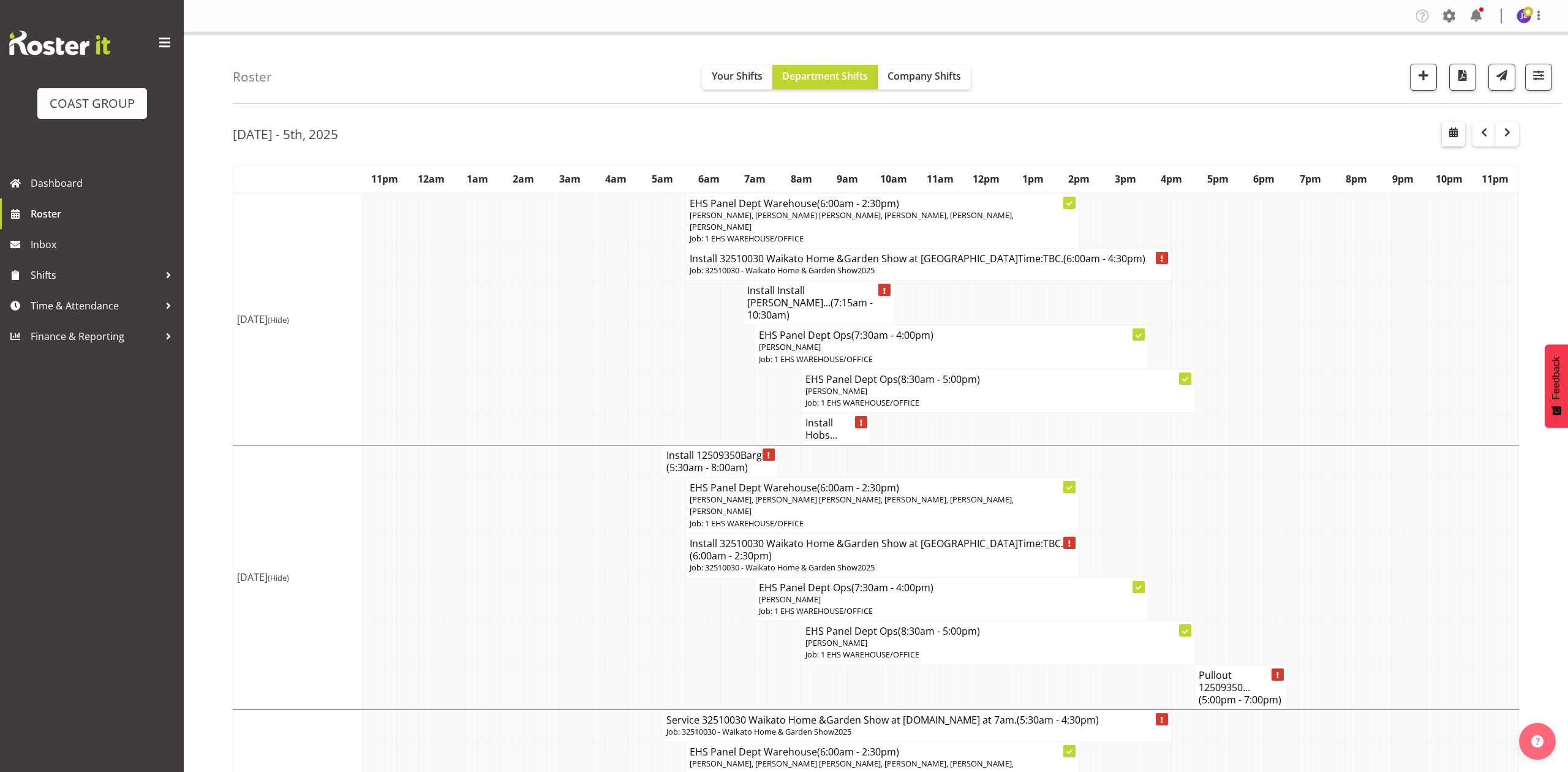
select select "8"
select select "2025"
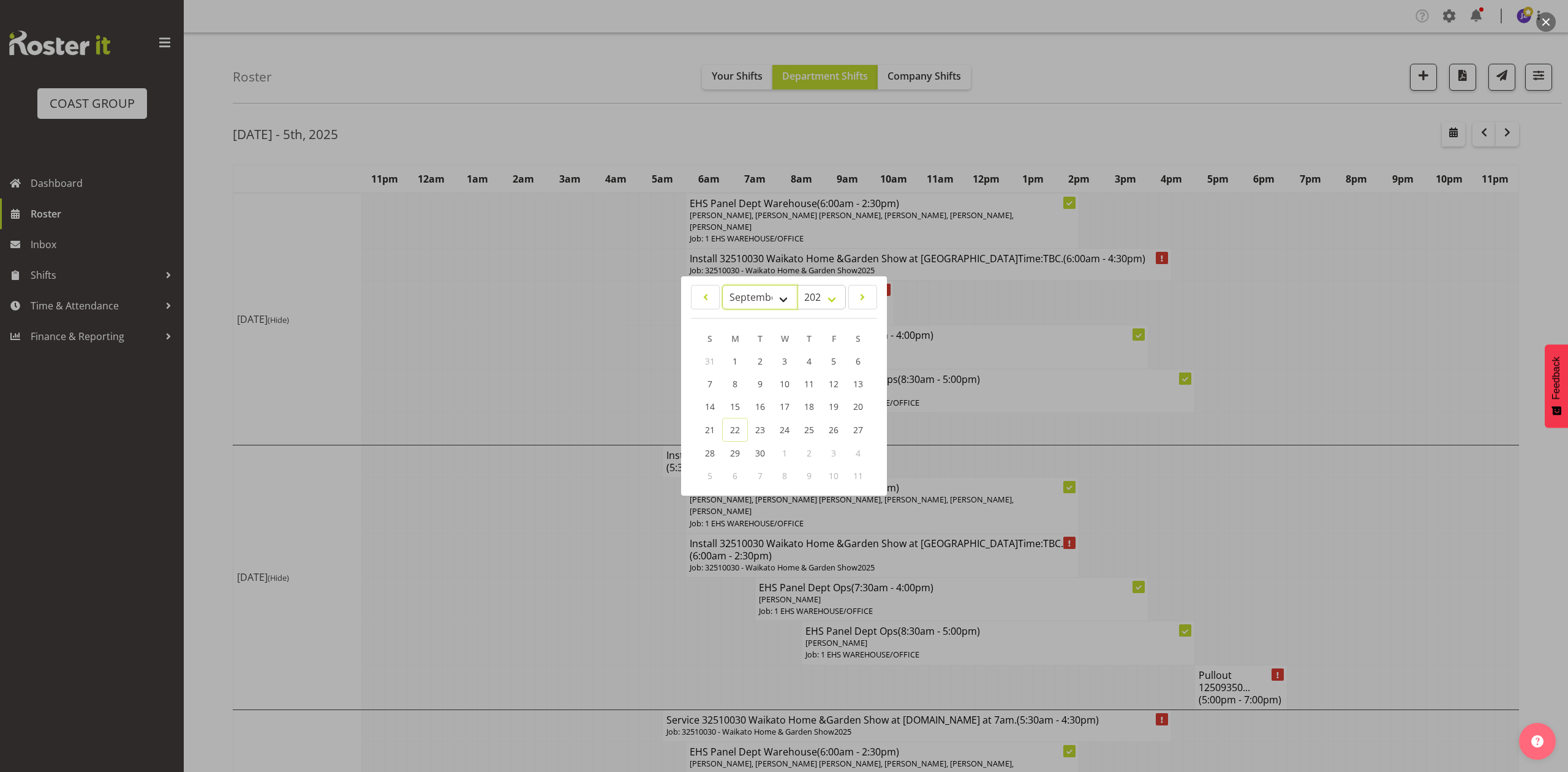
click at [758, 285] on select "January February March April May June July August September October November De…" at bounding box center [760, 298] width 76 height 25
select select "9"
click at [722, 285] on select "January February March April May June July August September October November De…" at bounding box center [760, 298] width 76 height 25
click at [745, 402] on link "13" at bounding box center [735, 406] width 25 height 22
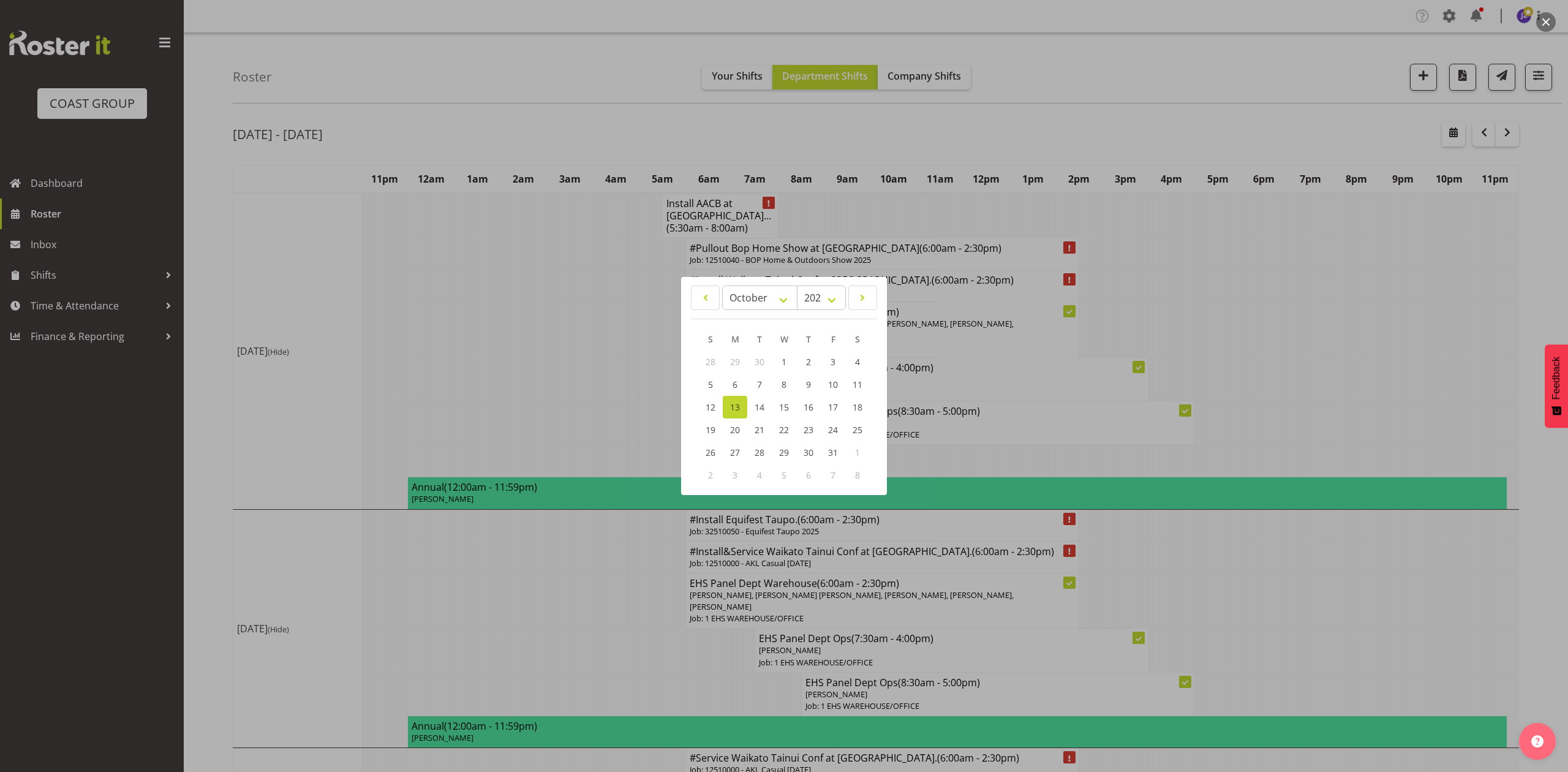
click at [1230, 362] on div at bounding box center [784, 386] width 1568 height 772
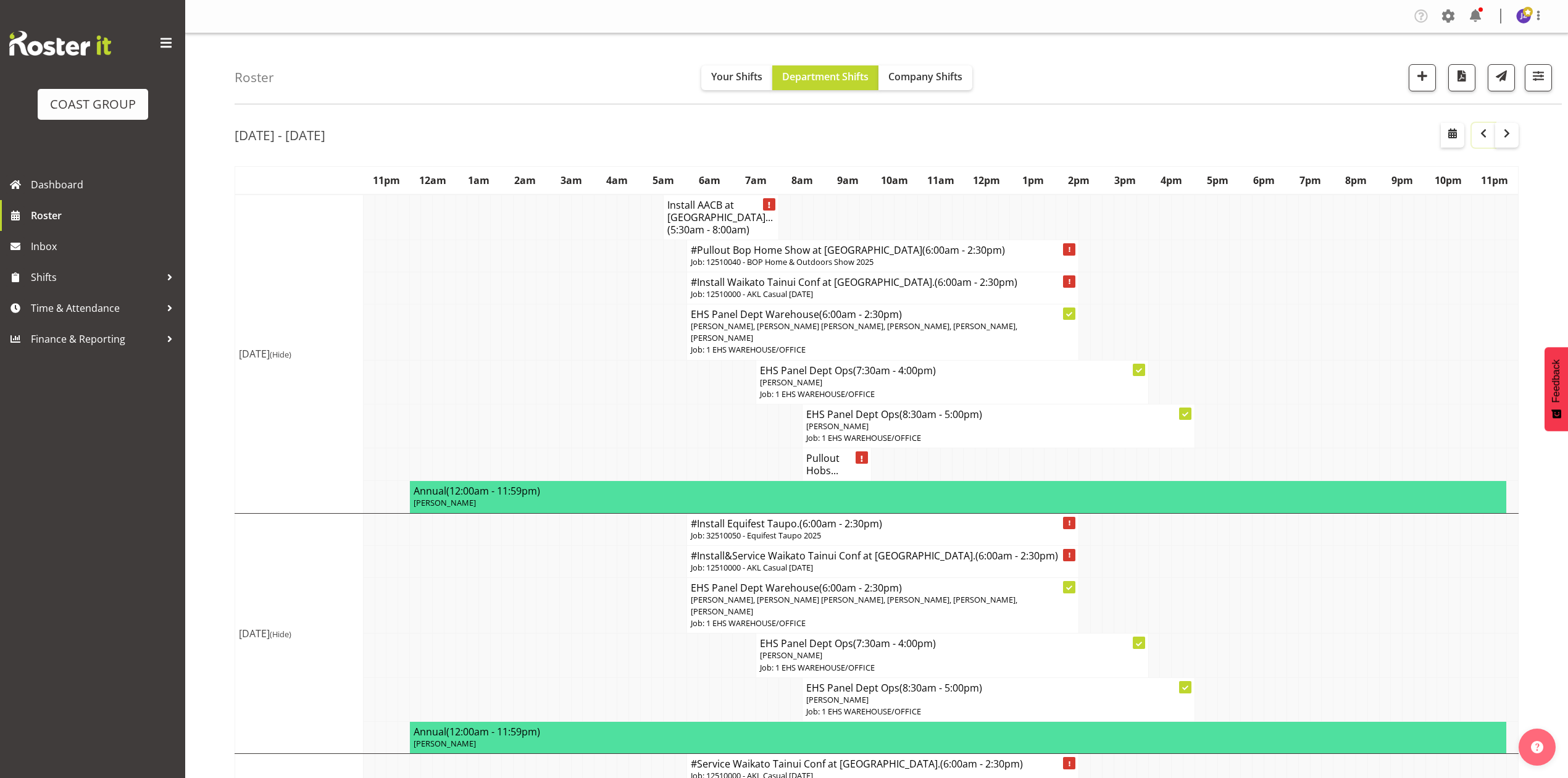
click at [1487, 139] on span "button" at bounding box center [1483, 133] width 15 height 15
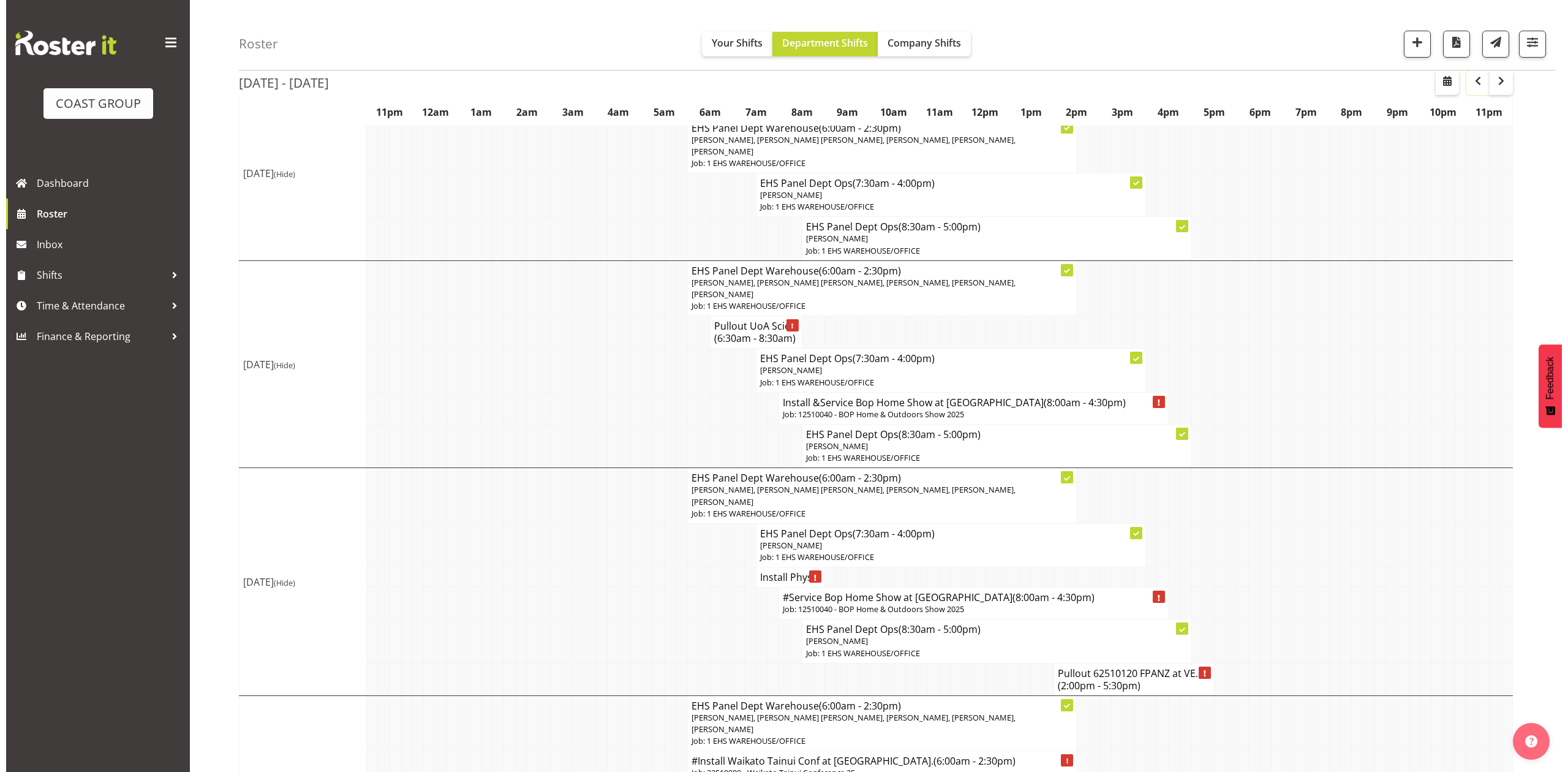
scroll to position [735, 0]
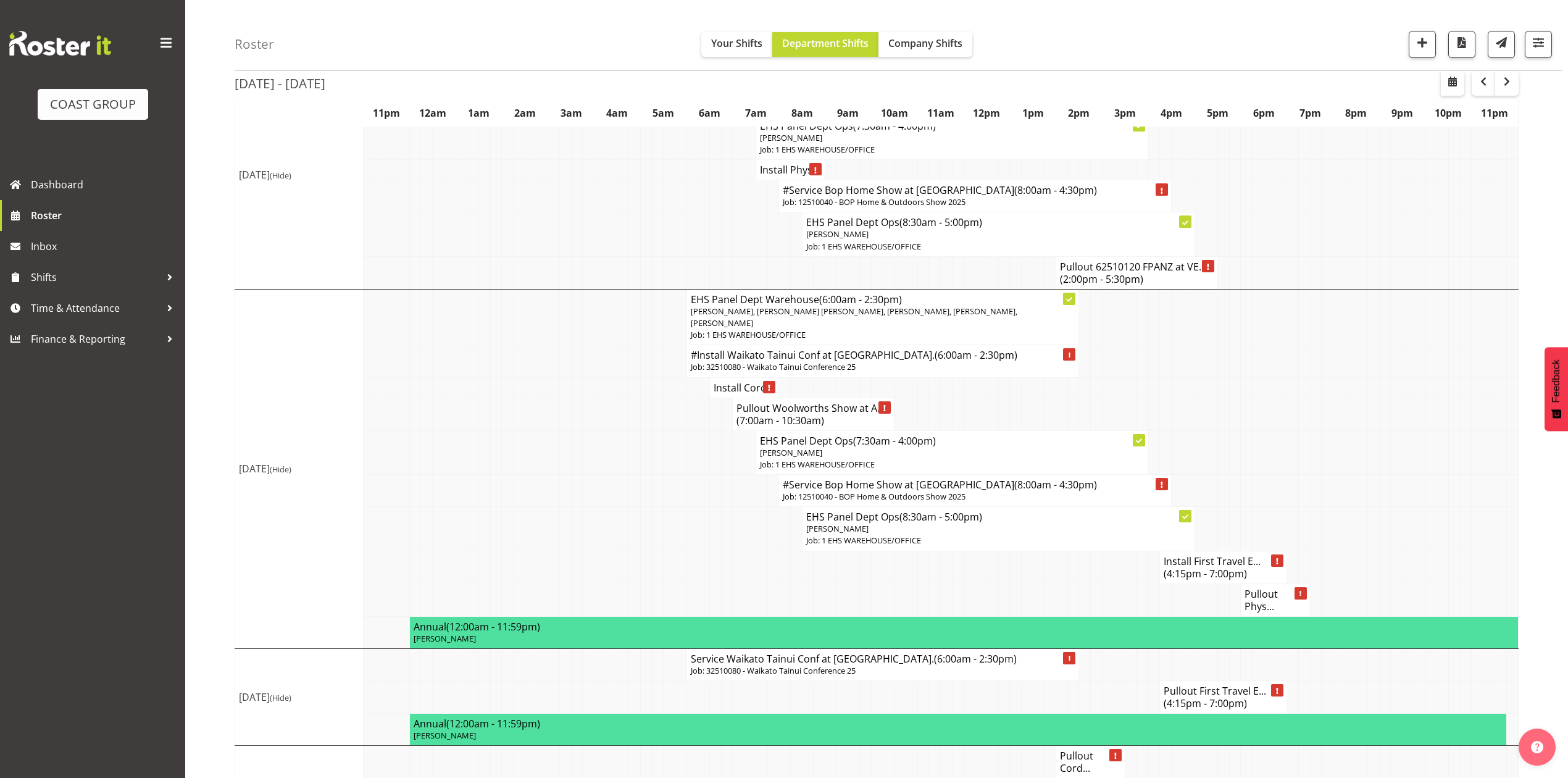
click at [722, 388] on h4 "Install Cord..." at bounding box center [744, 388] width 61 height 12
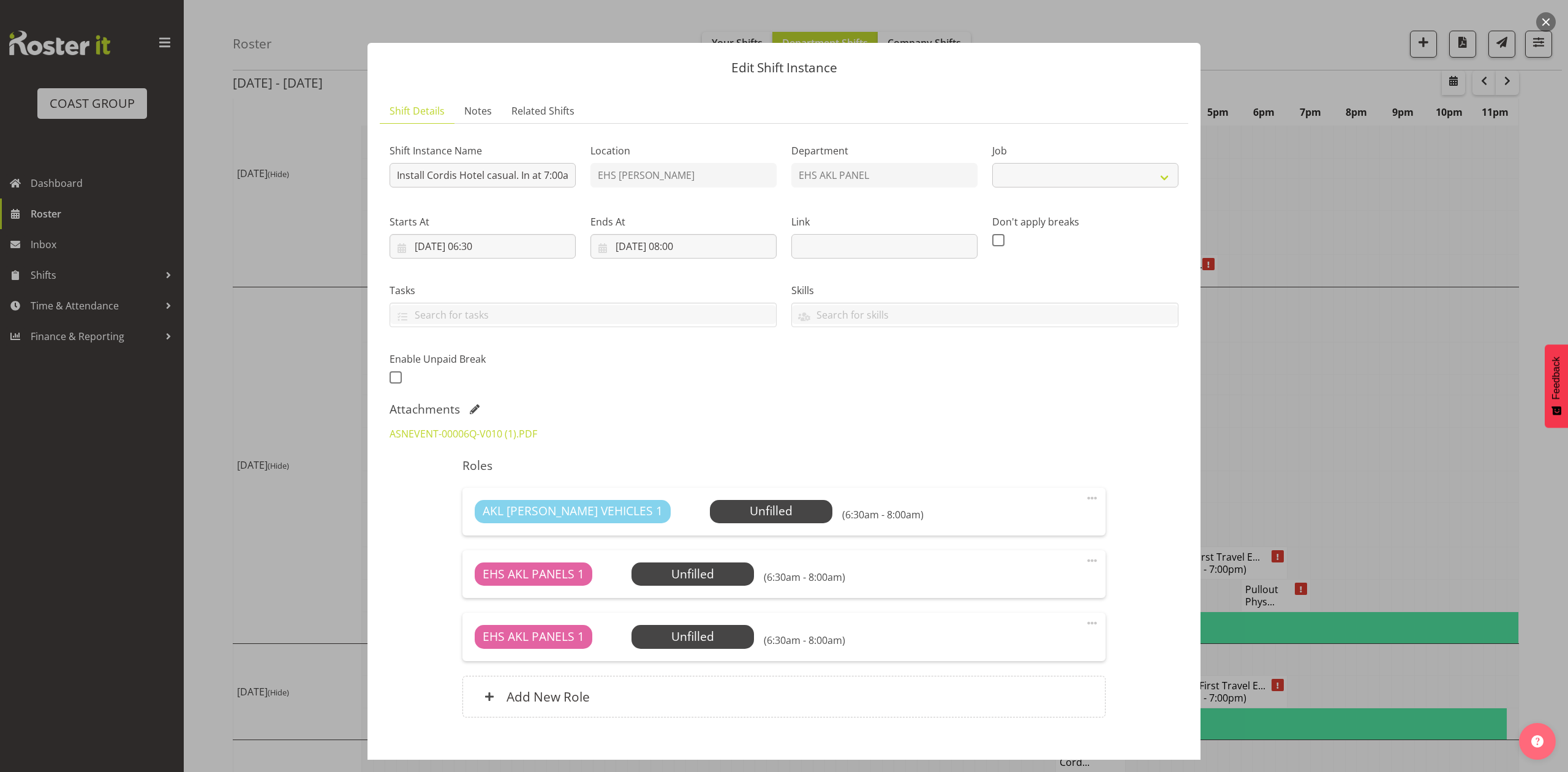
select select "8654"
click at [679, 245] on input "10/10/2025, 08:00" at bounding box center [683, 247] width 186 height 25
click at [714, 506] on select "00 01 02 03 04 05 06 07 08 09 10 11 12 13 14 15 16 17 18 19 20 21 22 23 24 25 2…" at bounding box center [716, 505] width 28 height 25
select select "30"
click at [702, 494] on select "00 01 02 03 04 05 06 07 08 09 10 11 12 13 14 15 16 17 18 19 20 21 22 23 24 25 2…" at bounding box center [716, 505] width 28 height 25
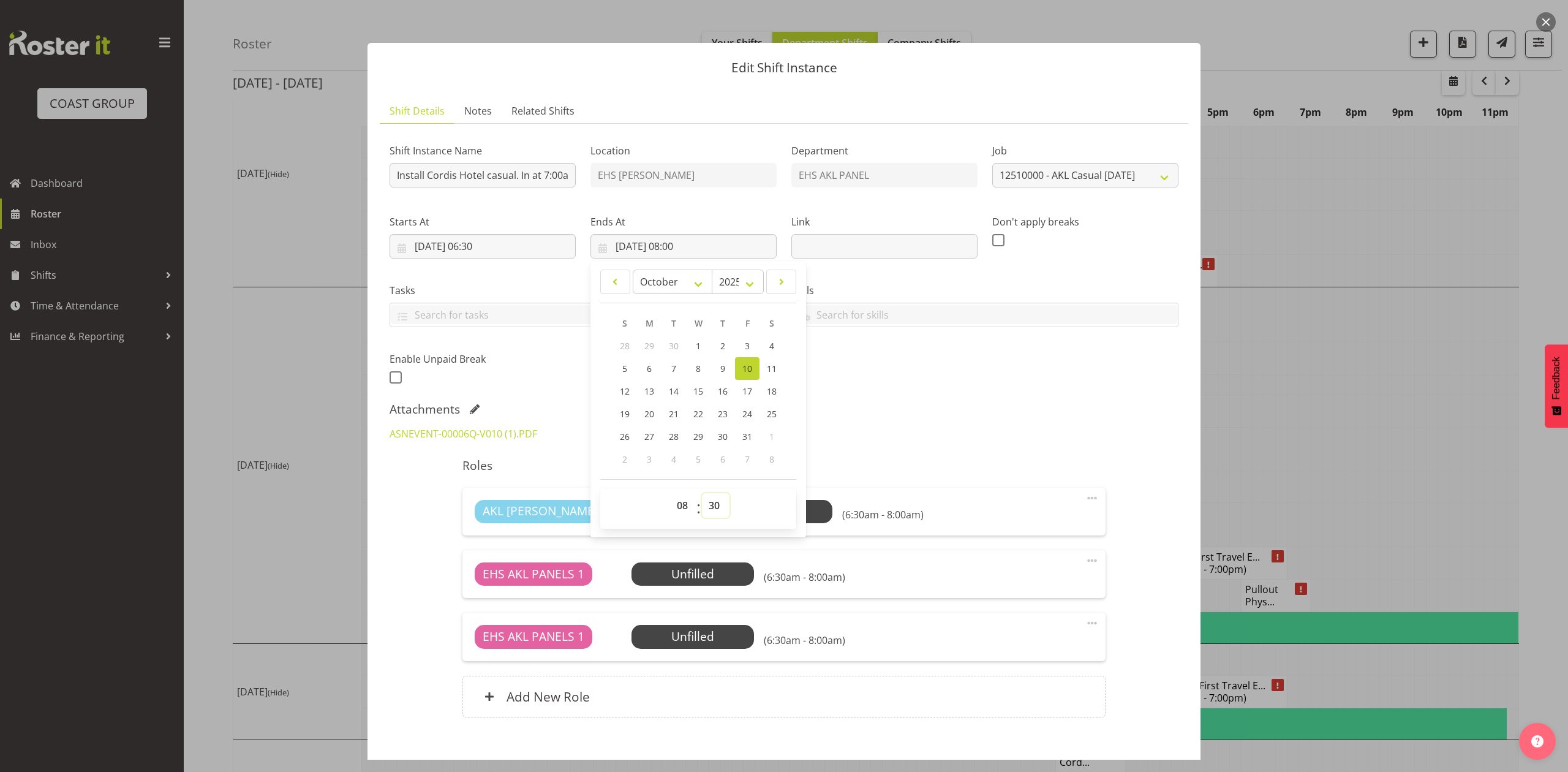
type input "10/10/2025, 08:30"
click at [953, 408] on div "Attachments" at bounding box center [783, 409] width 789 height 15
click at [470, 413] on span at bounding box center [474, 409] width 10 height 10
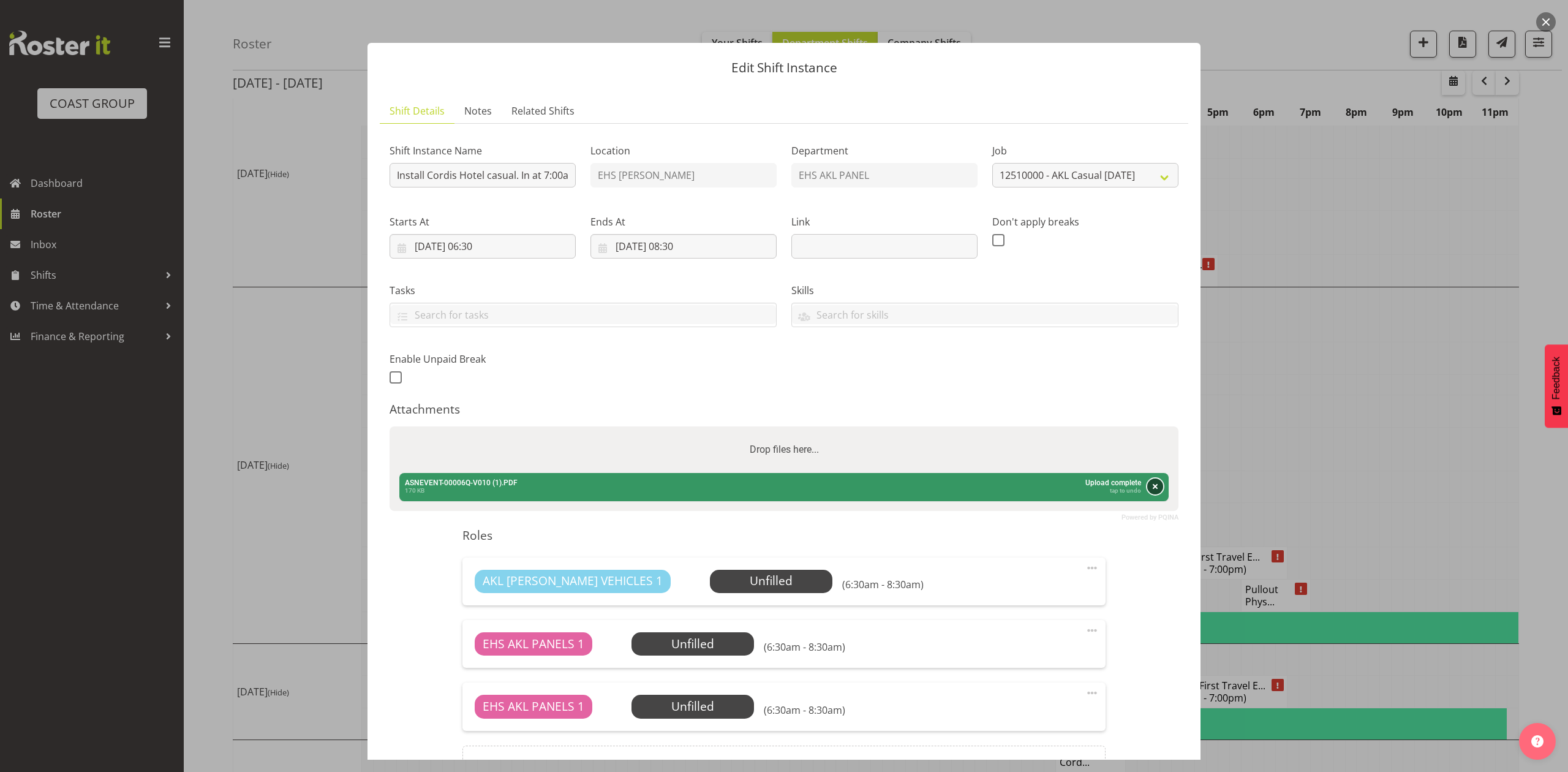
click at [1147, 481] on button "Remove" at bounding box center [1155, 486] width 16 height 16
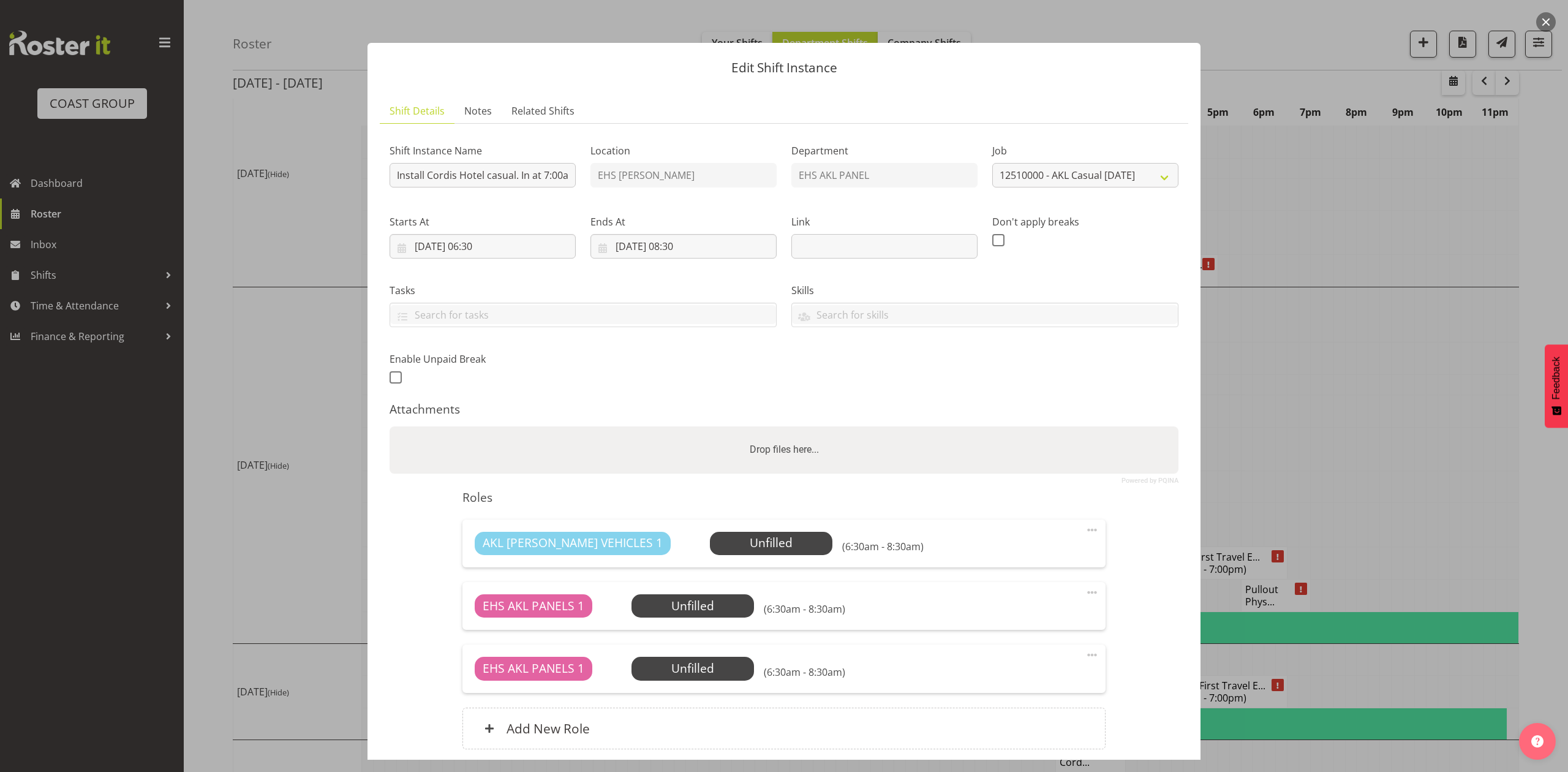
click at [929, 410] on div "Attachments" at bounding box center [783, 409] width 789 height 15
click at [918, 446] on div "Drop files here..." at bounding box center [783, 450] width 789 height 46
click at [389, 427] on input "Drop files here..." at bounding box center [783, 428] width 789 height 4
type input "C:\fakepath\ASNEVENT-00006Q-V011.PDF"
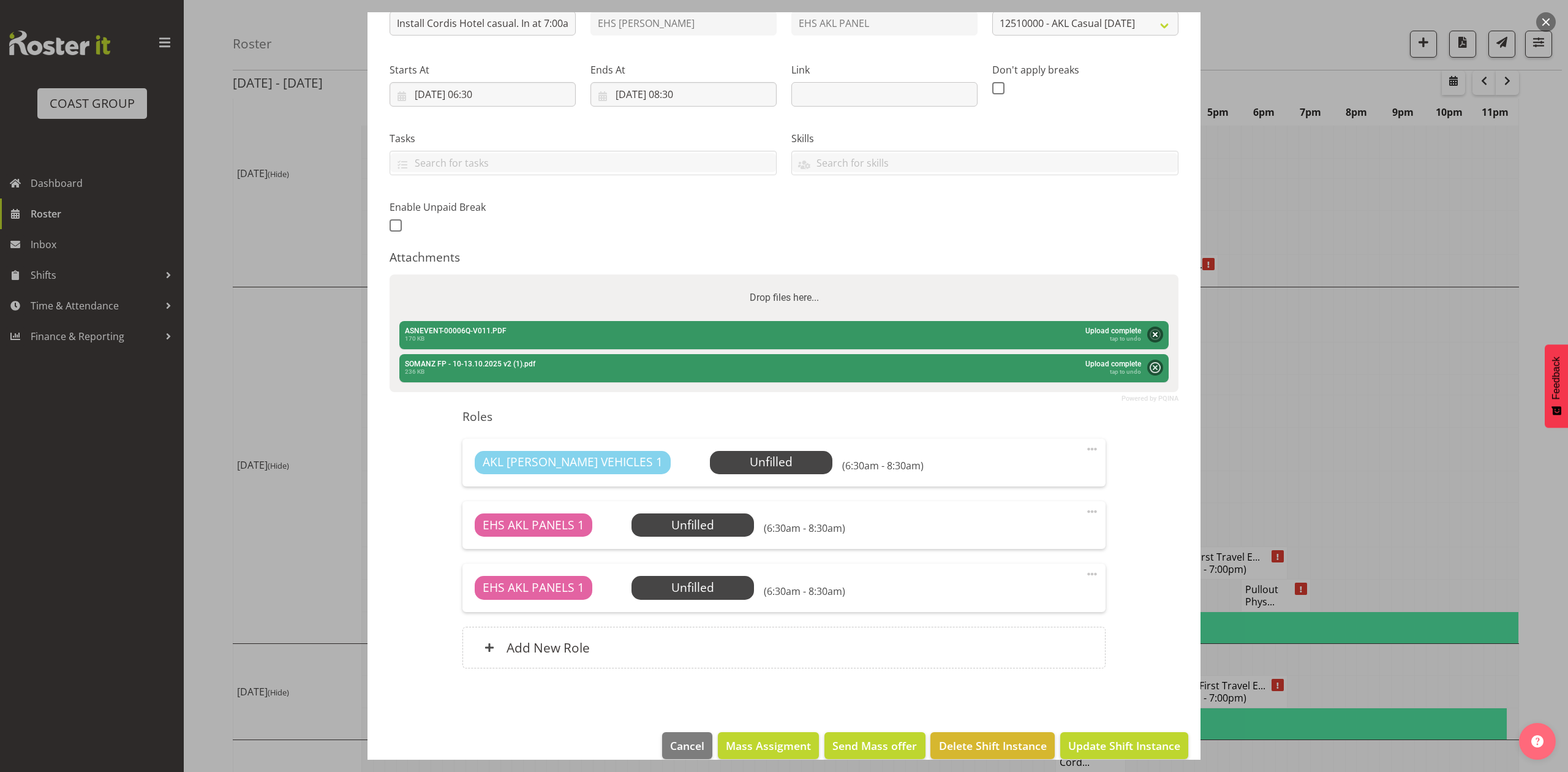
scroll to position [163, 0]
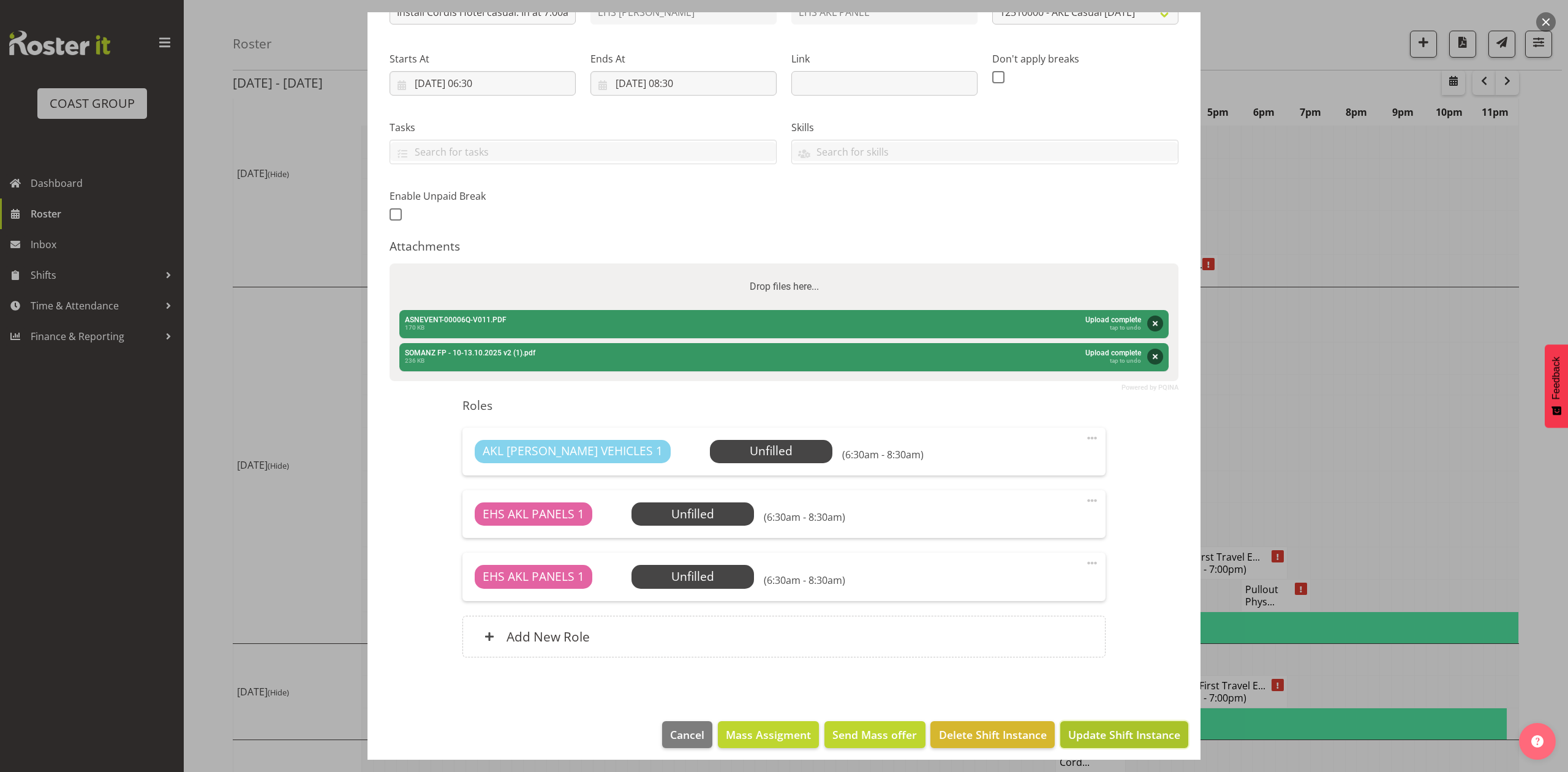
click at [1096, 728] on span "Update Shift Instance" at bounding box center [1124, 734] width 112 height 16
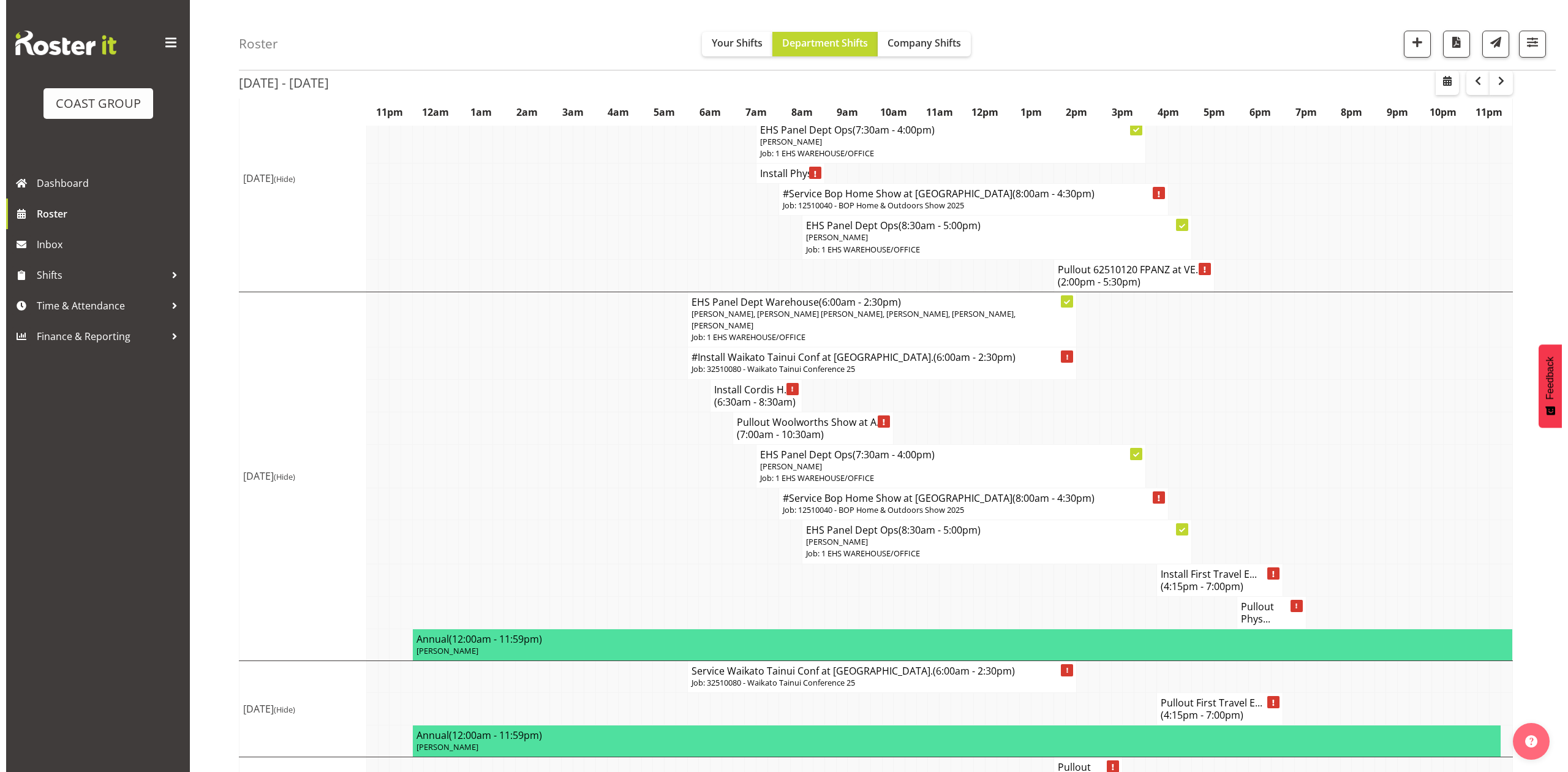
scroll to position [842, 0]
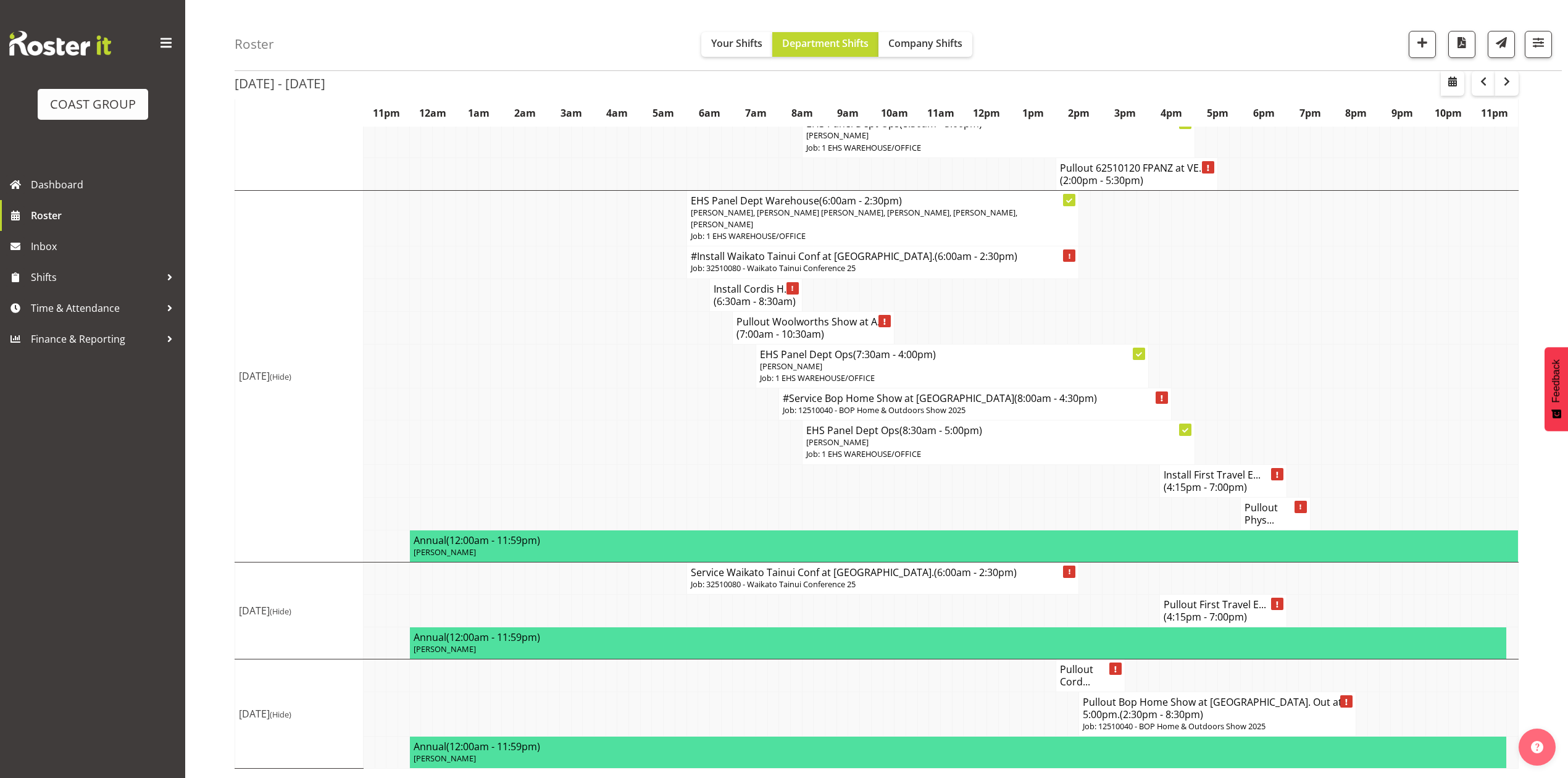
click at [1071, 674] on h4 "Pullout Cord..." at bounding box center [1090, 676] width 61 height 25
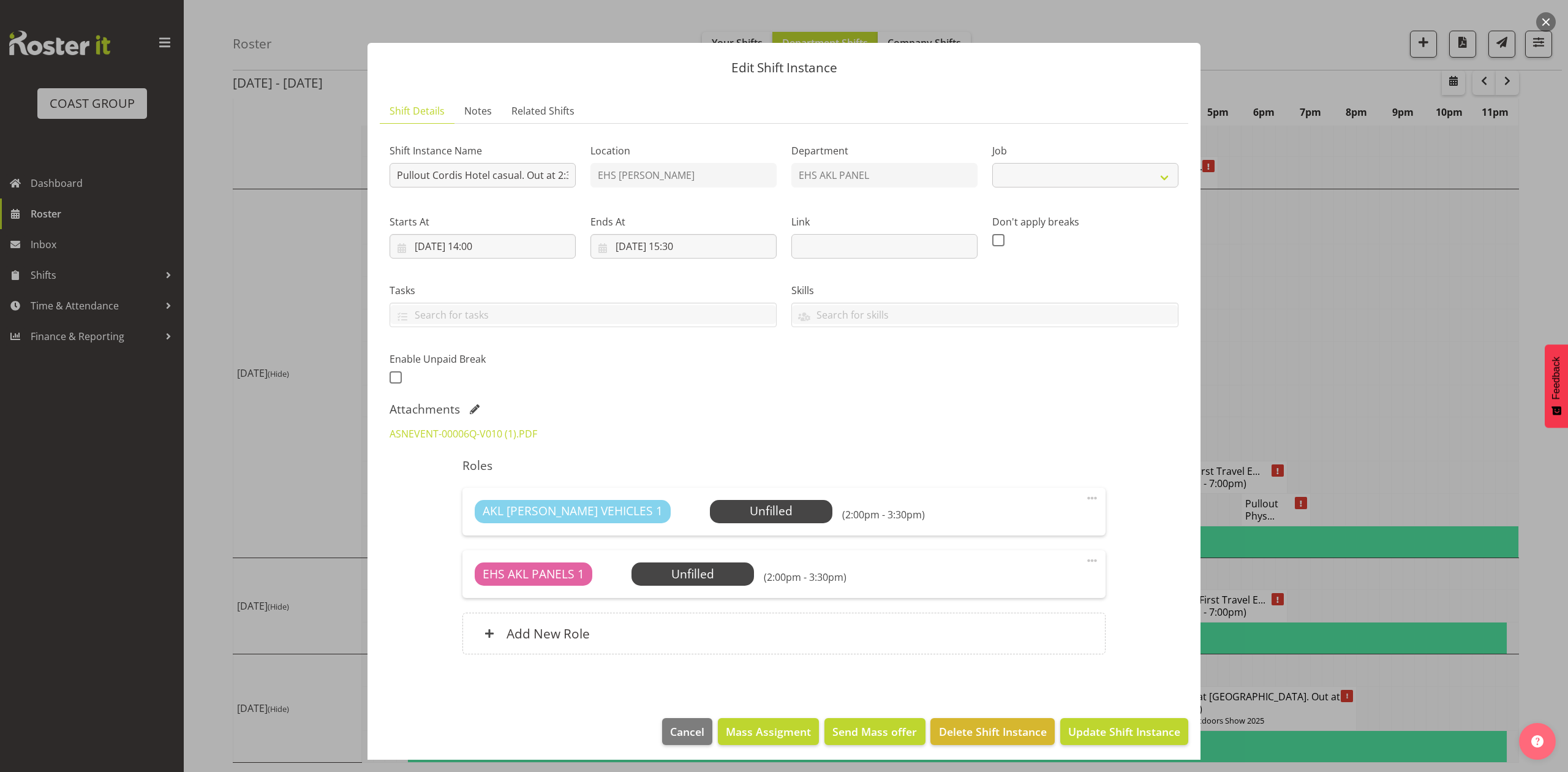
select select "8654"
click at [463, 406] on div "Attachments" at bounding box center [783, 409] width 789 height 15
click at [470, 410] on span at bounding box center [474, 409] width 10 height 10
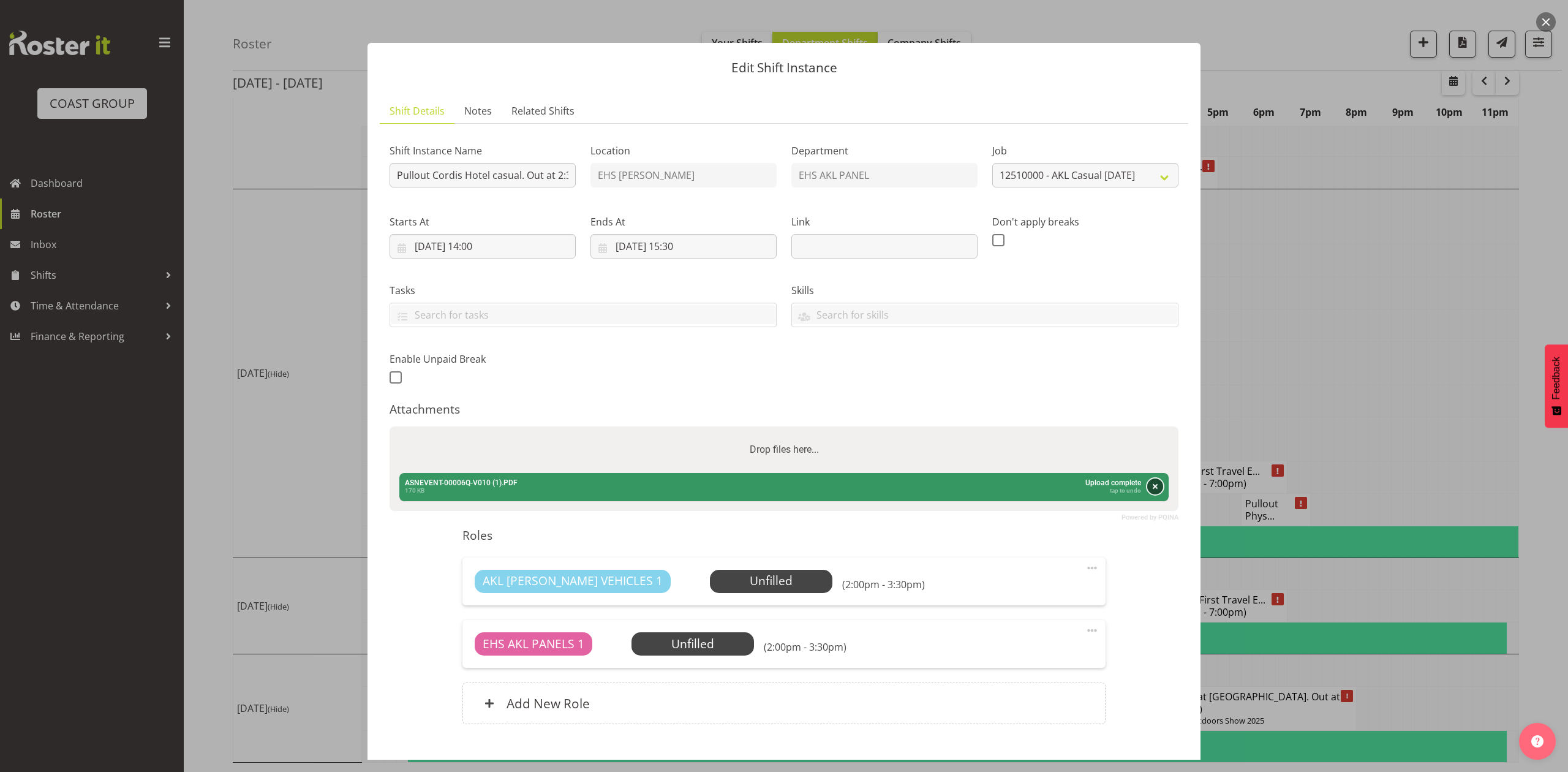
click at [1147, 490] on button "Remove" at bounding box center [1155, 486] width 16 height 16
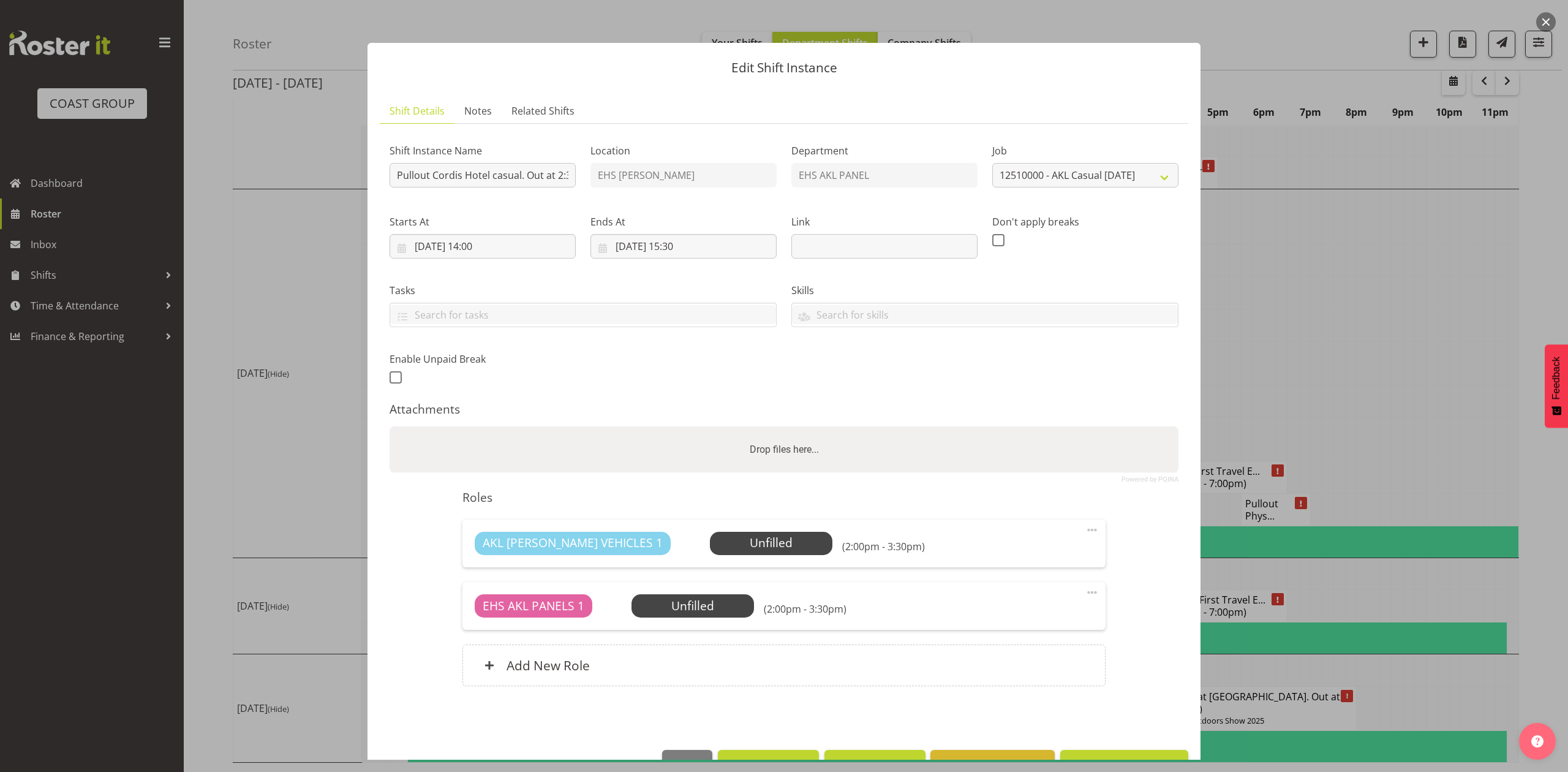
click at [1071, 442] on div "Drop files here..." at bounding box center [783, 450] width 789 height 46
click at [389, 427] on input "Drop files here..." at bounding box center [783, 428] width 789 height 4
type input "C:\fakepath\ASNEVENT-00006Q-V011.PDF"
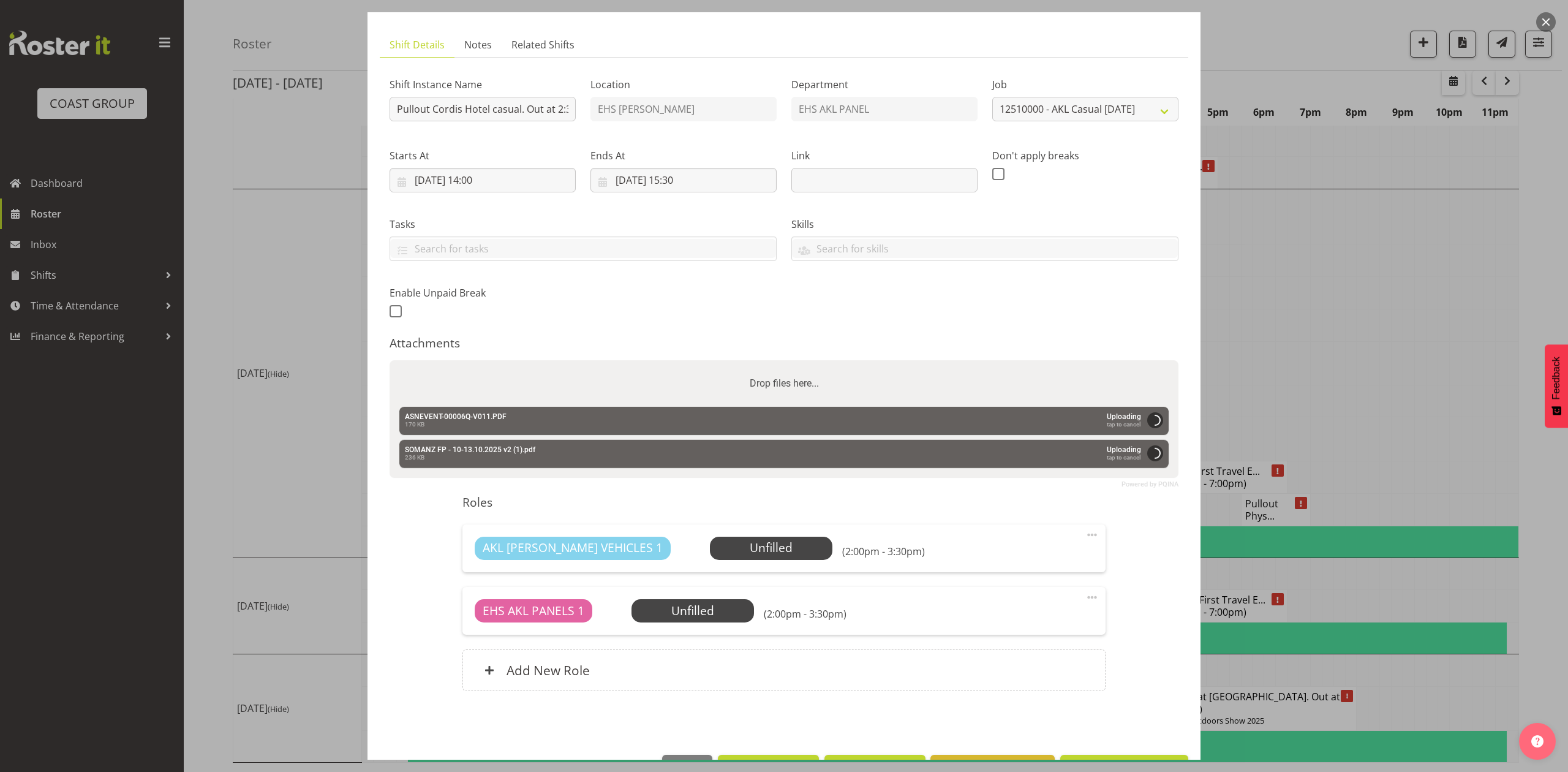
scroll to position [108, 0]
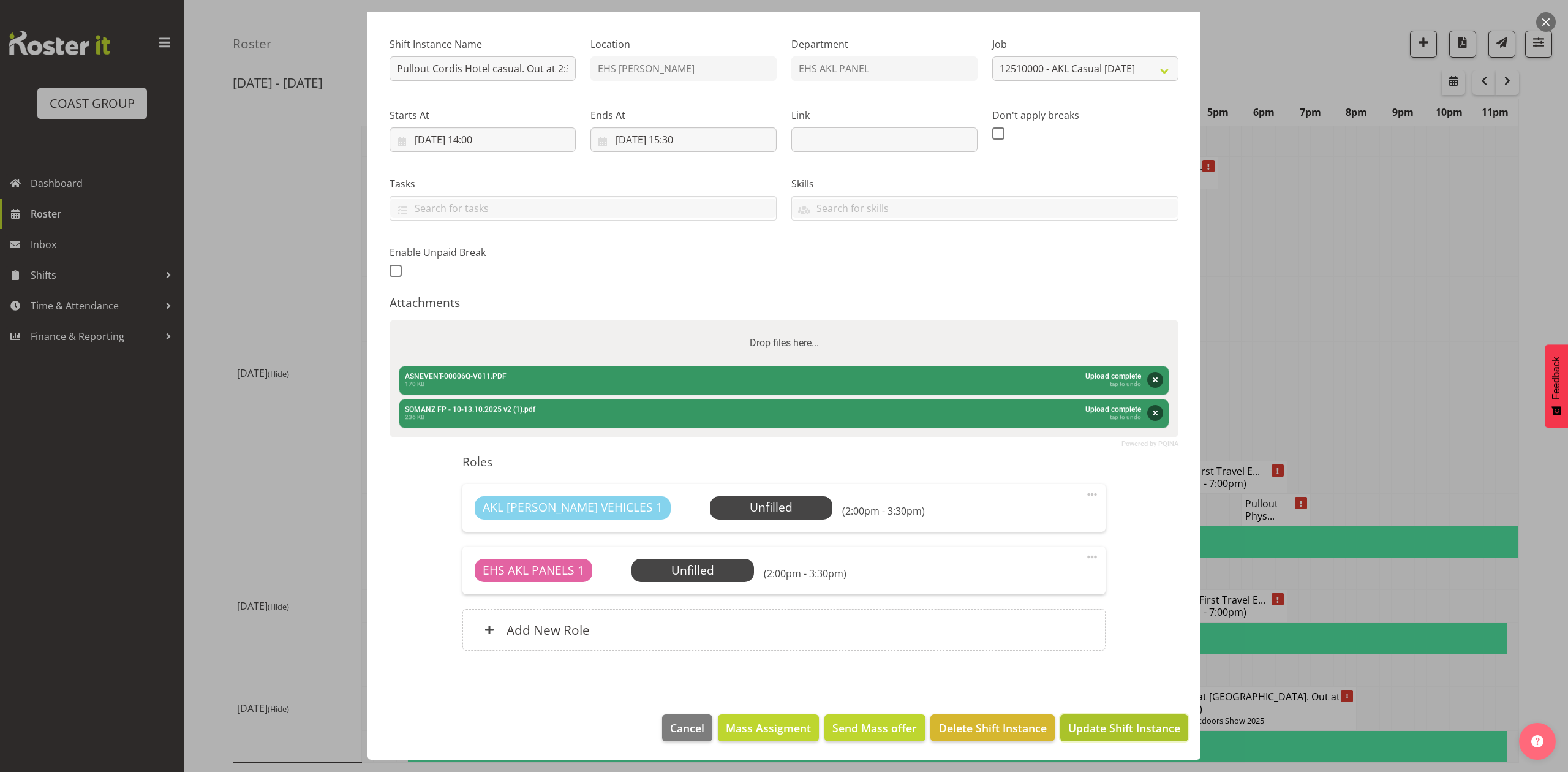
click at [1118, 730] on span "Update Shift Instance" at bounding box center [1124, 728] width 112 height 16
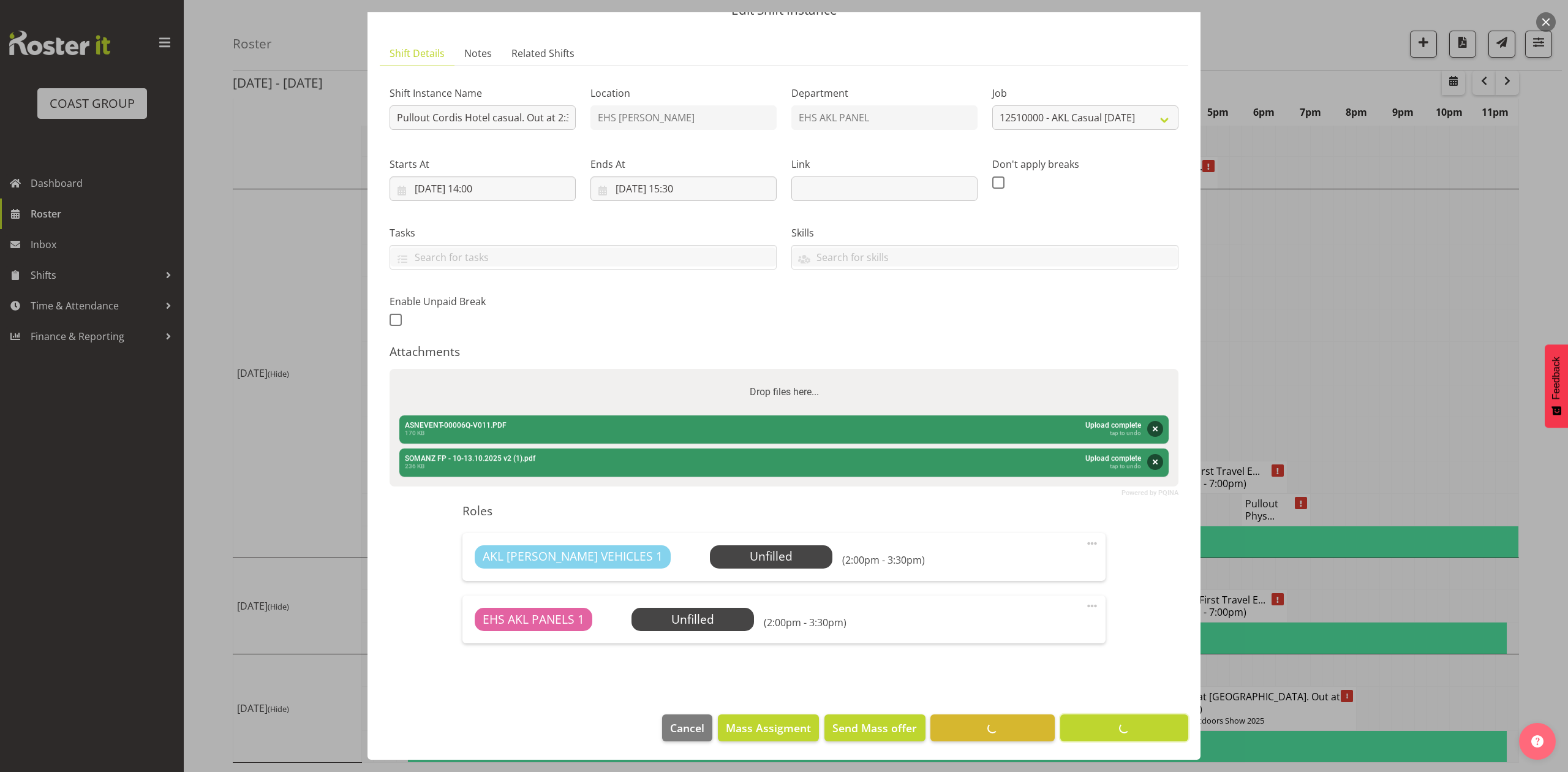
scroll to position [0, 0]
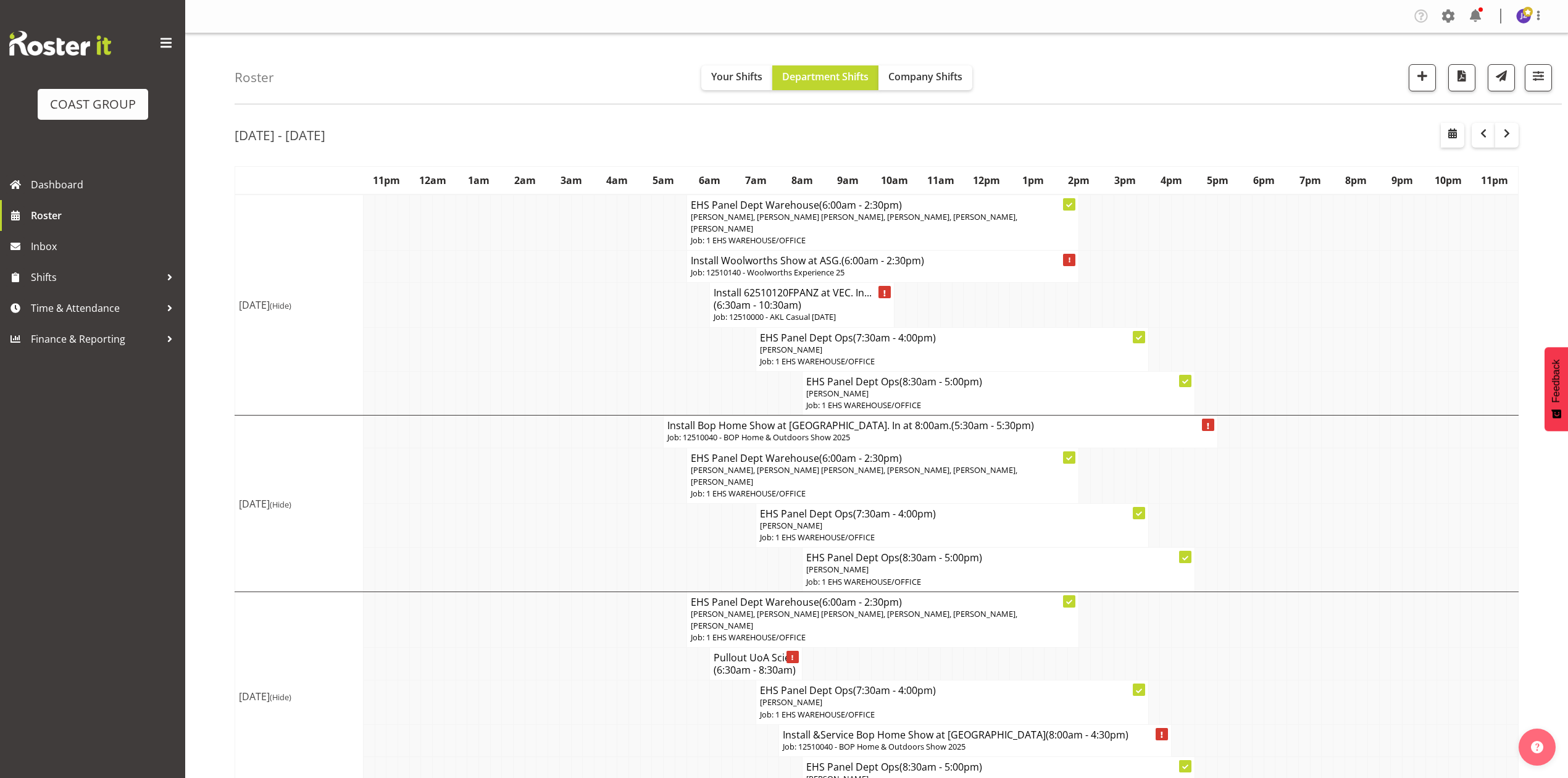
click at [1431, 507] on td at bounding box center [1431, 526] width 12 height 44
drag, startPoint x: 1442, startPoint y: 547, endPoint x: 1447, endPoint y: 534, distance: 13.9
click at [1442, 544] on td at bounding box center [1443, 526] width 12 height 44
click at [1447, 127] on span "button" at bounding box center [1452, 133] width 15 height 15
select select "8"
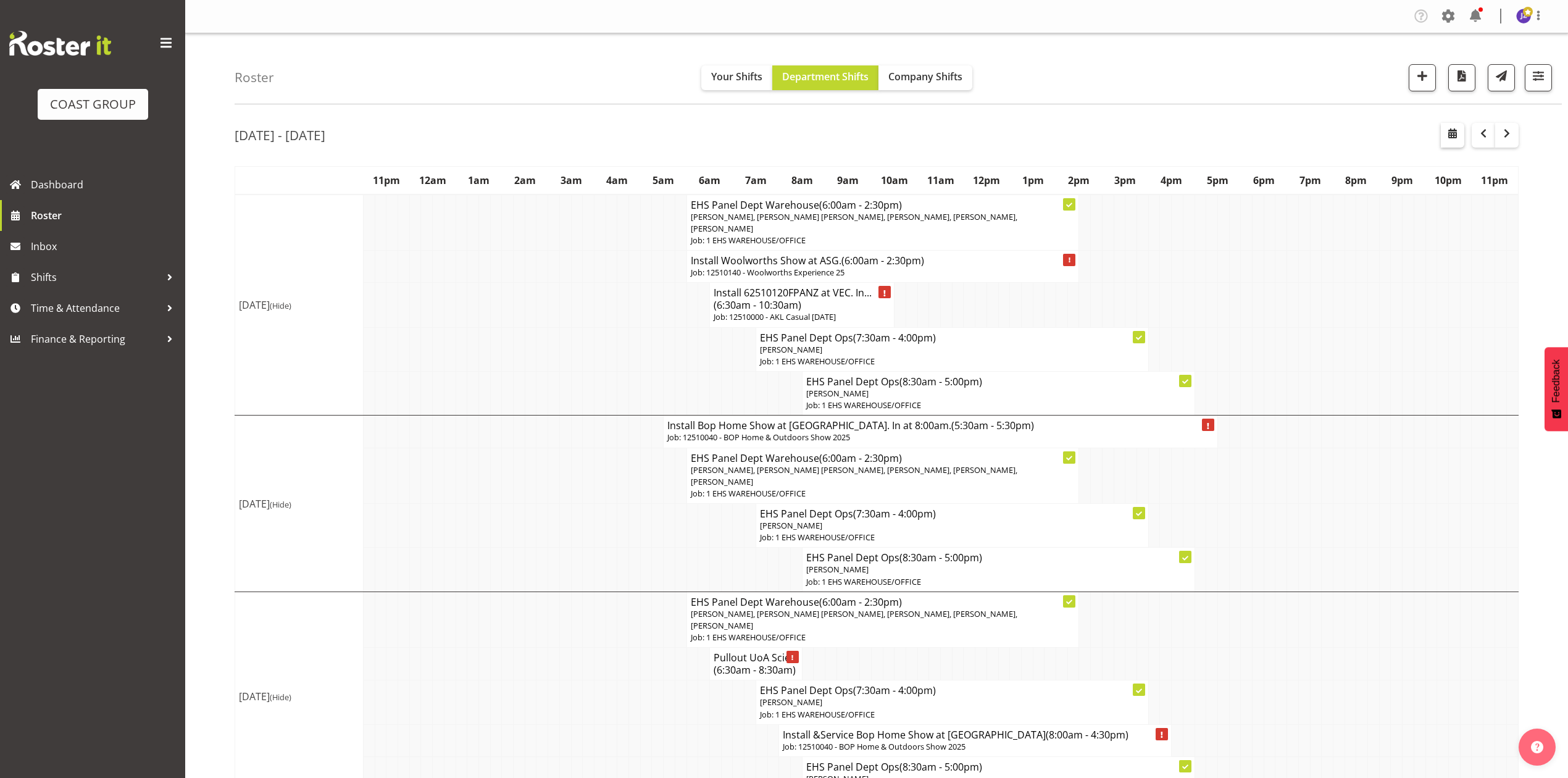
select select "2025"
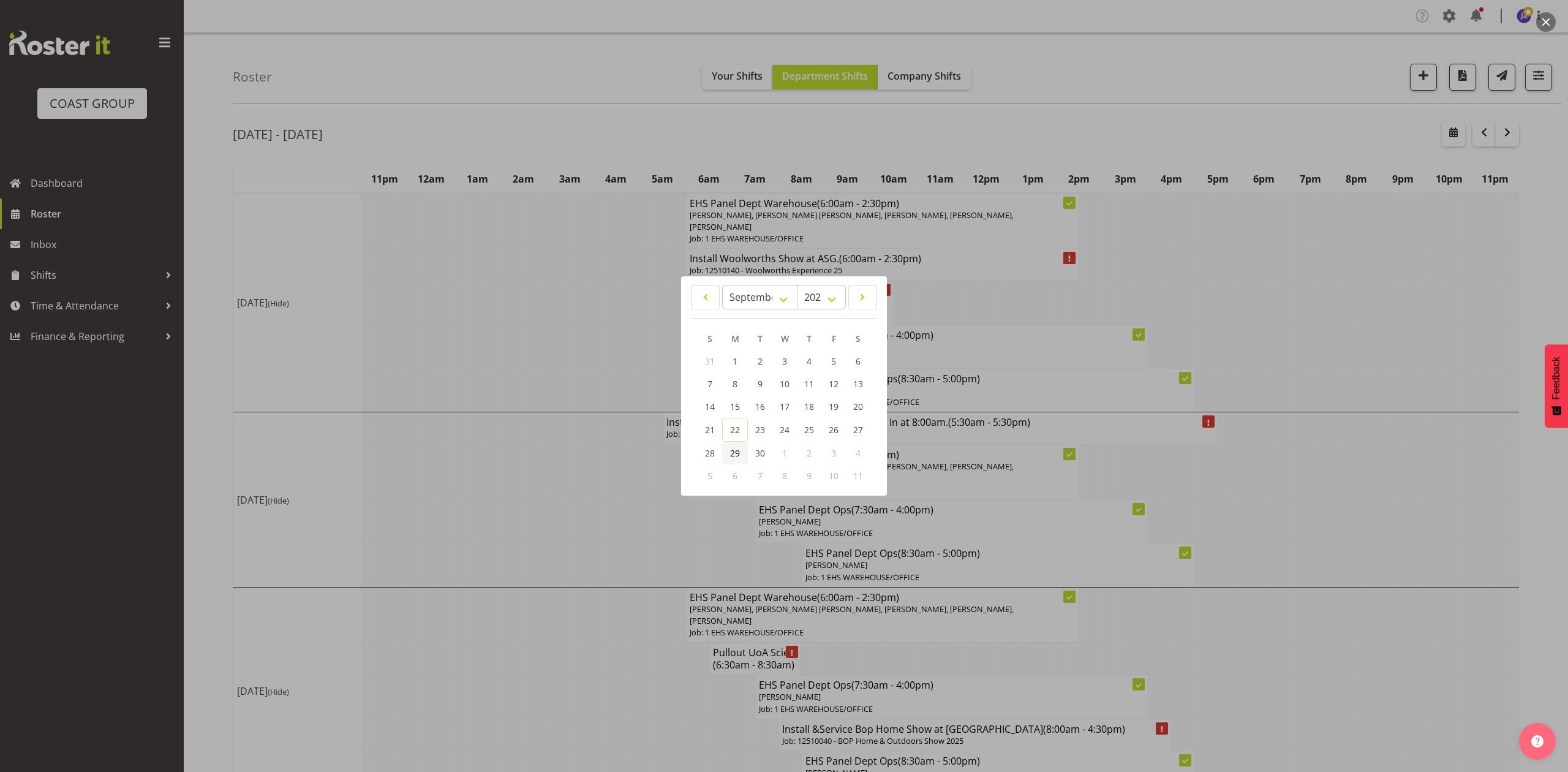
click at [744, 444] on link "29" at bounding box center [735, 453] width 25 height 22
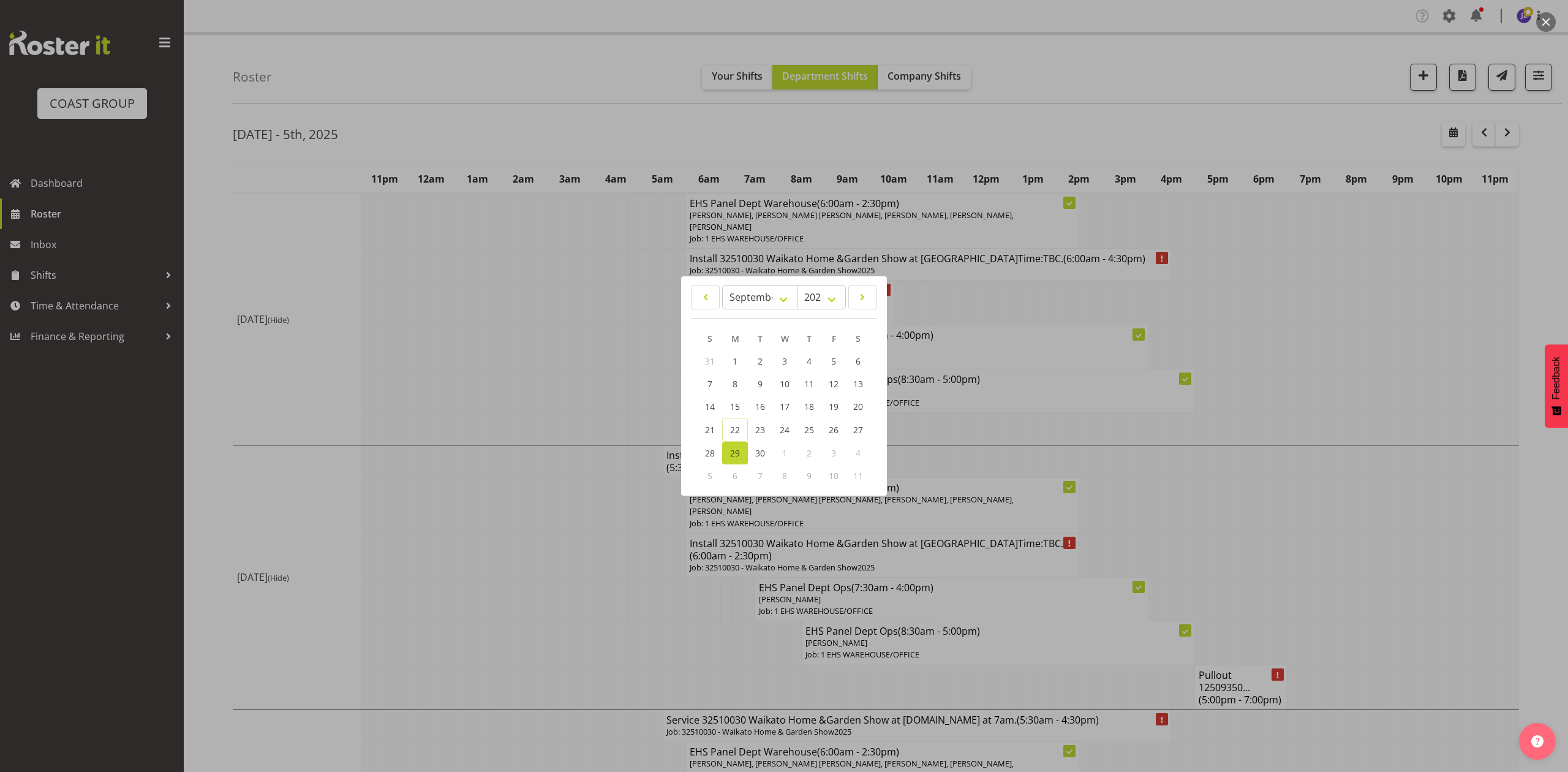
click at [1116, 164] on div at bounding box center [784, 386] width 1568 height 772
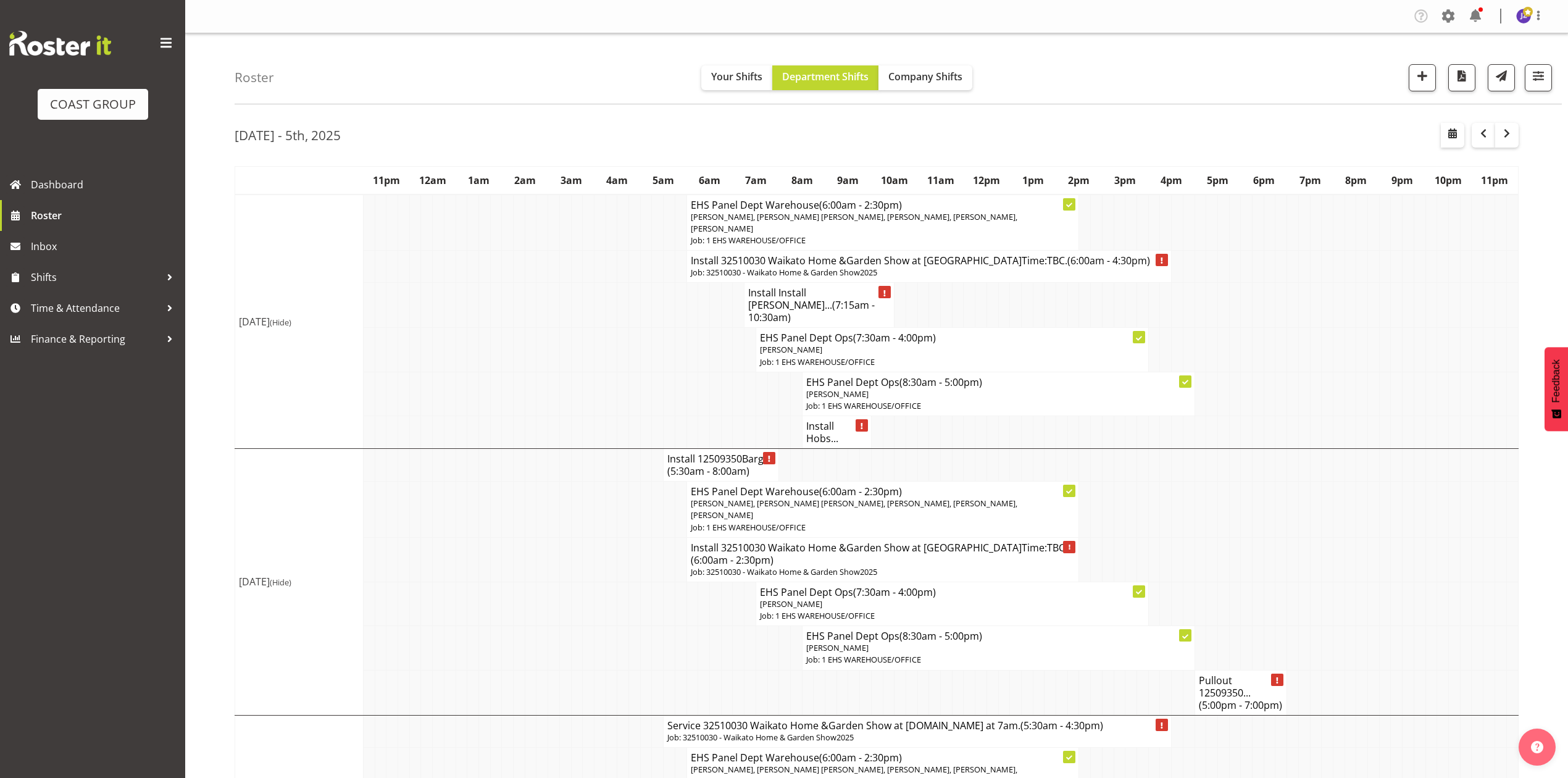
click at [800, 300] on span "(7:15am - 10:30am)" at bounding box center [811, 311] width 127 height 26
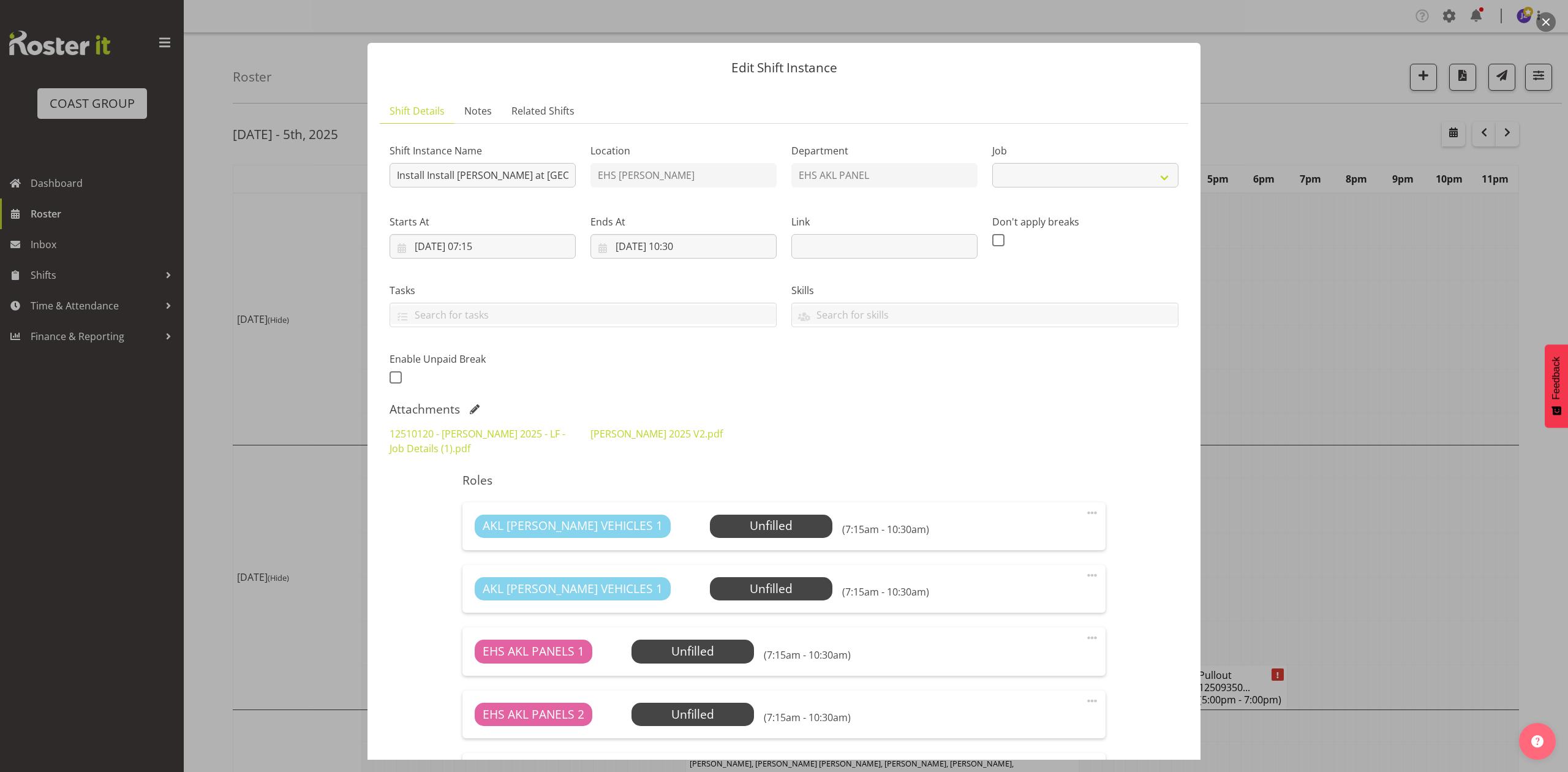
select select "9957"
click at [470, 408] on span at bounding box center [474, 409] width 10 height 10
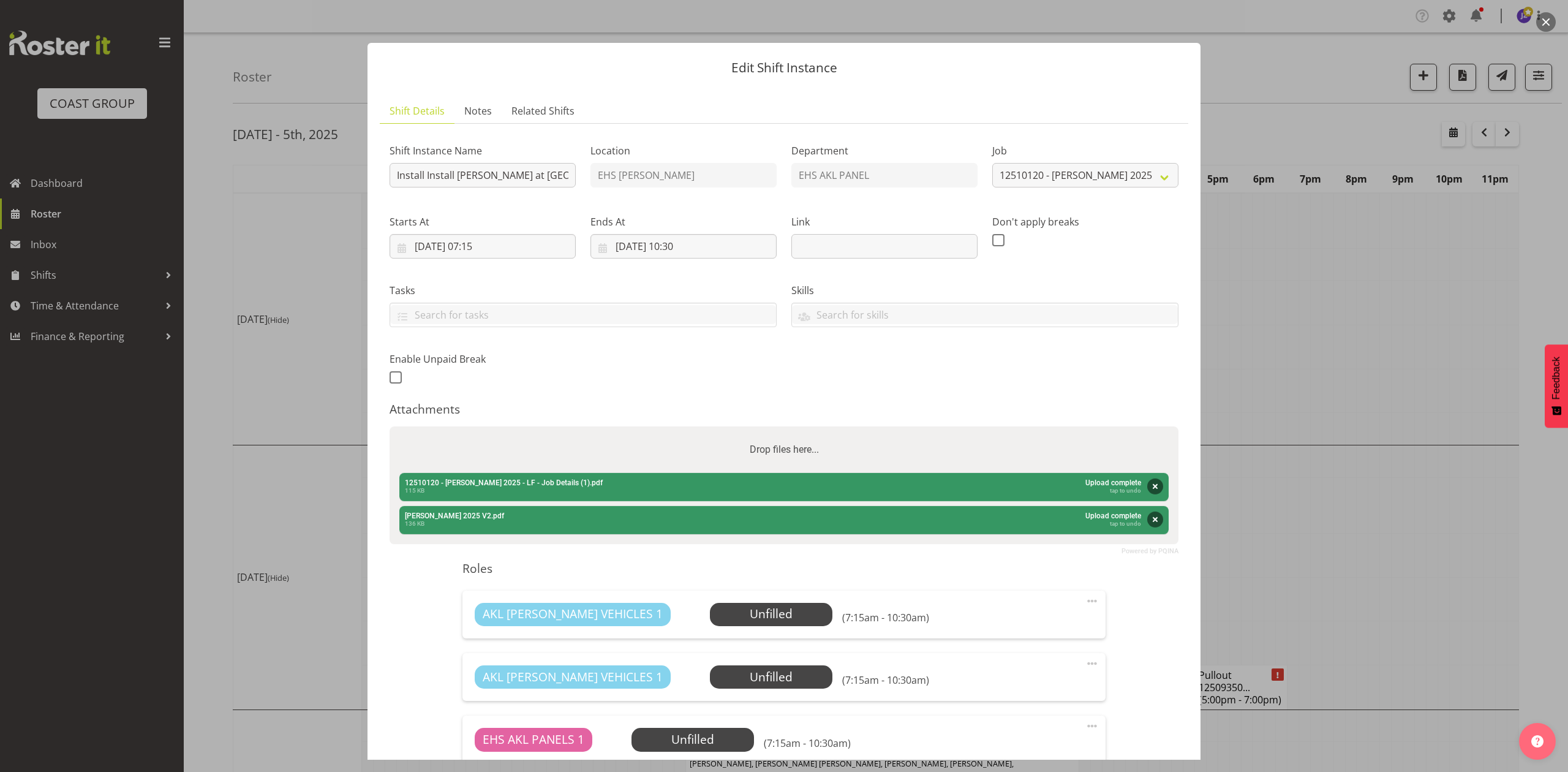
click at [510, 442] on div "Drop files here..." at bounding box center [783, 450] width 789 height 46
click at [389, 427] on input "Drop files here..." at bounding box center [783, 428] width 789 height 4
type input "C:\fakepath\Harvey Norman 2025 V3 (2).pdf"
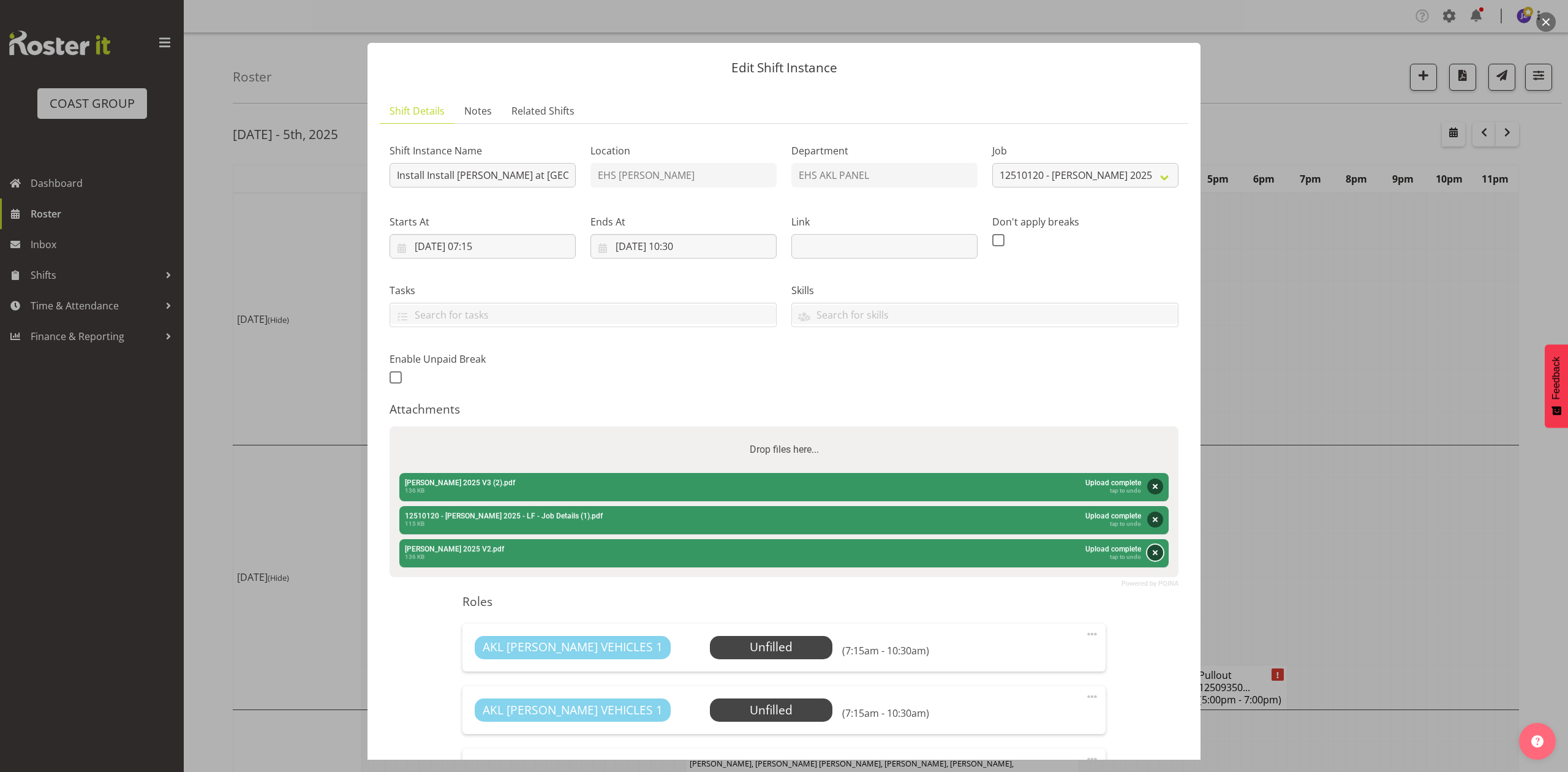
drag, startPoint x: 1142, startPoint y: 554, endPoint x: 1119, endPoint y: 569, distance: 27.5
click at [1147, 554] on button "Remove" at bounding box center [1155, 553] width 16 height 16
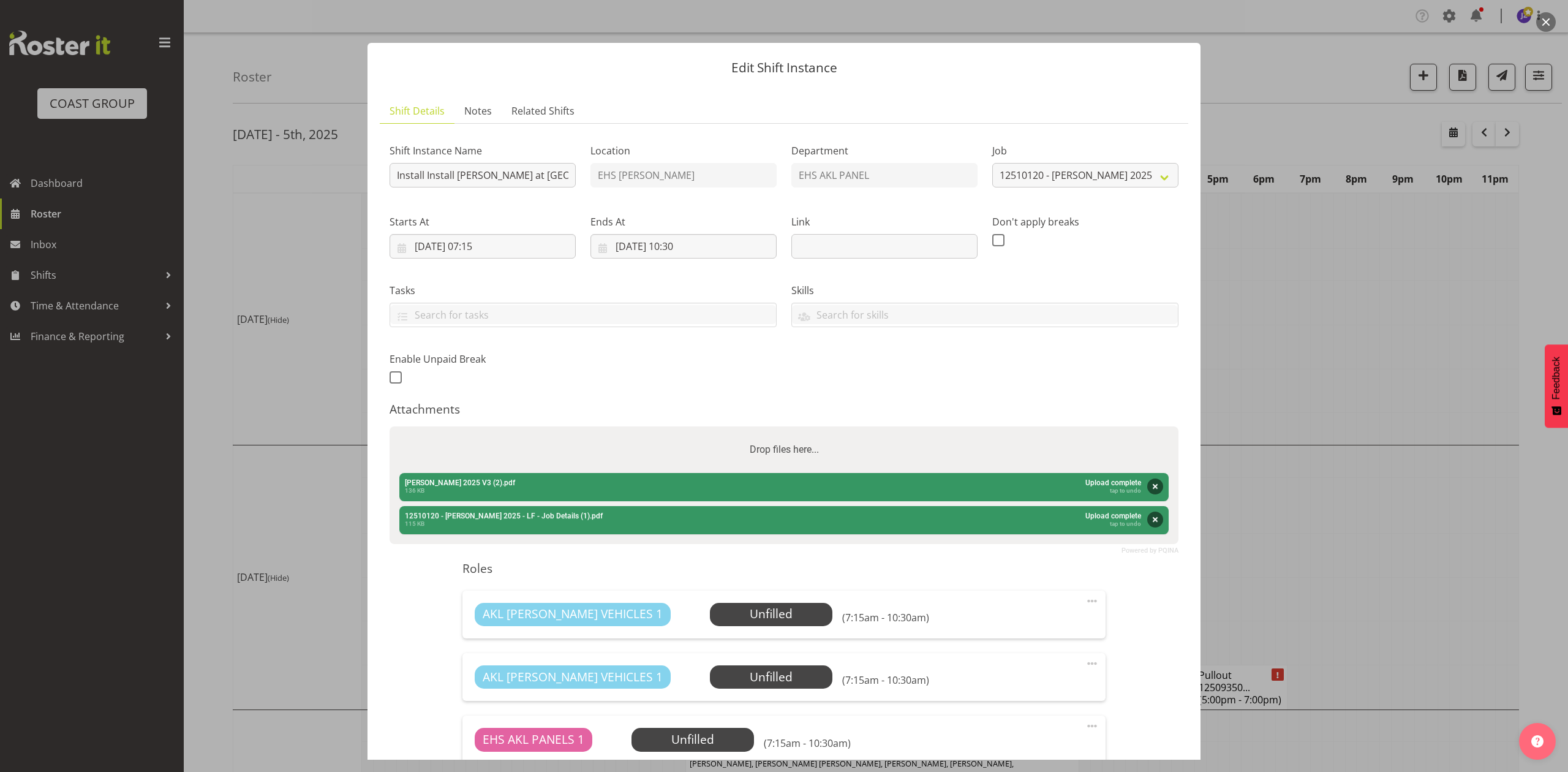
click at [939, 446] on div "Drop files here..." at bounding box center [783, 450] width 789 height 46
click at [389, 427] on input "Drop files here..." at bounding box center [783, 428] width 789 height 4
type input "C:\fakepath\12510120 - 2025 Harvey Norman Suppliers & Proprietors Conference - …"
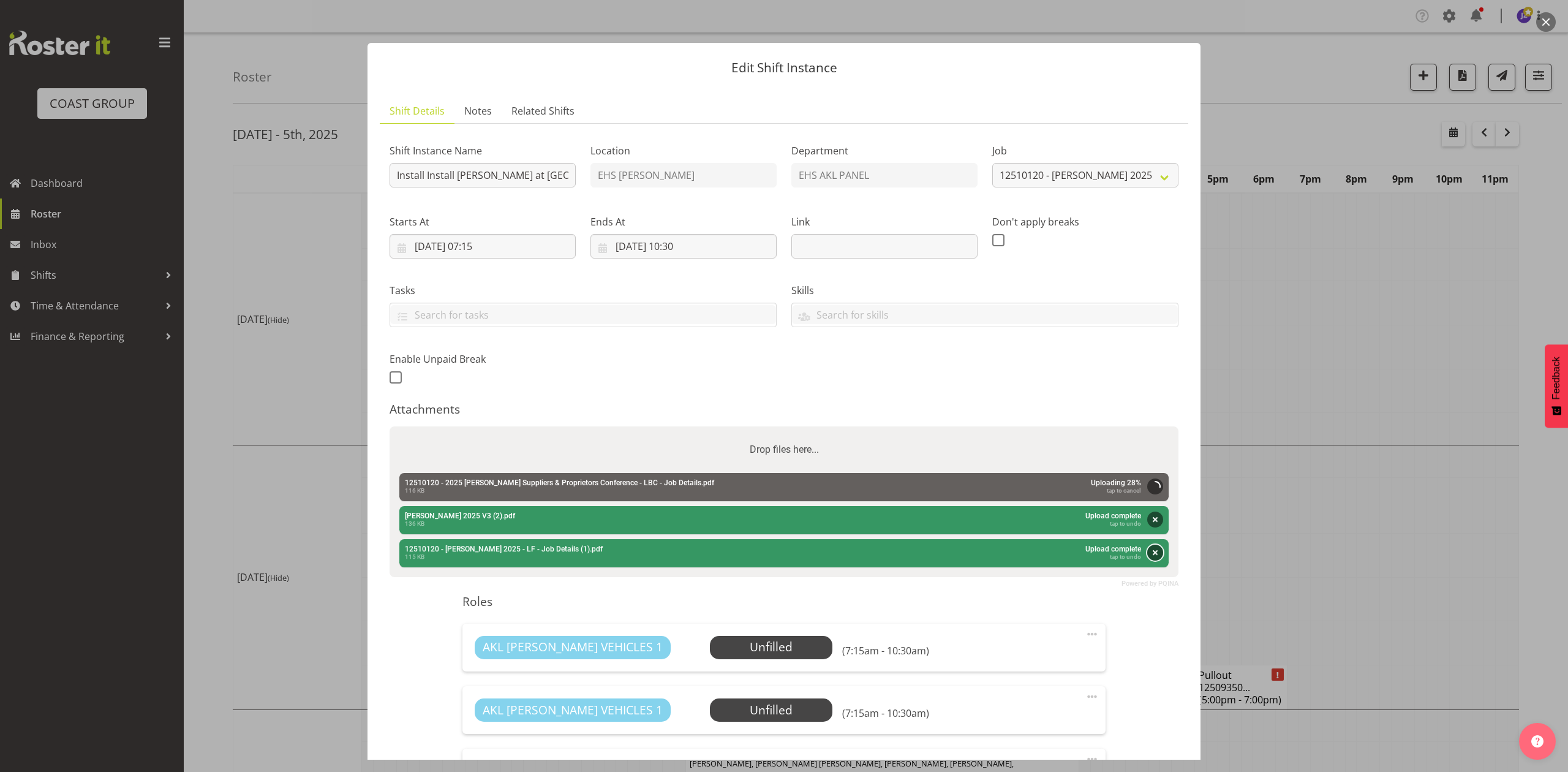
click at [1147, 550] on button "Remove" at bounding box center [1155, 553] width 16 height 16
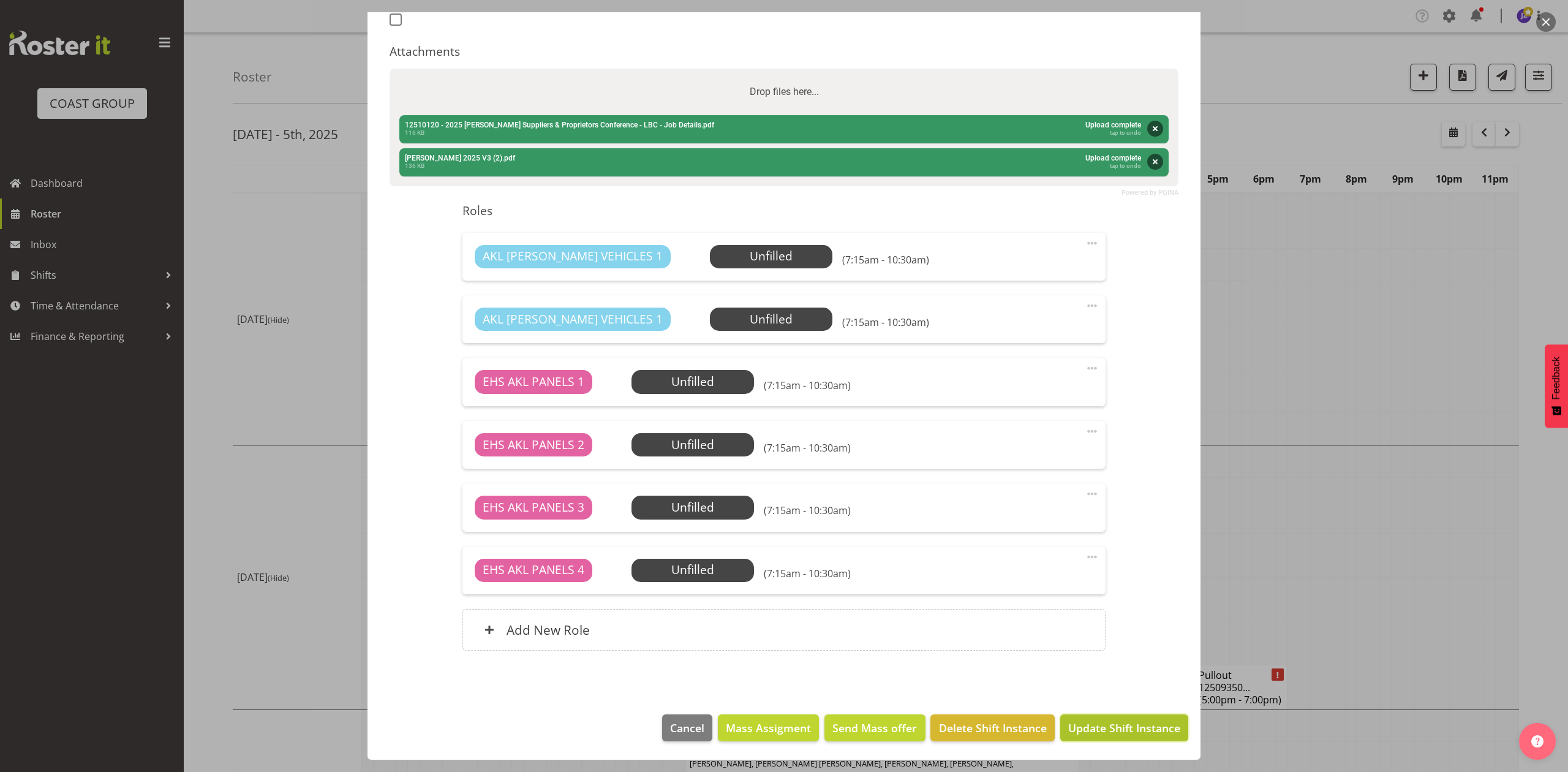
click at [1125, 729] on span "Update Shift Instance" at bounding box center [1124, 728] width 112 height 16
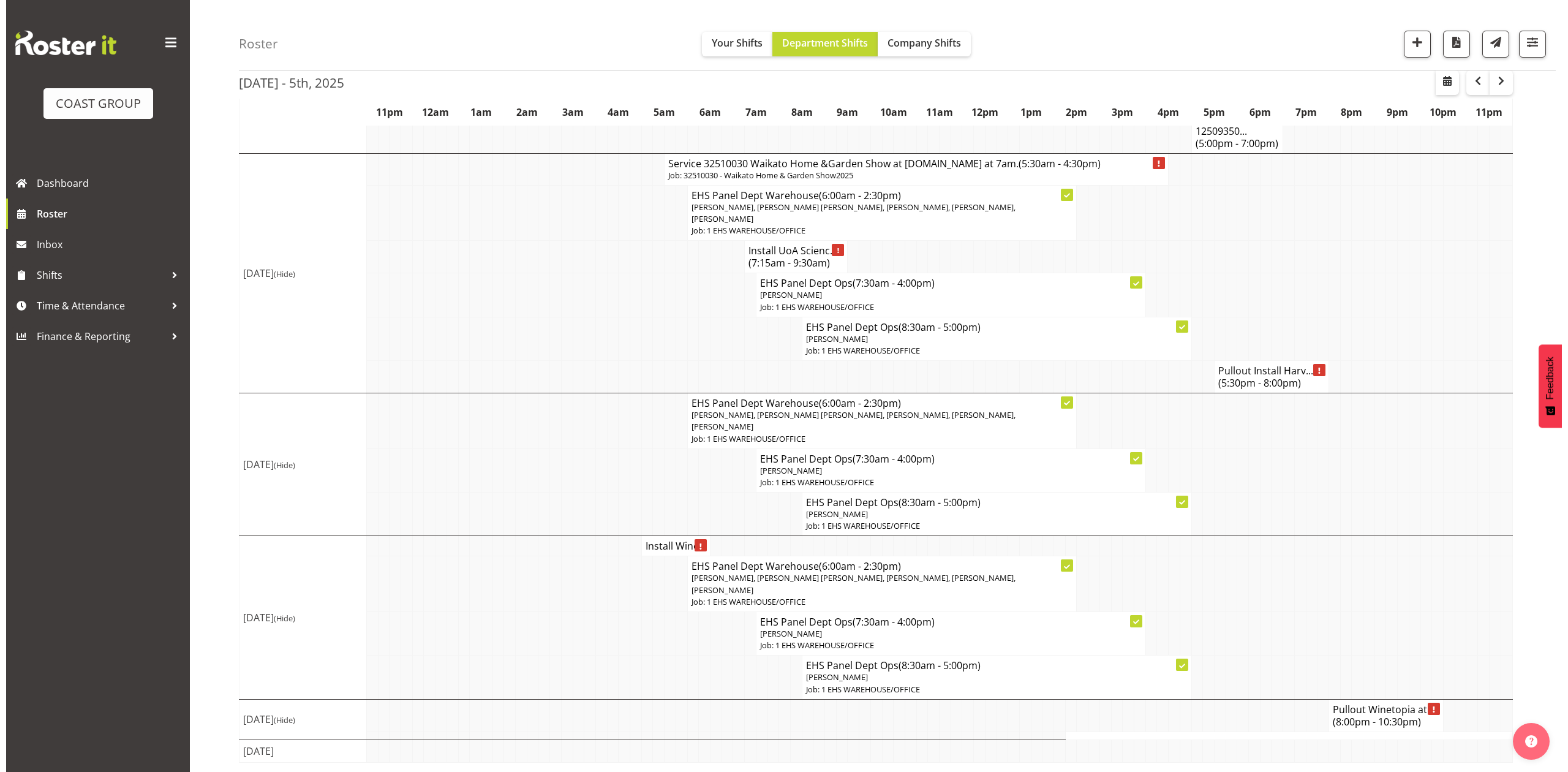
scroll to position [481, 0]
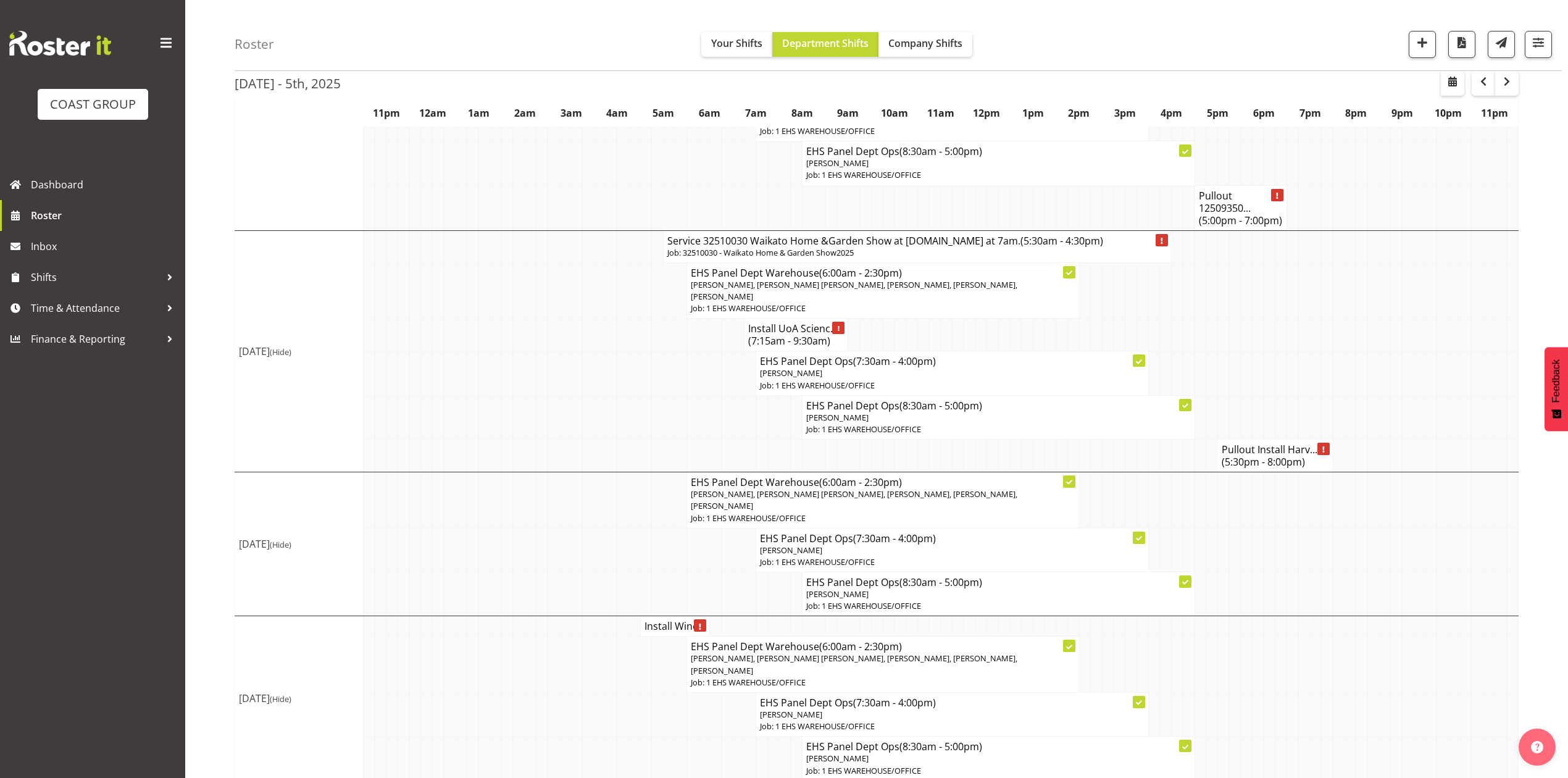
click at [1248, 443] on h4 "Pullout Install Harv... (5:30pm - 8:00pm)" at bounding box center [1275, 456] width 107 height 25
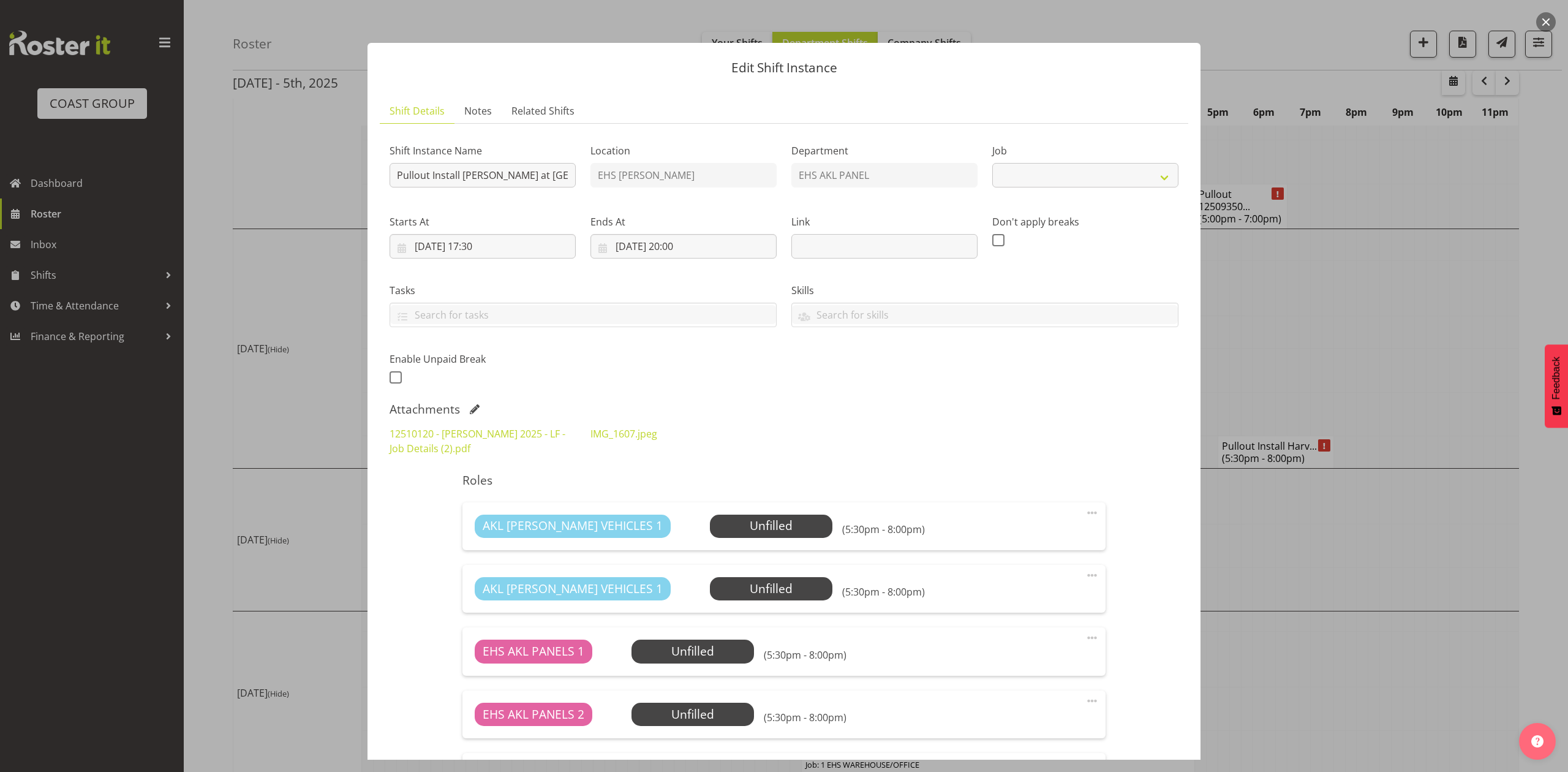
select select "9957"
click at [473, 410] on span at bounding box center [474, 409] width 10 height 10
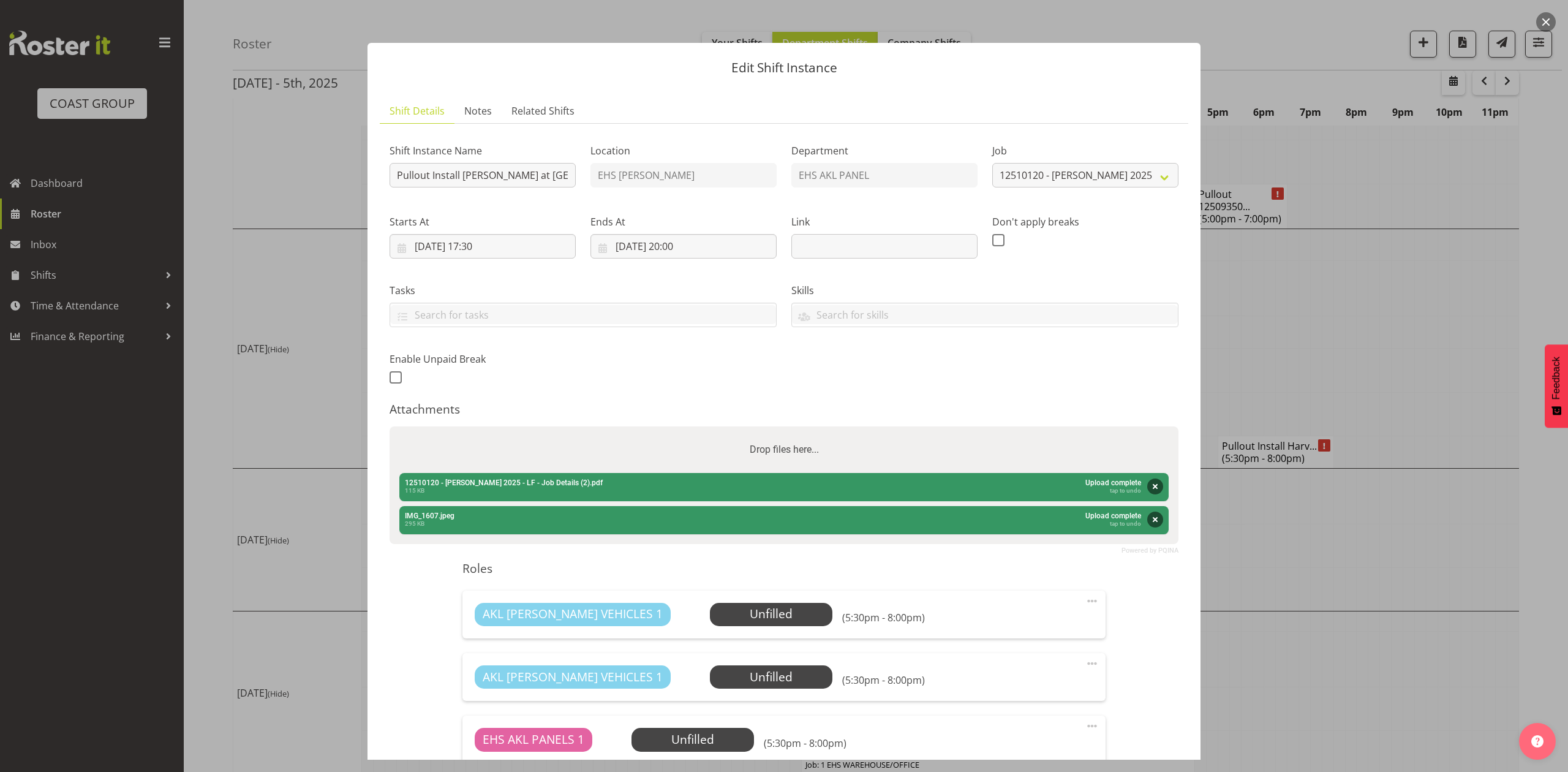
click at [669, 454] on div "Drop files here..." at bounding box center [783, 450] width 789 height 46
click at [389, 427] on input "Drop files here..." at bounding box center [783, 428] width 789 height 4
type input "C:\fakepath\12510120 - 2025 Harvey Norman Suppliers & Proprietors Conference - …"
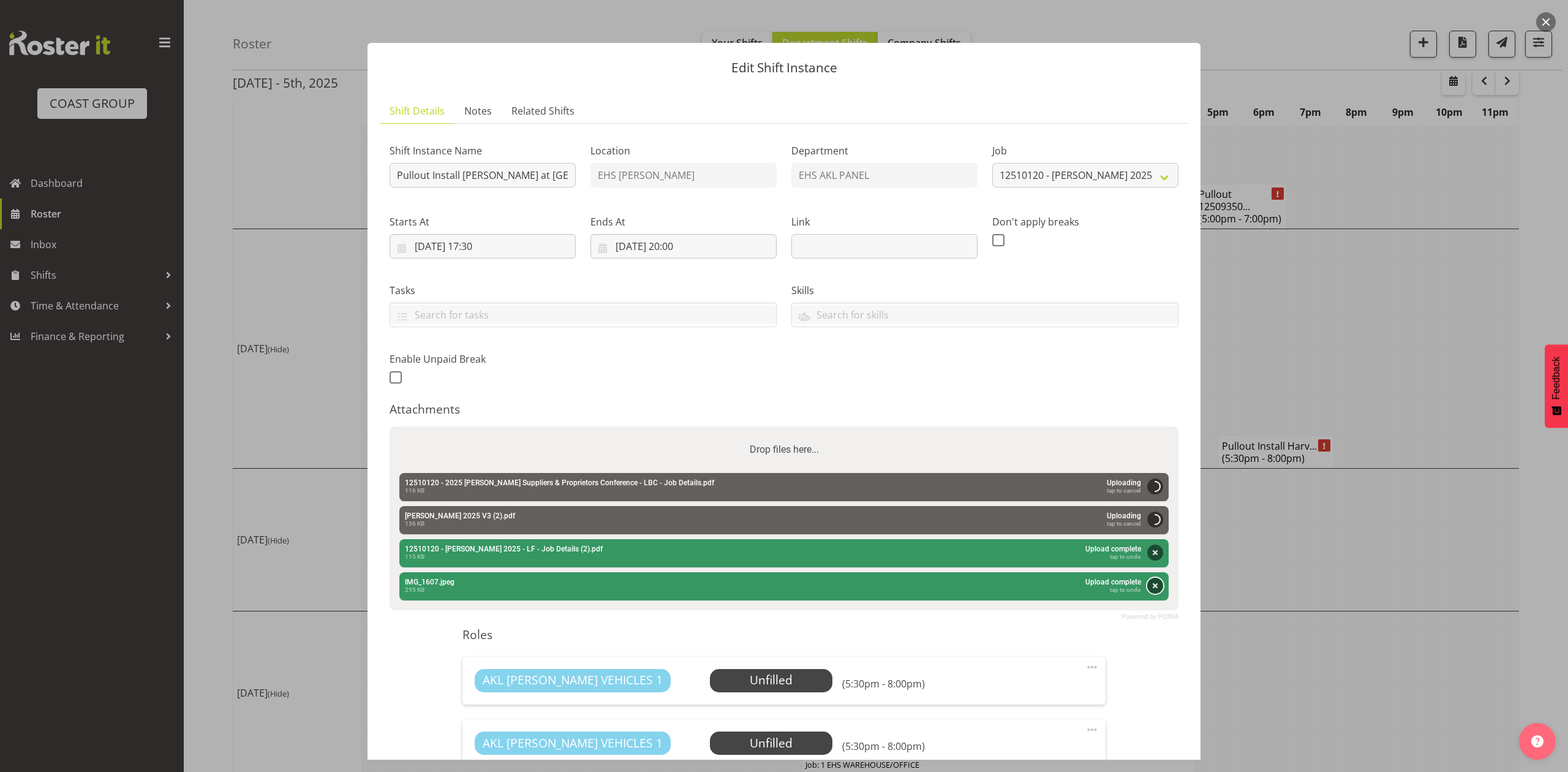
click at [1147, 586] on button "Remove" at bounding box center [1155, 586] width 16 height 16
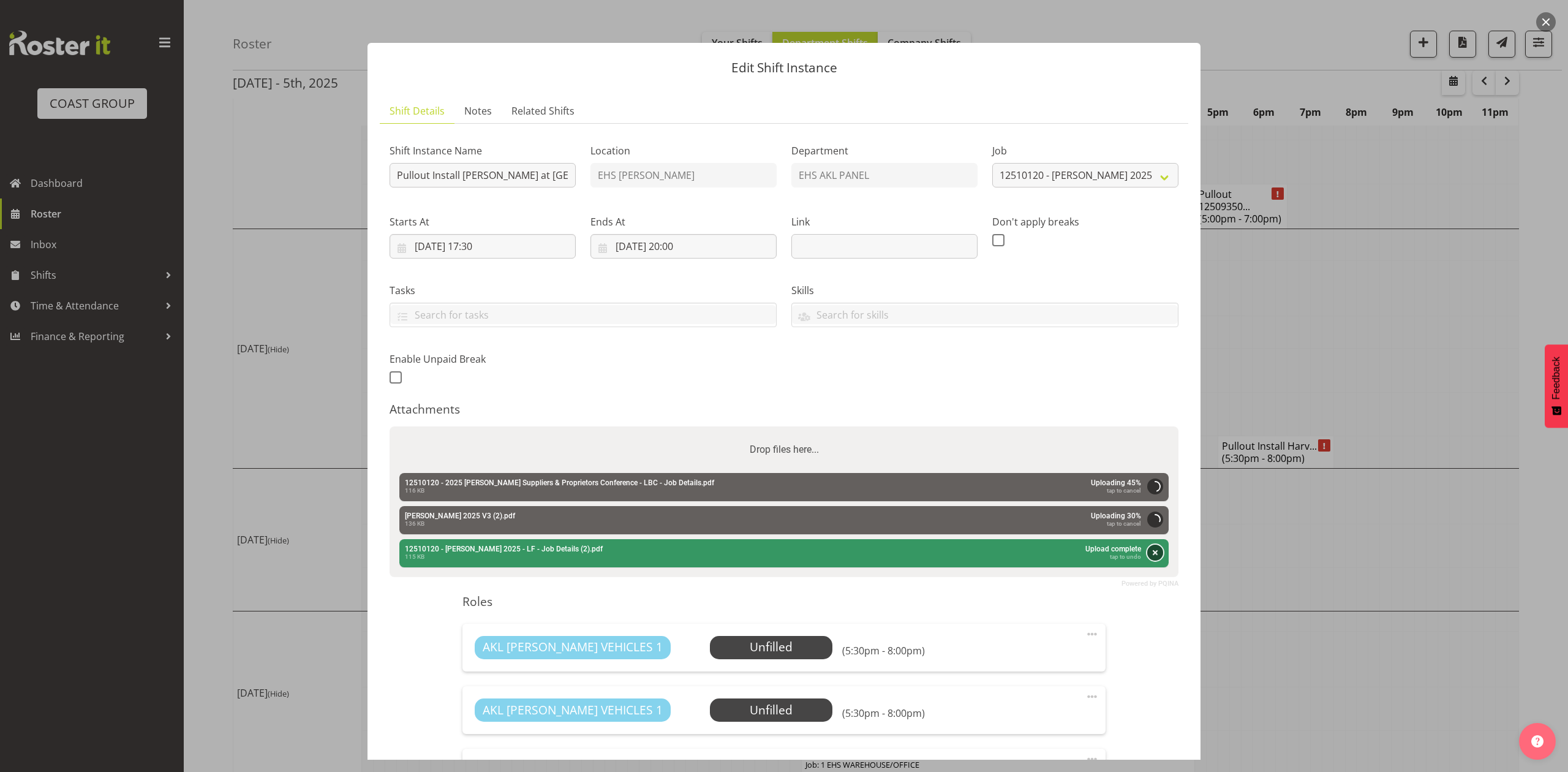
click at [1147, 553] on button "Remove" at bounding box center [1155, 553] width 16 height 16
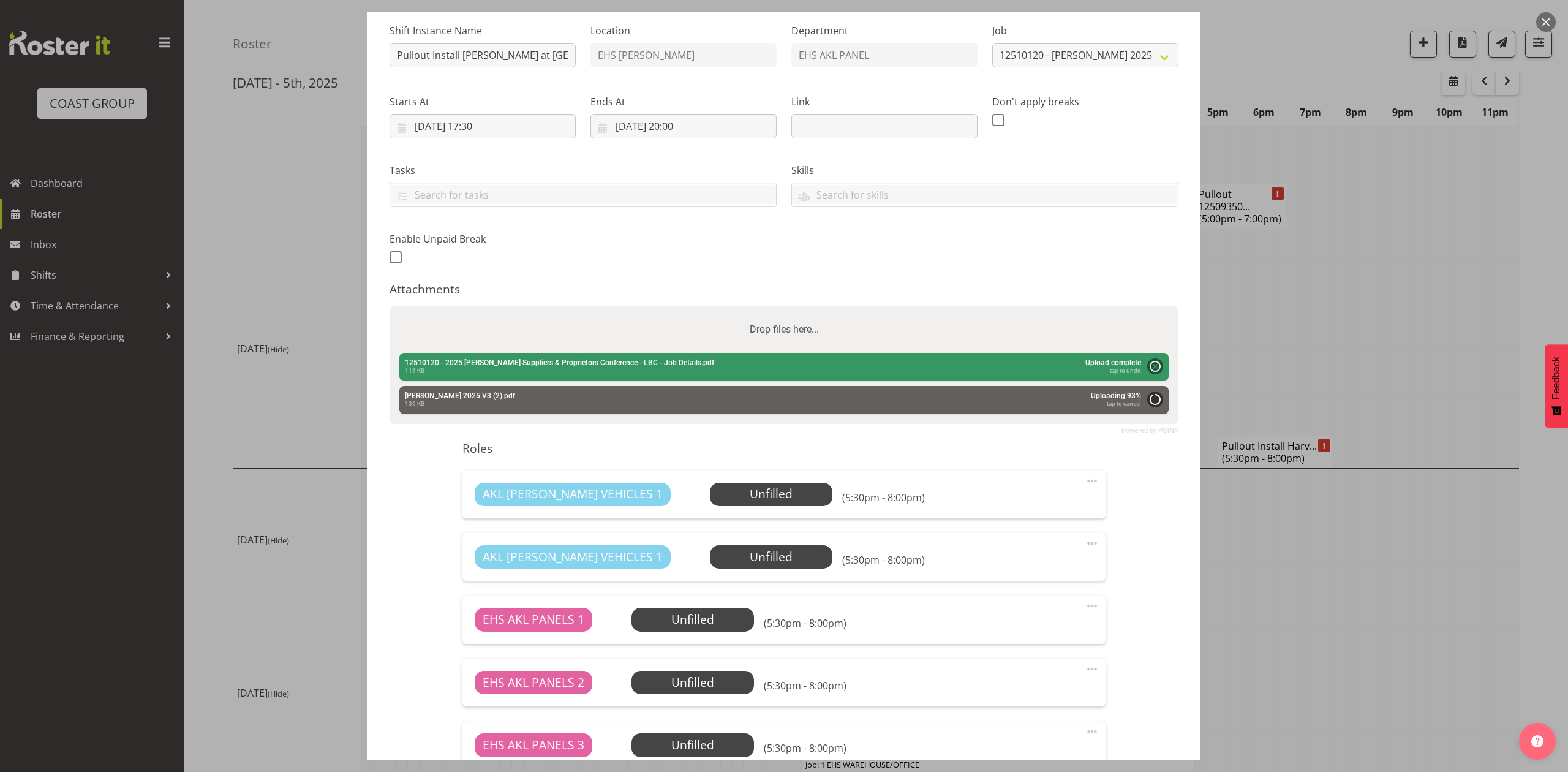
scroll to position [327, 0]
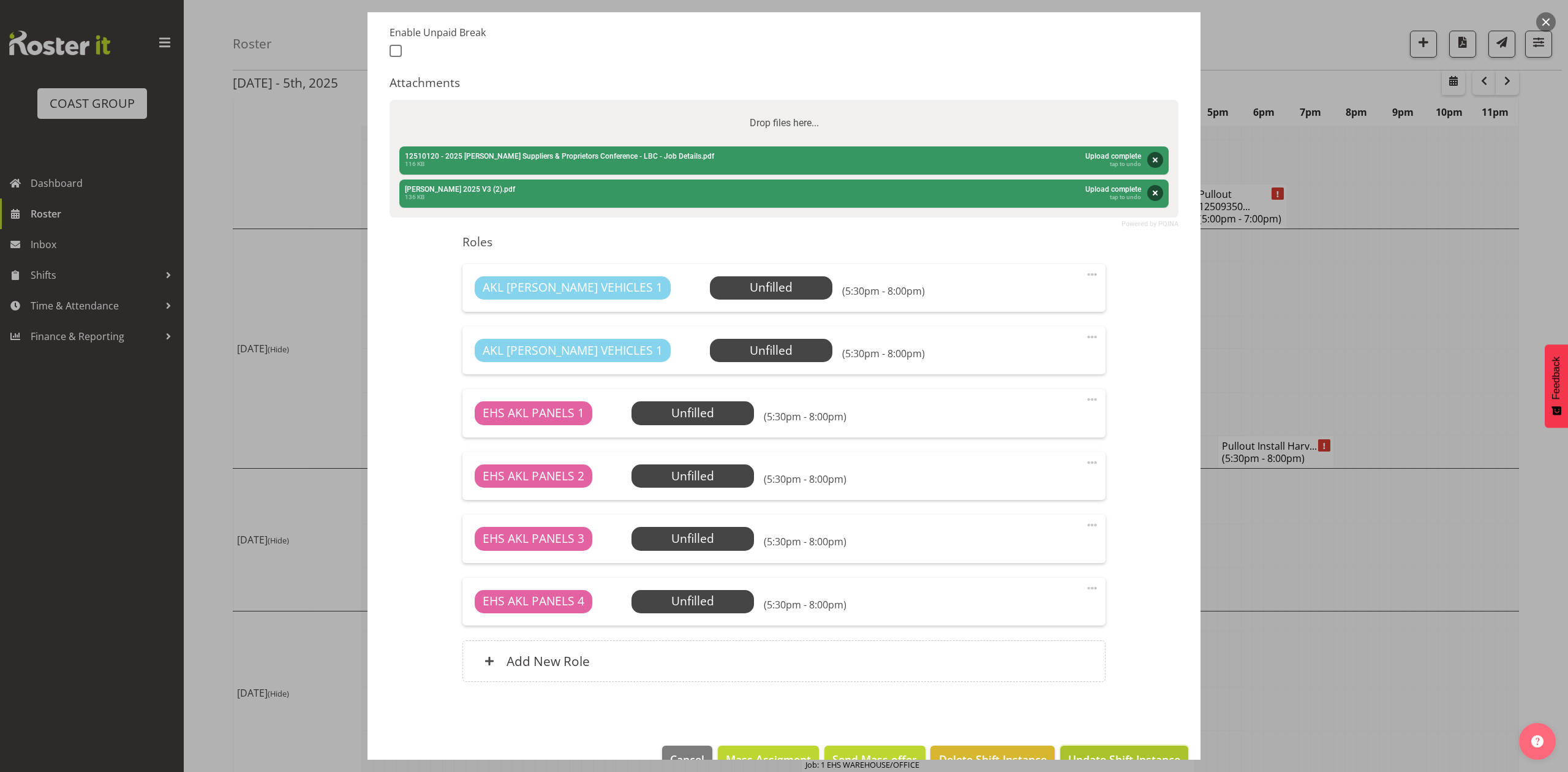
click at [1105, 753] on span "Update Shift Instance" at bounding box center [1124, 759] width 112 height 16
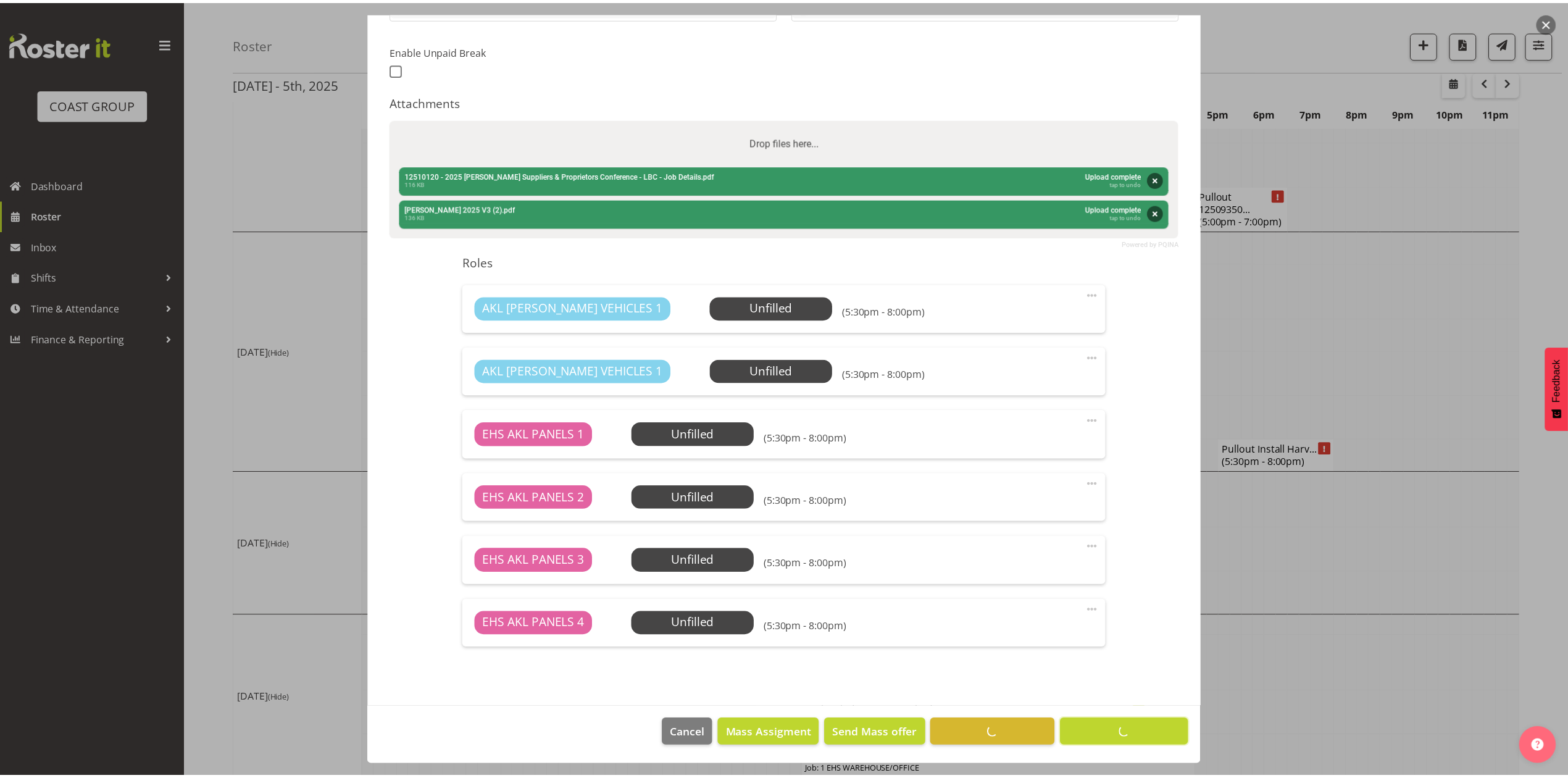
scroll to position [0, 0]
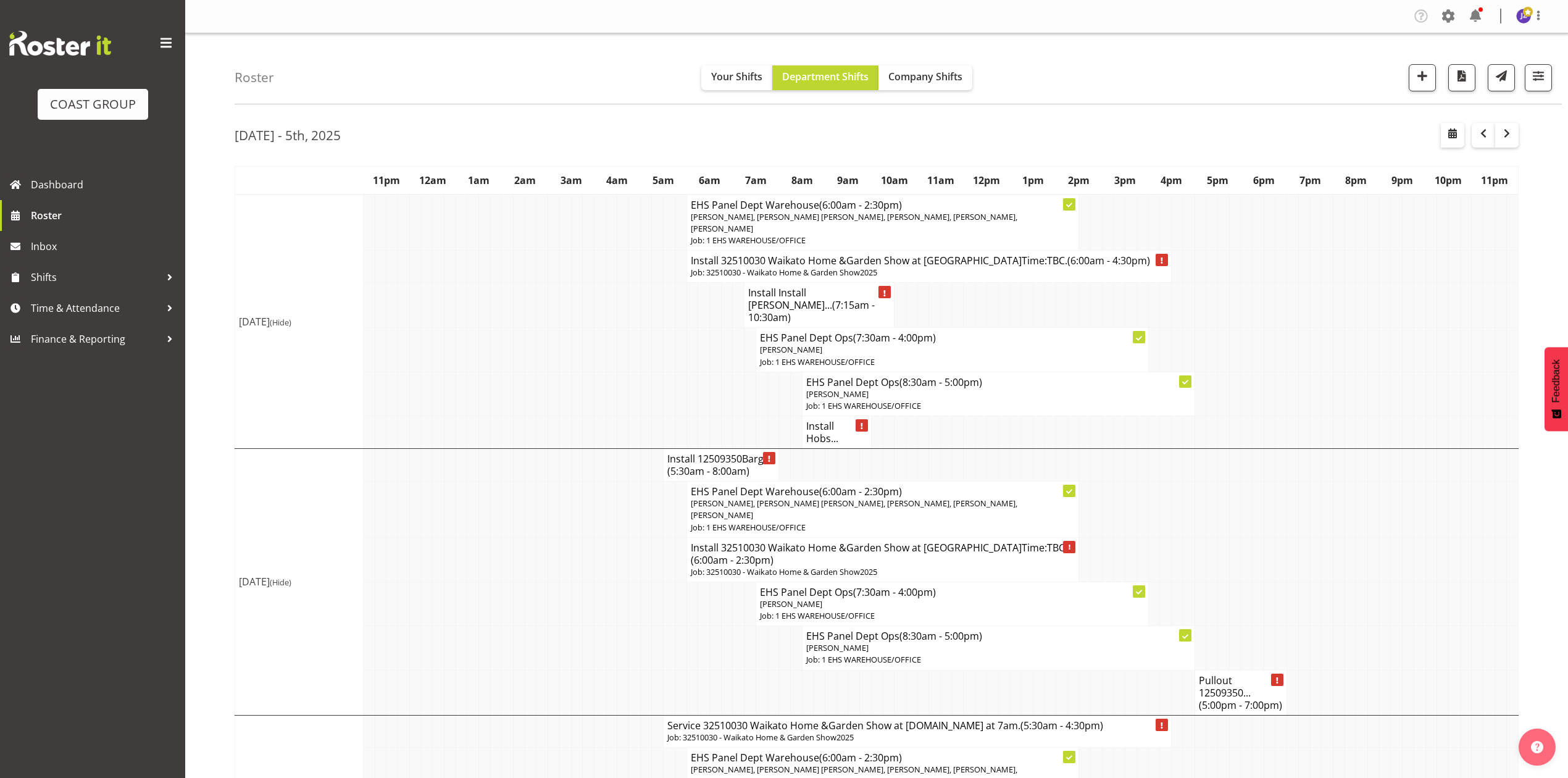
click at [1231, 688] on h4 "Pullout 12509350... (5:00pm - 7:00pm)" at bounding box center [1241, 693] width 85 height 37
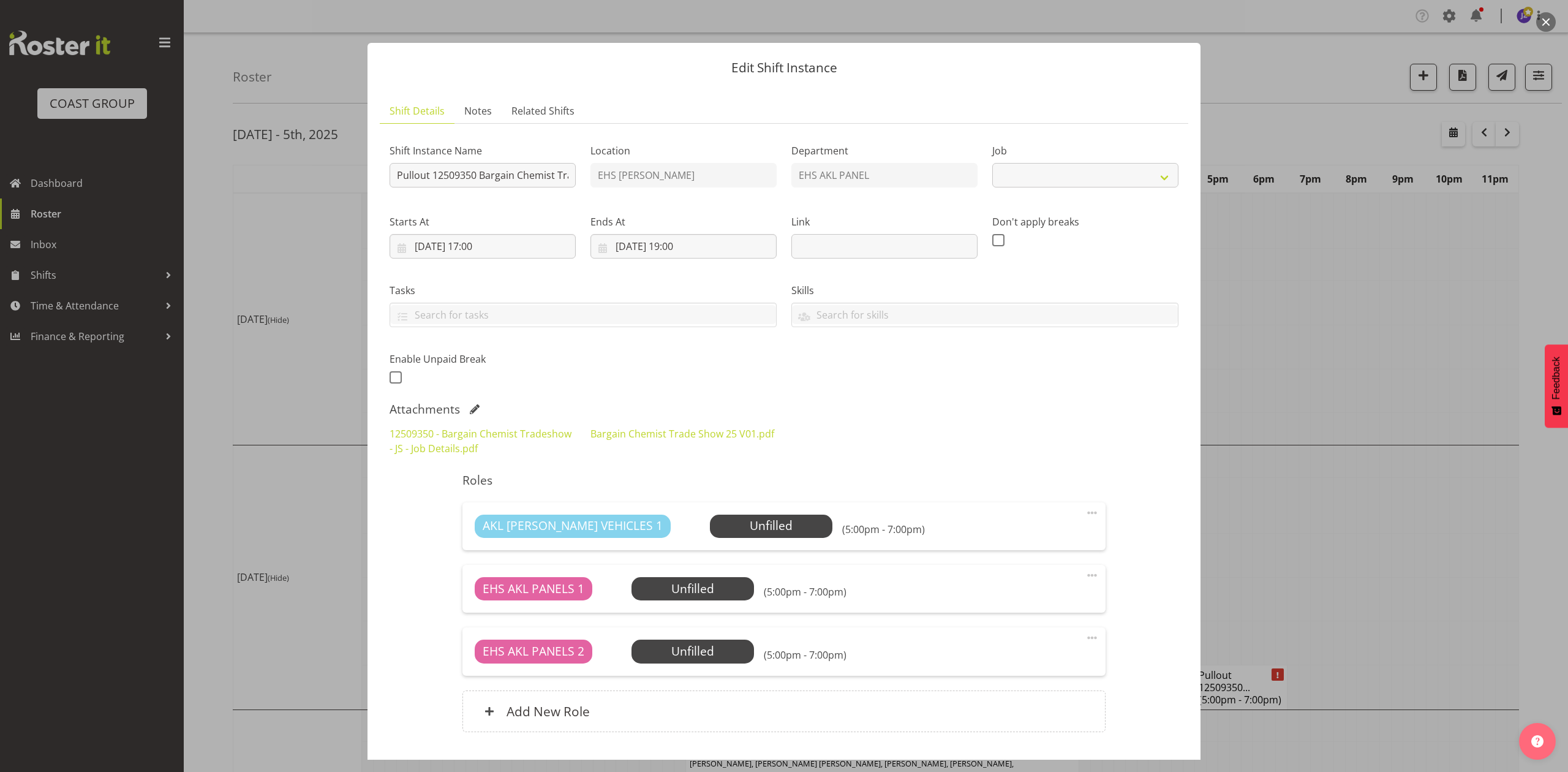
select select "10687"
click at [1352, 522] on div at bounding box center [784, 386] width 1568 height 772
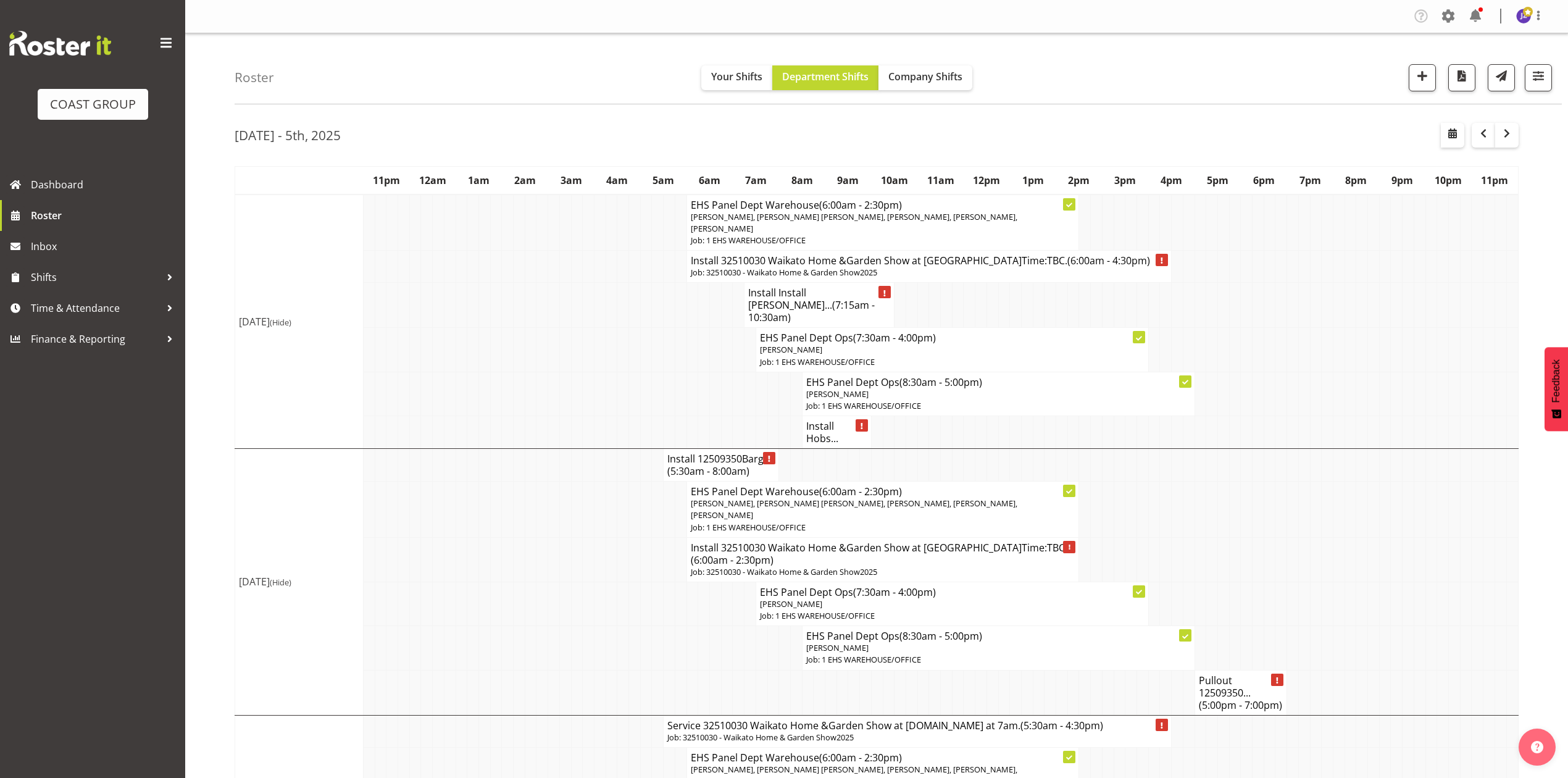
click at [1227, 521] on td at bounding box center [1222, 509] width 12 height 56
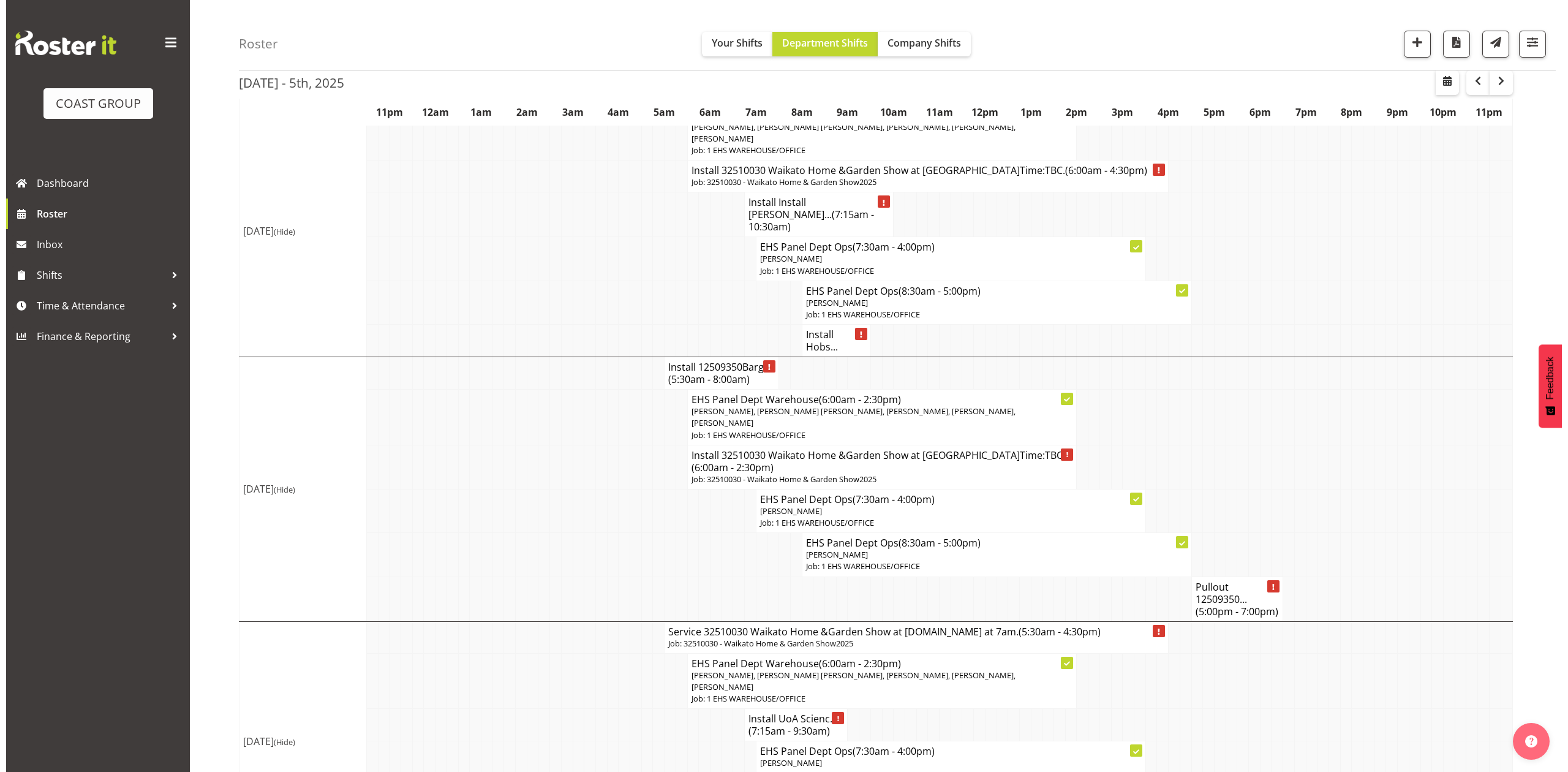
scroll to position [327, 0]
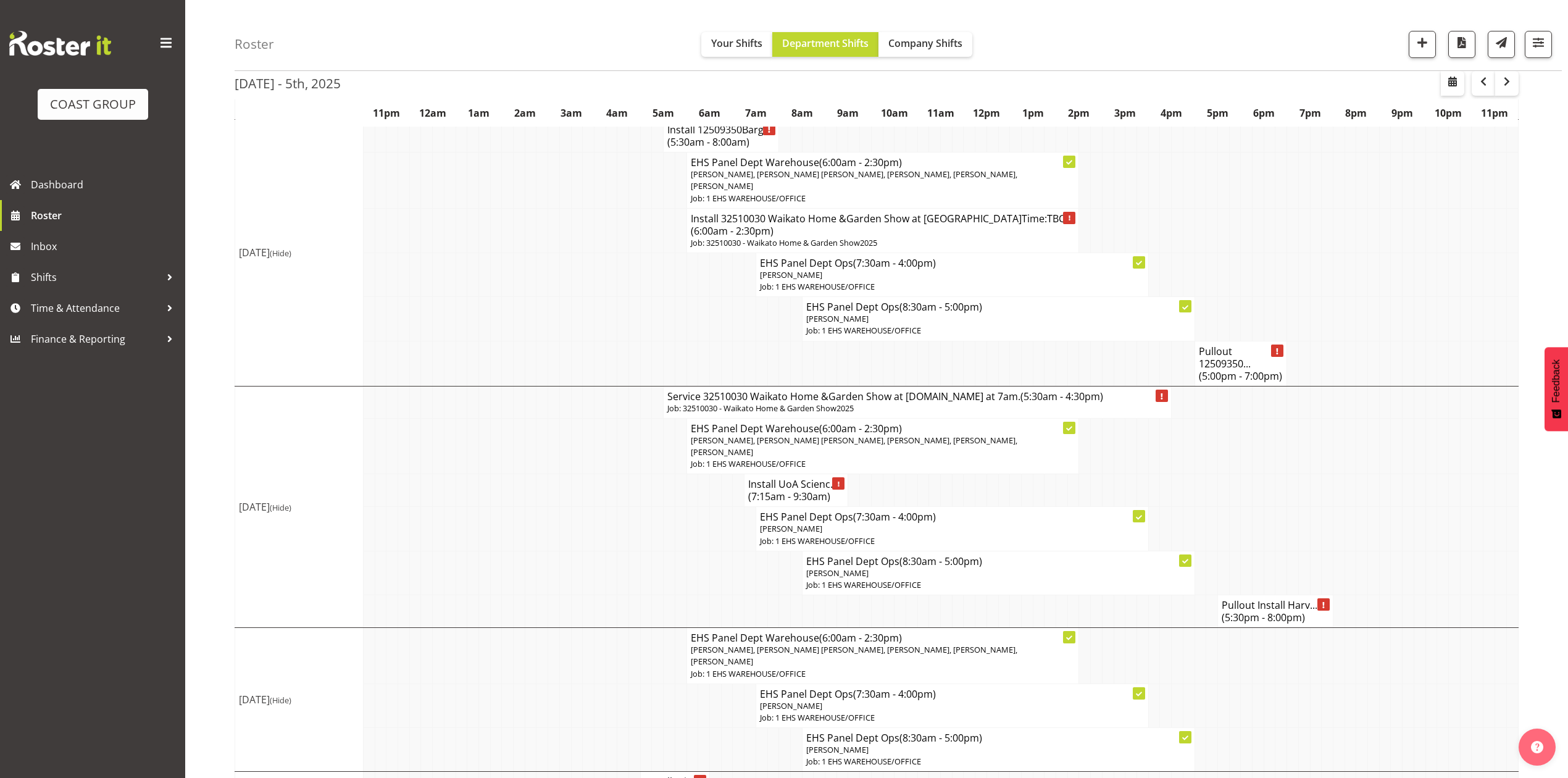
click at [1417, 407] on td at bounding box center [1419, 402] width 12 height 32
click at [1447, 83] on span "button" at bounding box center [1452, 81] width 15 height 15
select select "8"
select select "2025"
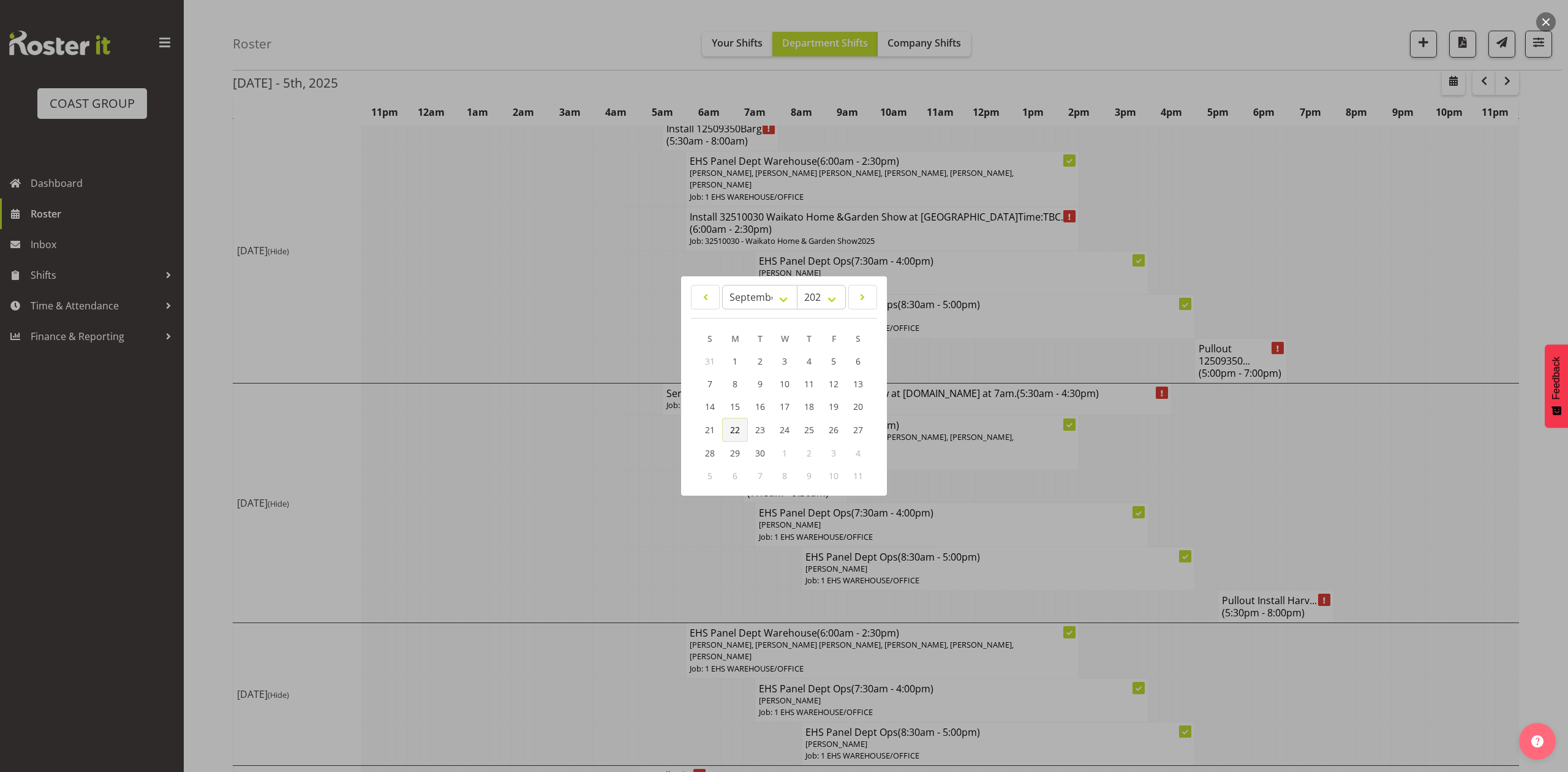
click at [730, 429] on span "22" at bounding box center [735, 430] width 10 height 12
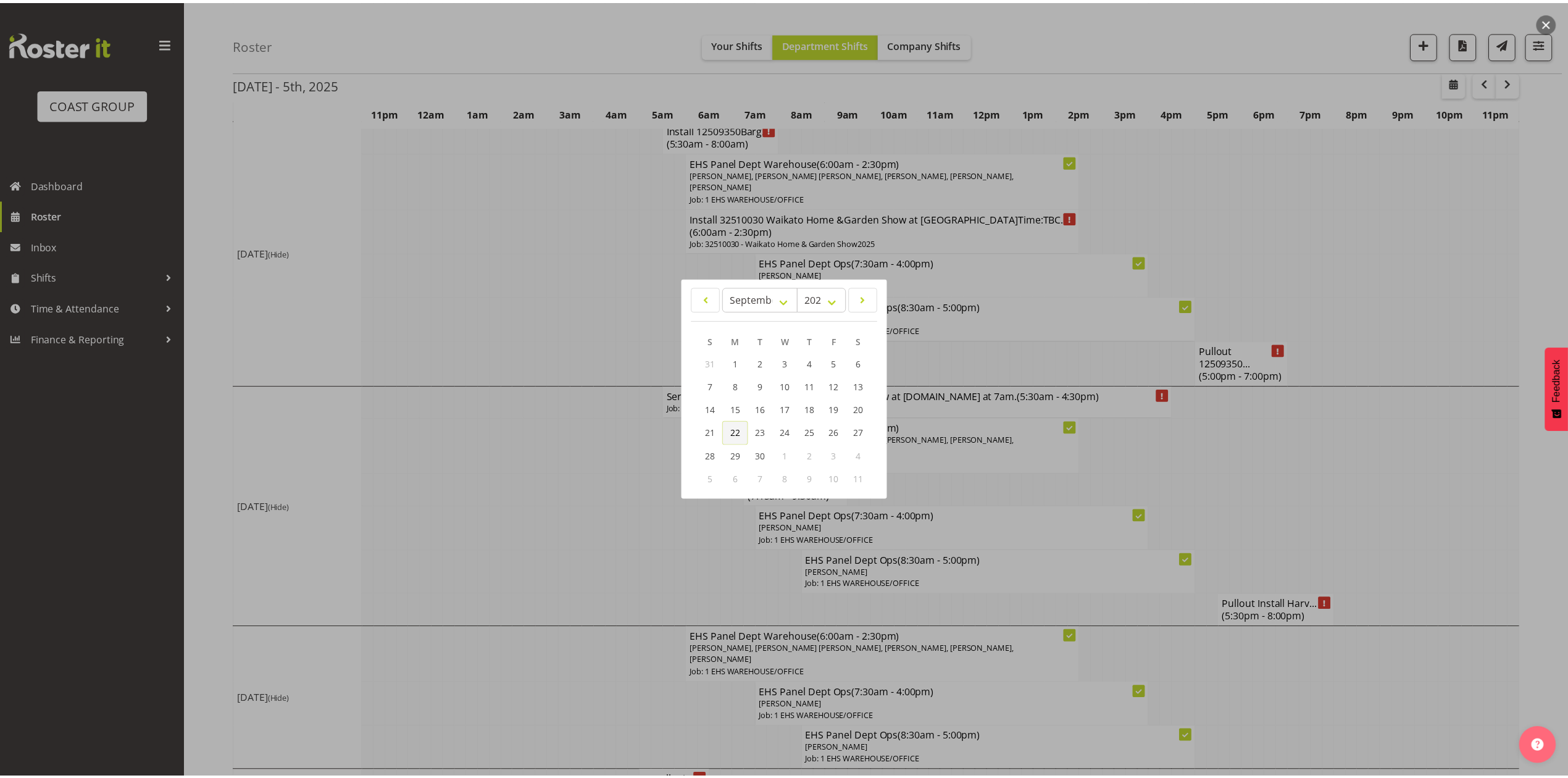
scroll to position [0, 0]
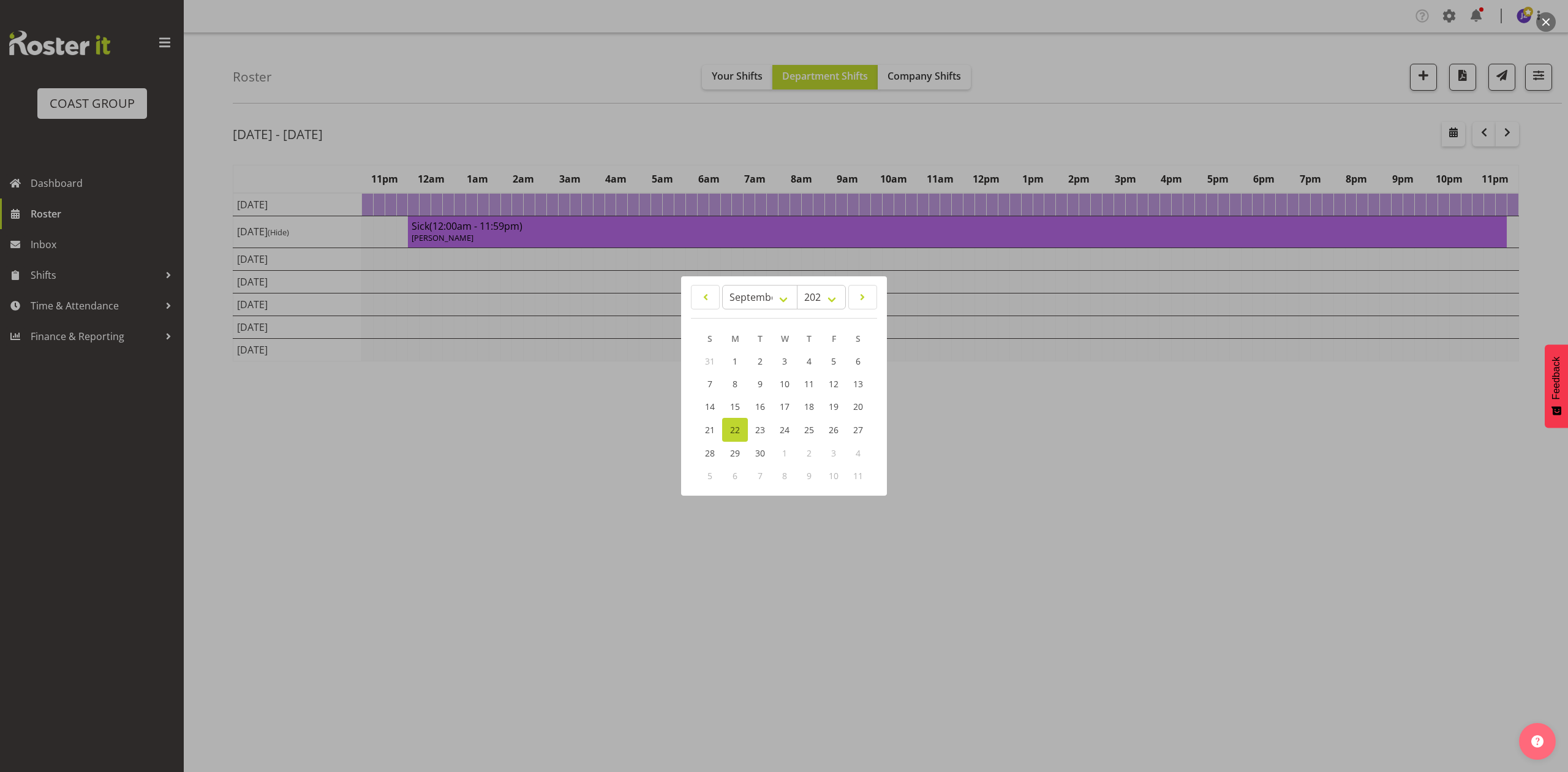
click at [1019, 131] on div at bounding box center [784, 386] width 1568 height 772
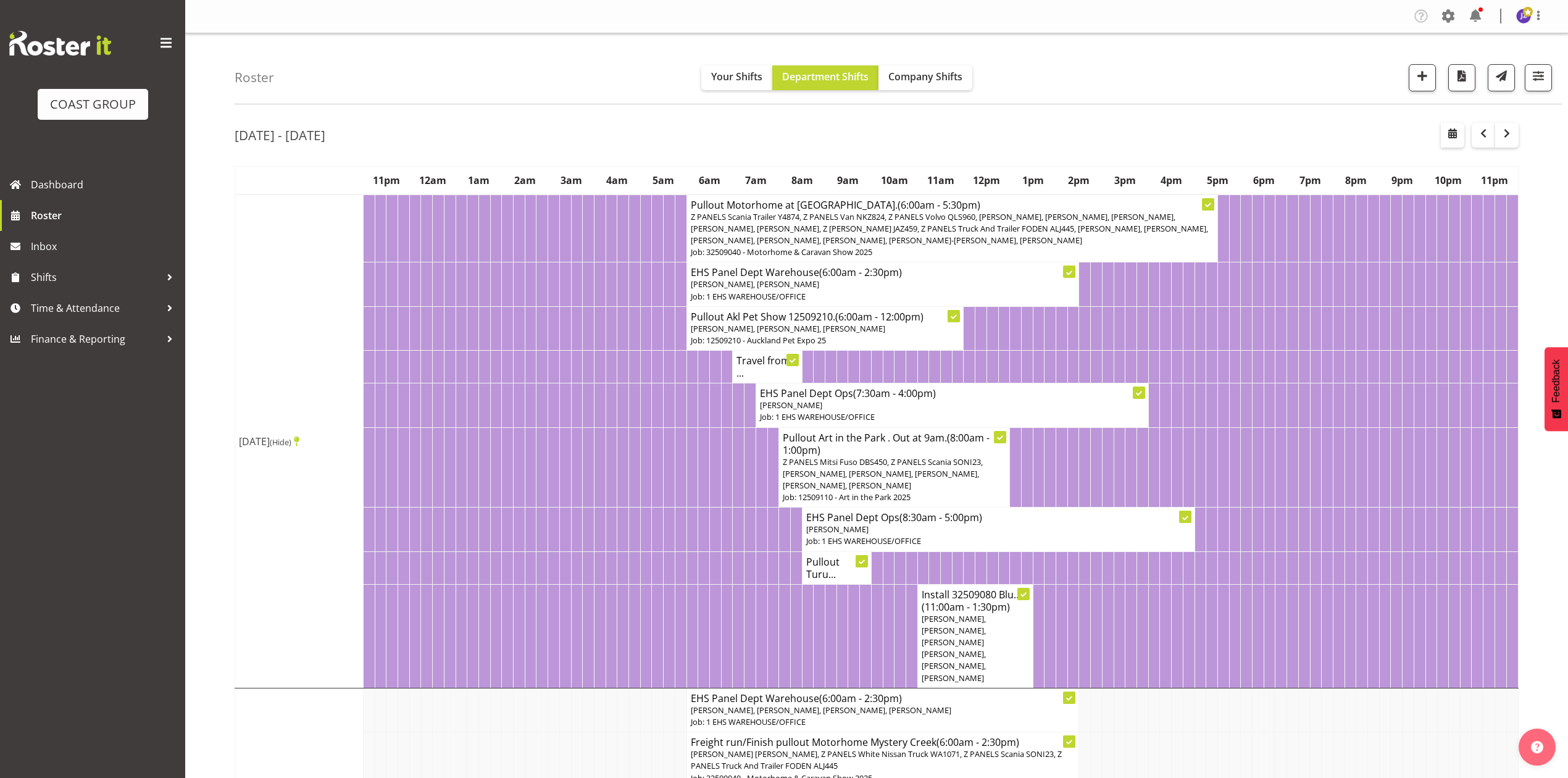
drag, startPoint x: 1201, startPoint y: 121, endPoint x: 1205, endPoint y: 132, distance: 11.7
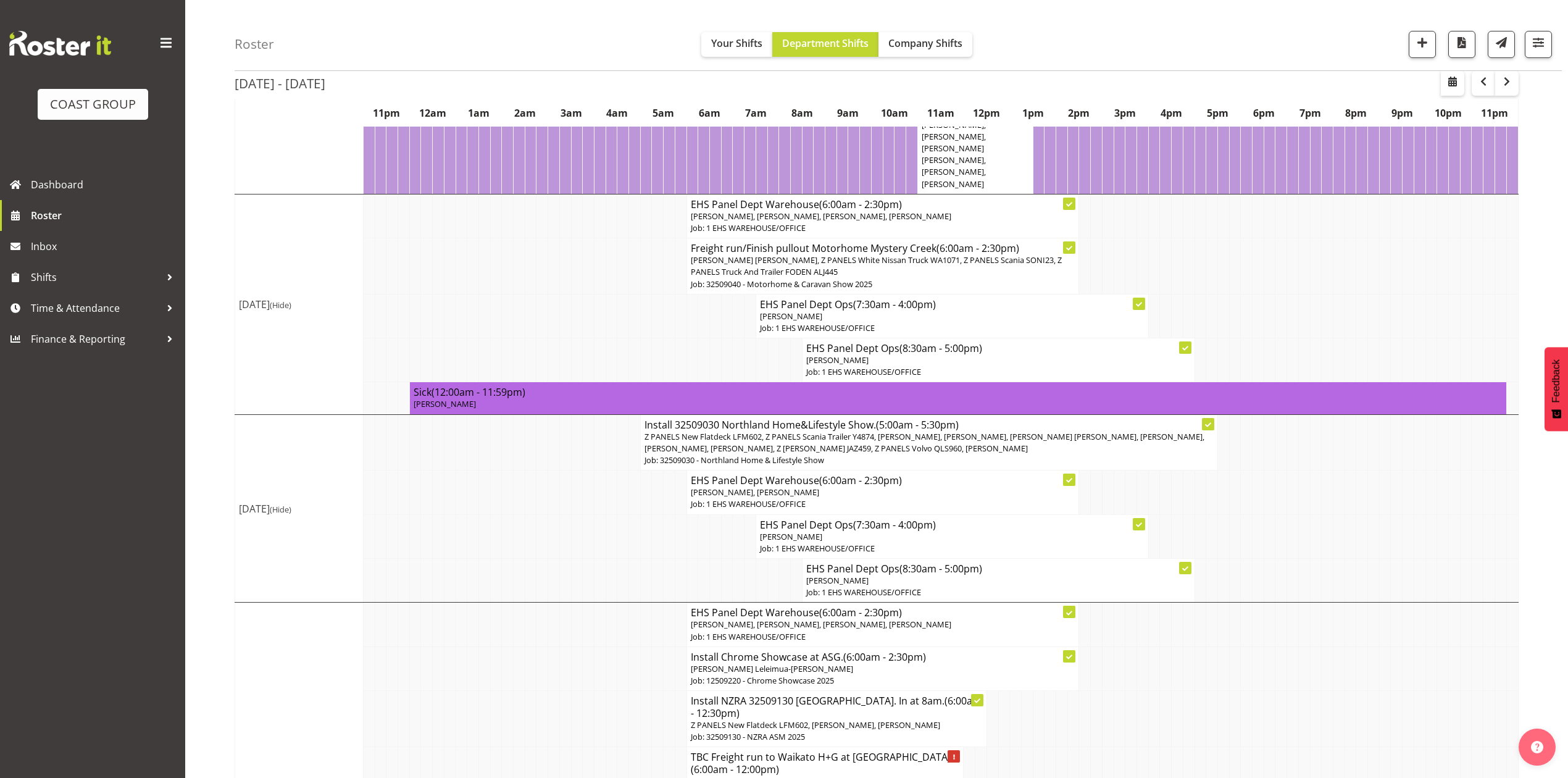
scroll to position [576, 0]
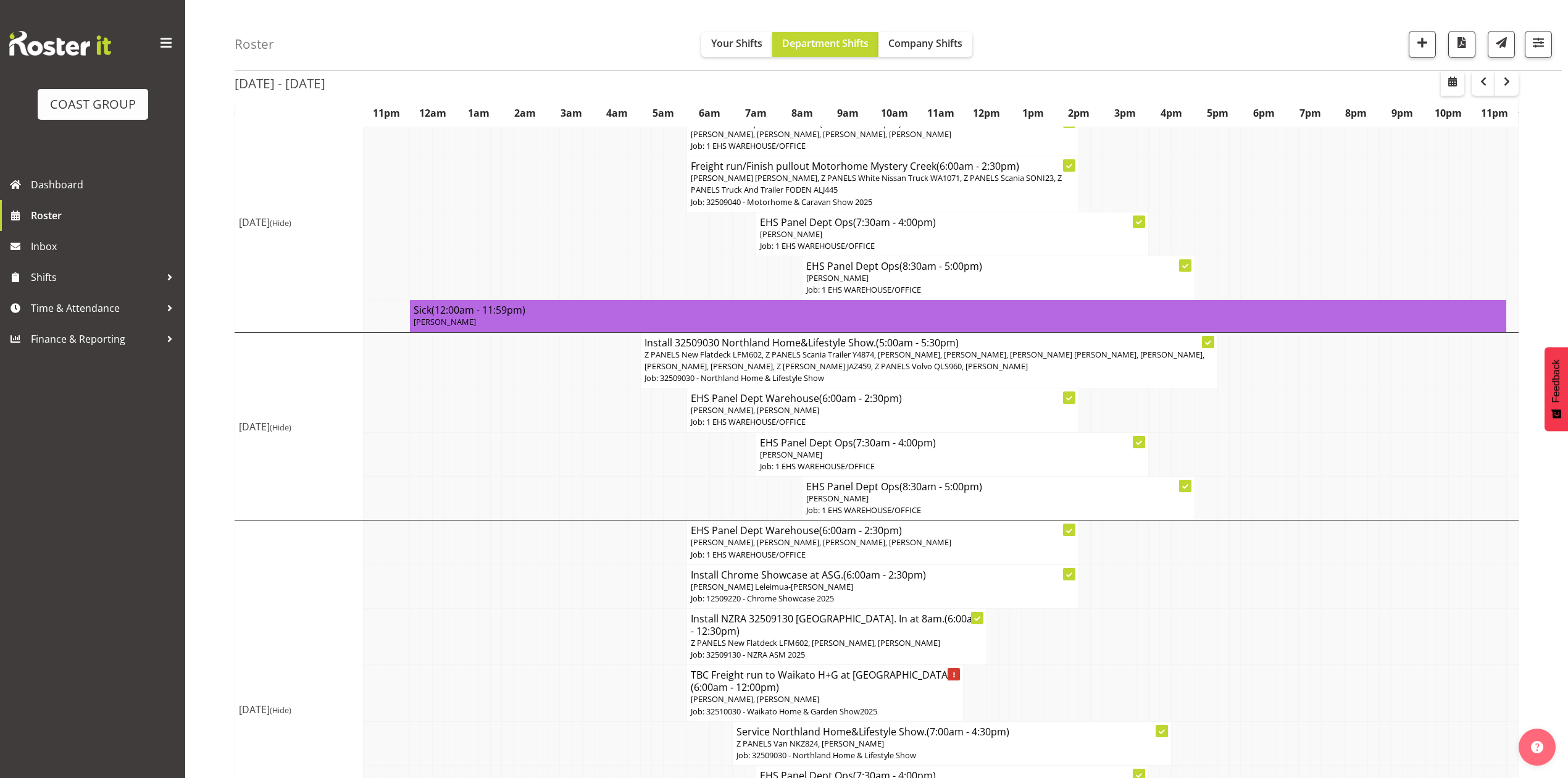
drag, startPoint x: 1179, startPoint y: 590, endPoint x: 1180, endPoint y: 597, distance: 7.1
click at [1180, 597] on td at bounding box center [1177, 586] width 12 height 44
click at [1198, 574] on td at bounding box center [1200, 586] width 12 height 44
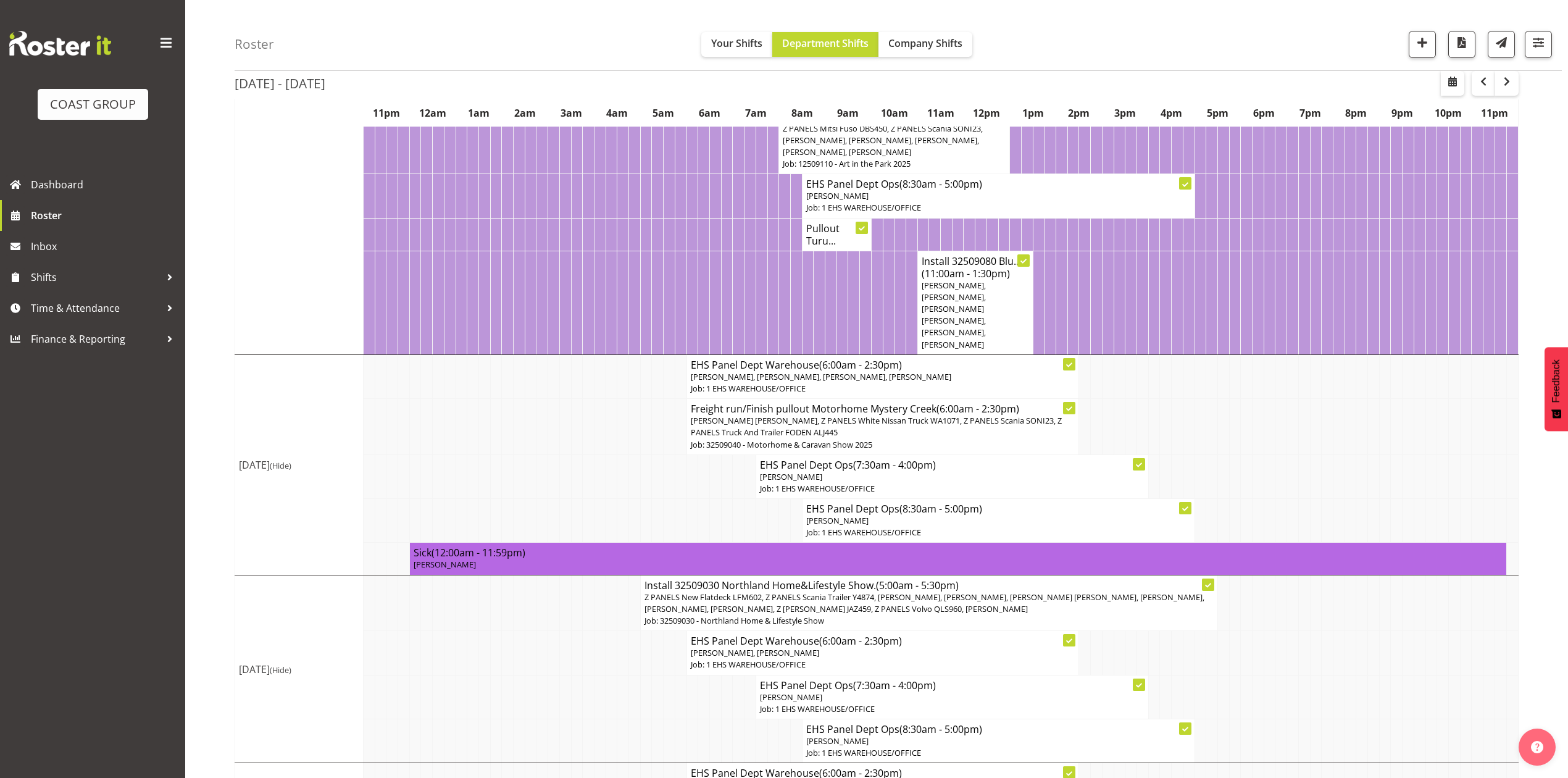
scroll to position [329, 0]
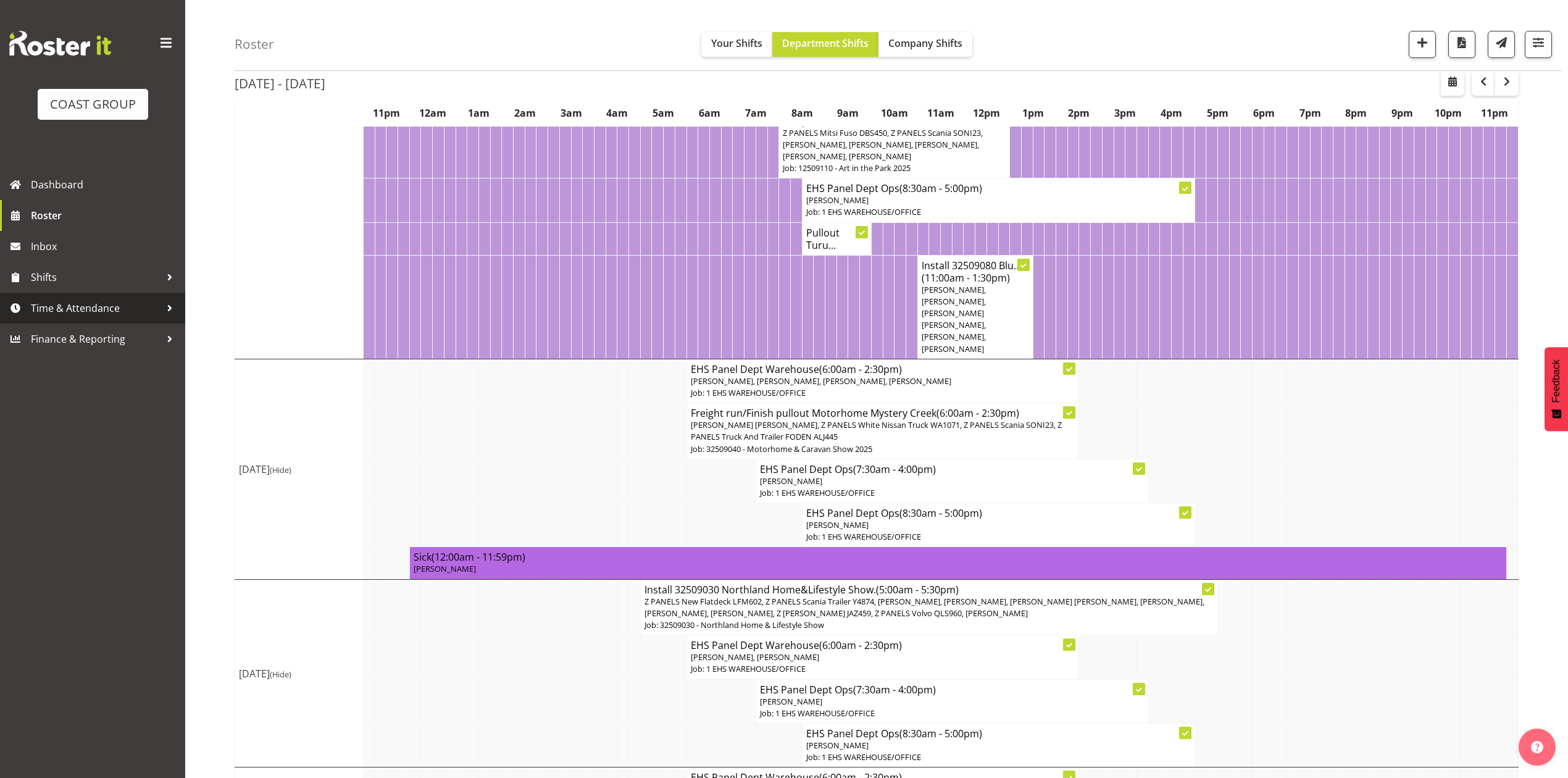
drag, startPoint x: 76, startPoint y: 302, endPoint x: 76, endPoint y: 315, distance: 13.0
click at [76, 302] on span "Time & Attendance" at bounding box center [96, 308] width 129 height 19
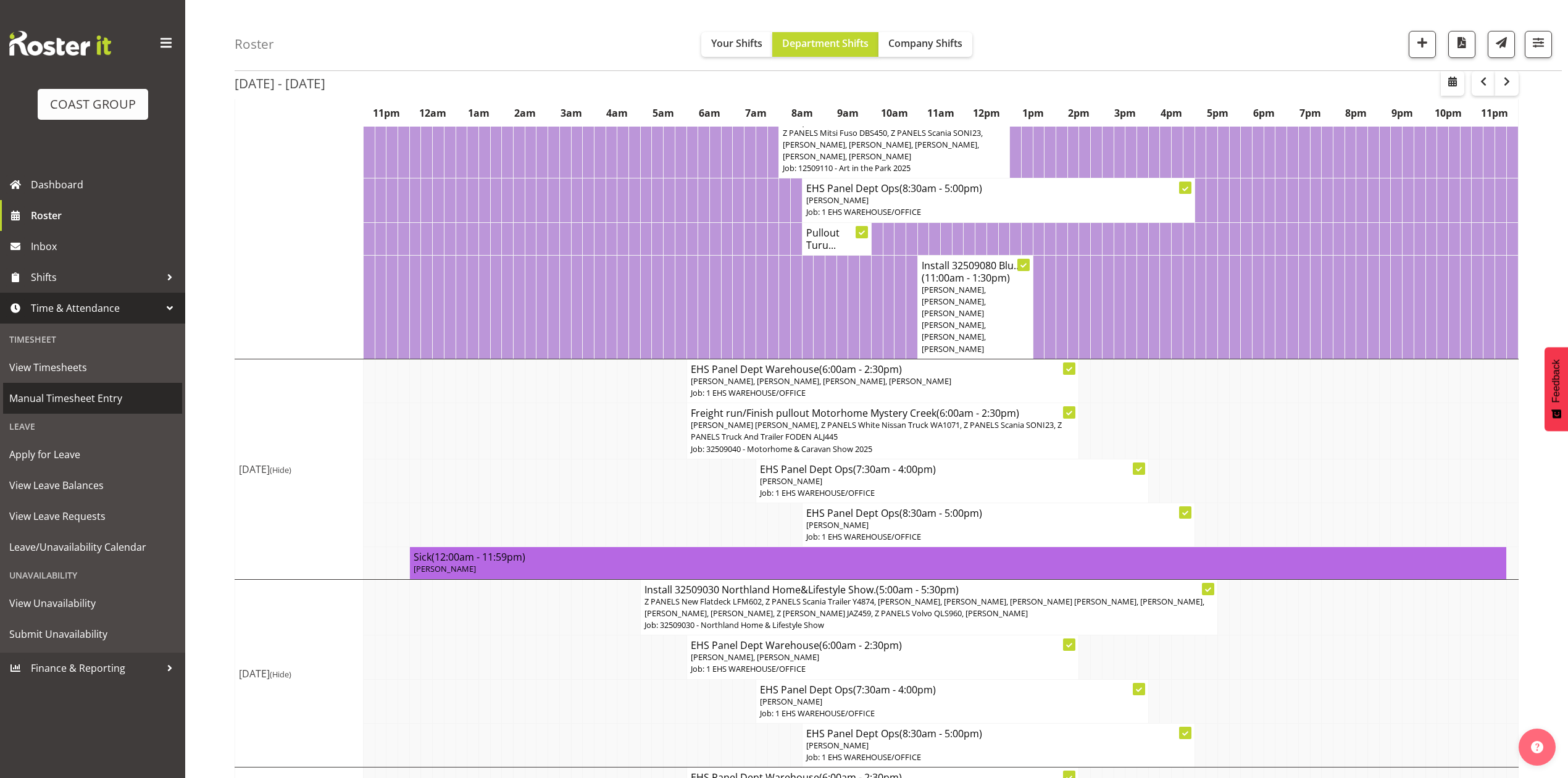
click at [57, 403] on span "Manual Timesheet Entry" at bounding box center [93, 398] width 167 height 19
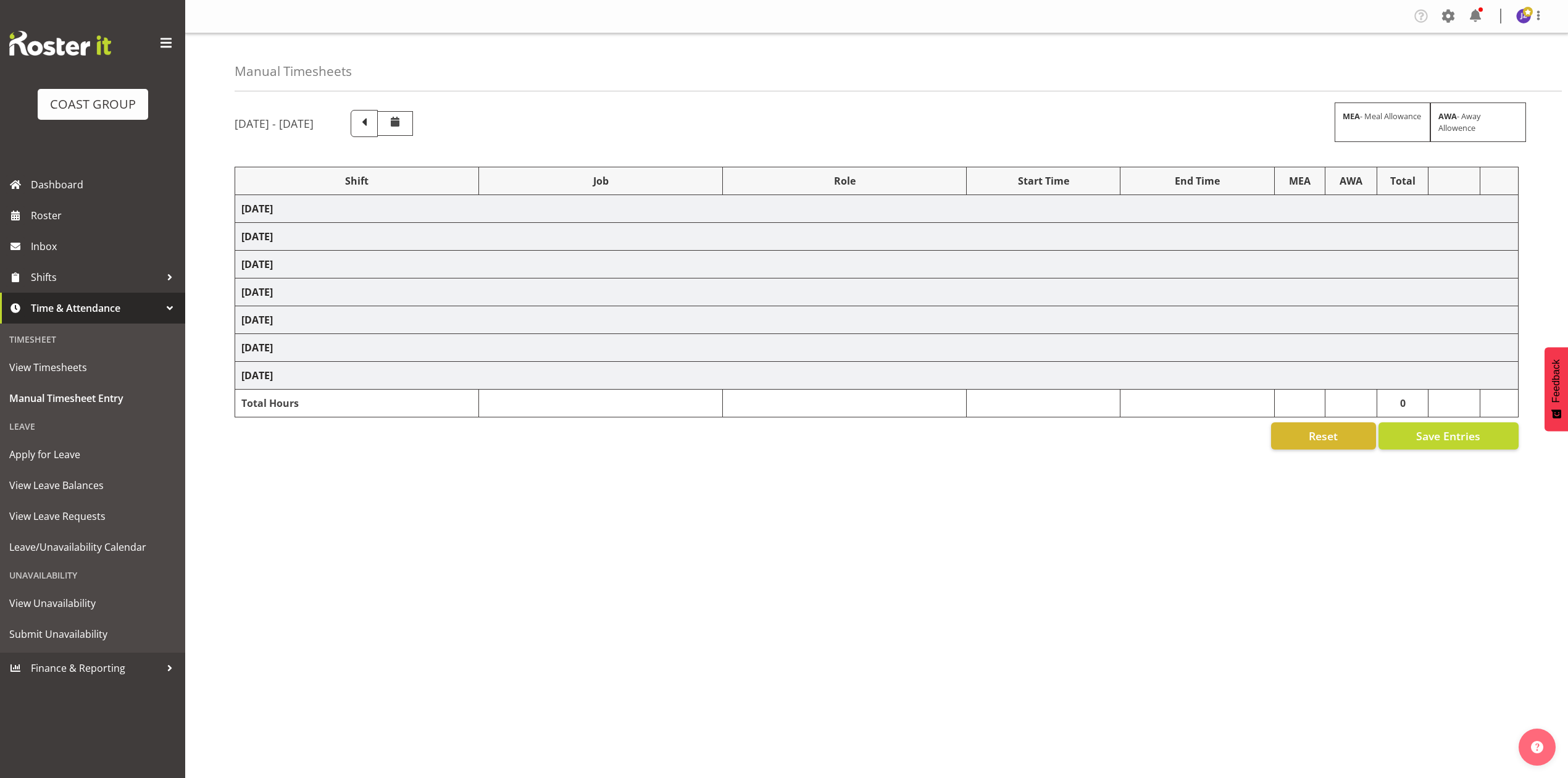
select select "68034"
select select "69"
select select "198"
select select "80859"
select select "10278"
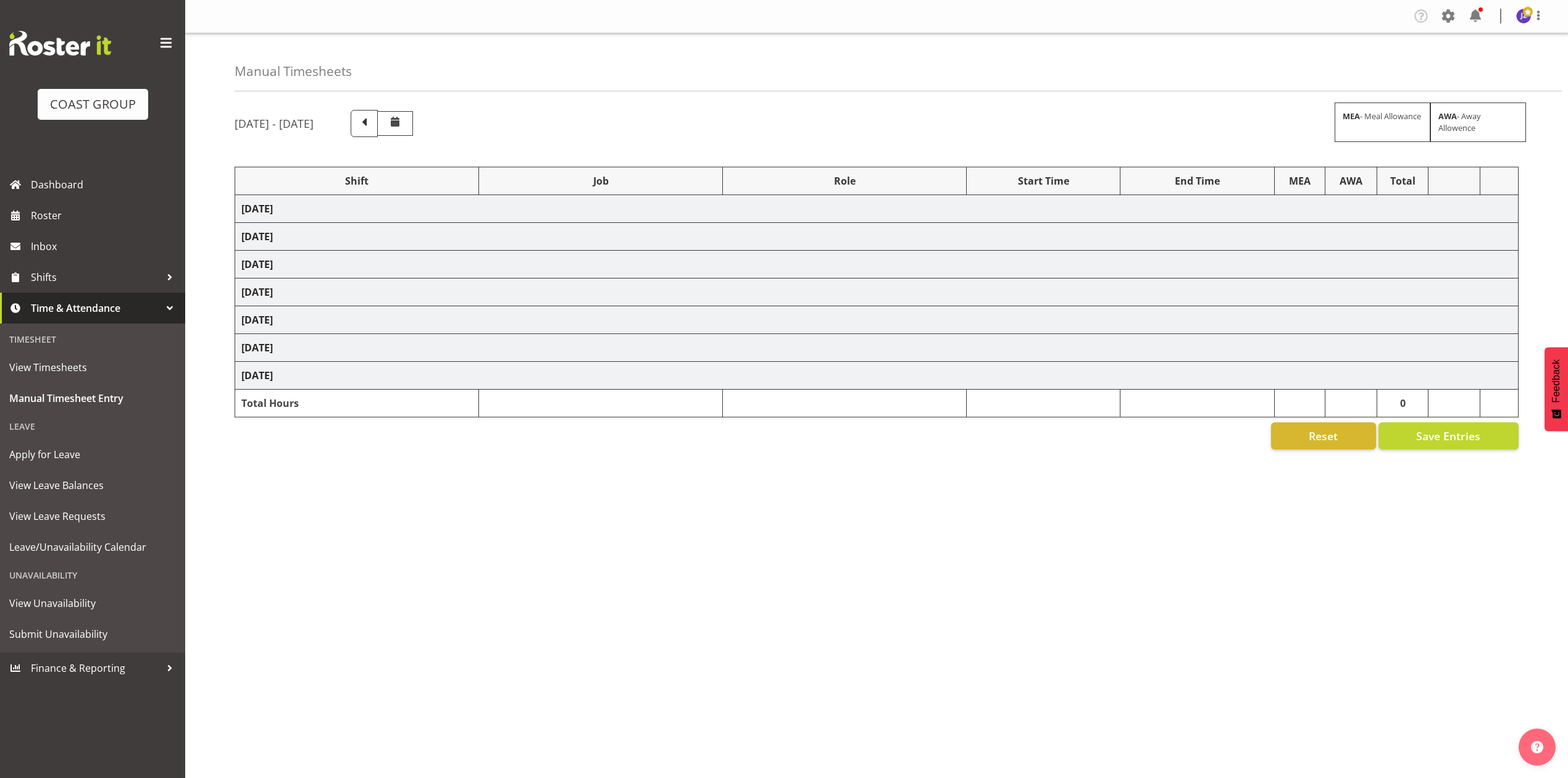
select select "68034"
select select "69"
select select "198"
select select "80774"
select select "8653"
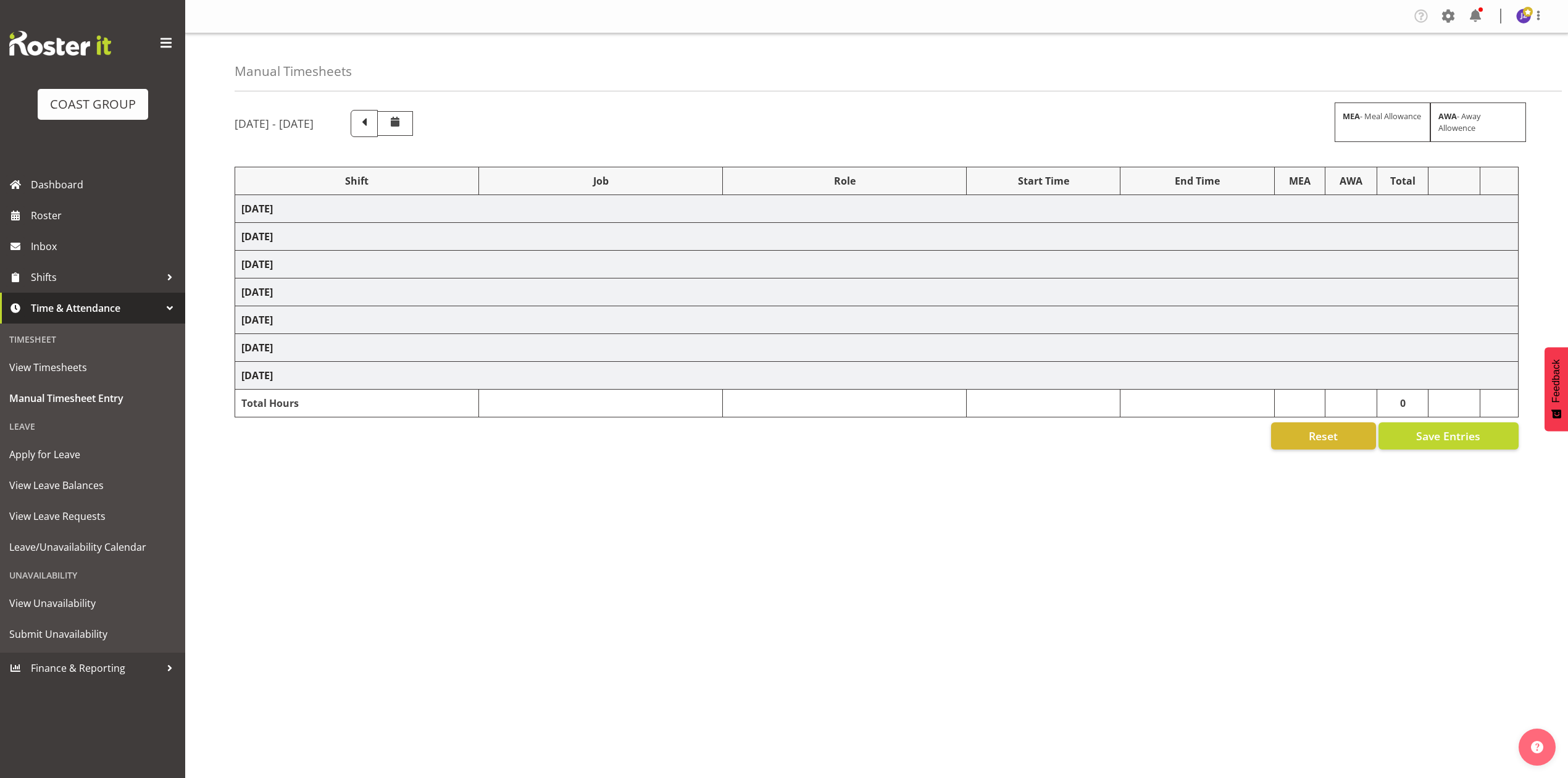
select select "68034"
select select "69"
select select "198"
select select "78456"
select select "9449"
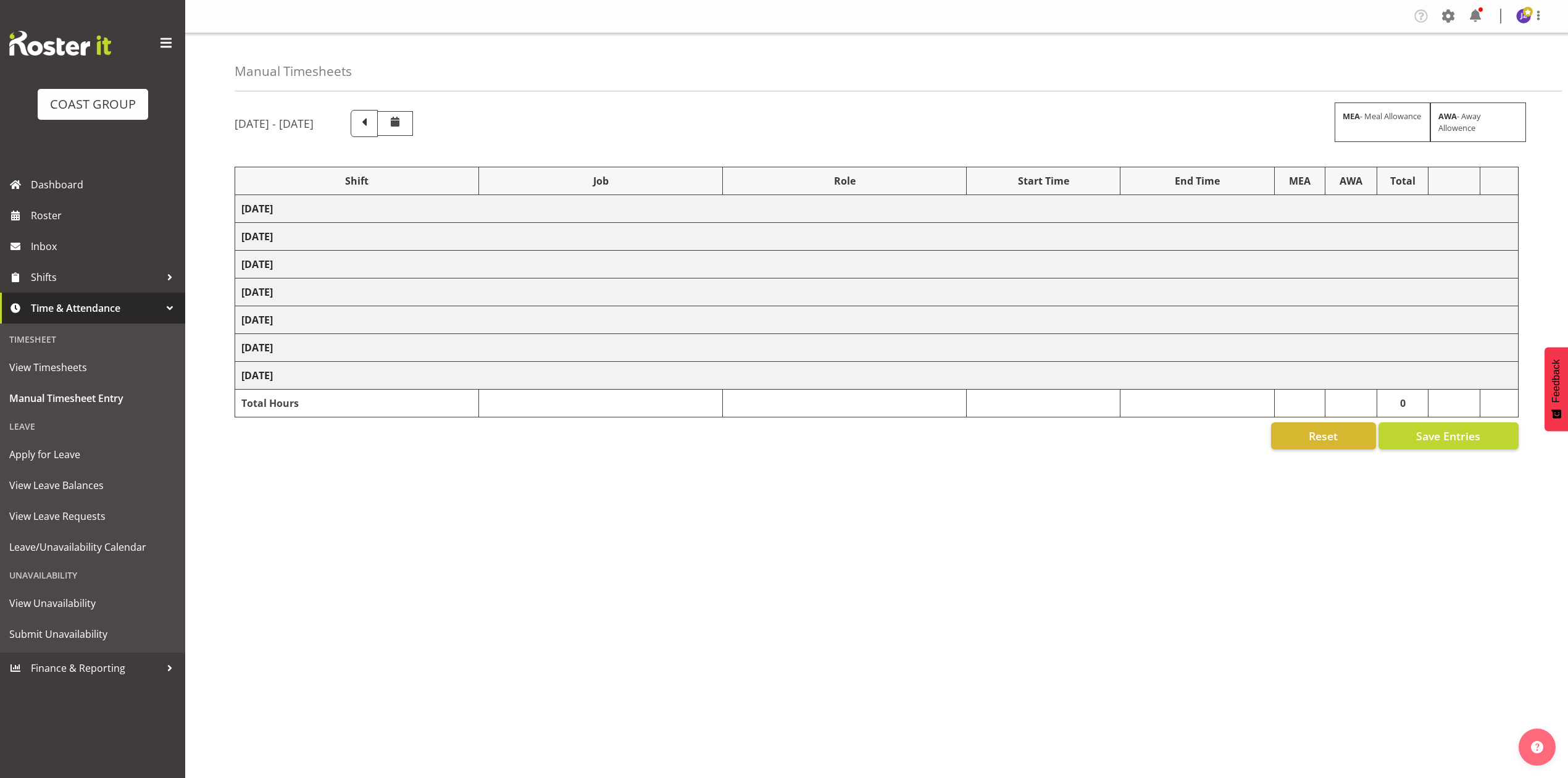
select select "68034"
select select "69"
select select "198"
select select "74310"
select select "9448"
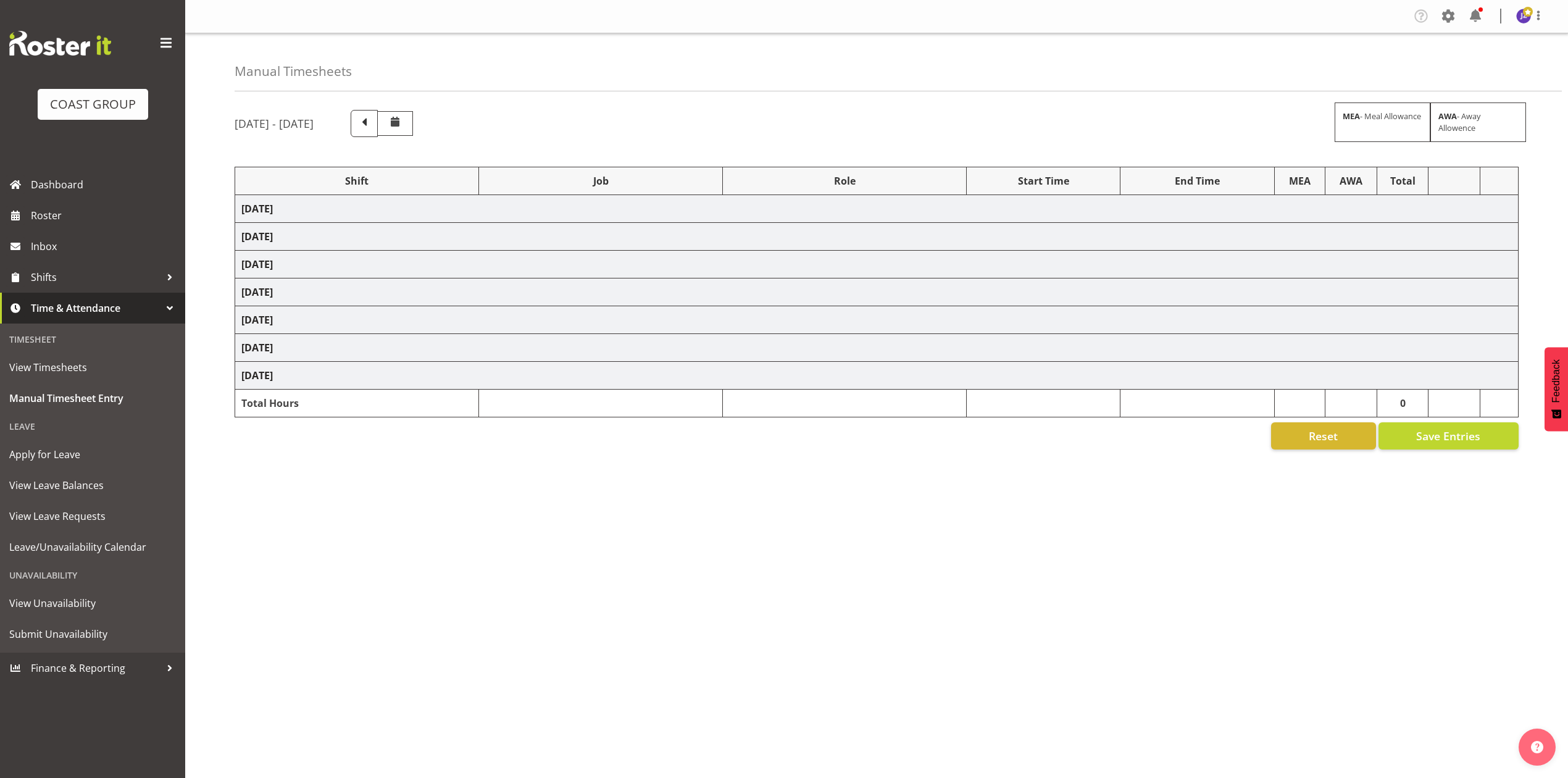
select select "68034"
select select "69"
select select "198"
select select "68034"
select select "69"
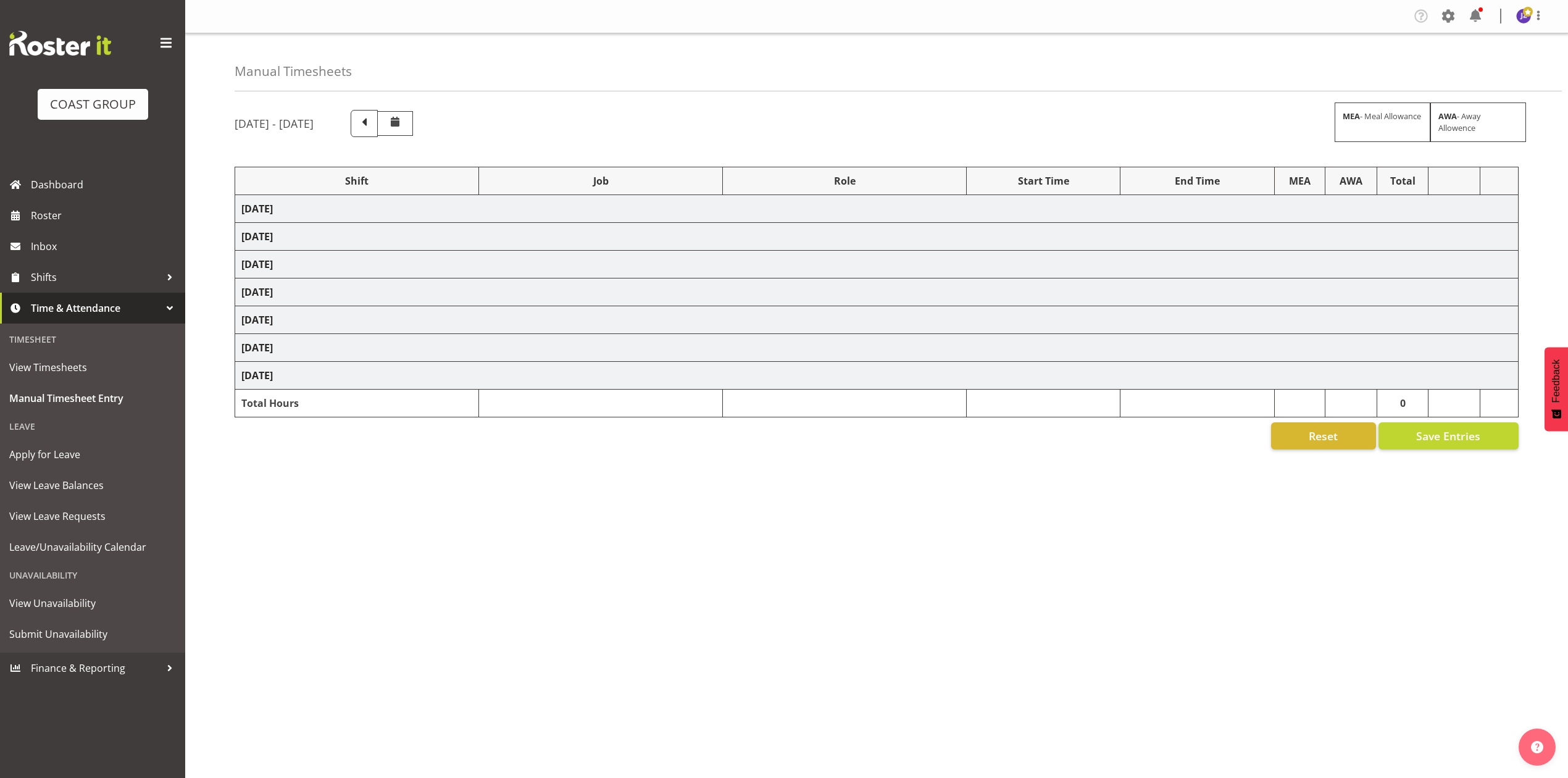
select select "198"
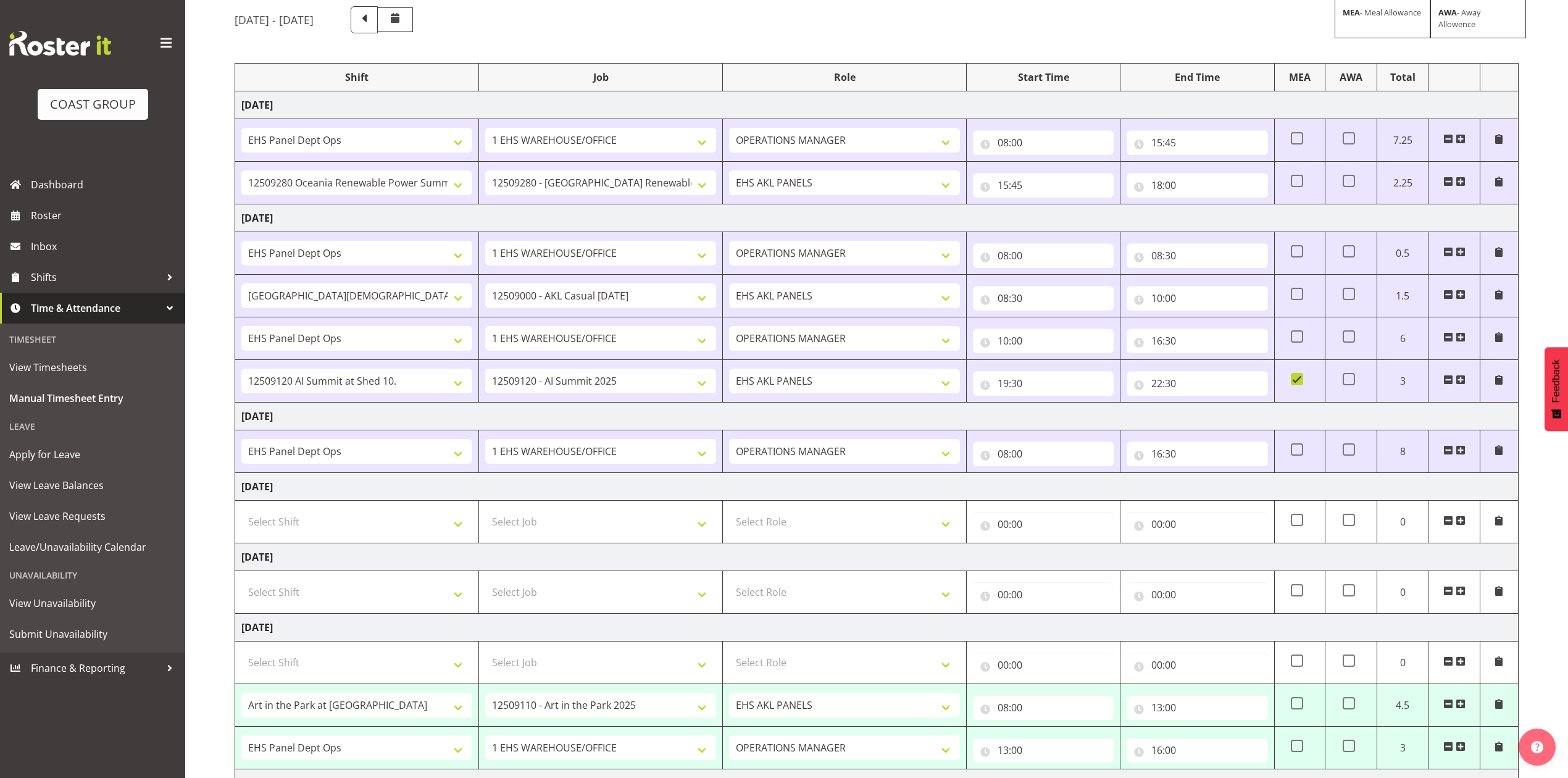
scroll to position [252, 0]
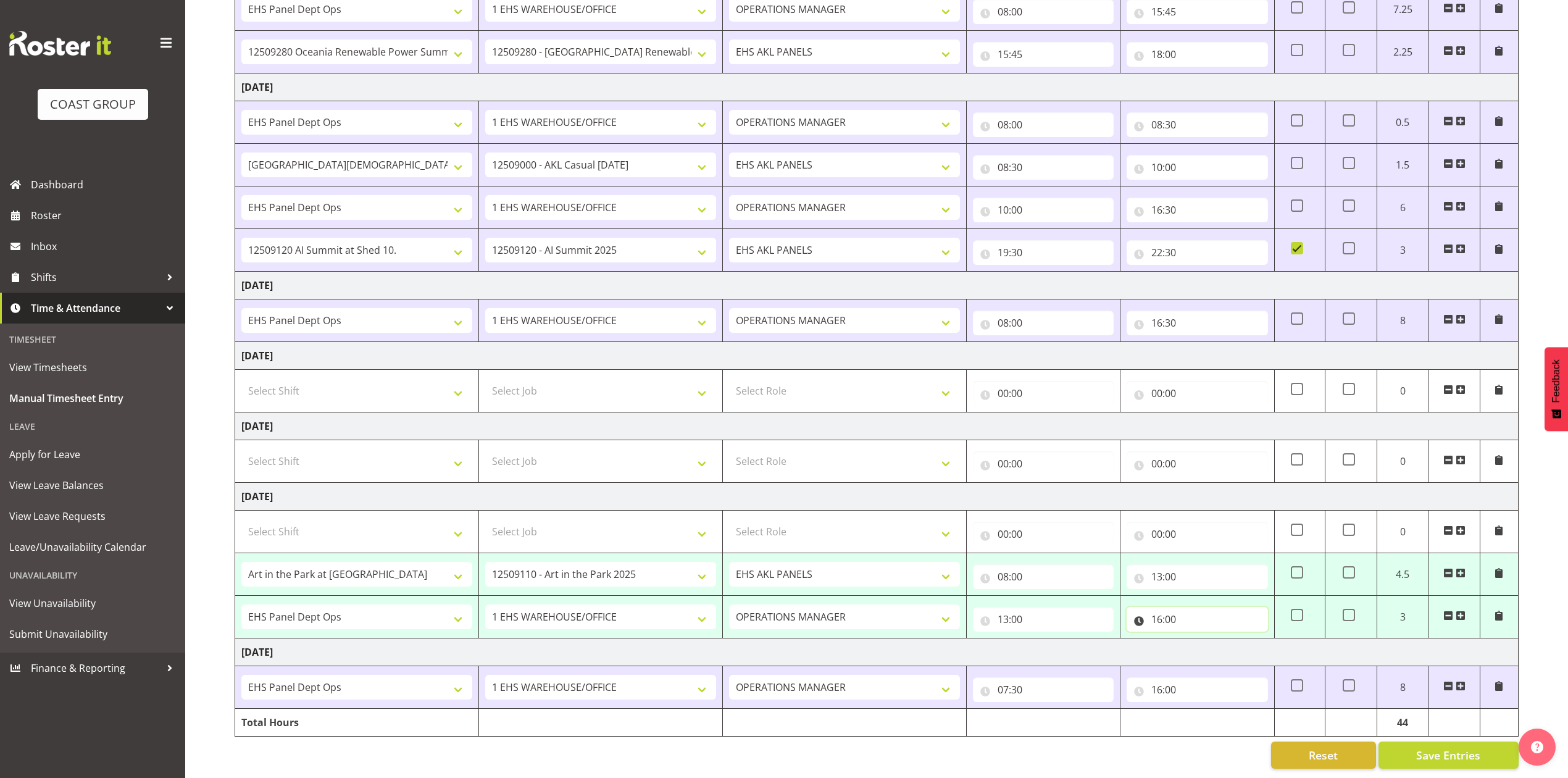
click at [1172, 607] on input "16:00" at bounding box center [1197, 619] width 141 height 25
click at [1250, 639] on select "00 01 02 03 04 05 06 07 08 09 10 11 12 13 14 15 16 17 18 19 20 21 22 23 24 25 2…" at bounding box center [1243, 652] width 28 height 25
select select "30"
click at [1229, 639] on select "00 01 02 03 04 05 06 07 08 09 10 11 12 13 14 15 16 17 18 19 20 21 22 23 24 25 2…" at bounding box center [1243, 652] width 28 height 25
type input "16:30"
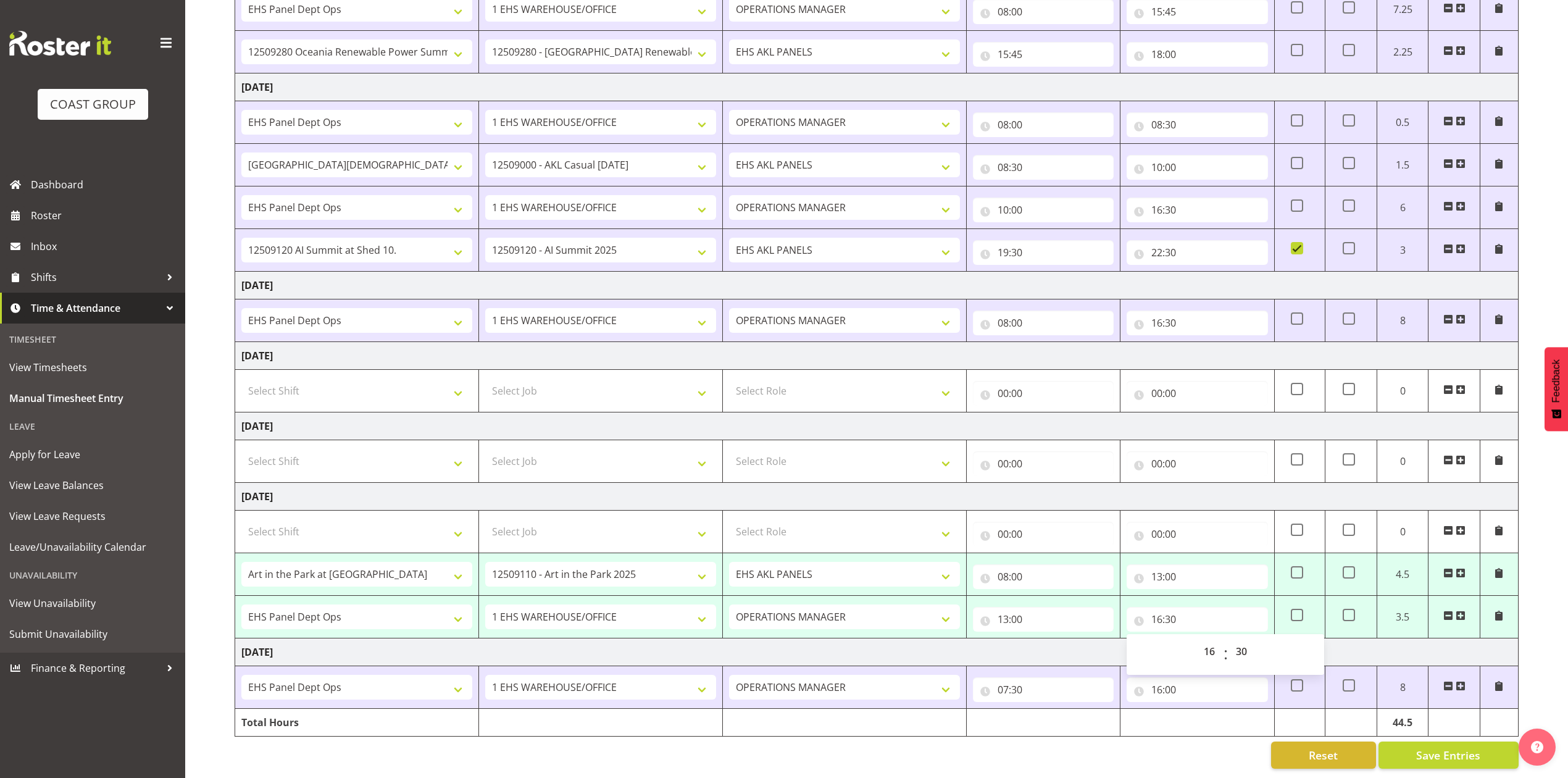
click at [1155, 744] on div "Reset Save Entries" at bounding box center [876, 755] width 1284 height 27
click at [1450, 747] on span "Save Entries" at bounding box center [1448, 755] width 64 height 16
select select "74310"
select select "9448"
type input "08:00"
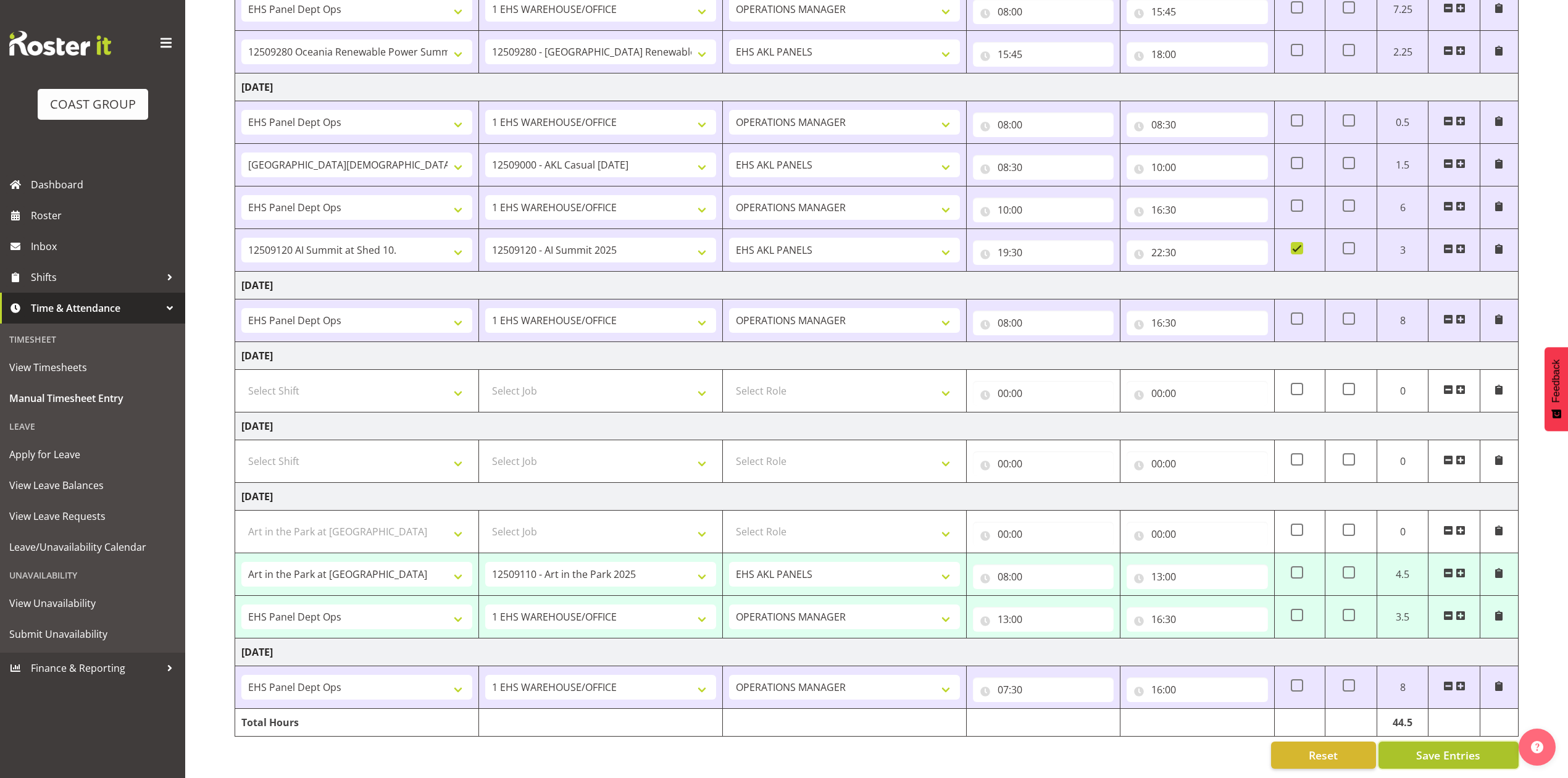
type input "13:00"
select select "68034"
select select "69"
select select "198"
type input "13:00"
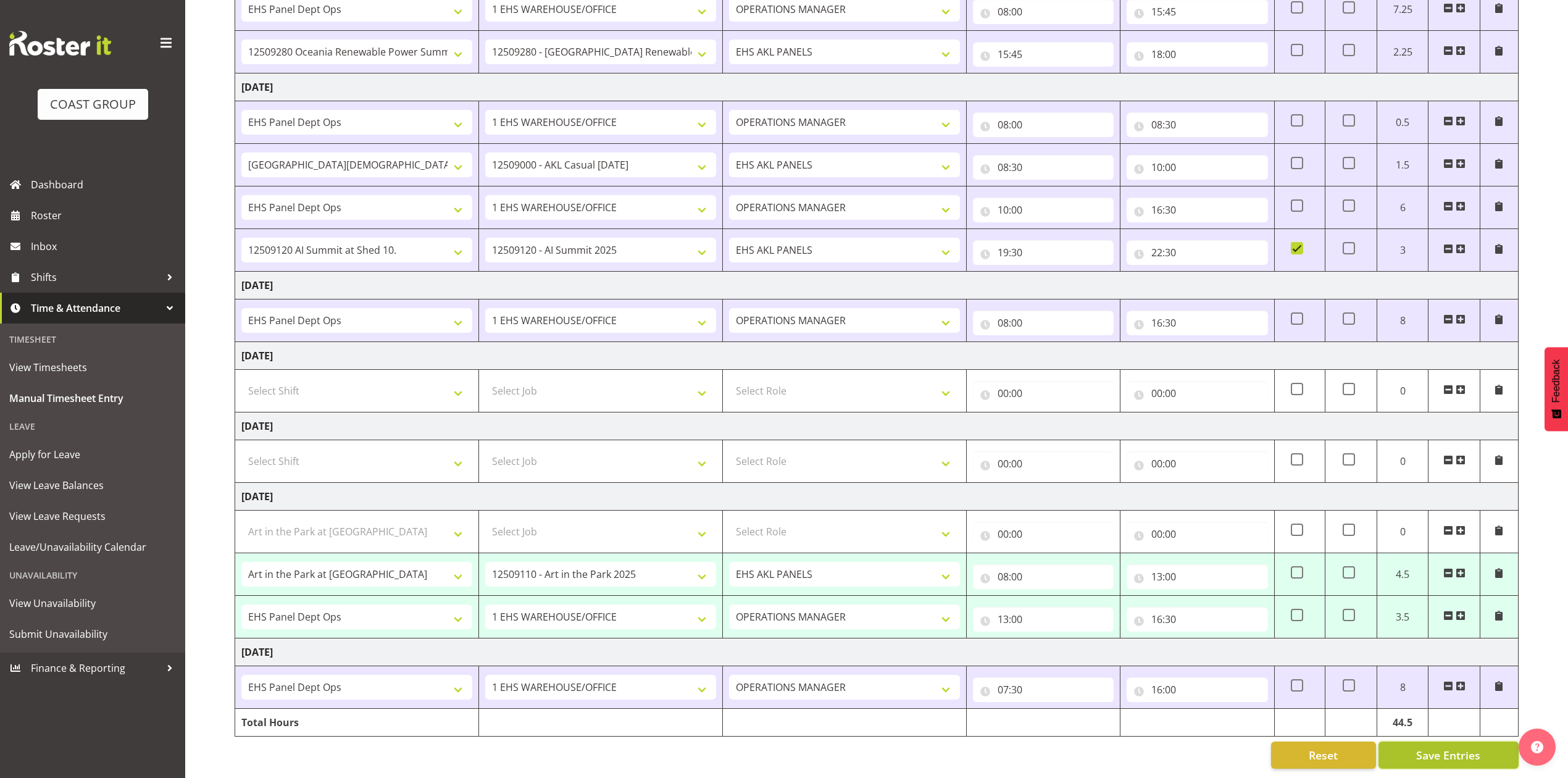
type input "16:30"
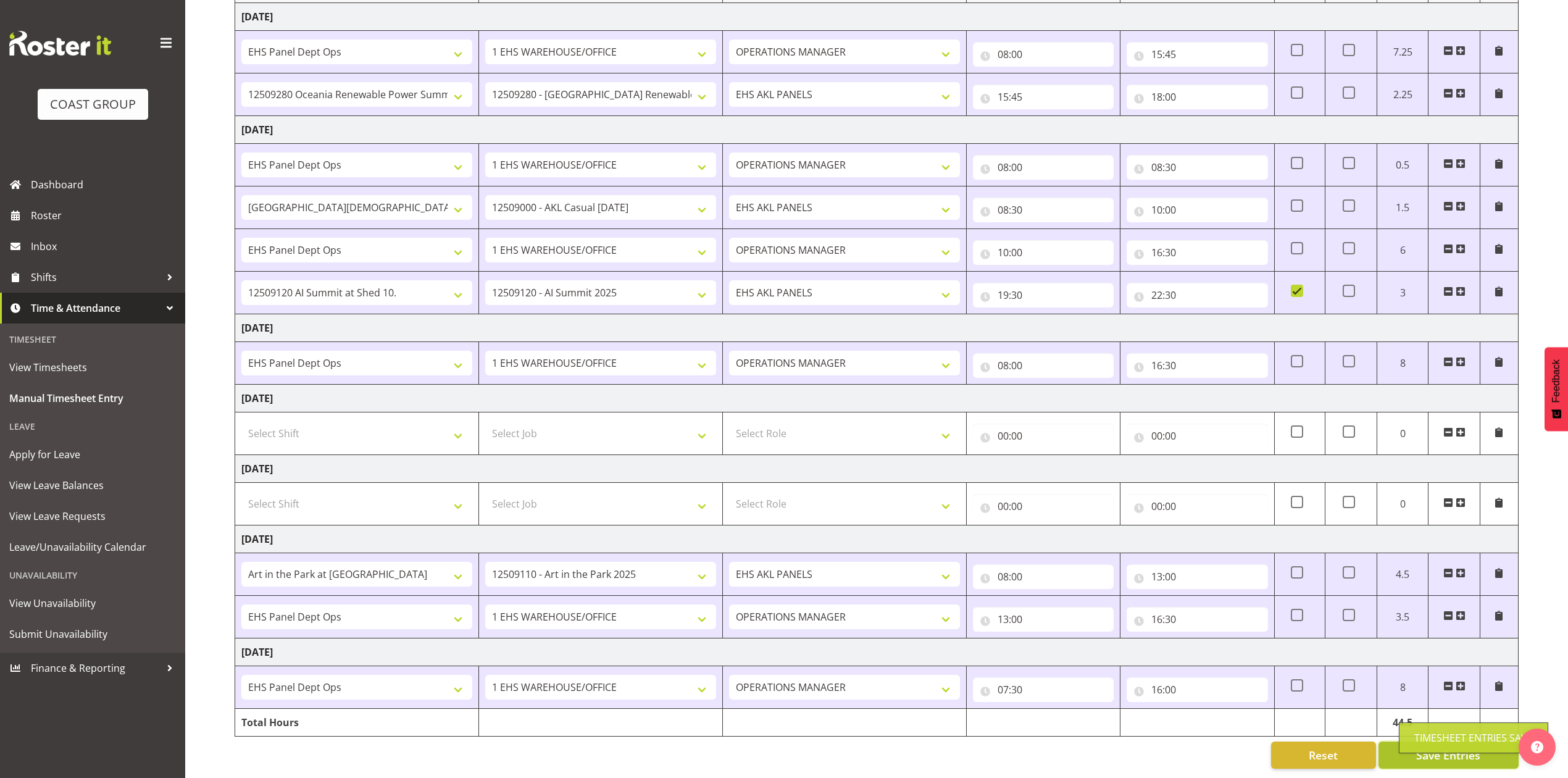
scroll to position [210, 0]
click at [1085, 762] on div "[DATE] - [DATE] MEA - Meal Allowance AWA - Away Allowence Shift Job Role Start …" at bounding box center [901, 343] width 1334 height 869
click at [1081, 762] on div "[DATE] - [DATE] MEA - Meal Allowance AWA - Away Allowence Shift Job Role Start …" at bounding box center [901, 343] width 1334 height 869
click at [127, 210] on span "Roster" at bounding box center [105, 216] width 148 height 19
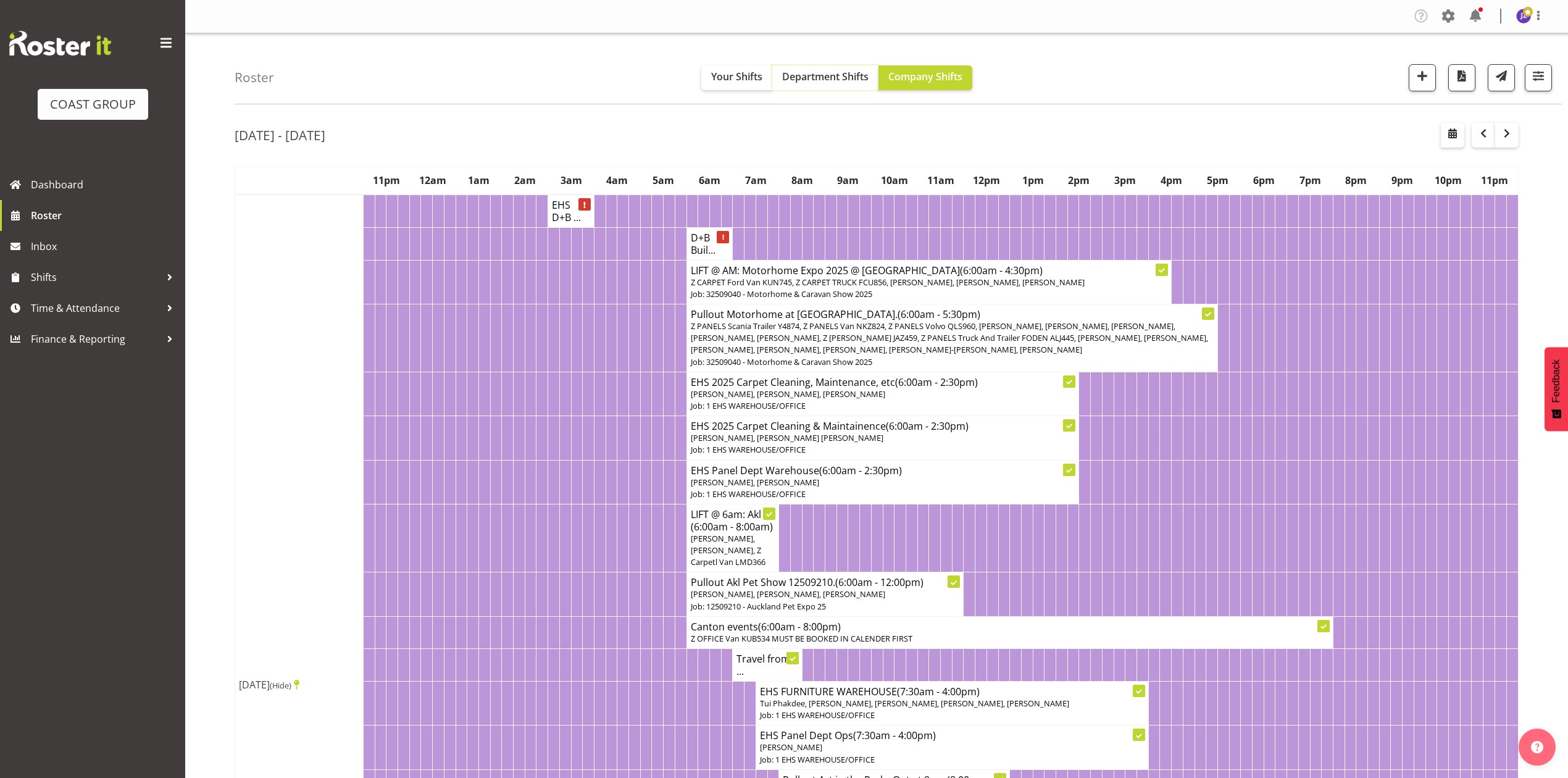
click at [814, 68] on button "Department Shifts" at bounding box center [825, 78] width 106 height 25
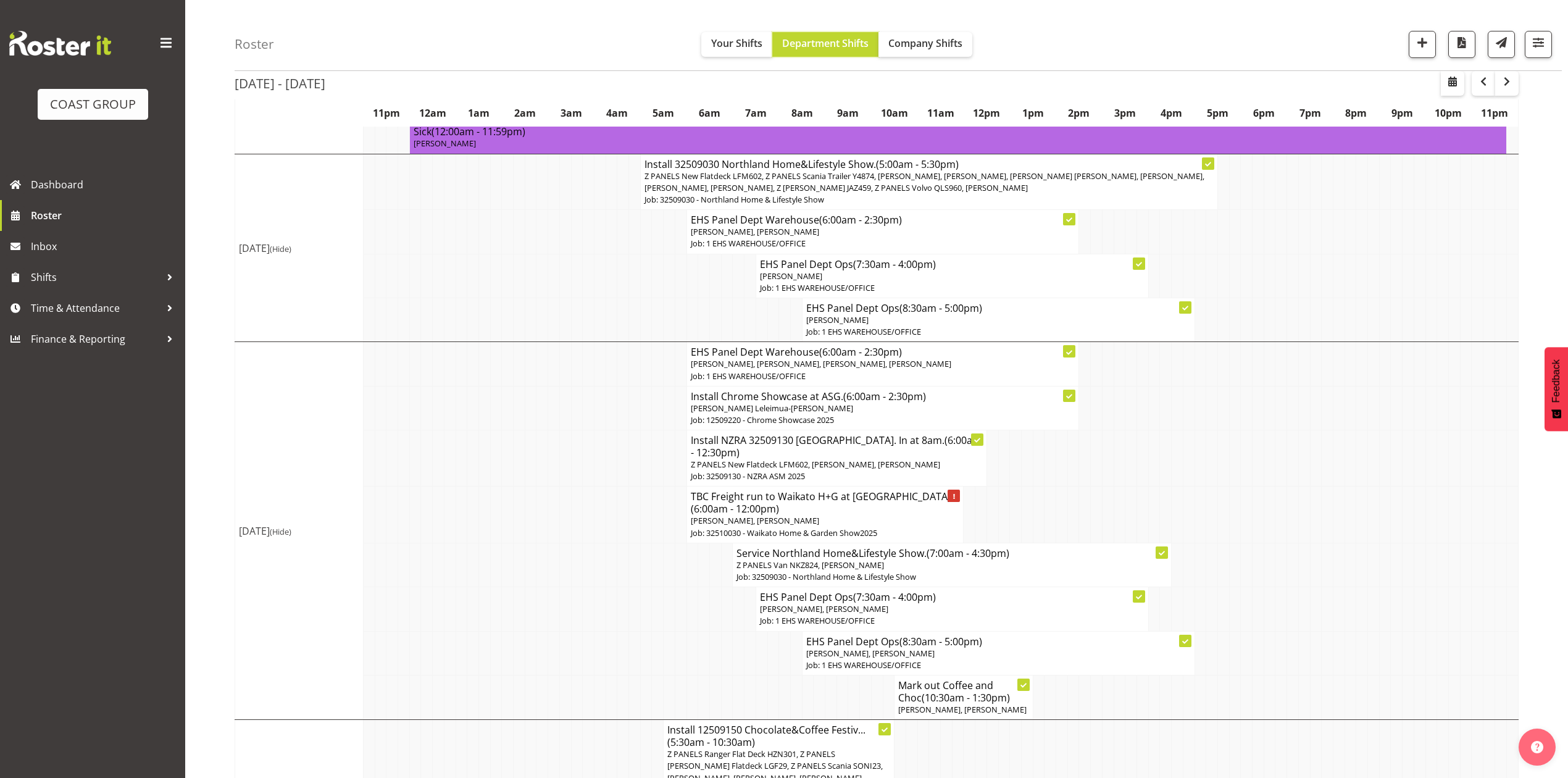
scroll to position [823, 0]
